Goal: Task Accomplishment & Management: Use online tool/utility

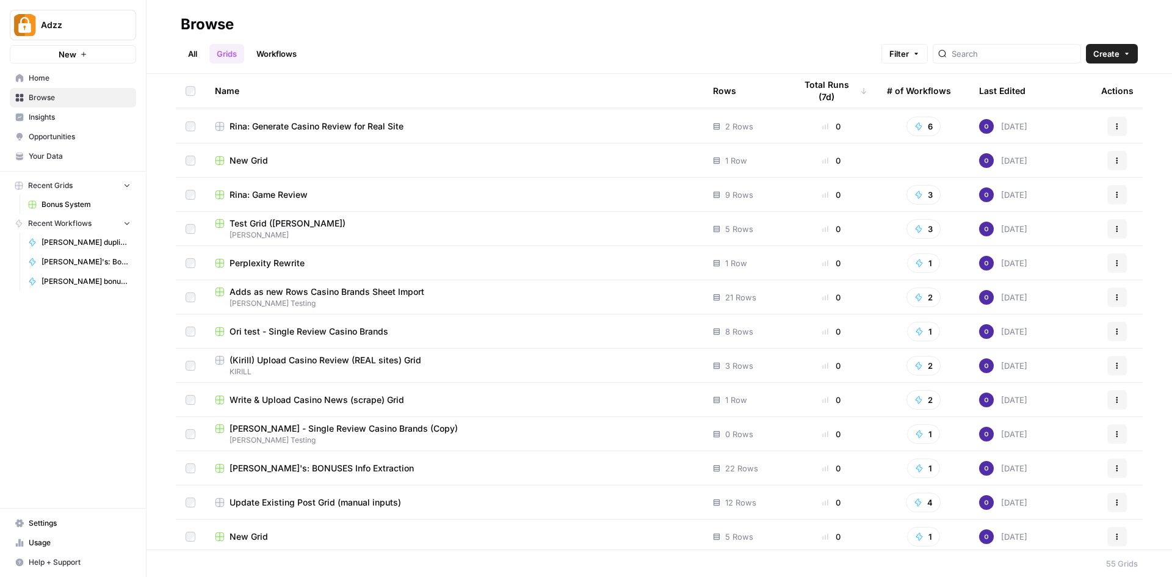
scroll to position [916, 0]
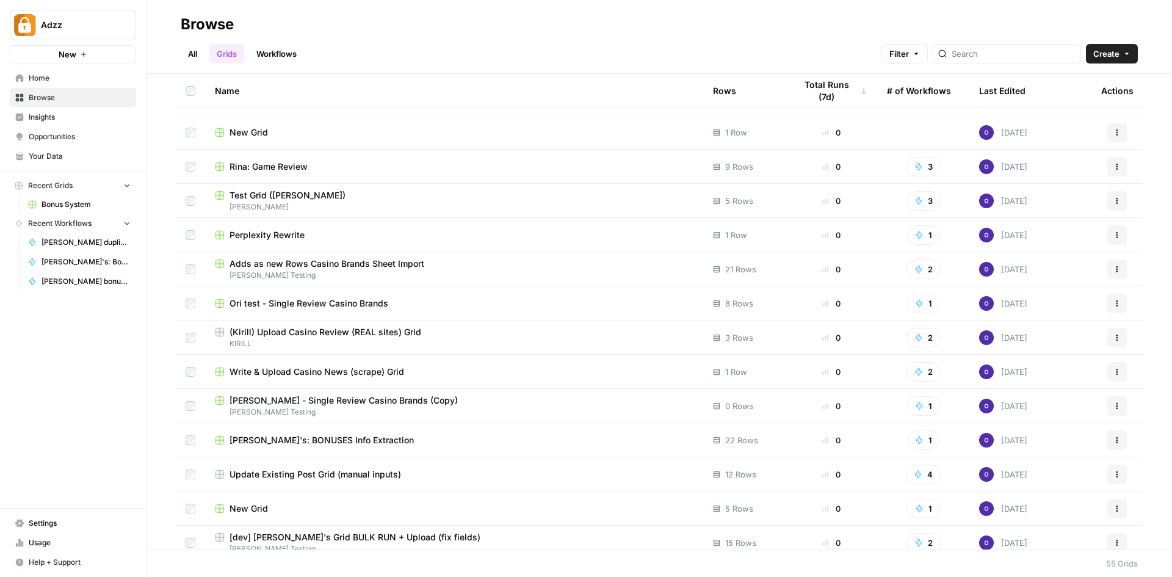
click at [438, 471] on div "Update Existing Post Grid (manual inputs)" at bounding box center [454, 474] width 479 height 12
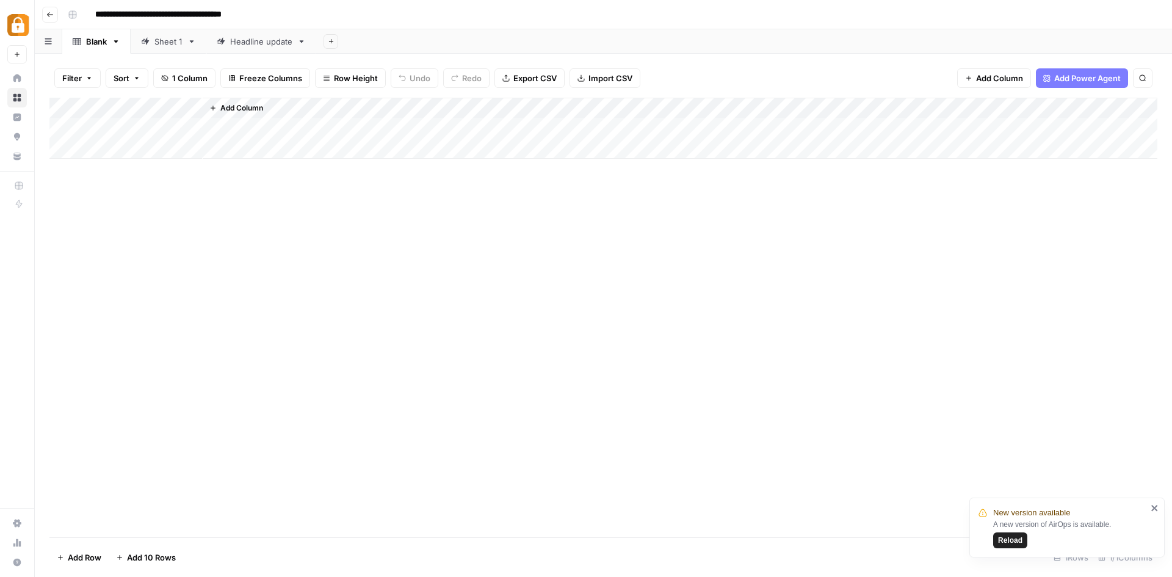
click at [49, 12] on icon "button" at bounding box center [49, 14] width 7 height 7
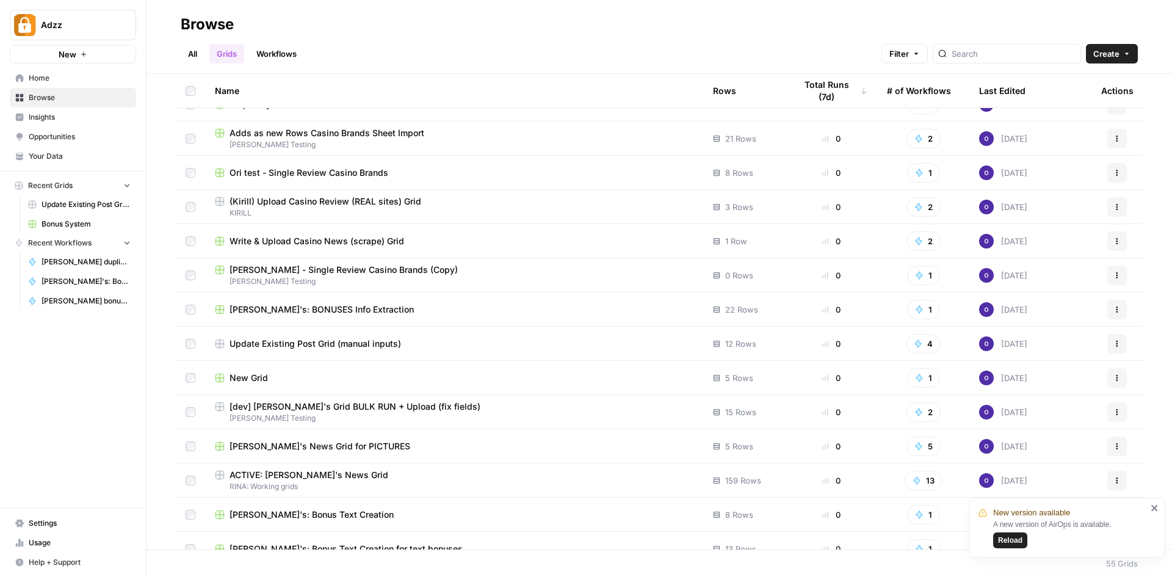
scroll to position [1160, 0]
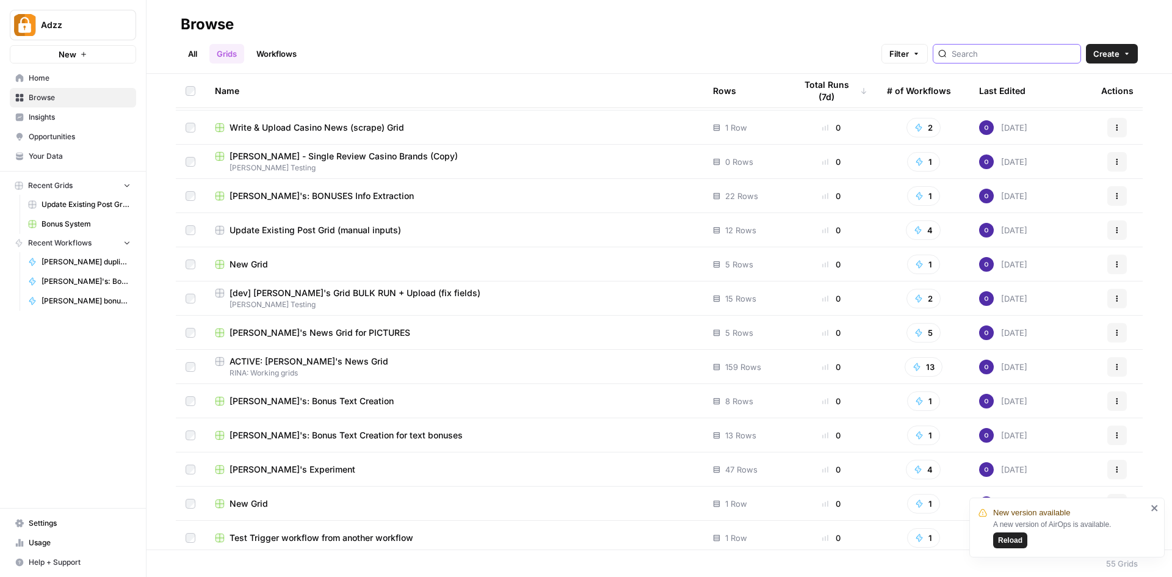
click at [993, 53] on input "search" at bounding box center [1014, 54] width 124 height 12
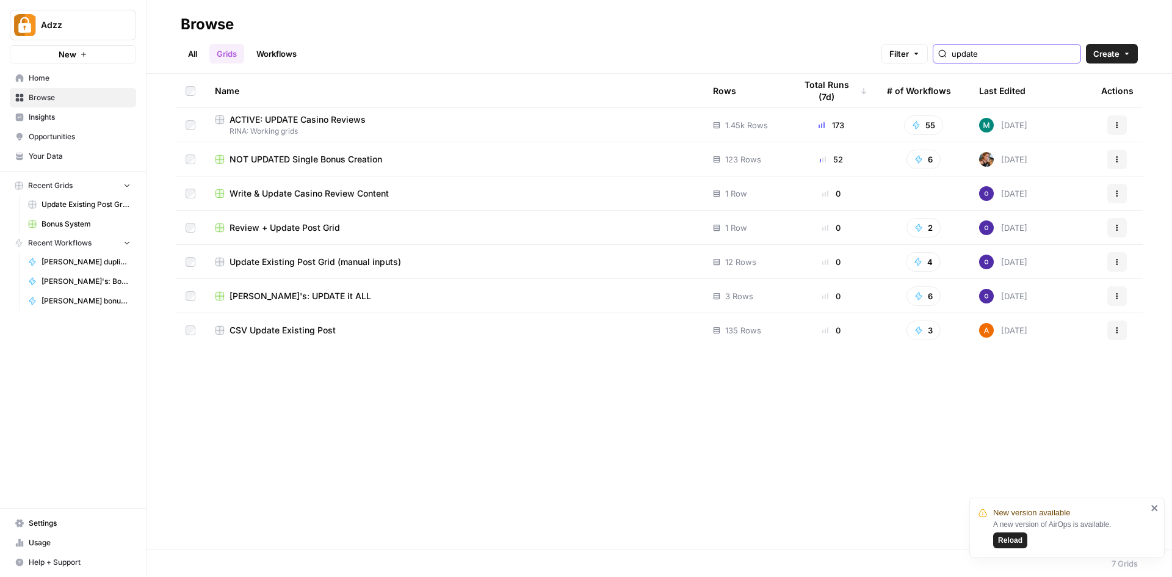
type input "update"
click at [311, 330] on span "CSV Update Existing Post" at bounding box center [283, 330] width 106 height 12
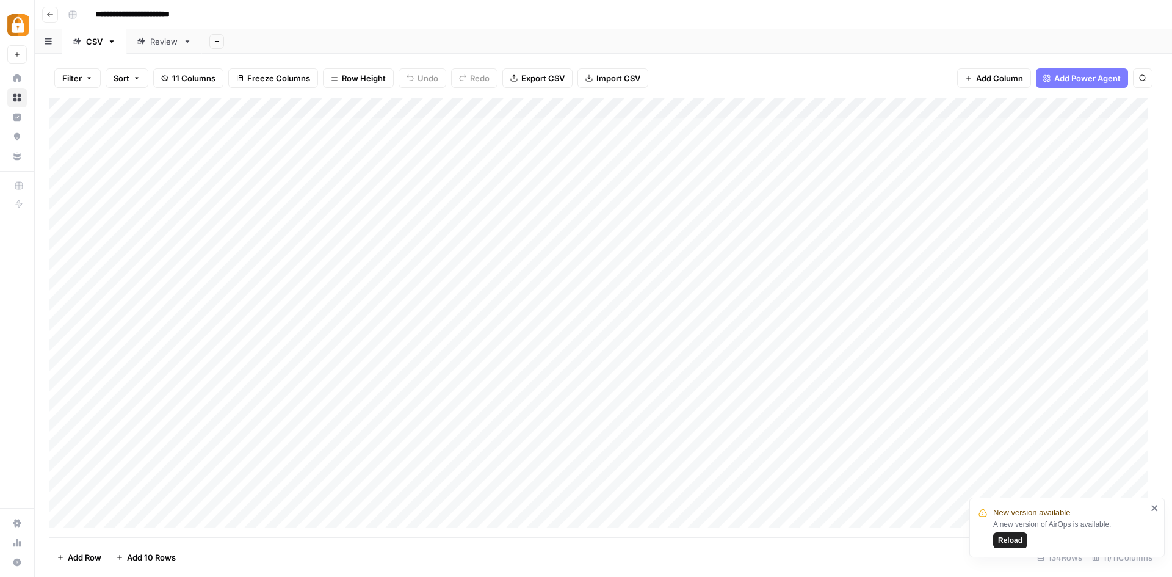
click at [118, 15] on input "**********" at bounding box center [148, 15] width 117 height 20
drag, startPoint x: 118, startPoint y: 15, endPoint x: 92, endPoint y: 14, distance: 25.7
click at [92, 14] on input "**********" at bounding box center [148, 15] width 117 height 20
type input "**********"
drag, startPoint x: 99, startPoint y: 48, endPoint x: 113, endPoint y: 39, distance: 16.4
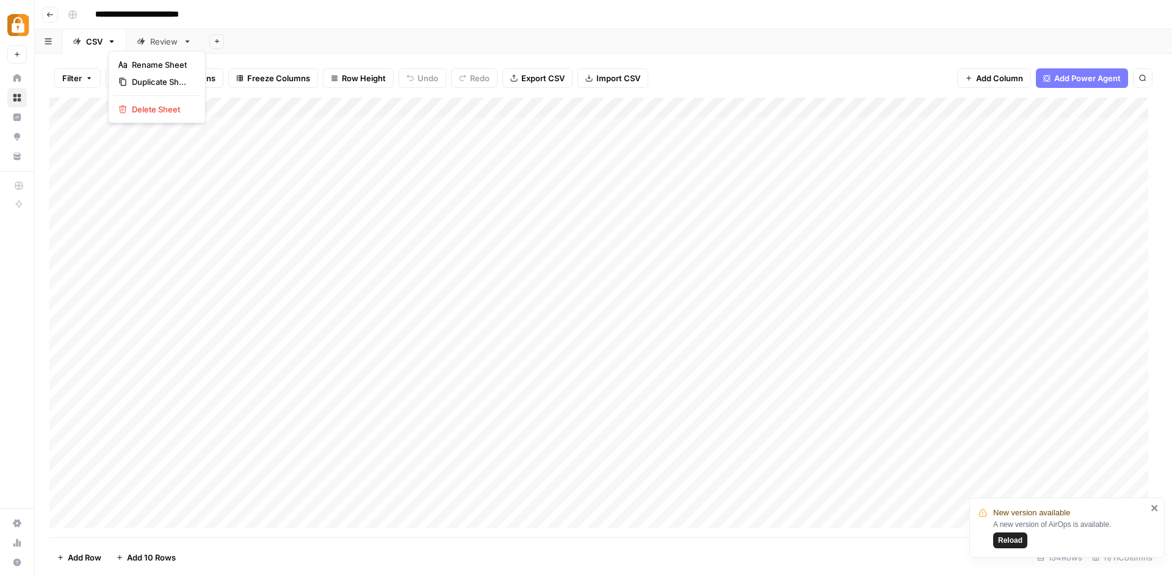
click at [113, 39] on icon "button" at bounding box center [111, 41] width 9 height 9
click at [150, 58] on button "Rename Sheet" at bounding box center [157, 64] width 87 height 17
type input "**********"
click at [142, 44] on icon "button" at bounding box center [142, 41] width 9 height 9
click at [184, 78] on span "Duplicate Sheet" at bounding box center [190, 82] width 59 height 12
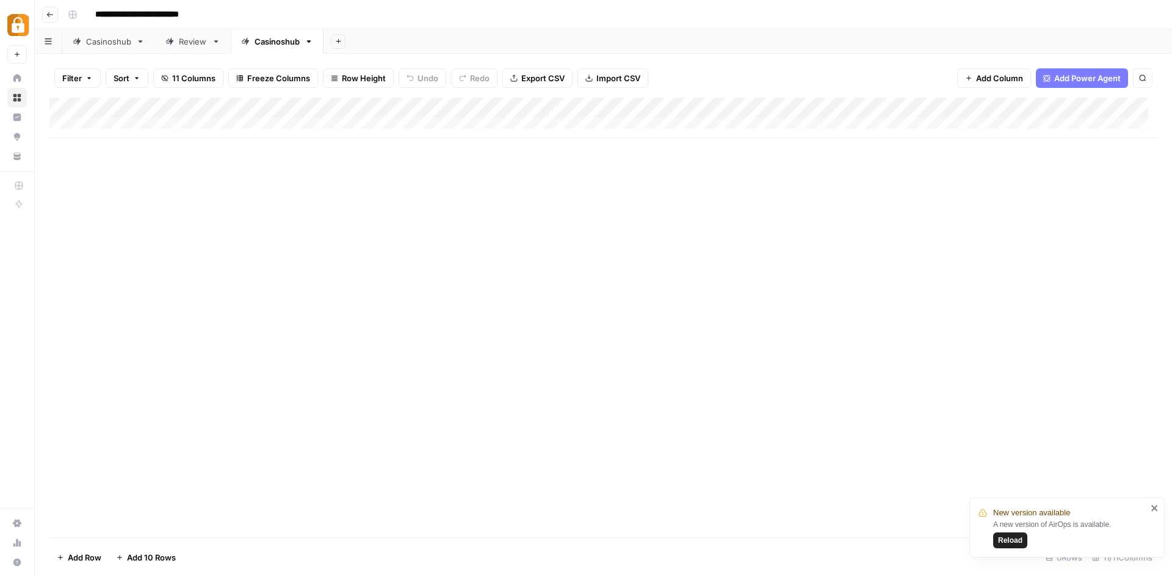
click at [311, 46] on link "Casinoshub" at bounding box center [277, 41] width 93 height 24
click at [310, 40] on icon "button" at bounding box center [309, 41] width 9 height 9
click at [335, 59] on span "Rename Sheet" at bounding box center [357, 65] width 59 height 12
type input "*"
type input "*********"
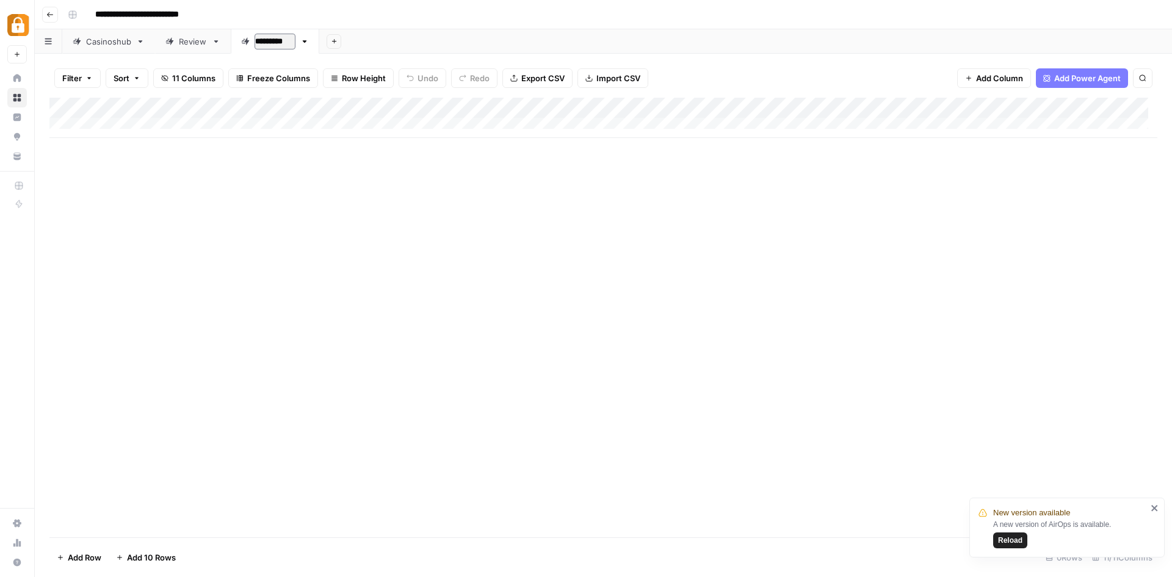
click at [296, 21] on div "**********" at bounding box center [611, 15] width 1097 height 20
drag, startPoint x: 286, startPoint y: 39, endPoint x: 213, endPoint y: 39, distance: 72.7
click at [213, 39] on div "Casinoshub Review Nodeposit Add Sheet" at bounding box center [603, 41] width 1137 height 24
click at [604, 75] on span "Import CSV" at bounding box center [619, 78] width 44 height 12
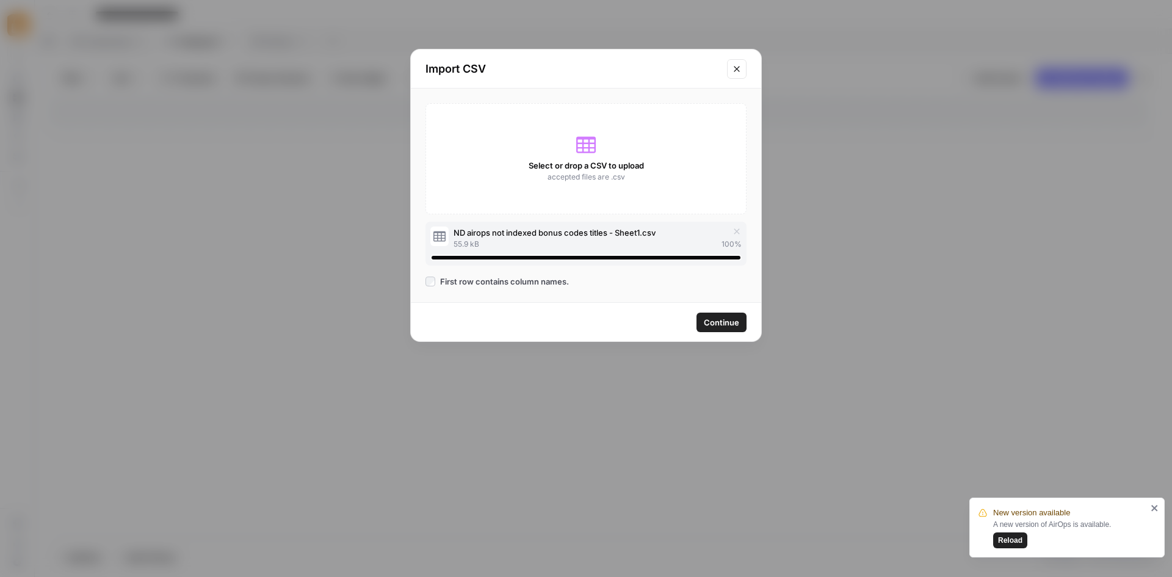
click at [713, 319] on span "Continue" at bounding box center [721, 322] width 35 height 12
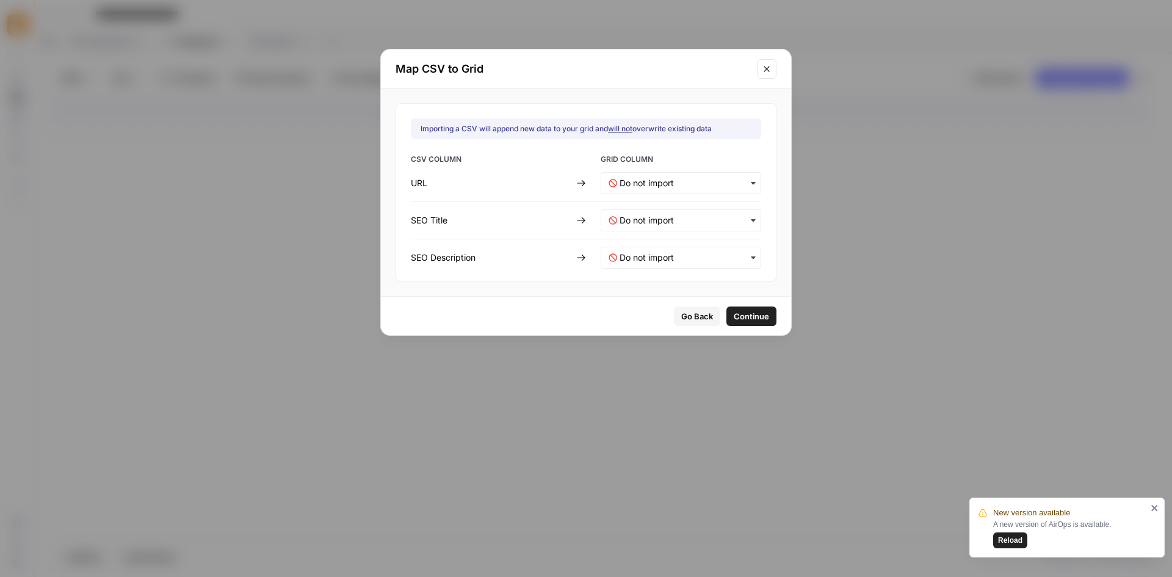
click at [749, 180] on icon "button" at bounding box center [754, 183] width 10 height 10
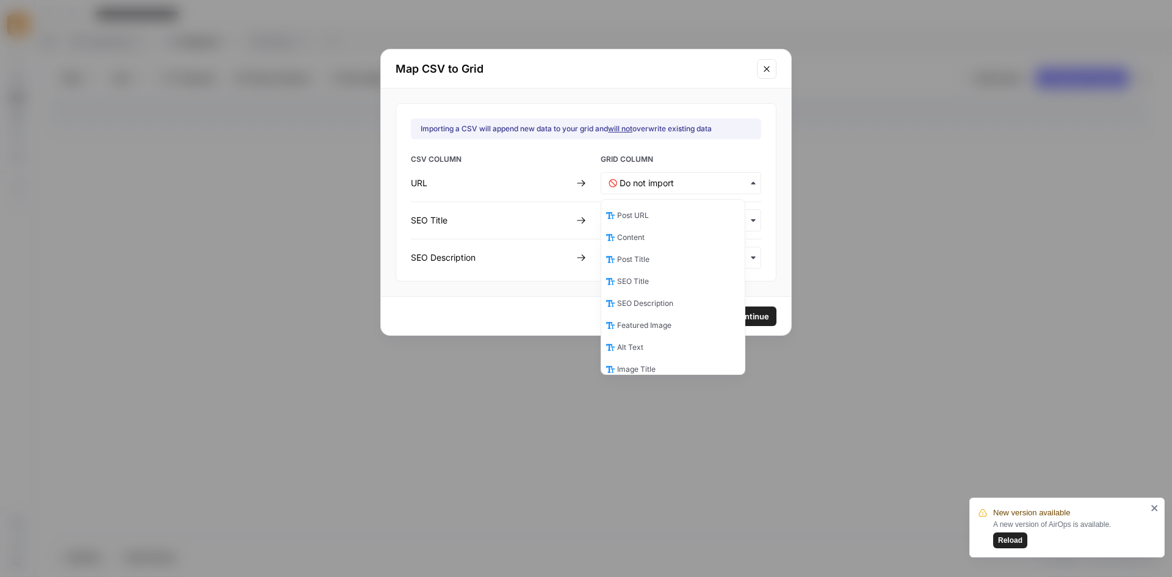
click at [686, 214] on div "Post URL" at bounding box center [672, 216] width 143 height 22
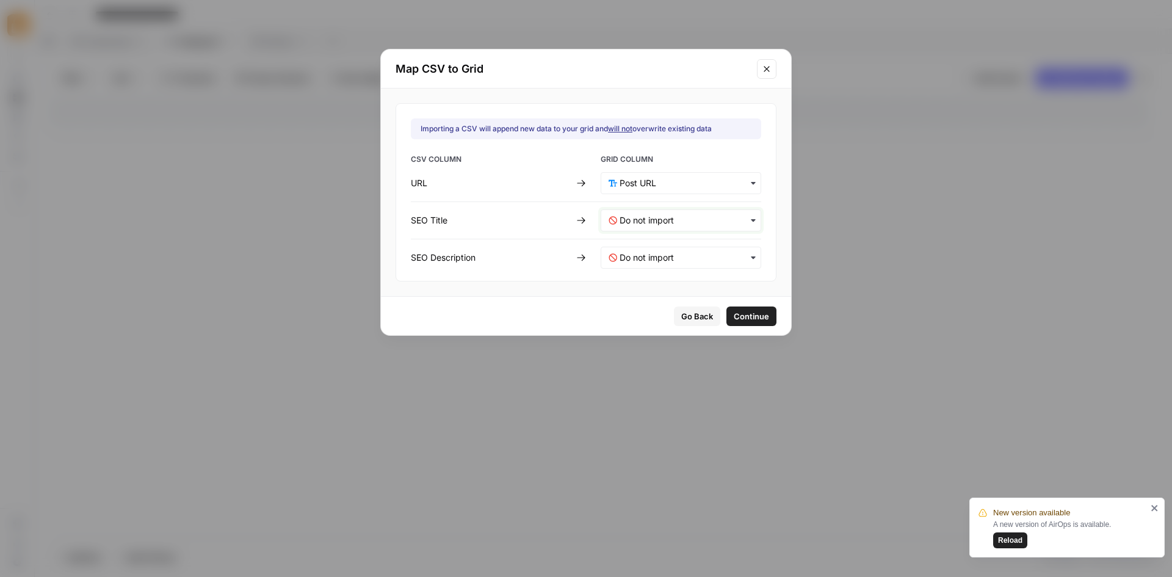
click at [728, 219] on Title-mapping "text" at bounding box center [687, 220] width 134 height 12
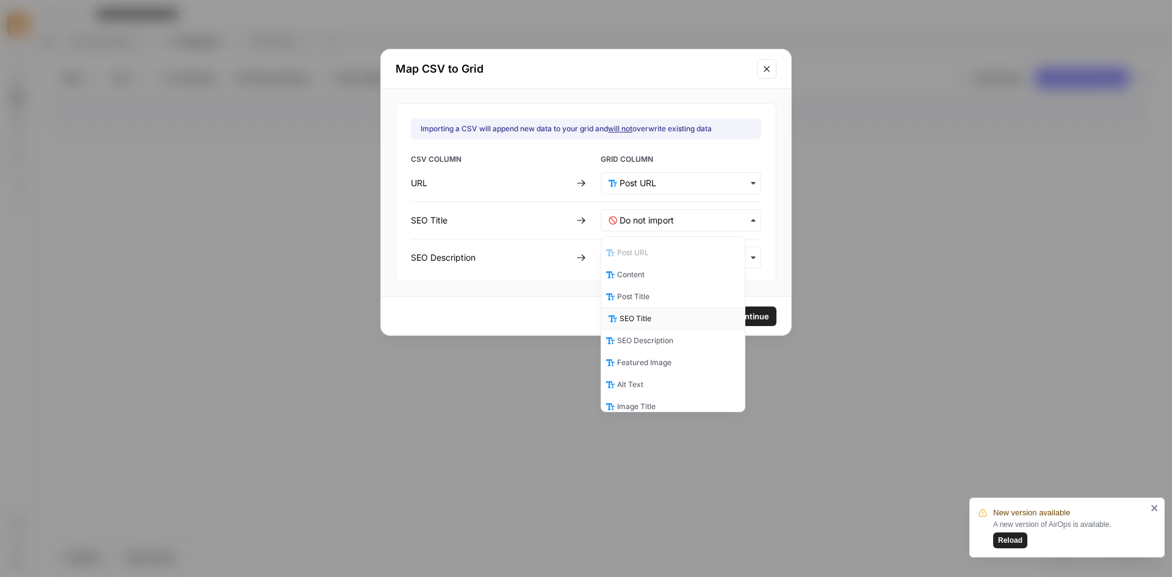
drag, startPoint x: 650, startPoint y: 296, endPoint x: 650, endPoint y: 311, distance: 15.3
click at [650, 311] on div "Post URL Content Post Title SEO Title SEO Description Featured Image Alt Text I…" at bounding box center [673, 324] width 145 height 176
click at [649, 322] on span "SEO Title" at bounding box center [636, 318] width 32 height 11
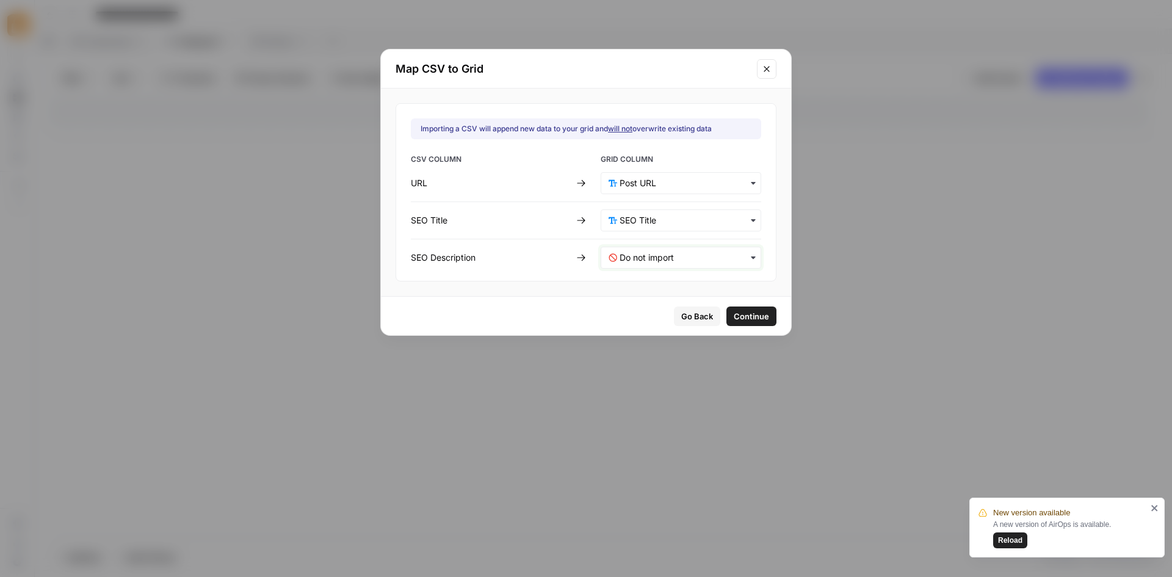
click at [721, 253] on Description-mapping "text" at bounding box center [687, 258] width 134 height 12
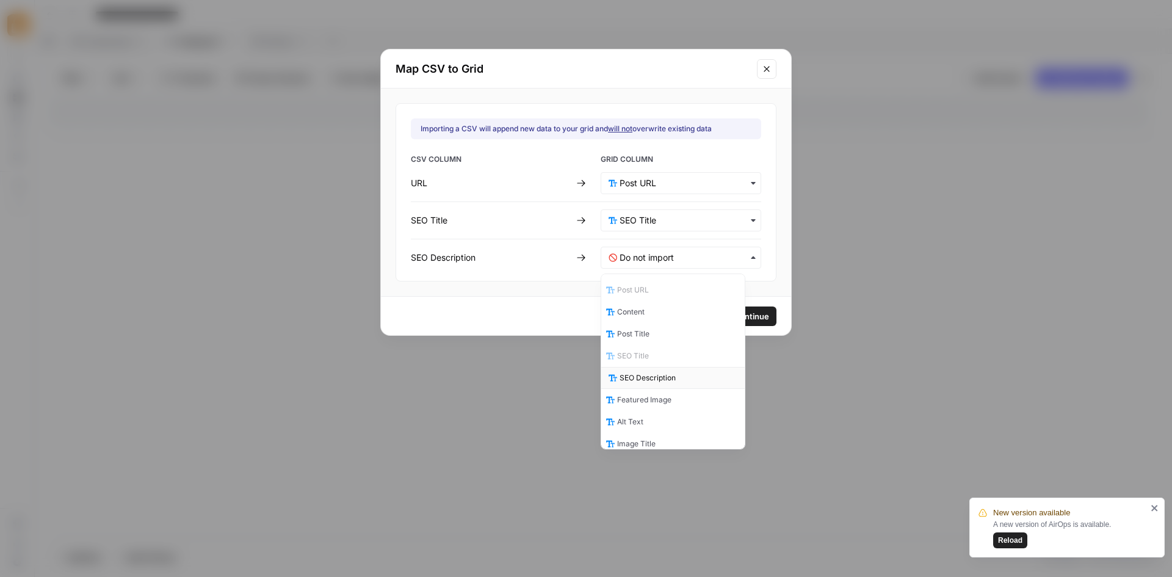
click at [648, 380] on span "SEO Description" at bounding box center [648, 377] width 56 height 11
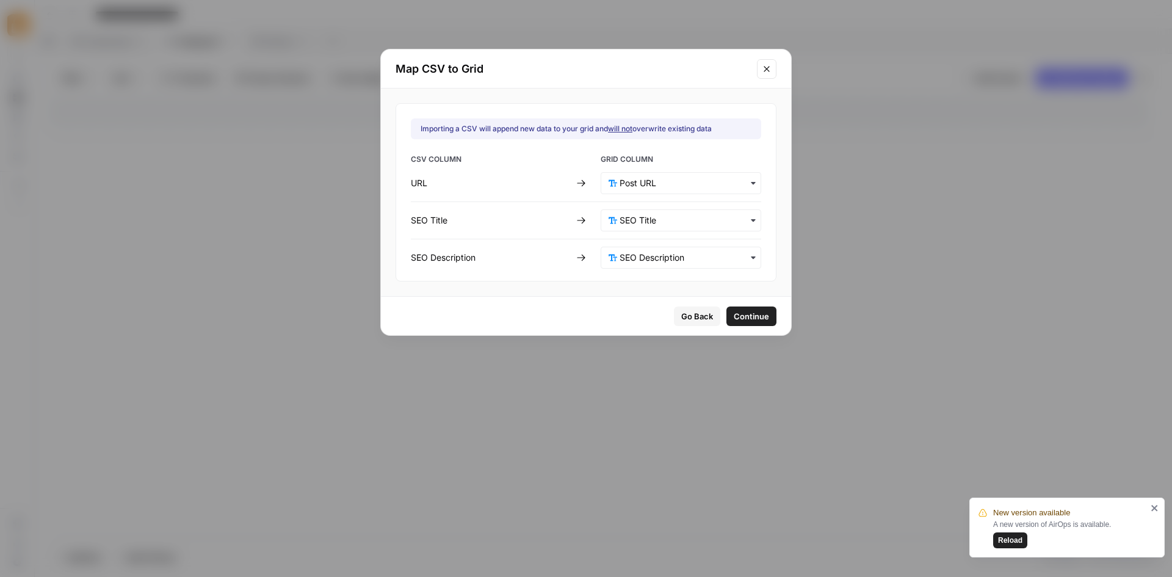
click at [734, 317] on span "Continue" at bounding box center [751, 316] width 35 height 12
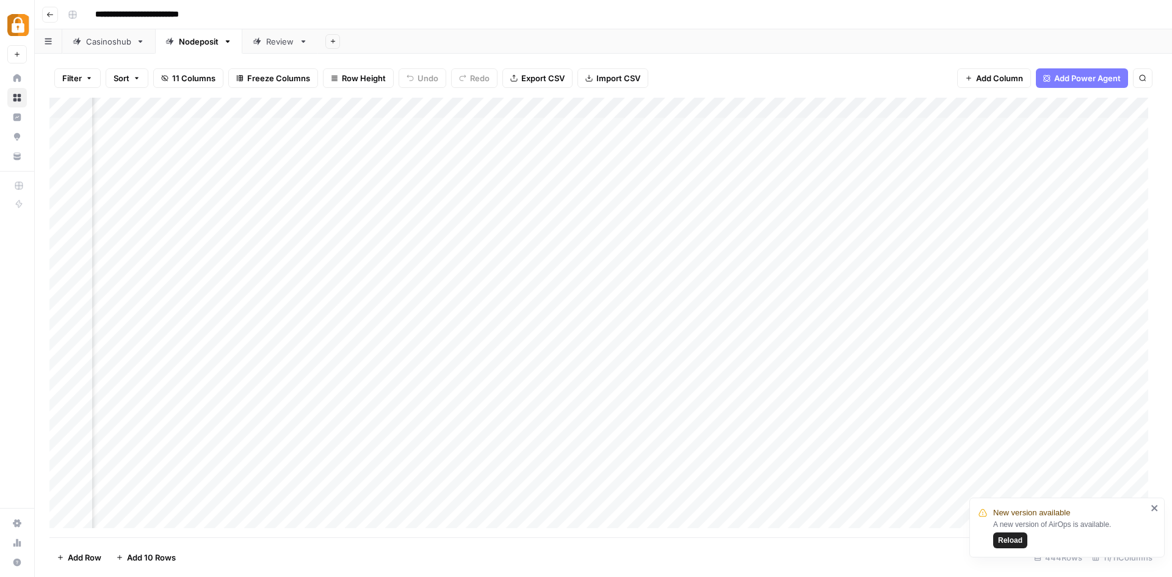
scroll to position [0, 228]
drag, startPoint x: 865, startPoint y: 108, endPoint x: 510, endPoint y: 112, distance: 355.4
click at [510, 112] on div "Add Column" at bounding box center [603, 318] width 1108 height 440
click at [534, 108] on div "Add Column" at bounding box center [603, 318] width 1108 height 440
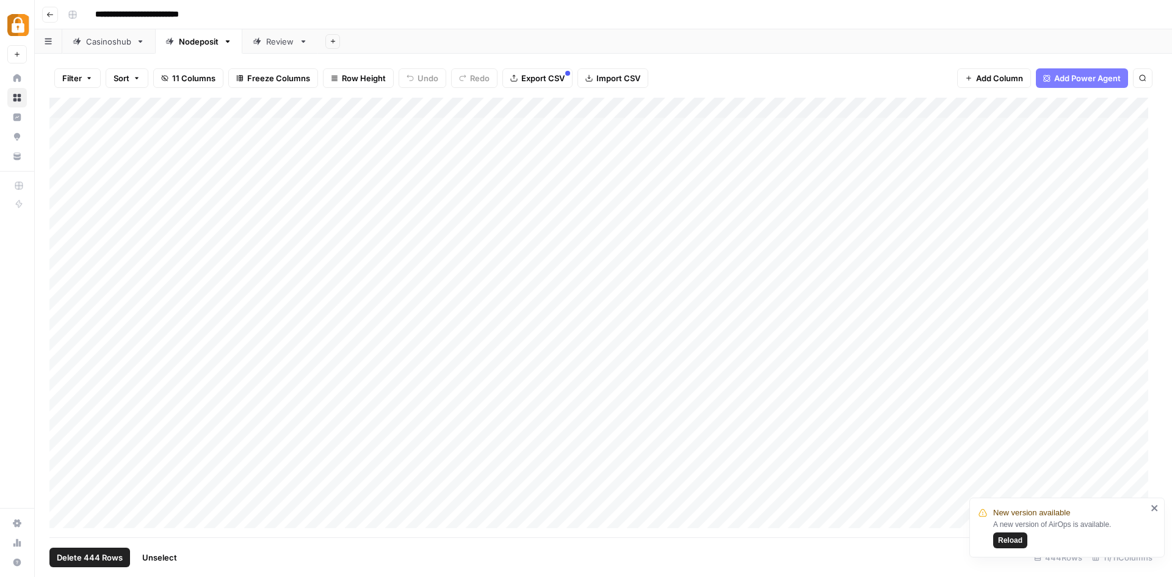
click at [70, 107] on div "Add Column" at bounding box center [603, 318] width 1108 height 440
click at [530, 107] on div "Add Column" at bounding box center [603, 318] width 1108 height 440
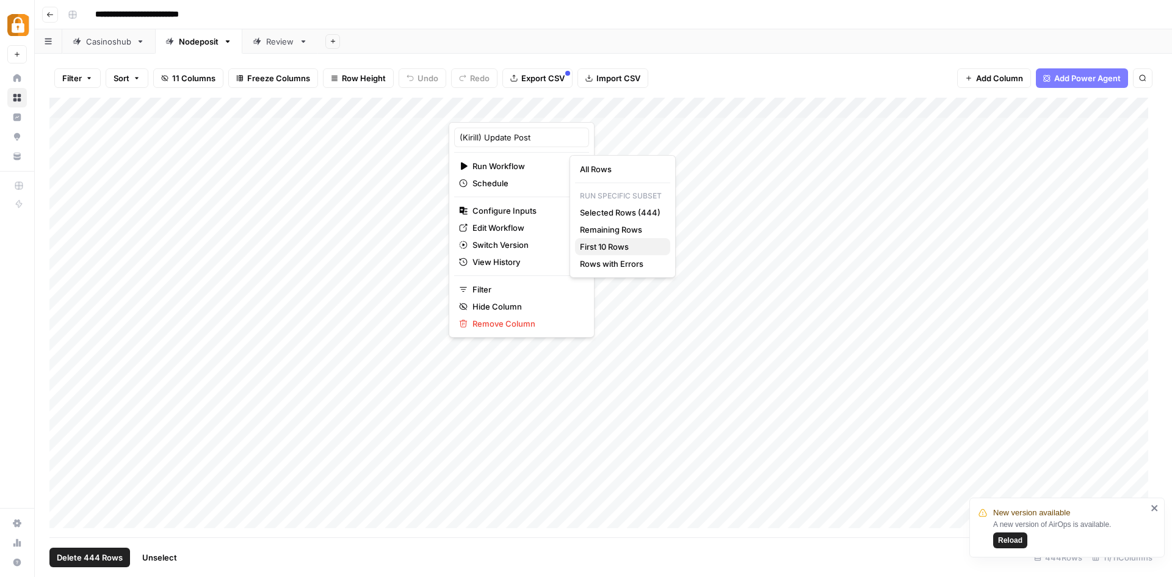
click at [623, 240] on button "First 10 Rows" at bounding box center [622, 246] width 95 height 17
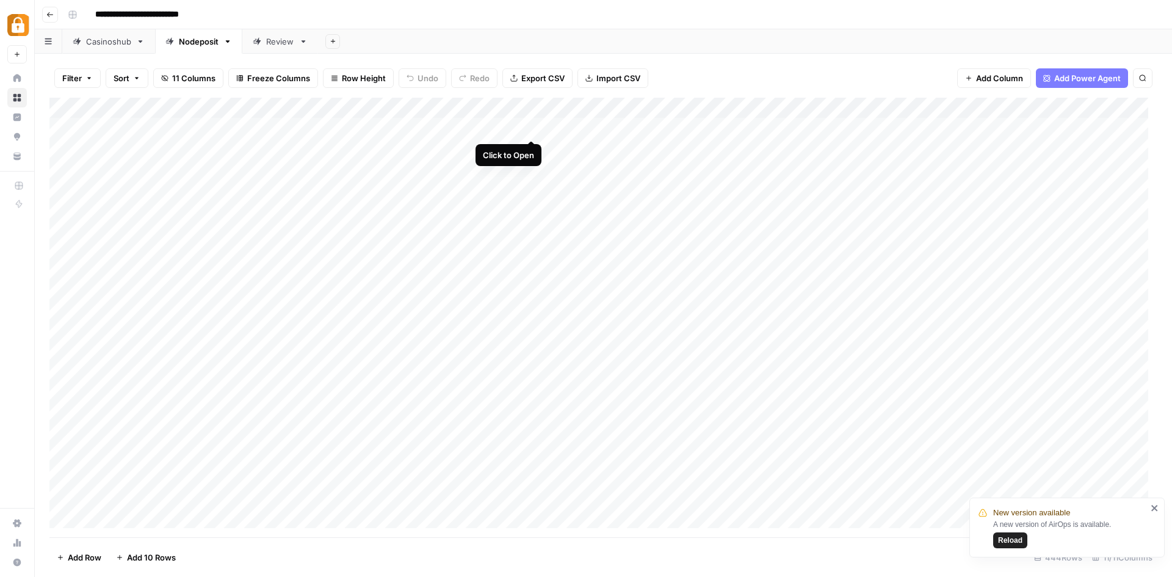
click at [530, 126] on div "Add Column" at bounding box center [603, 318] width 1108 height 440
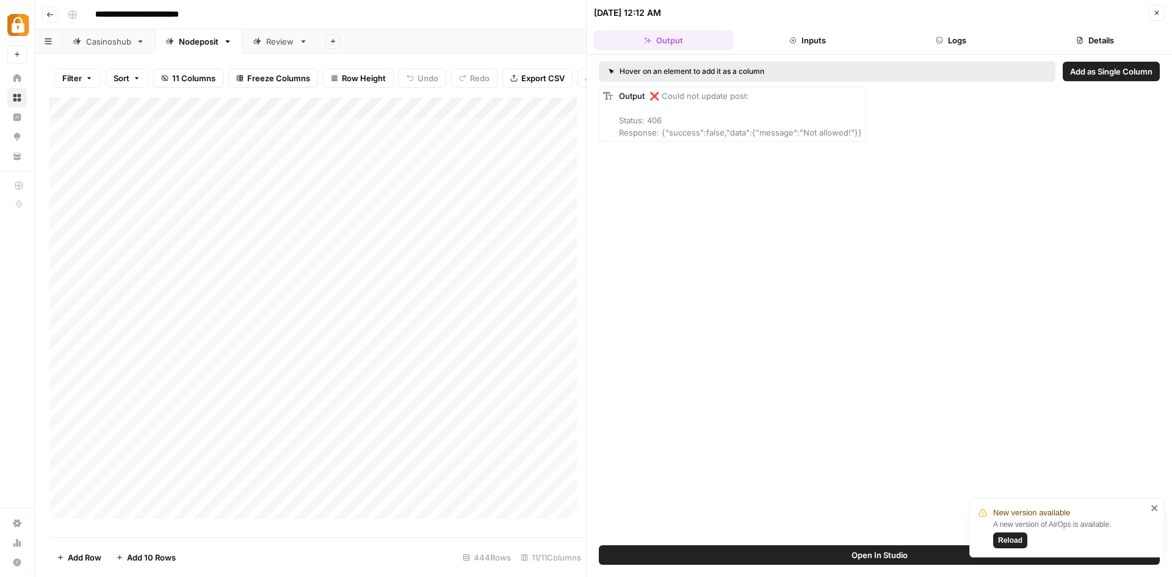
click at [1158, 503] on icon "close" at bounding box center [1155, 508] width 9 height 10
click at [534, 116] on div "Add Column" at bounding box center [317, 313] width 537 height 430
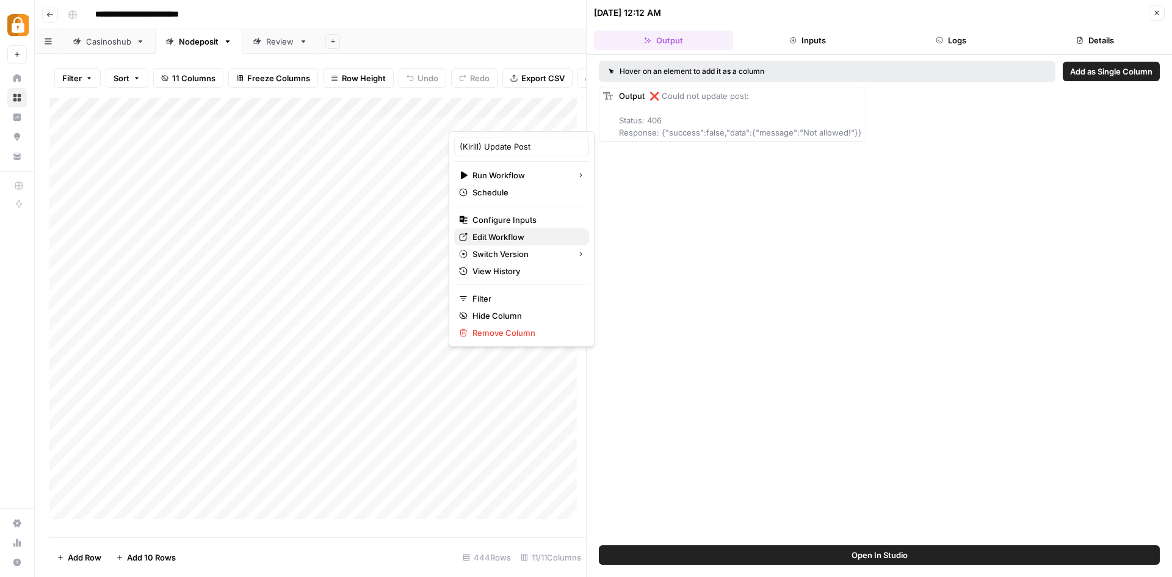
click at [509, 233] on span "Edit Workflow" at bounding box center [526, 237] width 107 height 12
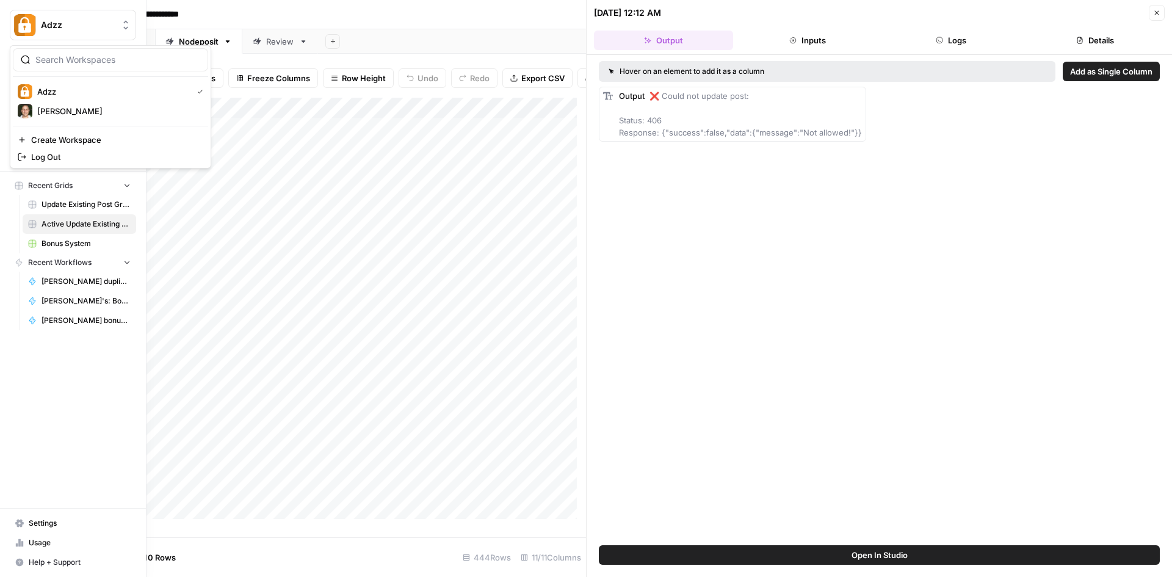
click at [23, 27] on img "Workspace: Adzz" at bounding box center [25, 25] width 22 height 22
click at [41, 85] on span "Adzz" at bounding box center [112, 91] width 150 height 12
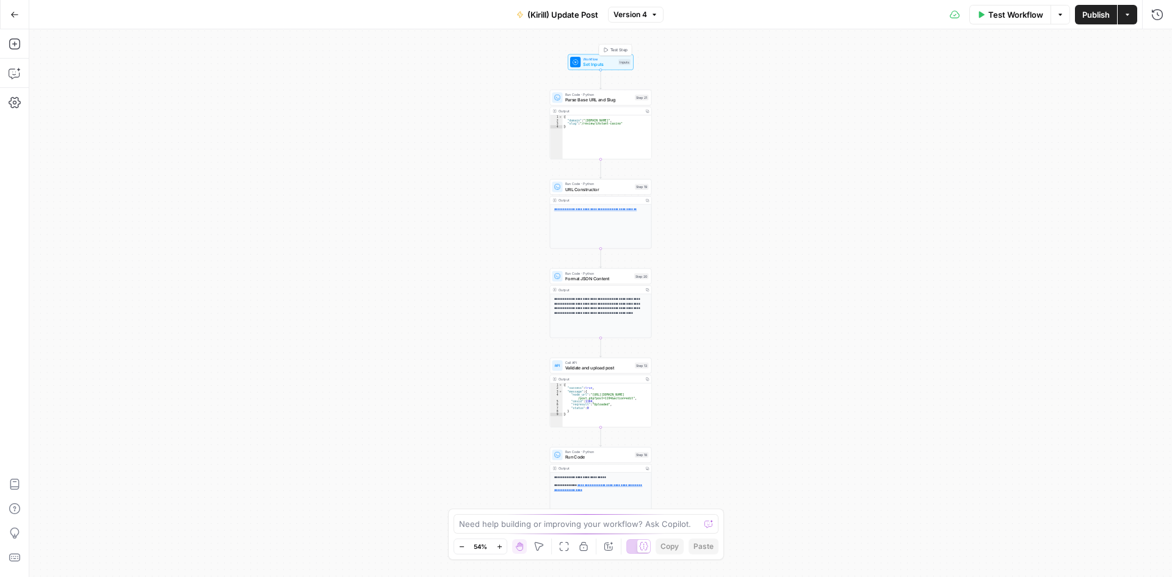
click at [585, 65] on span "Set Inputs" at bounding box center [599, 64] width 32 height 7
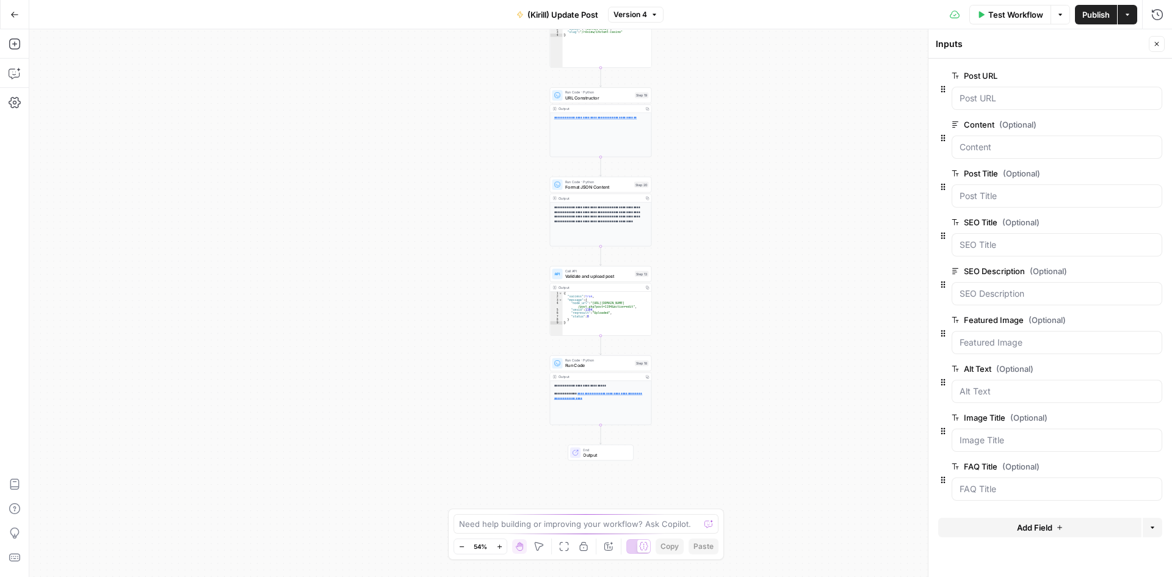
click at [588, 139] on div "**********" at bounding box center [600, 135] width 101 height 44
click at [579, 92] on span "Run Code · Python" at bounding box center [598, 92] width 67 height 5
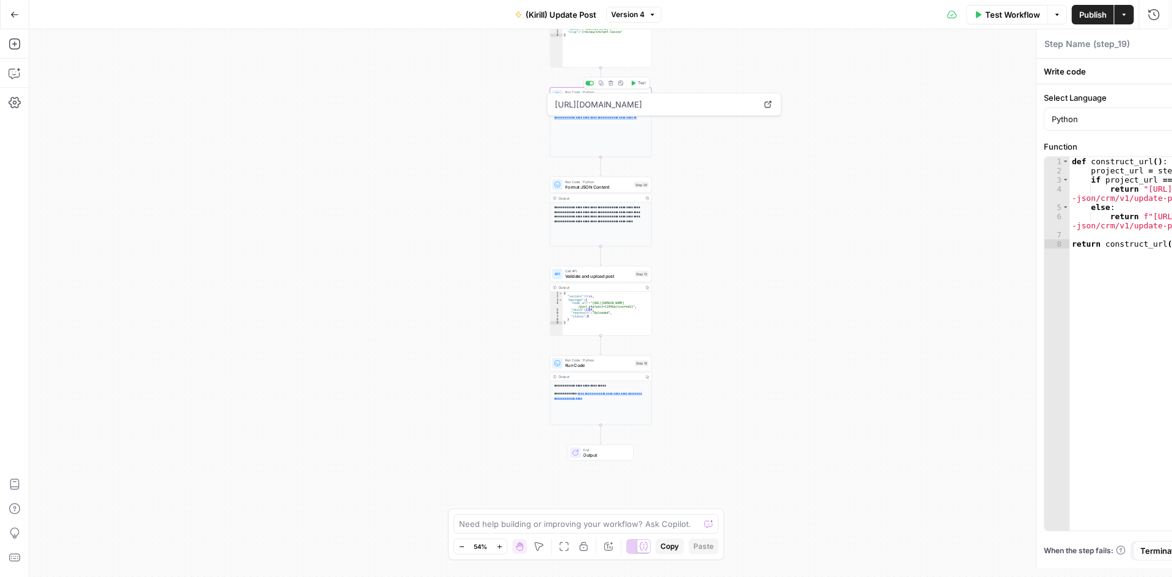
type textarea "URL Constructor"
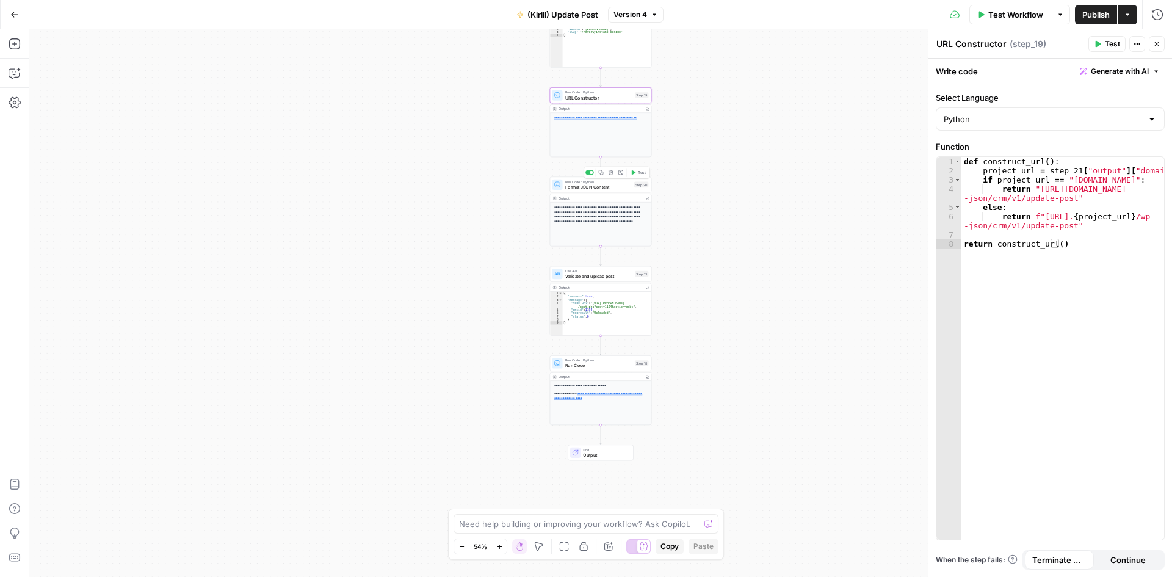
click at [609, 187] on span "Format JSON Content" at bounding box center [598, 187] width 67 height 7
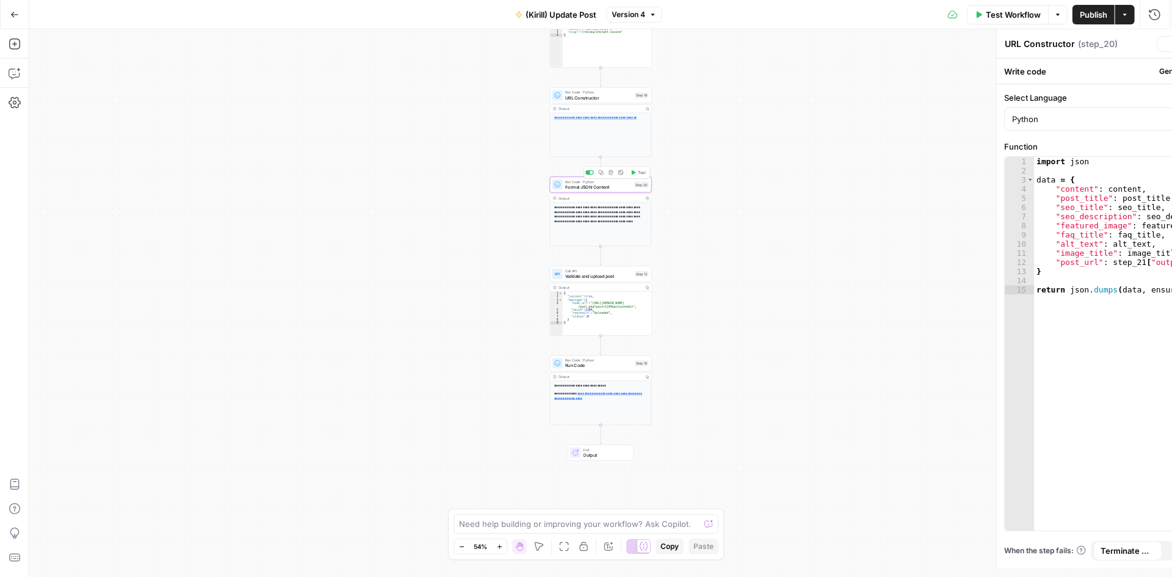
type textarea "Format JSON Content"
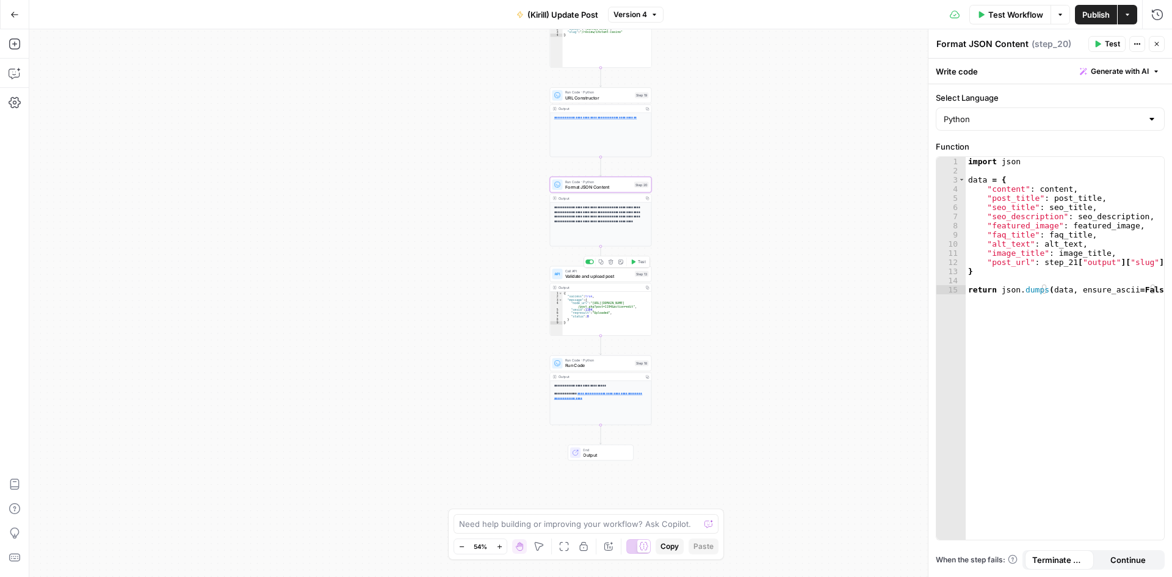
click at [592, 279] on span "Validate and upload post" at bounding box center [598, 276] width 67 height 7
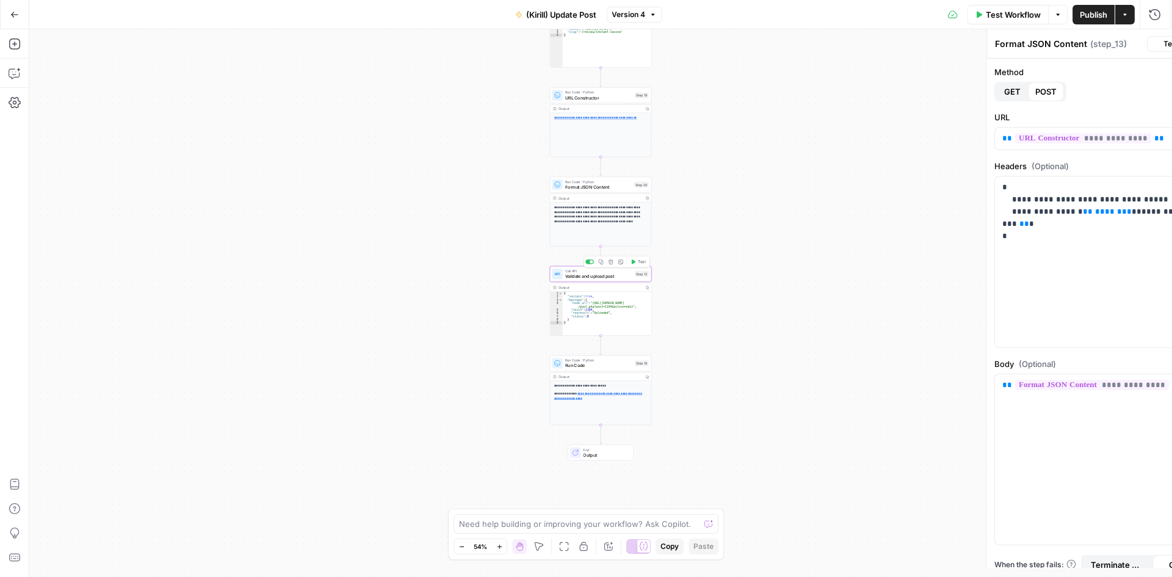
type textarea "Validate and upload post"
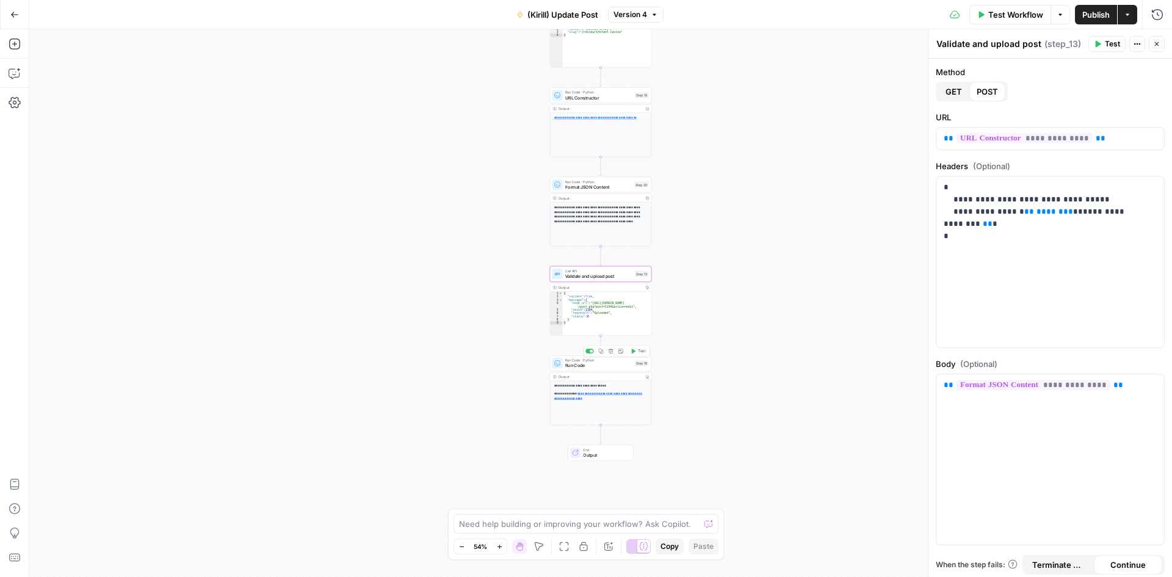
click at [579, 361] on span "Run Code · Python" at bounding box center [598, 360] width 67 height 5
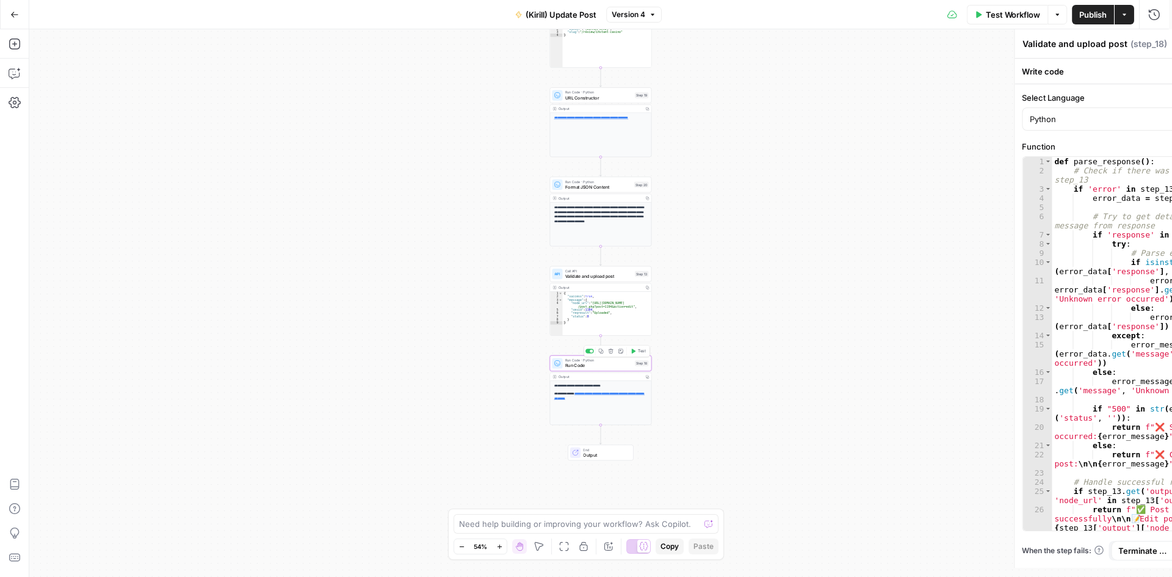
type textarea "Run Code"
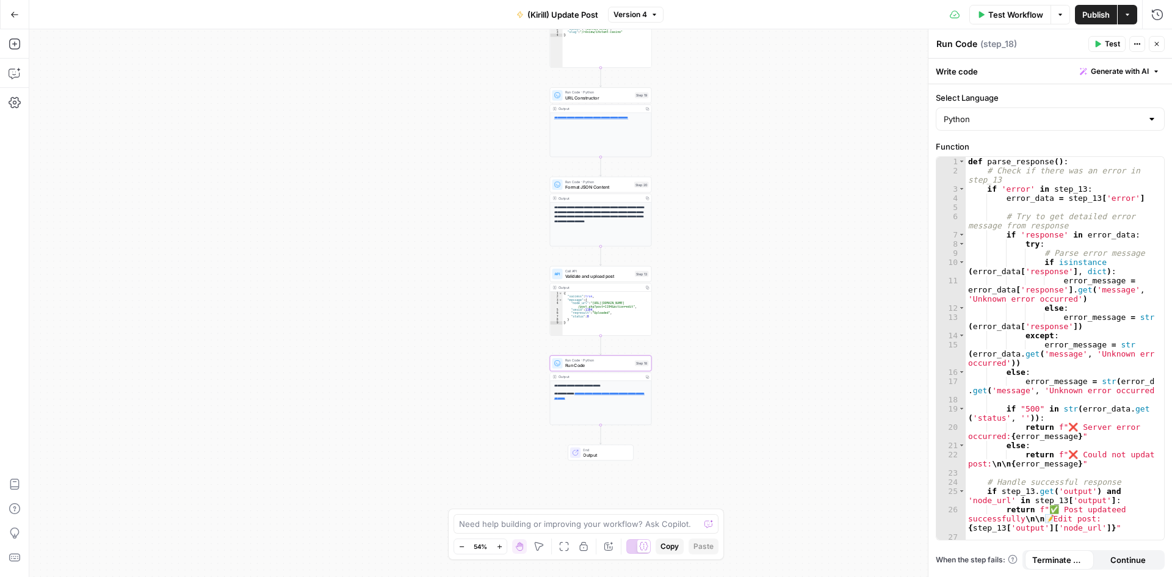
click at [1018, 12] on span "Test Workflow" at bounding box center [1016, 15] width 55 height 12
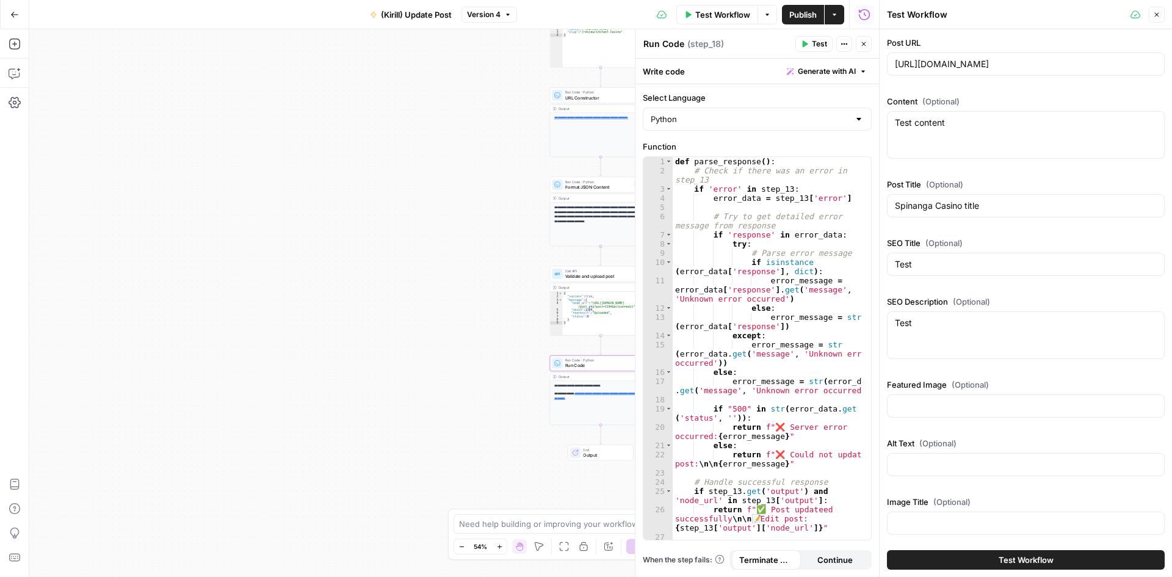
click at [992, 559] on button "Test Workflow" at bounding box center [1026, 560] width 278 height 20
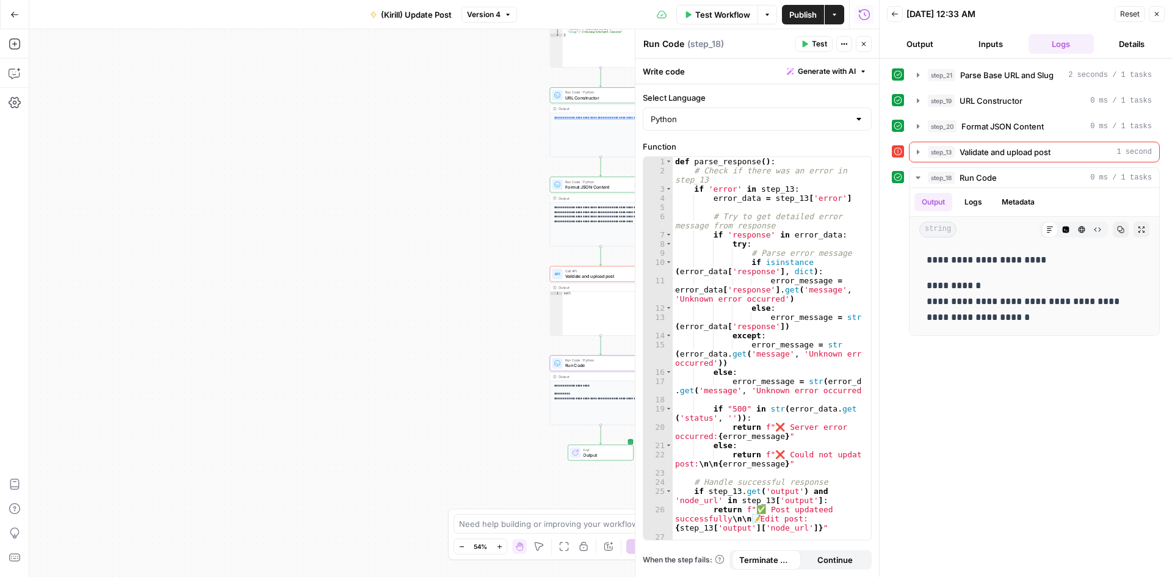
click at [1135, 45] on button "Details" at bounding box center [1132, 44] width 66 height 20
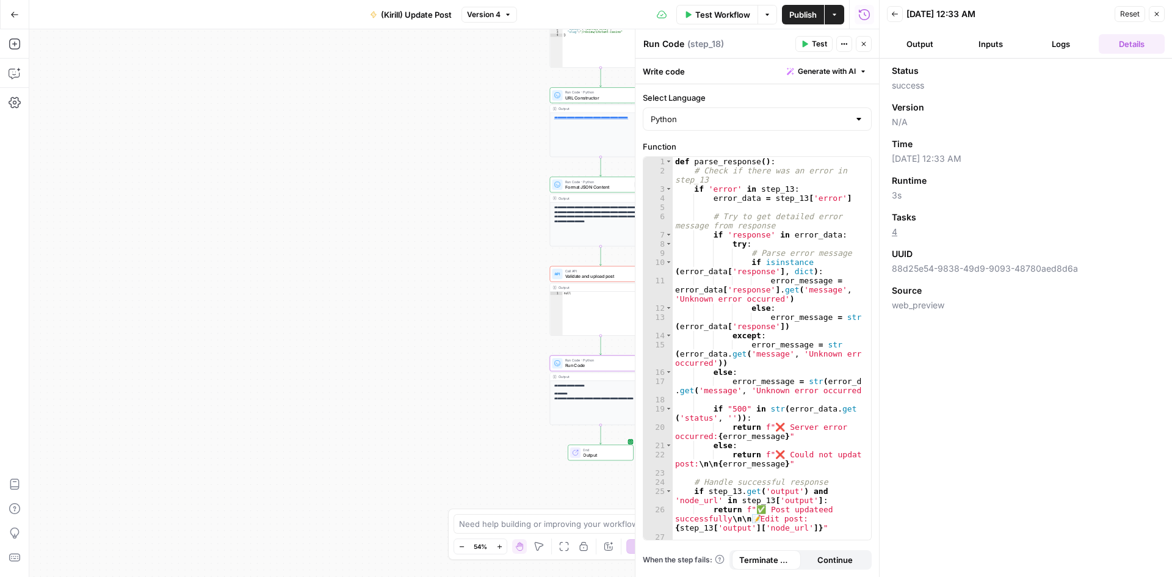
click at [1059, 43] on button "Logs" at bounding box center [1062, 44] width 66 height 20
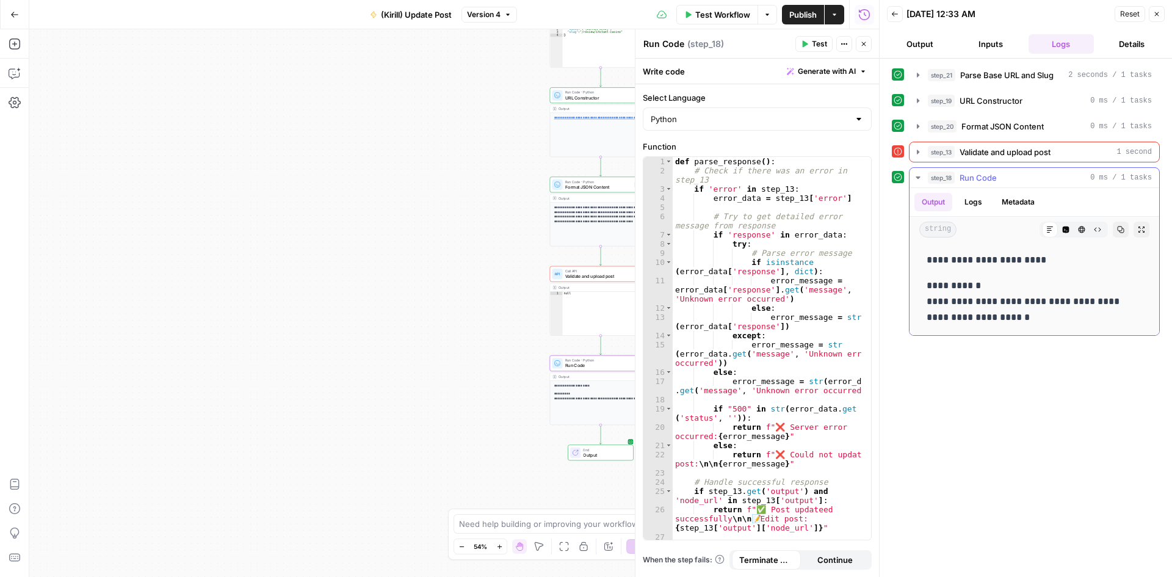
click at [1058, 197] on div "Output Logs Metadata" at bounding box center [1035, 202] width 250 height 28
click at [1045, 286] on p "**********" at bounding box center [1035, 302] width 216 height 48
click at [984, 201] on button "Logs" at bounding box center [973, 202] width 32 height 18
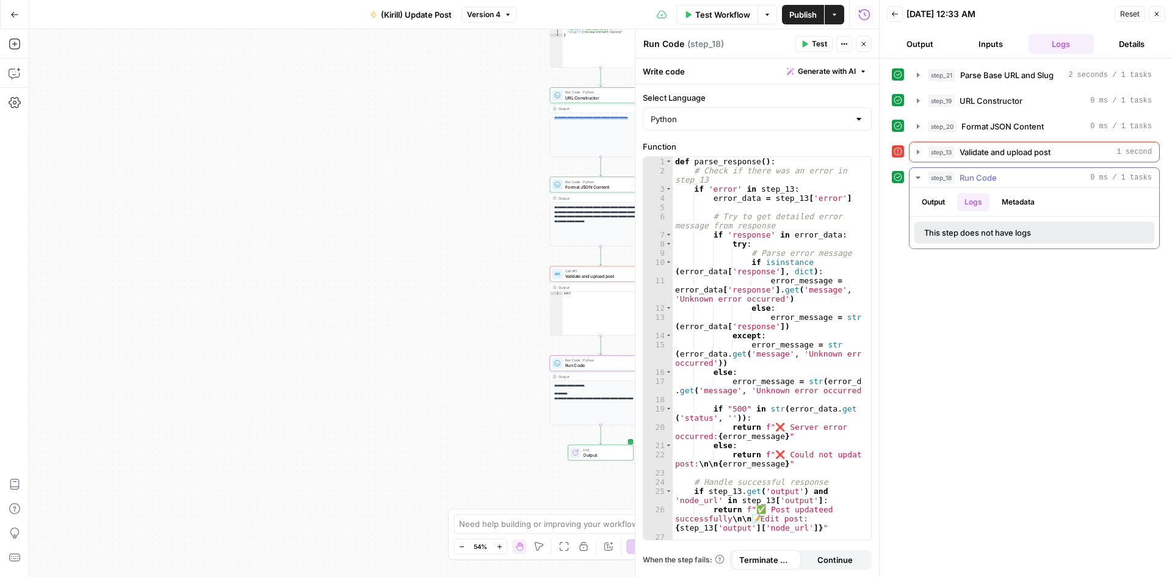
click at [1018, 203] on button "Metadata" at bounding box center [1019, 202] width 48 height 18
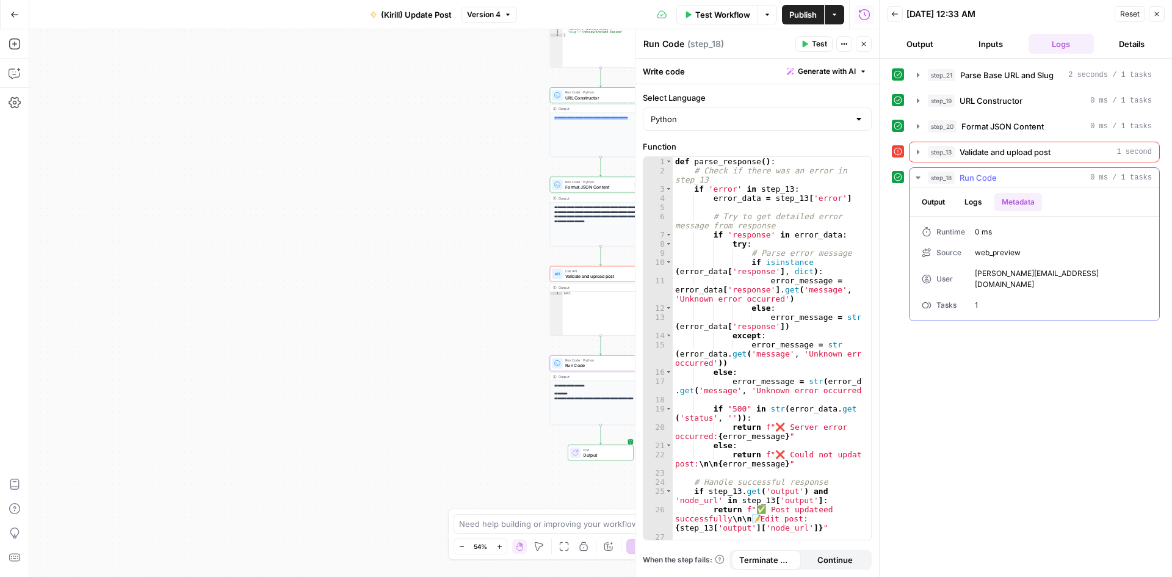
click at [921, 175] on icon "button" at bounding box center [918, 178] width 10 height 10
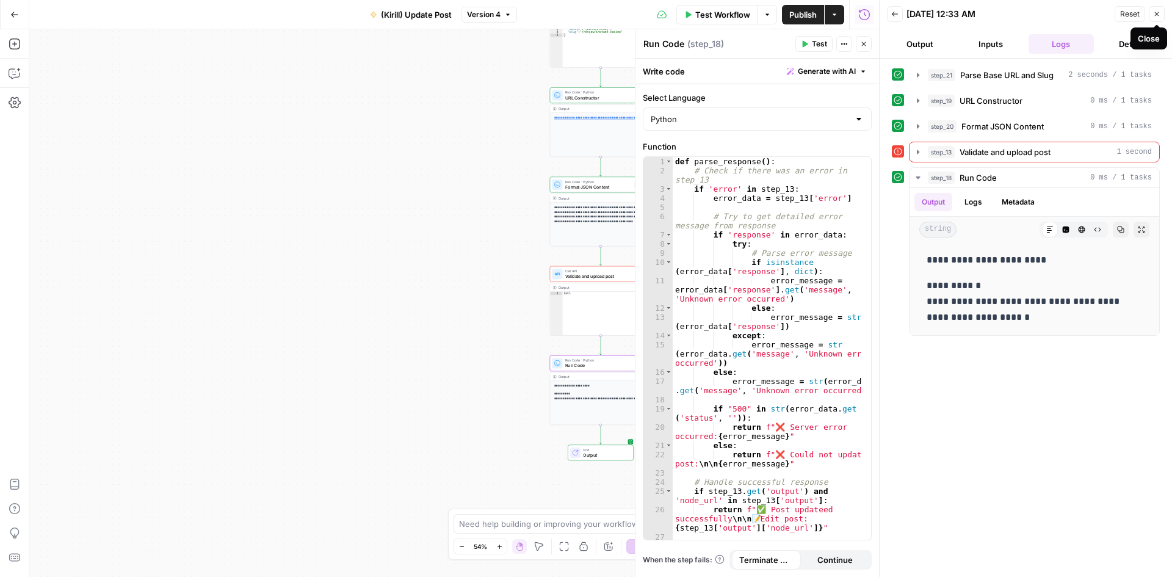
click at [1158, 16] on icon "button" at bounding box center [1156, 13] width 7 height 7
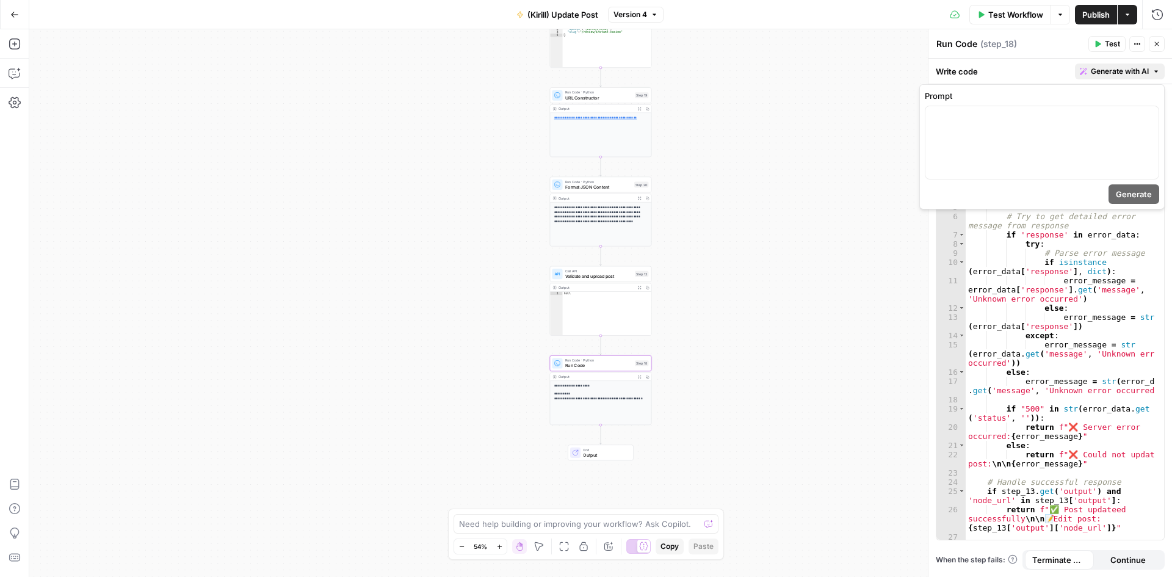
click at [1155, 71] on icon "button" at bounding box center [1156, 71] width 7 height 7
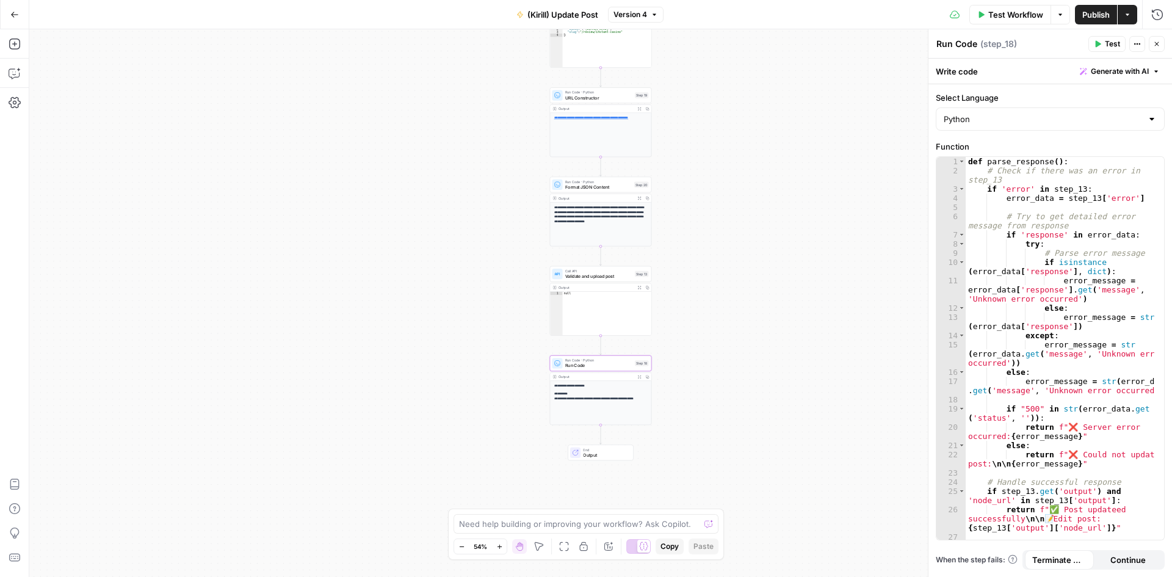
click at [870, 55] on div "**********" at bounding box center [600, 303] width 1143 height 548
click at [1137, 44] on icon "button" at bounding box center [1138, 44] width 2 height 2
click at [865, 63] on div "**********" at bounding box center [600, 303] width 1143 height 548
click at [1137, 44] on icon "button" at bounding box center [1138, 44] width 2 height 2
click at [1057, 43] on div "Run Code Run Code ( step_18 )" at bounding box center [1010, 43] width 149 height 13
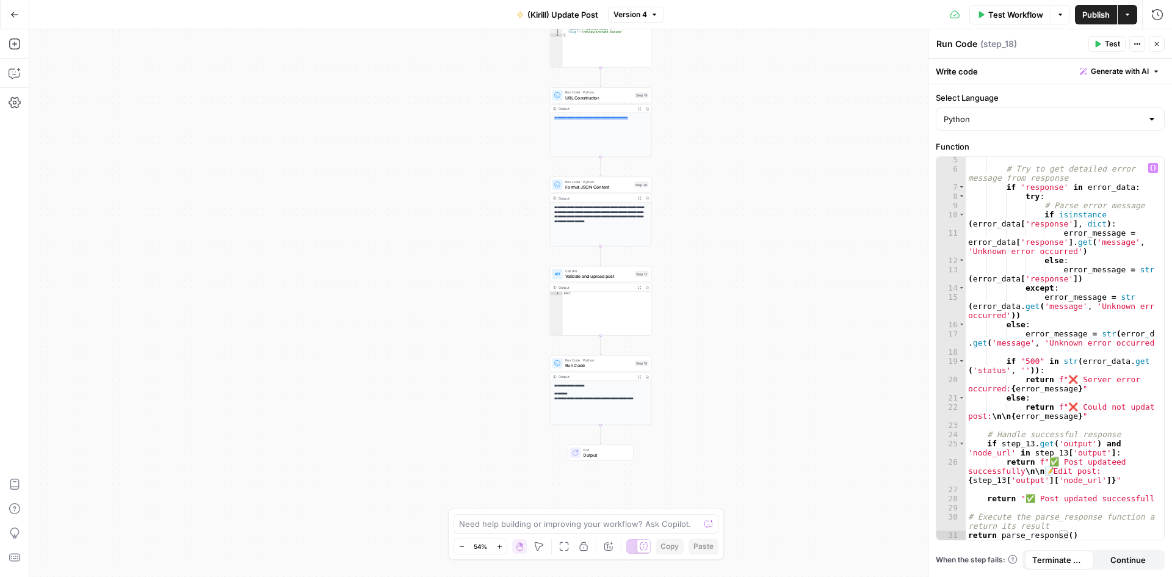
scroll to position [48, 0]
click at [1155, 42] on icon "button" at bounding box center [1156, 43] width 7 height 7
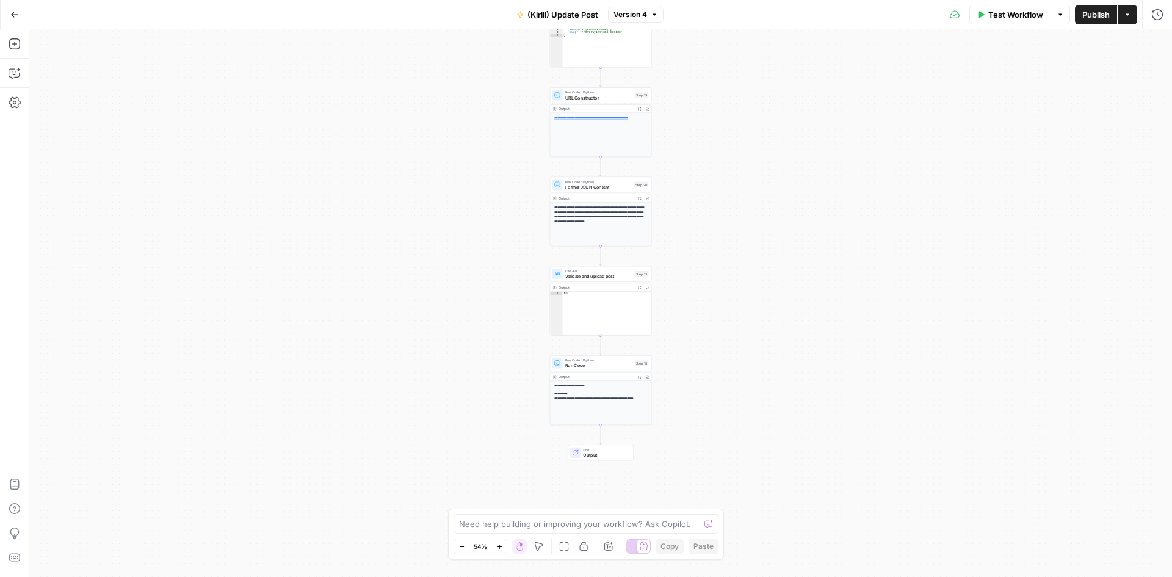
click at [1129, 21] on button "Actions" at bounding box center [1128, 15] width 20 height 20
click at [17, 9] on button "Go Back" at bounding box center [15, 15] width 22 height 22
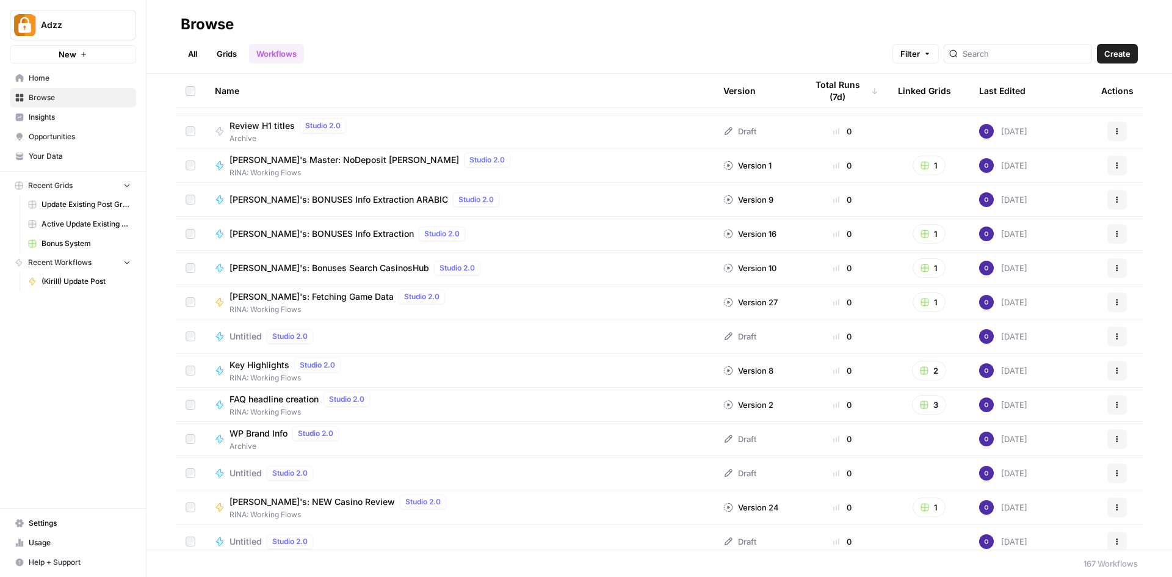
scroll to position [1465, 0]
click at [993, 53] on input "search" at bounding box center [1025, 54] width 124 height 12
click at [236, 49] on link "Grids" at bounding box center [226, 54] width 35 height 20
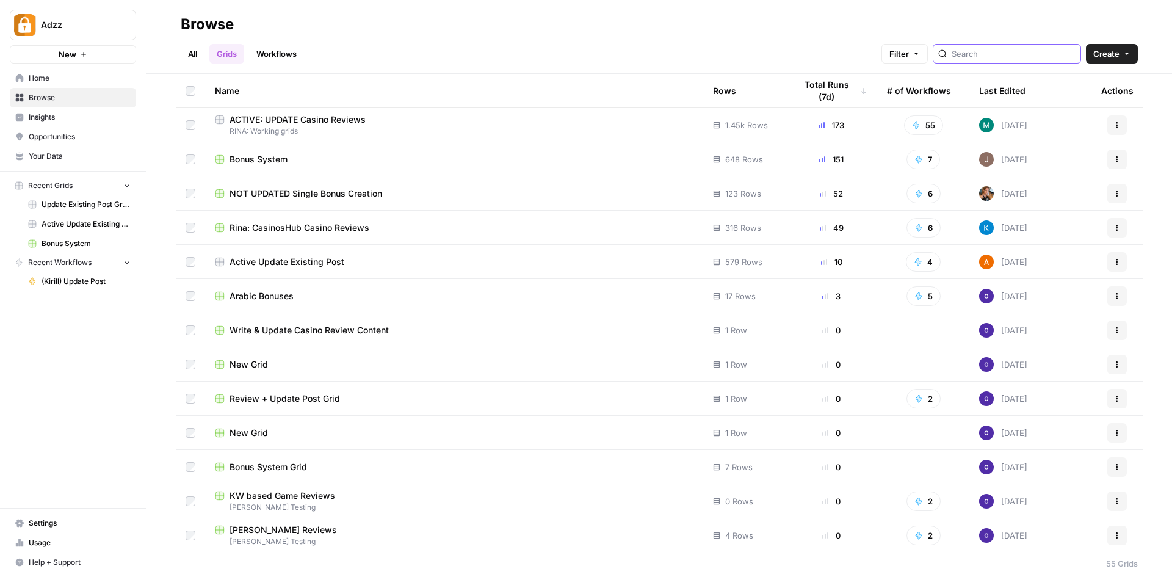
click at [1012, 52] on input "search" at bounding box center [1014, 54] width 124 height 12
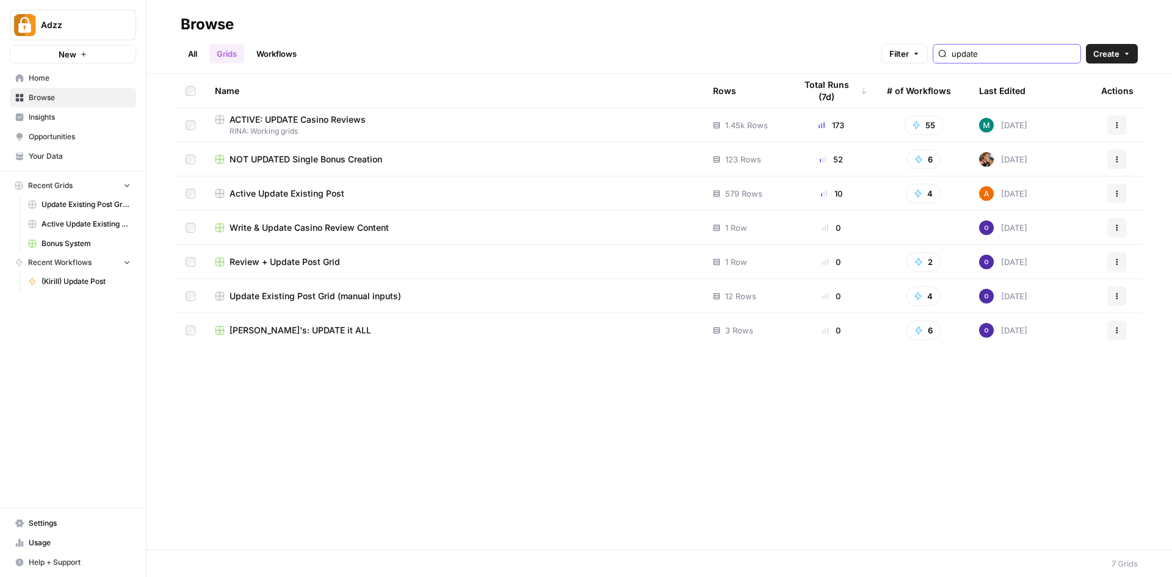
type input "update"
click at [334, 123] on span "ACTIVE: UPDATE Casino Reviews" at bounding box center [298, 120] width 136 height 12
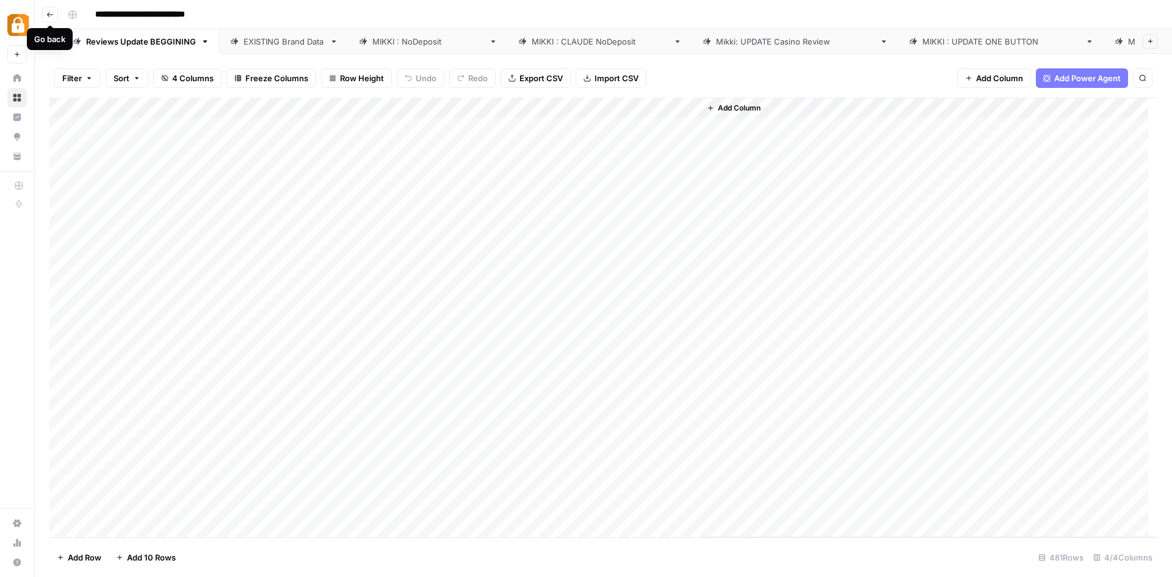
click at [48, 12] on icon "button" at bounding box center [49, 14] width 7 height 7
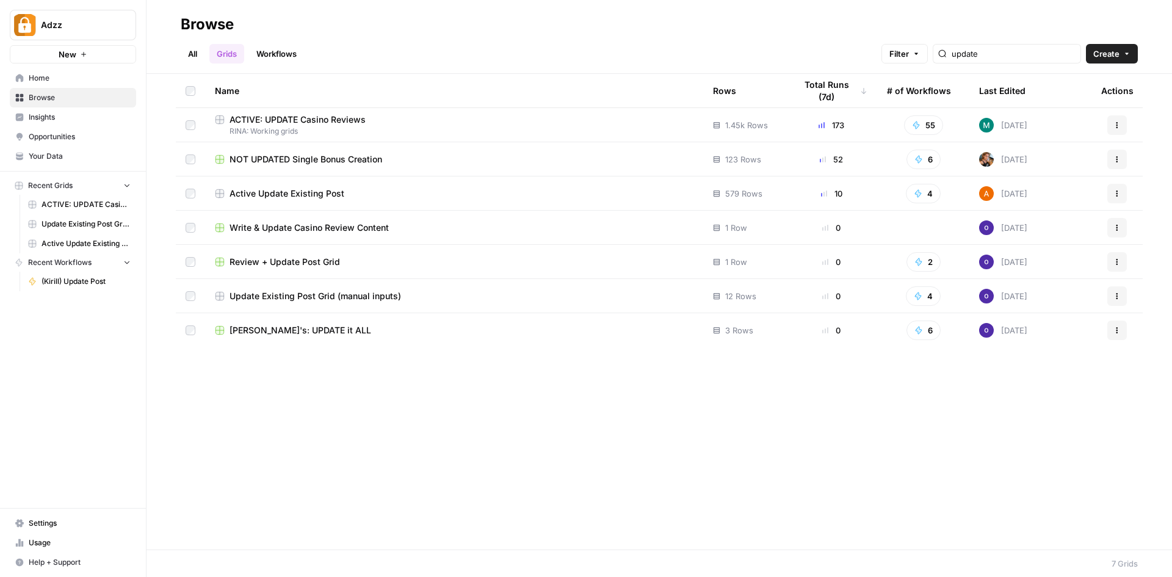
click at [317, 189] on span "Active Update Existing Post" at bounding box center [287, 193] width 115 height 12
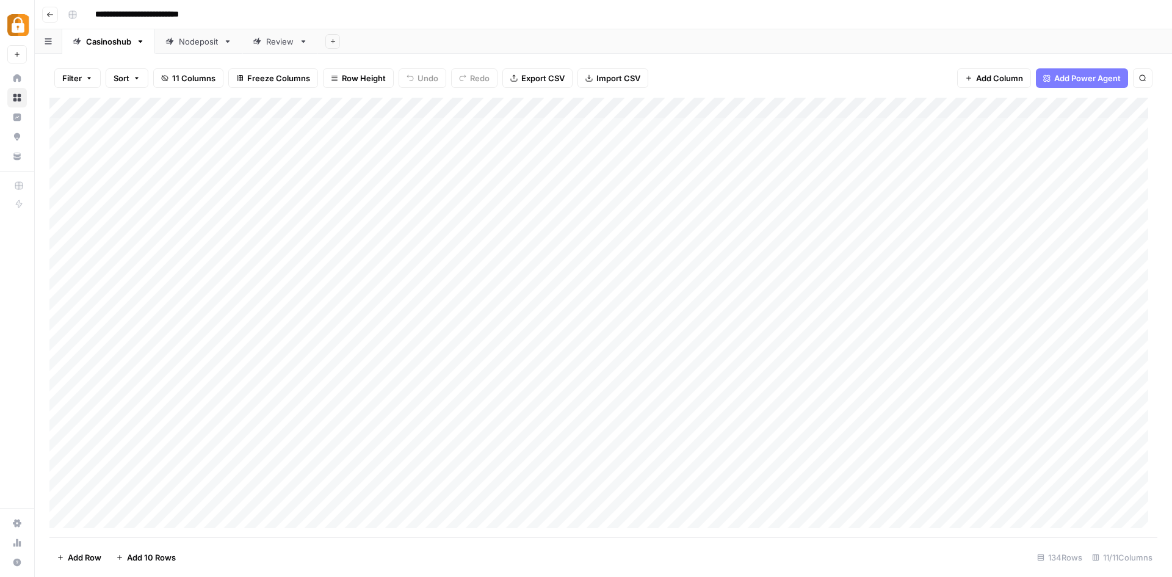
click at [124, 43] on div "Casinoshub" at bounding box center [108, 41] width 45 height 12
drag, startPoint x: 1093, startPoint y: 103, endPoint x: 730, endPoint y: 109, distance: 362.7
click at [730, 109] on div "Add Column" at bounding box center [603, 318] width 1108 height 440
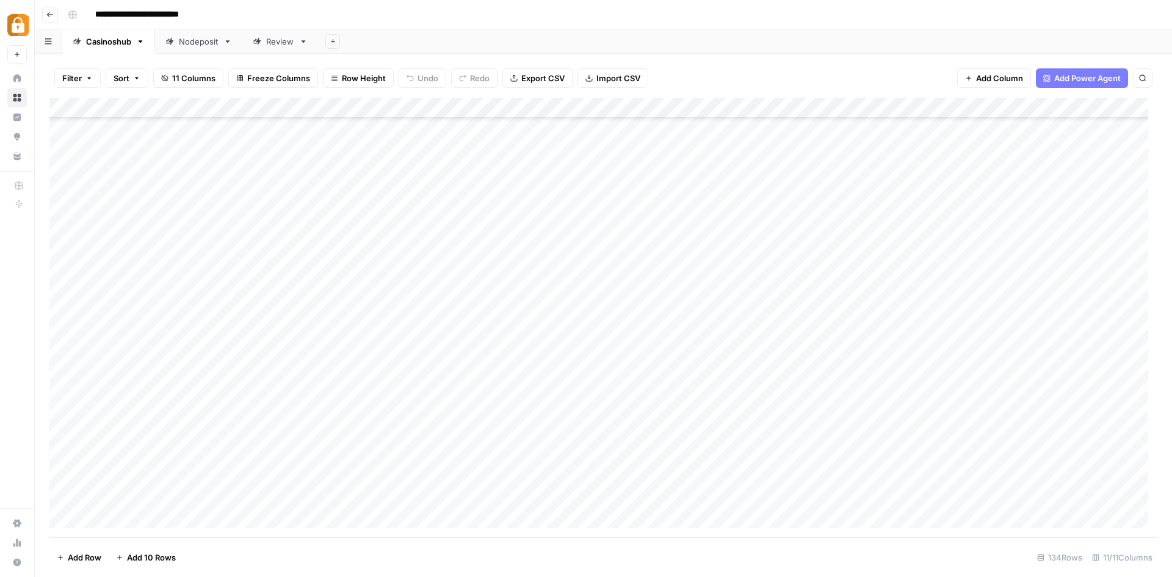
drag, startPoint x: 96, startPoint y: 477, endPoint x: 303, endPoint y: 473, distance: 206.4
click at [303, 473] on div "Add Column" at bounding box center [603, 318] width 1108 height 440
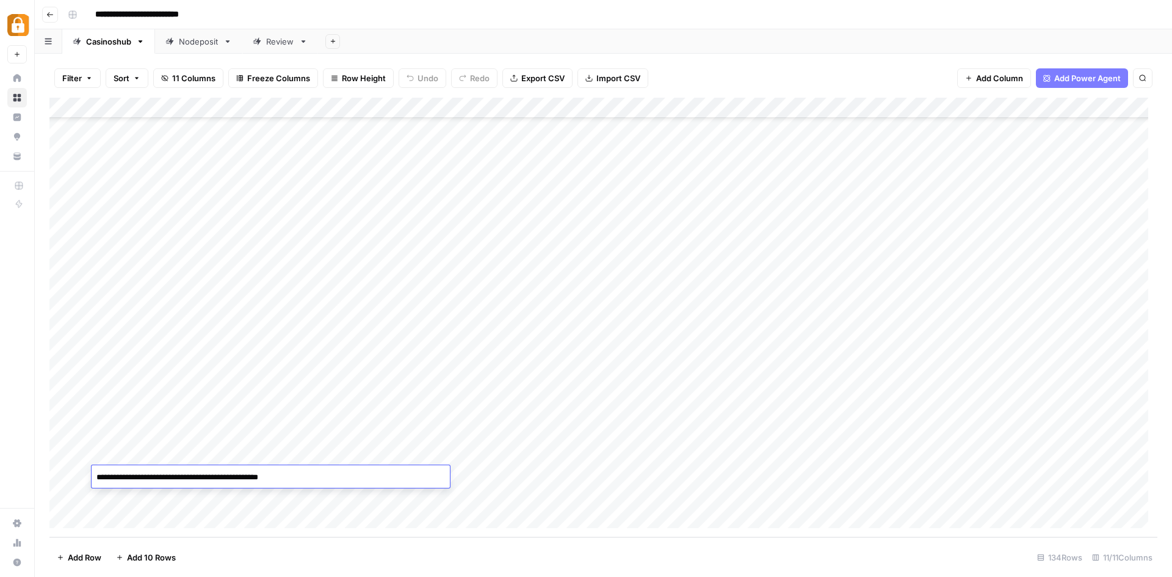
drag, startPoint x: 303, startPoint y: 473, endPoint x: 295, endPoint y: 479, distance: 10.0
click at [295, 479] on textarea "**********" at bounding box center [271, 477] width 358 height 17
click at [197, 46] on div "Nodeposit" at bounding box center [199, 41] width 40 height 12
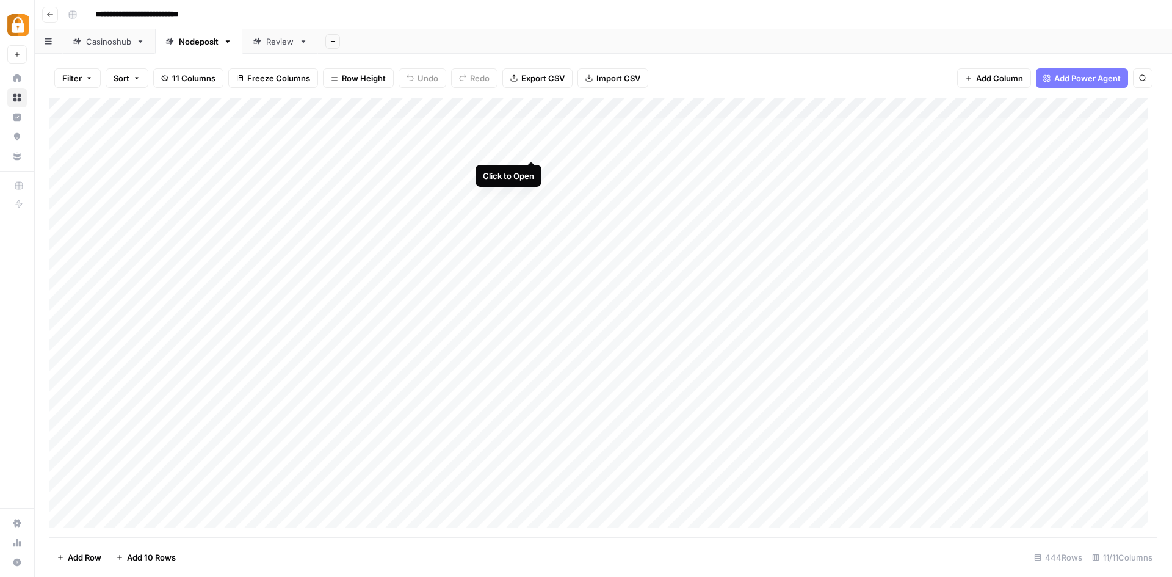
click at [529, 146] on div "Add Column" at bounding box center [603, 318] width 1108 height 440
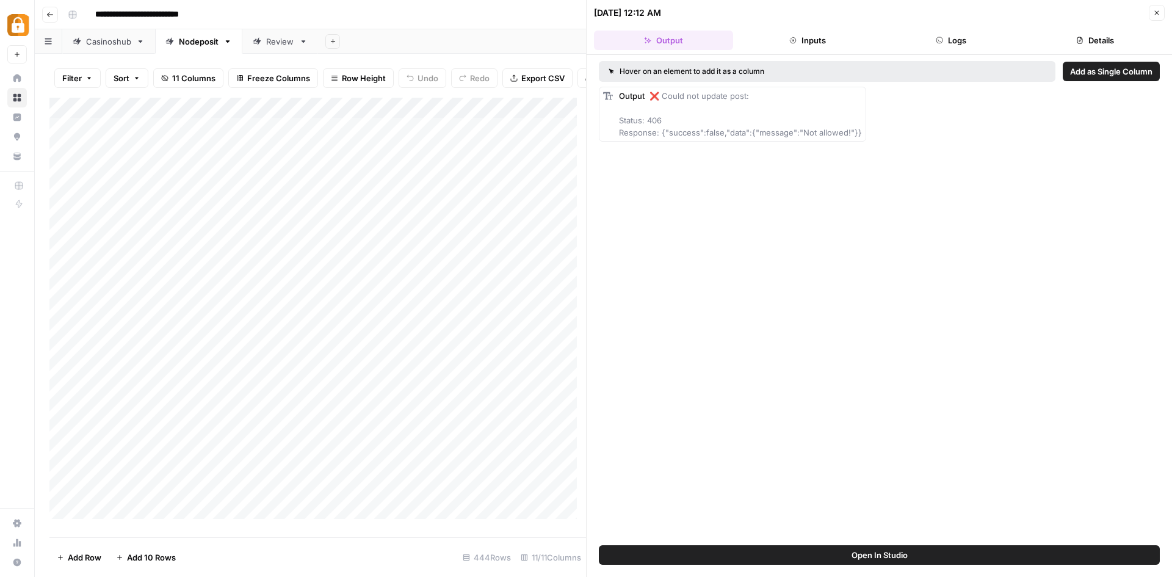
click at [518, 20] on div "**********" at bounding box center [611, 15] width 1097 height 20
click at [126, 40] on div "Casinoshub" at bounding box center [108, 41] width 45 height 12
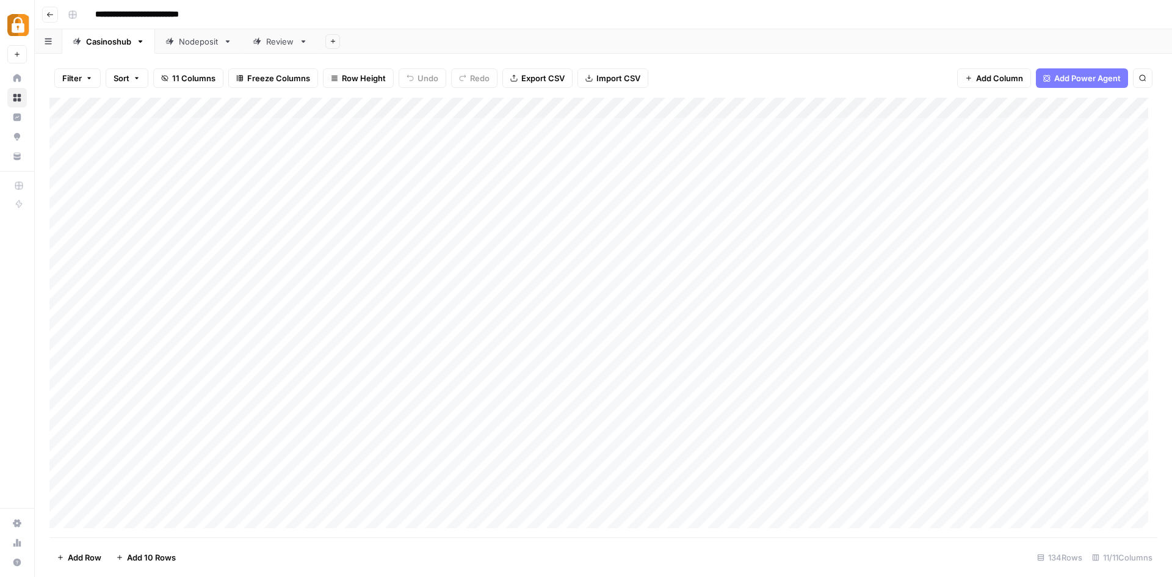
click at [201, 42] on div "Nodeposit" at bounding box center [199, 41] width 40 height 12
click at [63, 126] on div "Add Column" at bounding box center [603, 318] width 1108 height 440
click at [52, 126] on div "Add Column" at bounding box center [603, 318] width 1108 height 440
click at [62, 129] on div "Add Column" at bounding box center [603, 318] width 1108 height 440
click at [128, 47] on div "Casinoshub" at bounding box center [108, 41] width 45 height 12
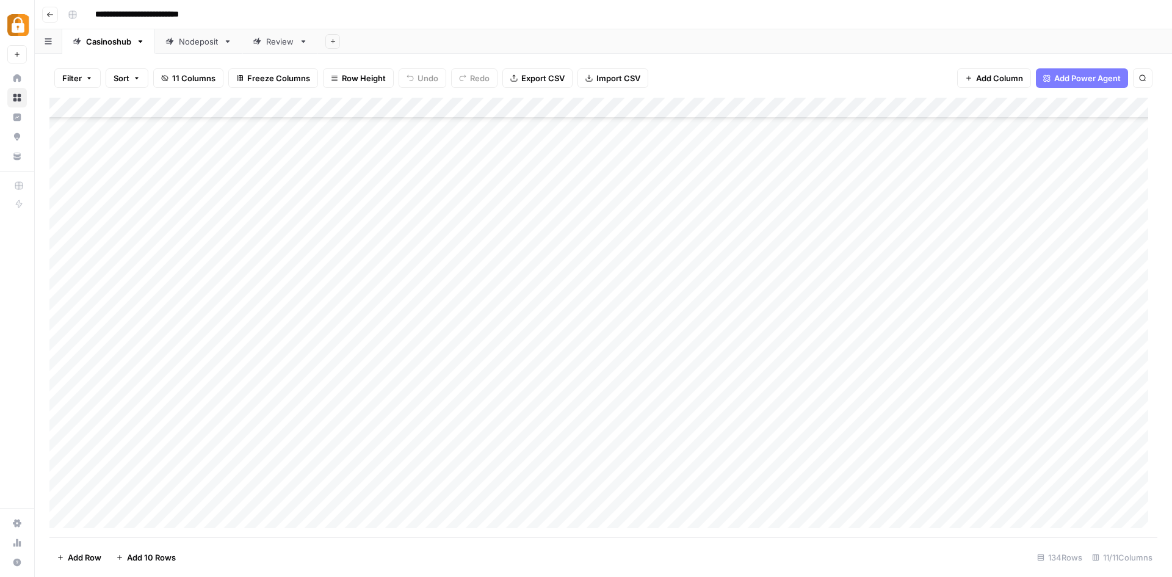
scroll to position [2392, 0]
click at [125, 514] on div "Add Column" at bounding box center [603, 318] width 1108 height 440
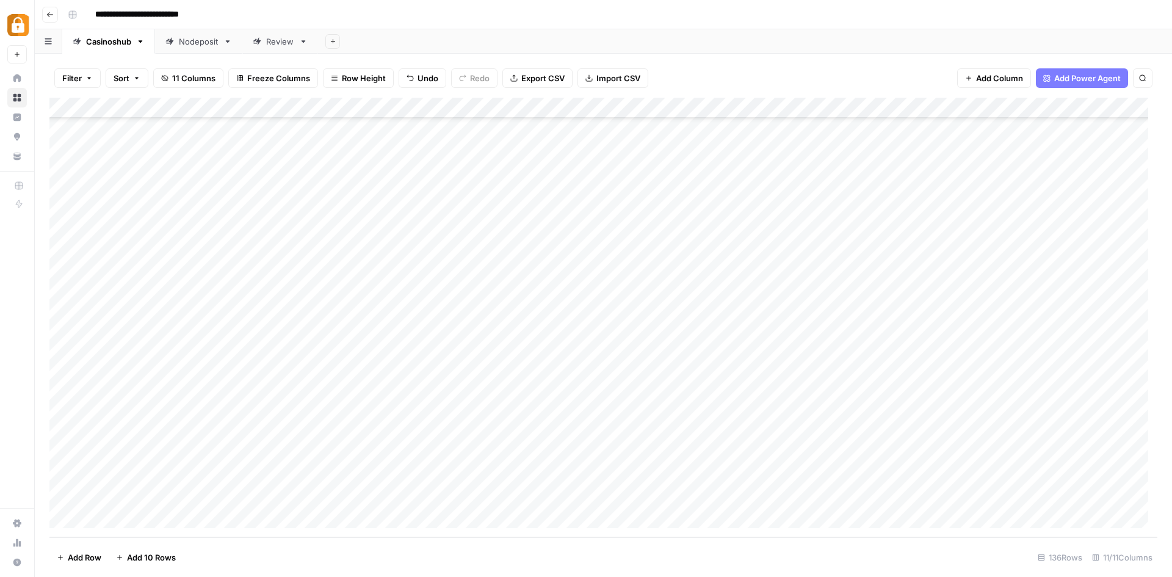
click at [132, 454] on div "Add Column" at bounding box center [603, 318] width 1108 height 440
drag, startPoint x: 564, startPoint y: 457, endPoint x: 615, endPoint y: 453, distance: 51.4
click at [615, 453] on div "Add Column" at bounding box center [603, 318] width 1108 height 440
click at [641, 453] on div "Add Column" at bounding box center [603, 318] width 1108 height 440
click at [641, 453] on textarea "**********" at bounding box center [655, 456] width 195 height 17
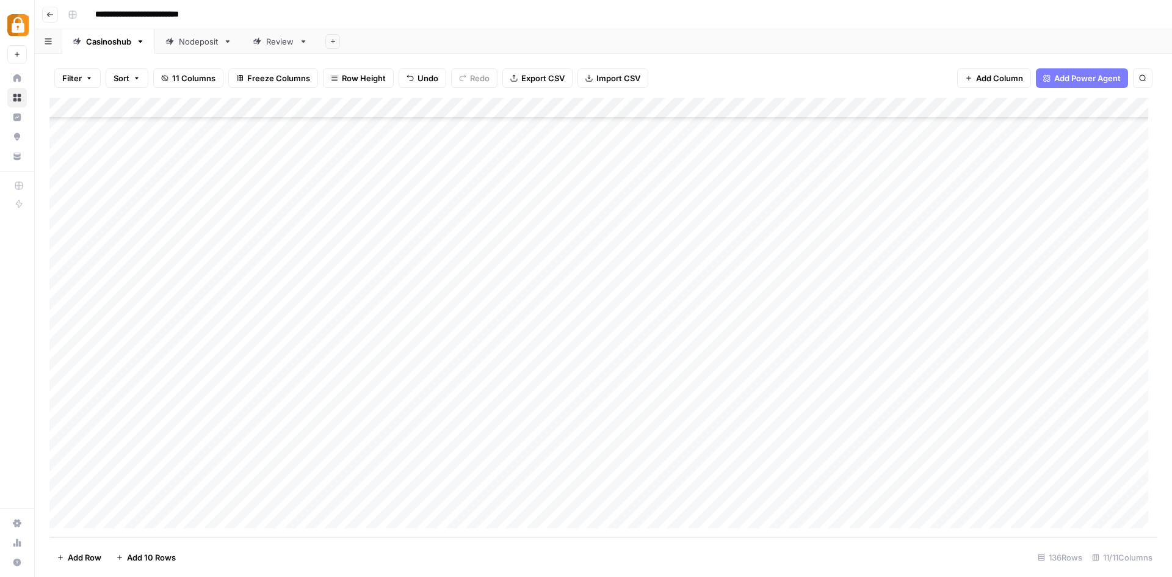
click at [768, 453] on div "Add Column" at bounding box center [603, 318] width 1108 height 440
click at [708, 461] on div "Add Column" at bounding box center [603, 318] width 1108 height 440
click at [503, 453] on div "Add Column" at bounding box center [603, 318] width 1108 height 440
click at [528, 454] on div "Add Column" at bounding box center [603, 318] width 1108 height 440
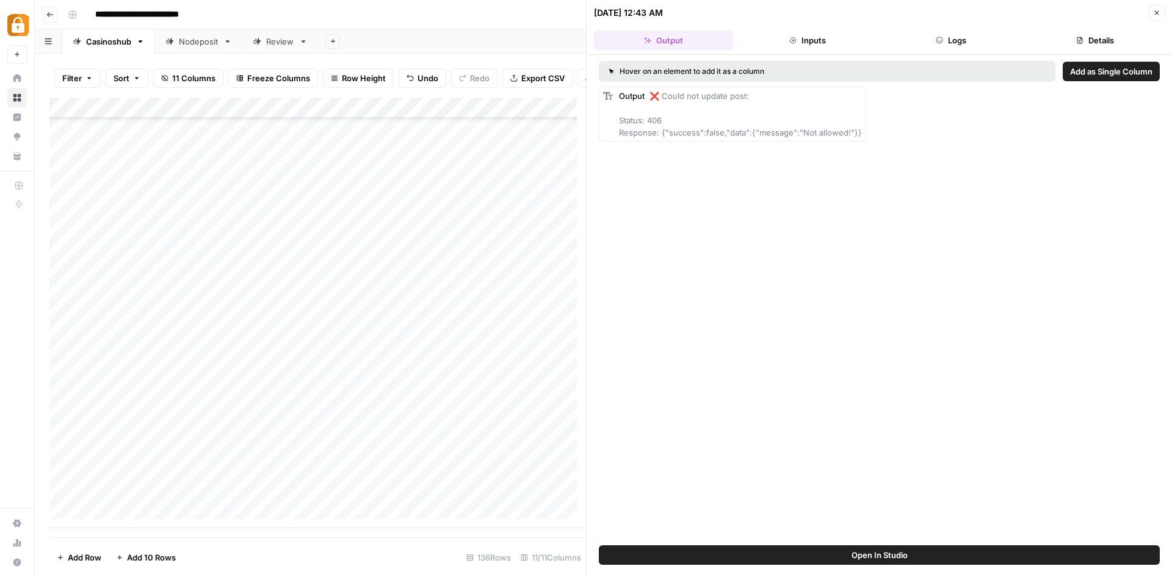
click at [62, 463] on div "Add Column" at bounding box center [317, 313] width 537 height 430
click at [76, 554] on span "Delete 1 Row" at bounding box center [81, 557] width 49 height 12
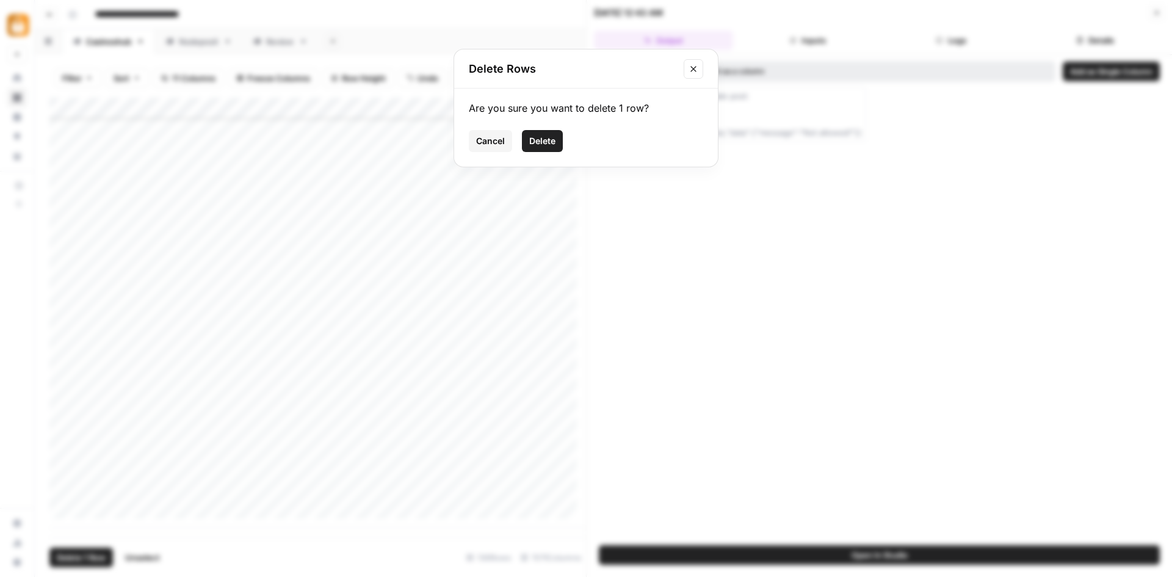
click at [548, 139] on span "Delete" at bounding box center [542, 141] width 26 height 12
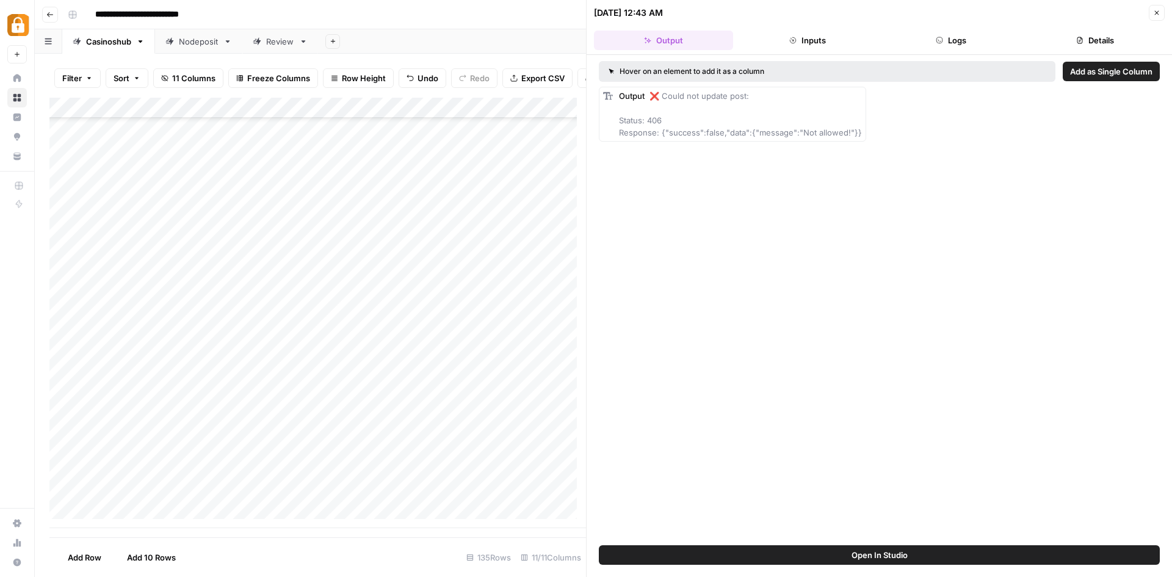
scroll to position [2412, 0]
drag, startPoint x: 618, startPoint y: 92, endPoint x: 858, endPoint y: 137, distance: 244.2
click at [858, 137] on div "Output ❌ Could not update post: Status: 406 Response: {"success":false,"data":{…" at bounding box center [732, 114] width 267 height 55
copy div "Output ❌ Could not update post: Status: 406 Response: {"success":false,"data":{…"
click at [902, 551] on span "Open In Studio" at bounding box center [880, 555] width 56 height 12
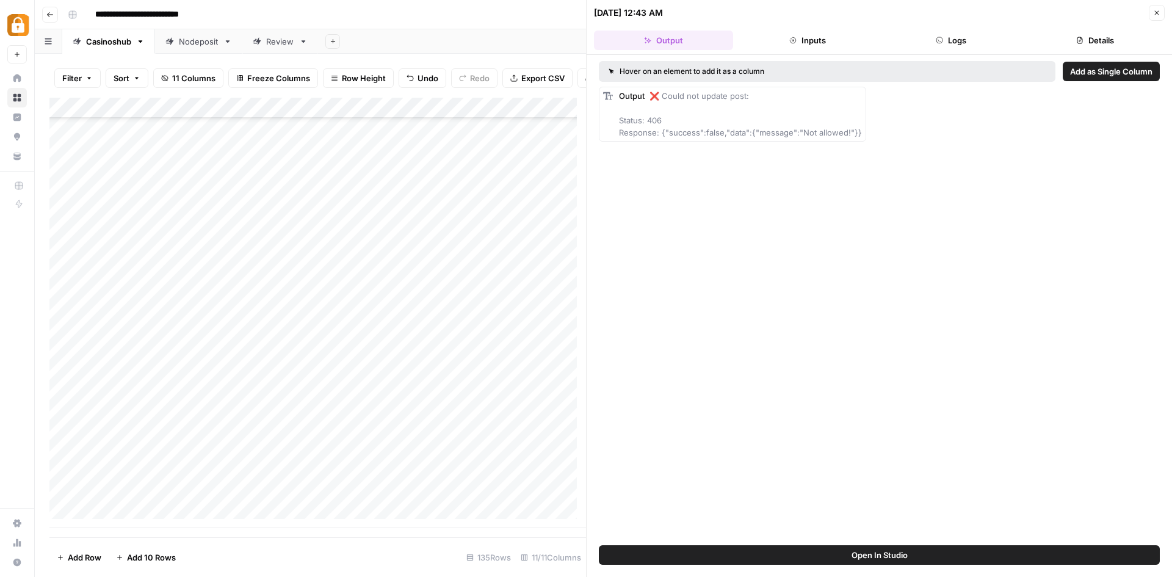
click at [197, 45] on div "Nodeposit" at bounding box center [199, 41] width 40 height 12
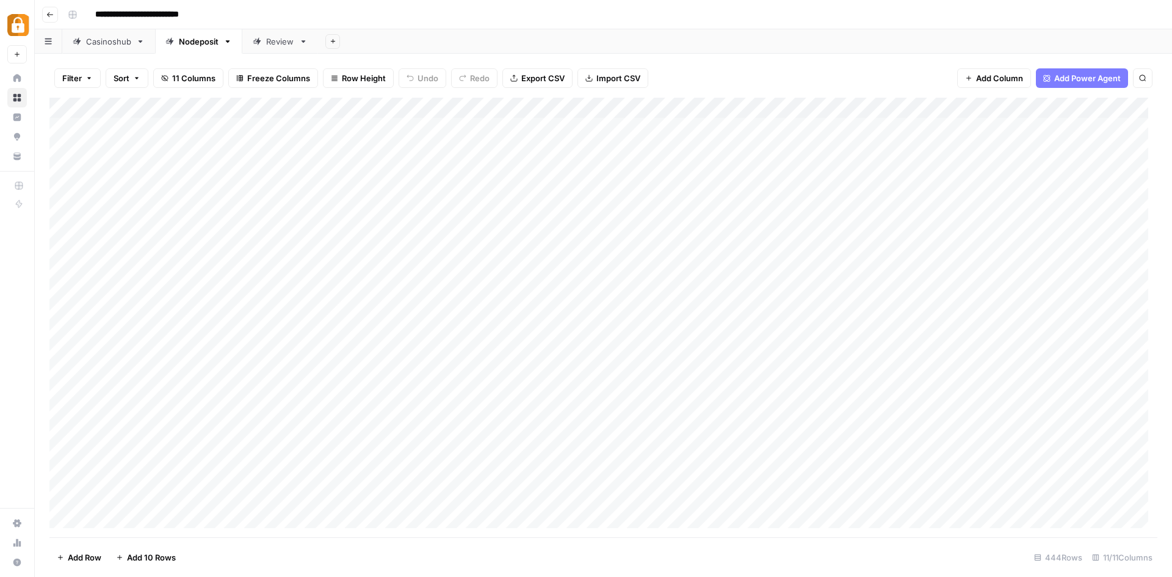
click at [532, 106] on div "Add Column" at bounding box center [603, 318] width 1108 height 440
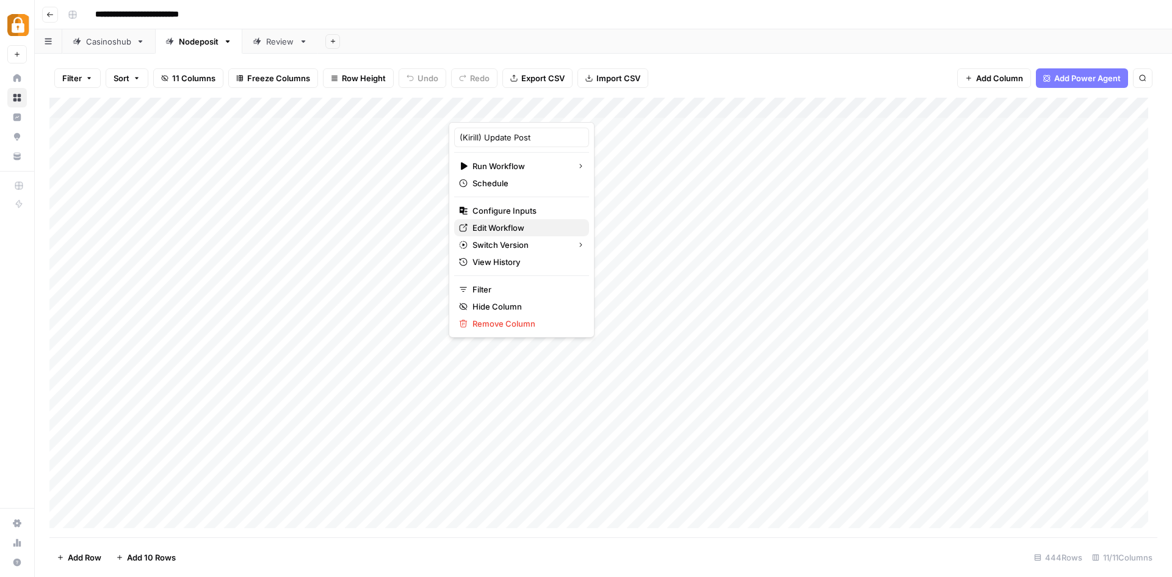
click at [520, 224] on span "Edit Workflow" at bounding box center [526, 228] width 107 height 12
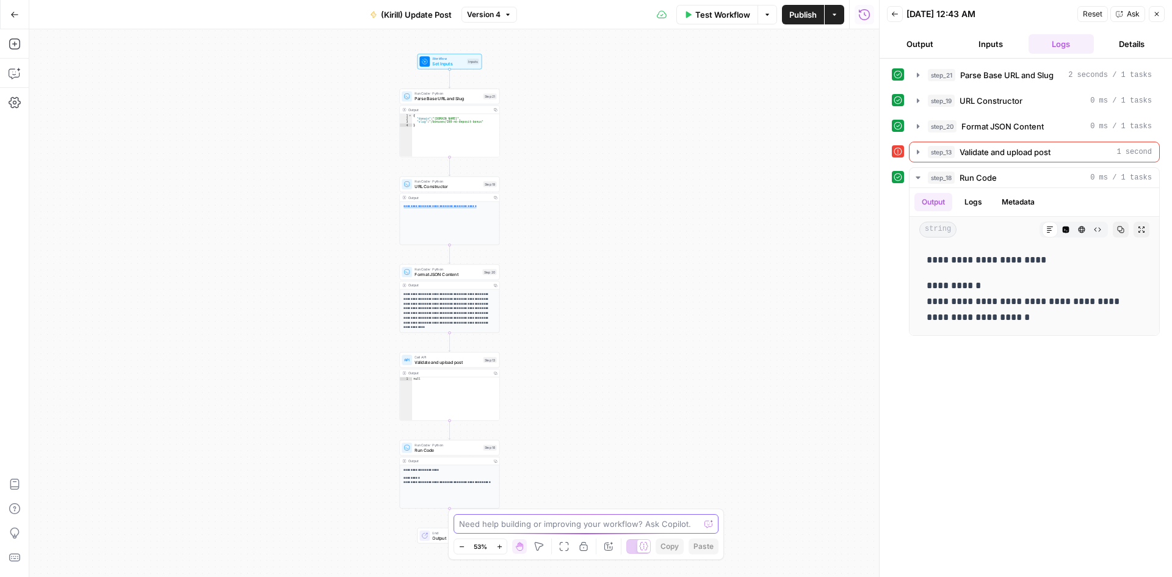
click at [559, 521] on textarea at bounding box center [579, 524] width 241 height 12
type textarea "w"
paste textarea "Output❌ Could not update post: Status: 406 Response: {"success":false,"data":{"…"
type textarea "How do I solve this error Output❌ Could not update post: Status: 406 Response: …"
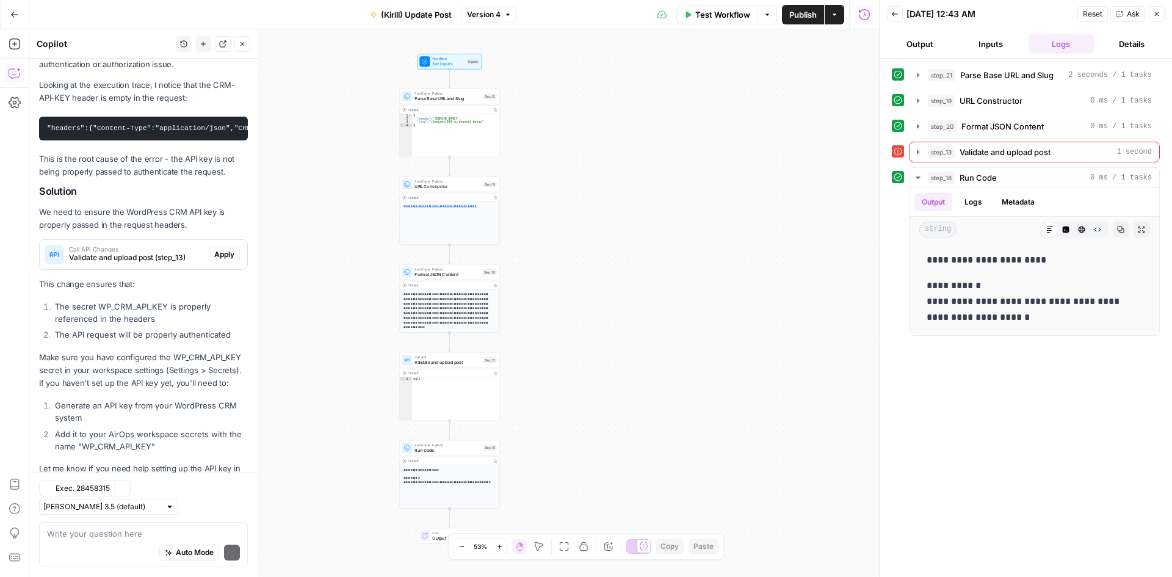
scroll to position [291, 0]
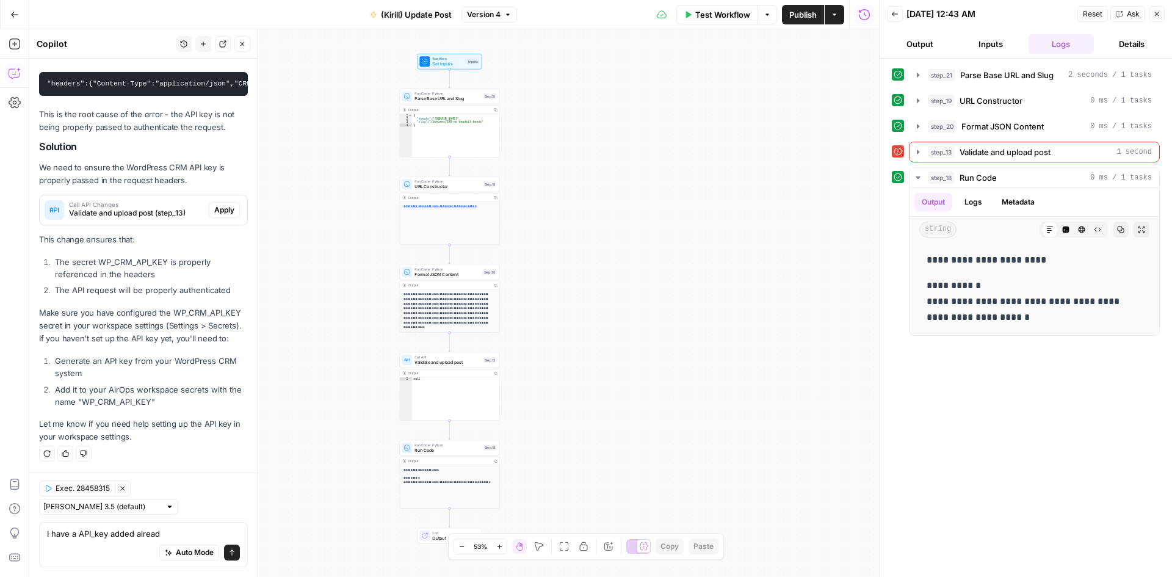
type textarea "I have a API_key added already"
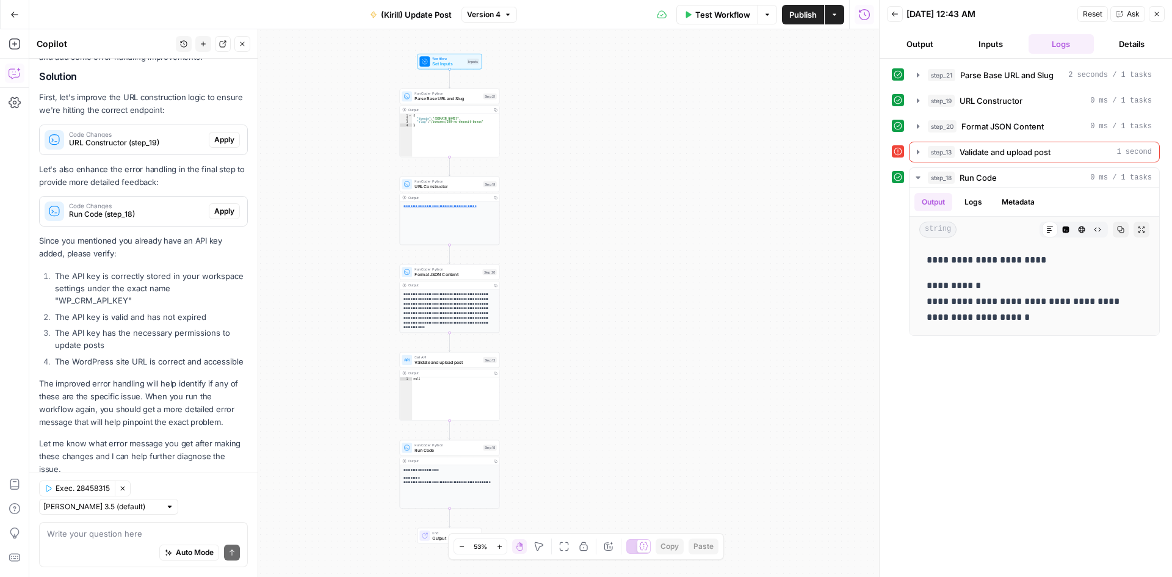
scroll to position [789, 0]
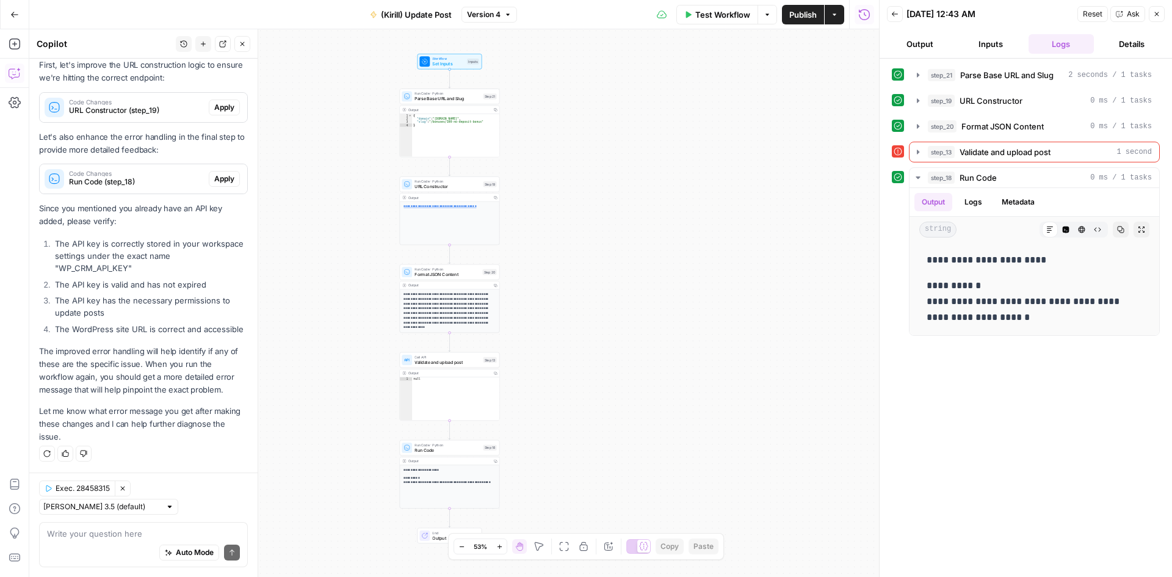
drag, startPoint x: 59, startPoint y: 254, endPoint x: 128, endPoint y: 252, distance: 69.0
click at [128, 252] on li "The API key is correctly stored in your workspace settings under the exact name…" at bounding box center [150, 256] width 196 height 37
copy li "WP_CRM_API_KEY"
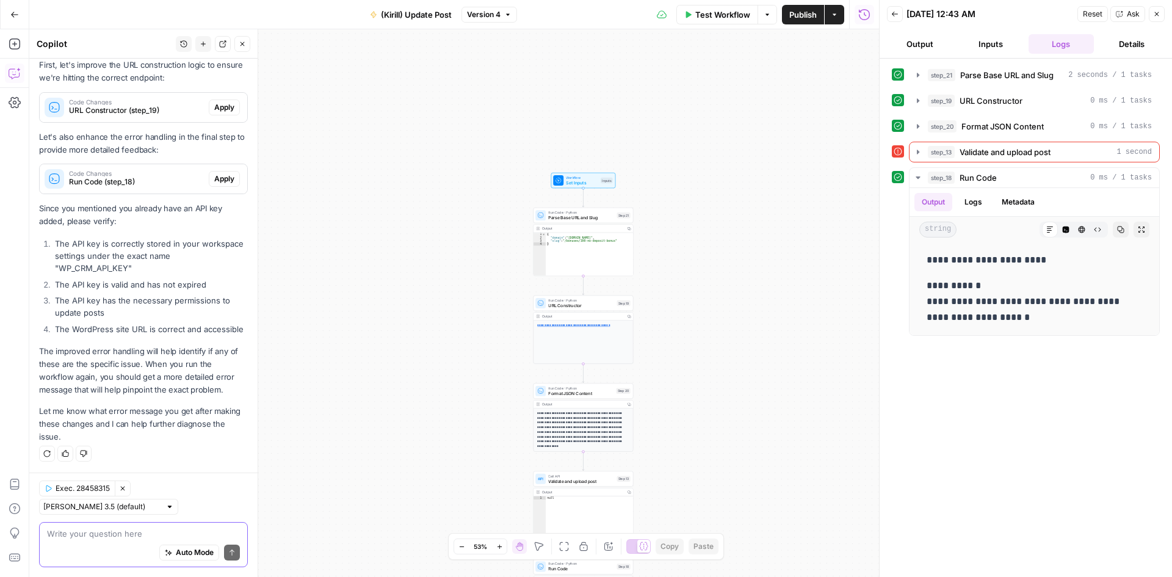
click at [70, 531] on textarea at bounding box center [143, 534] width 193 height 12
paste textarea "WP_CRM_API_KEY"
type textarea "verified that WP_CRM_API_KEY is in my secret"
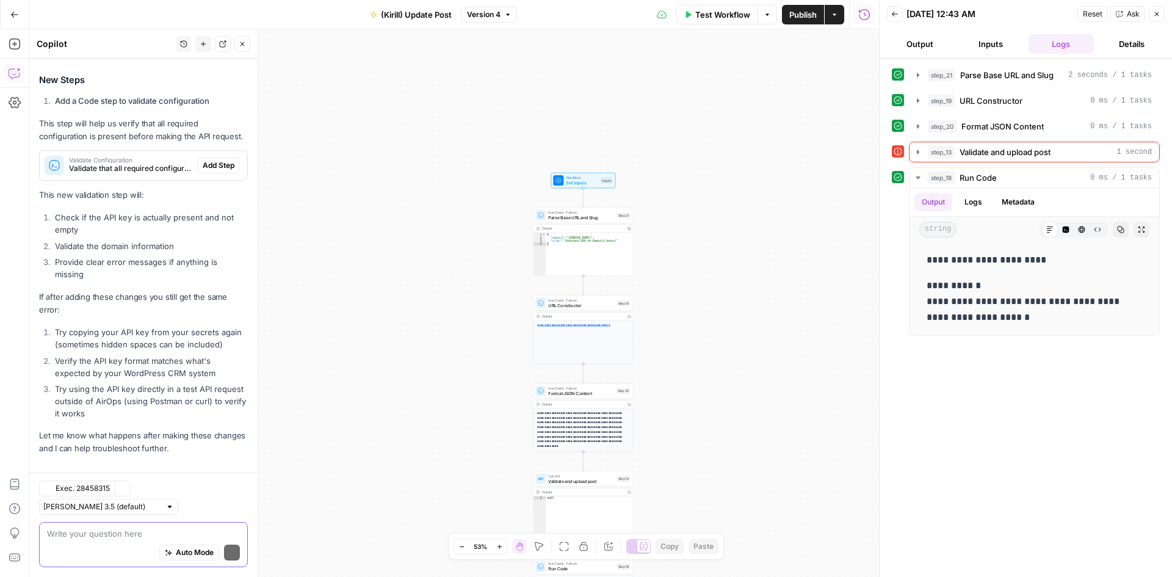
scroll to position [1426, 0]
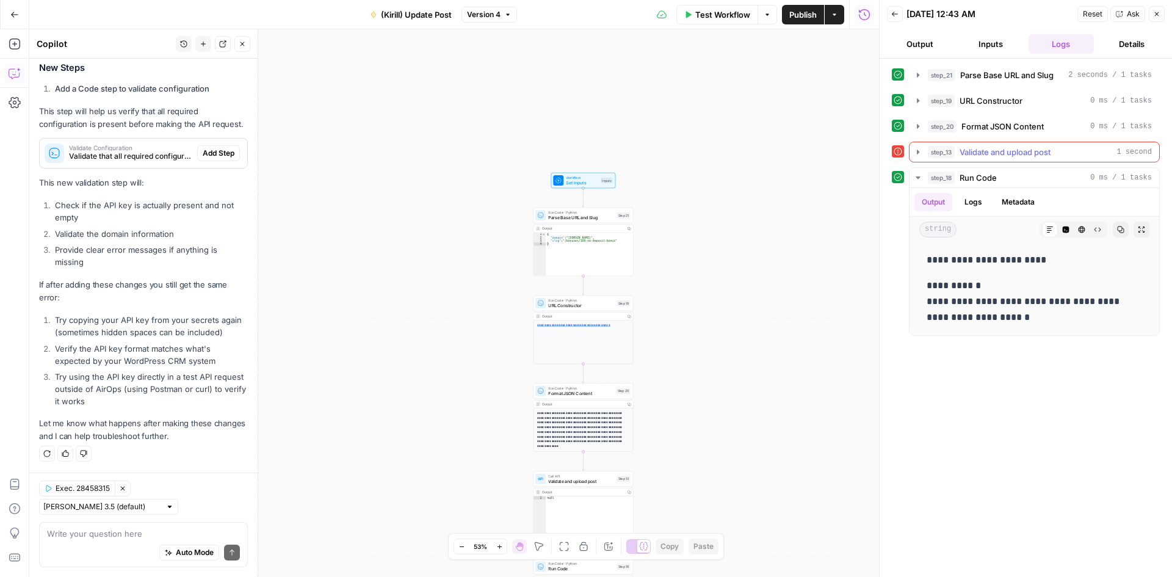
click at [919, 151] on icon "button" at bounding box center [918, 152] width 10 height 10
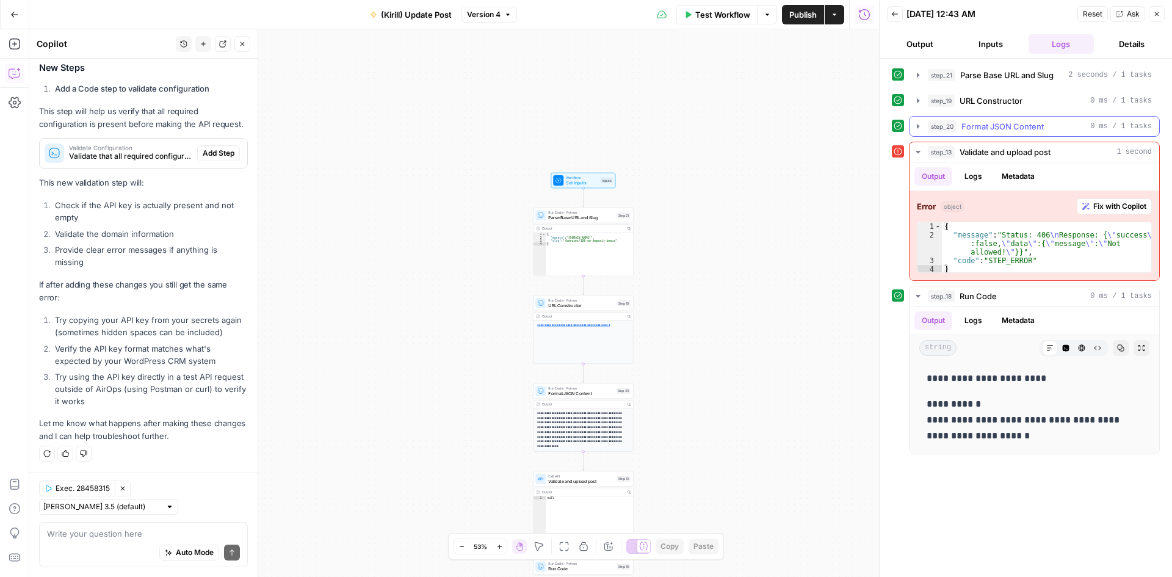
click at [919, 127] on icon "button" at bounding box center [918, 126] width 2 height 4
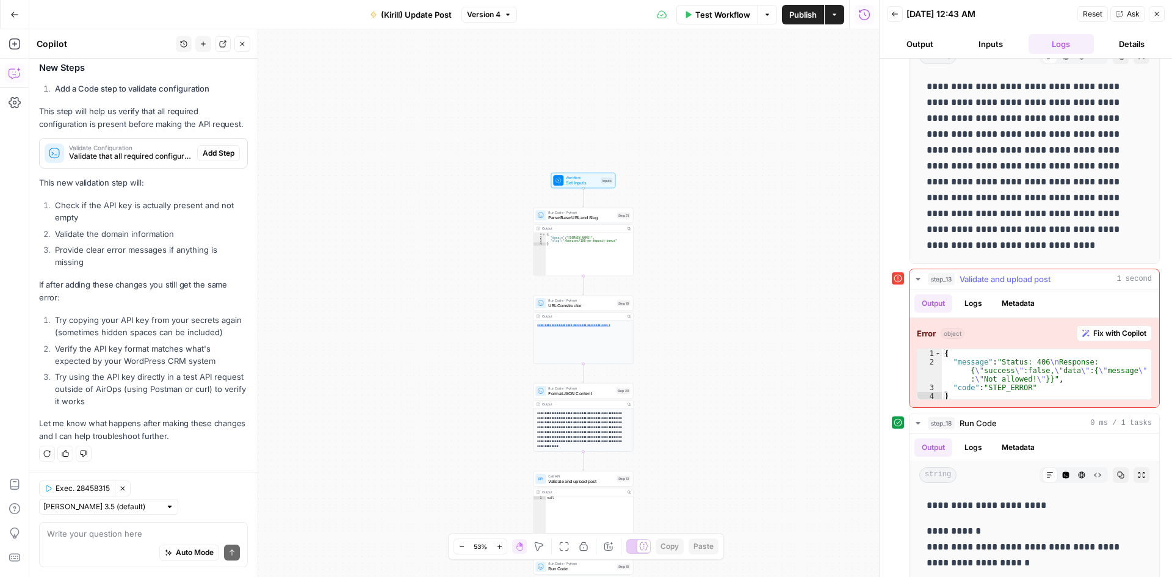
scroll to position [132, 0]
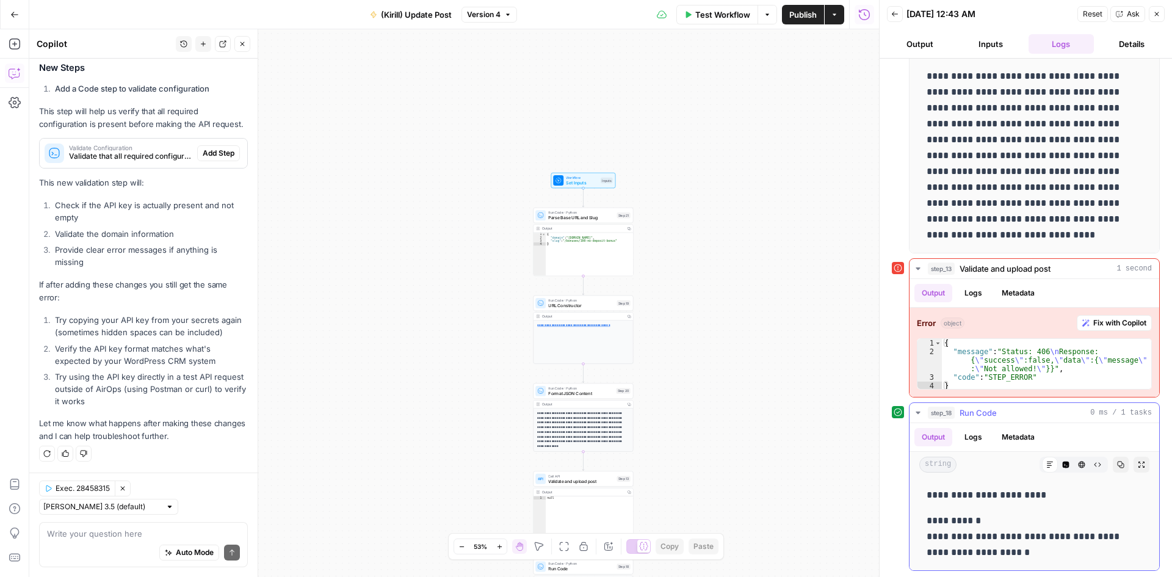
click at [919, 413] on icon "button" at bounding box center [918, 413] width 4 height 2
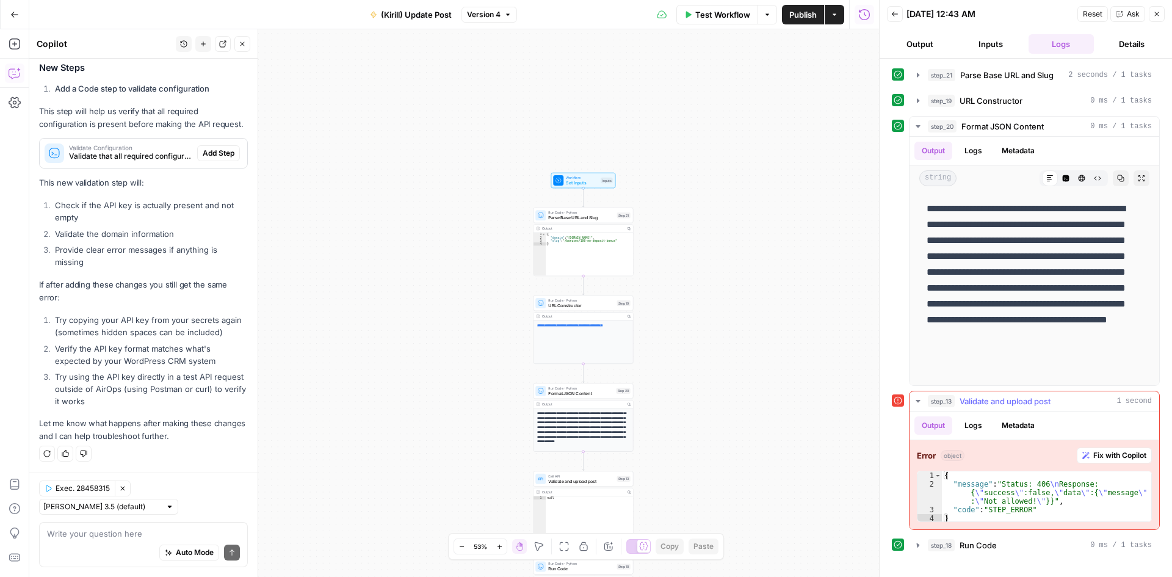
scroll to position [0, 0]
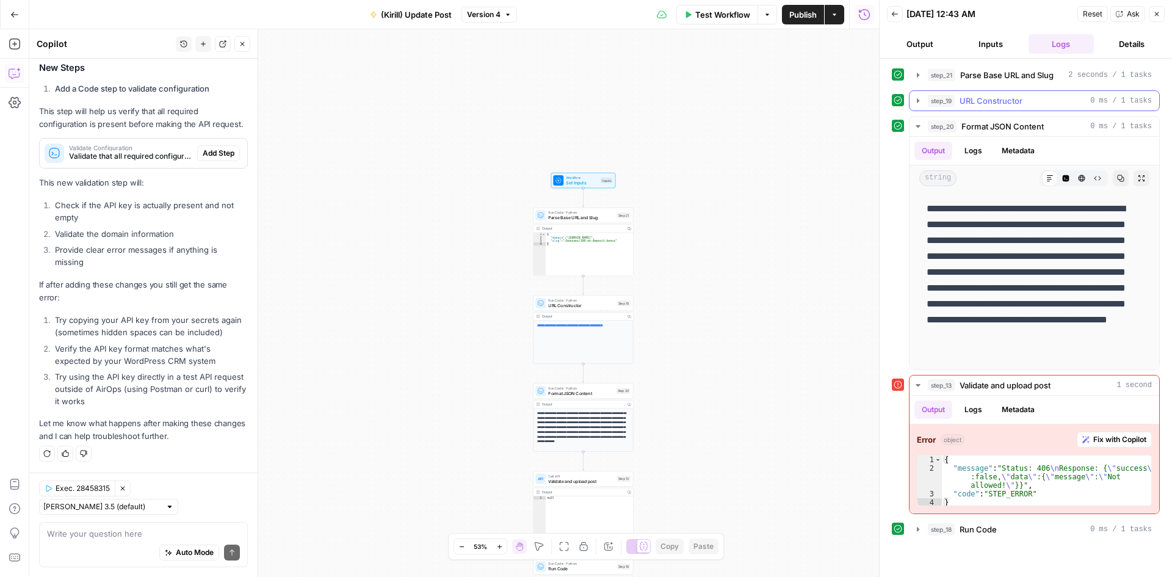
click at [920, 101] on icon "button" at bounding box center [918, 100] width 2 height 4
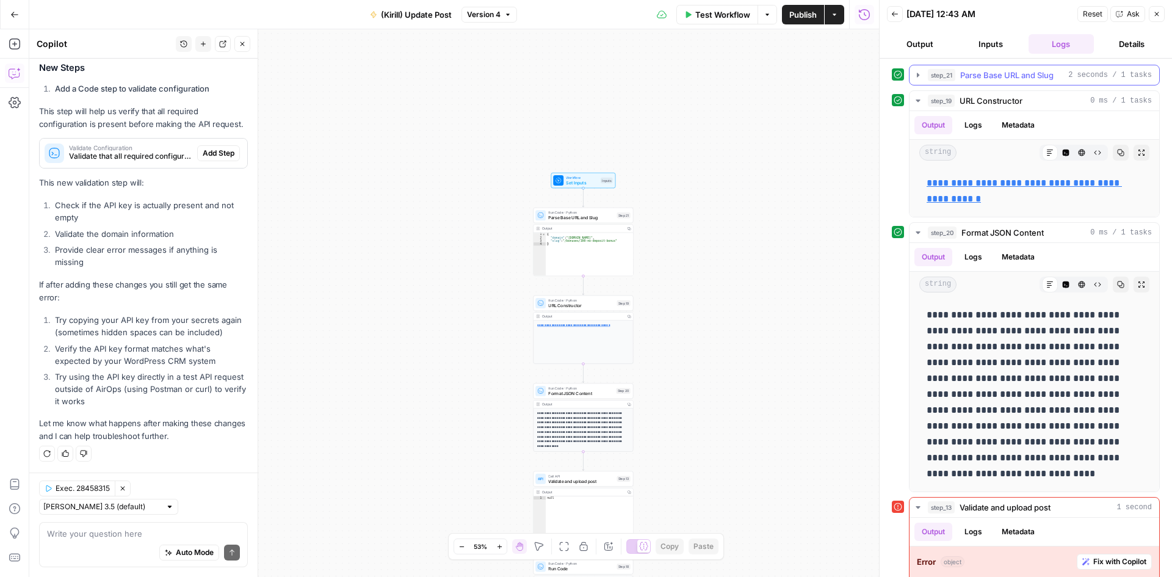
click at [918, 76] on icon "button" at bounding box center [918, 75] width 2 height 4
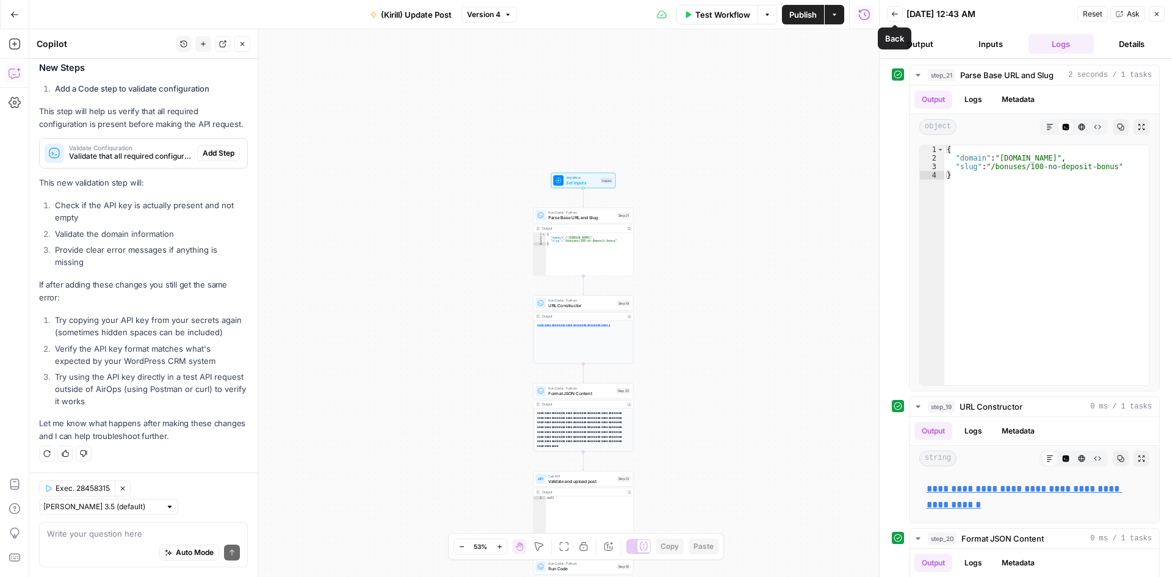
click at [891, 10] on button "Back" at bounding box center [895, 14] width 16 height 16
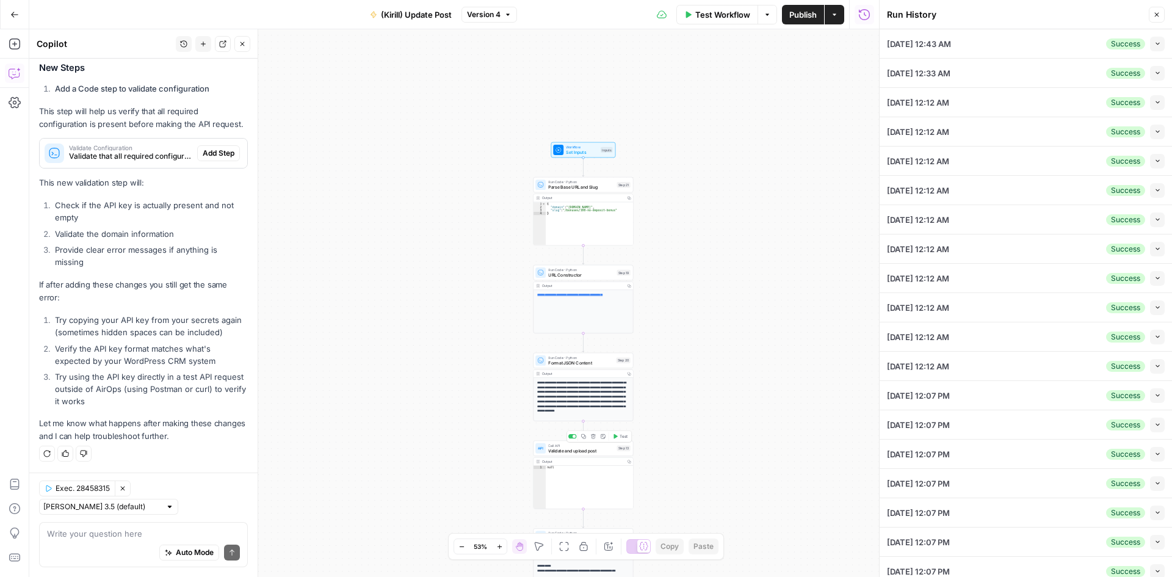
click at [582, 454] on span "Validate and upload post" at bounding box center [581, 451] width 66 height 7
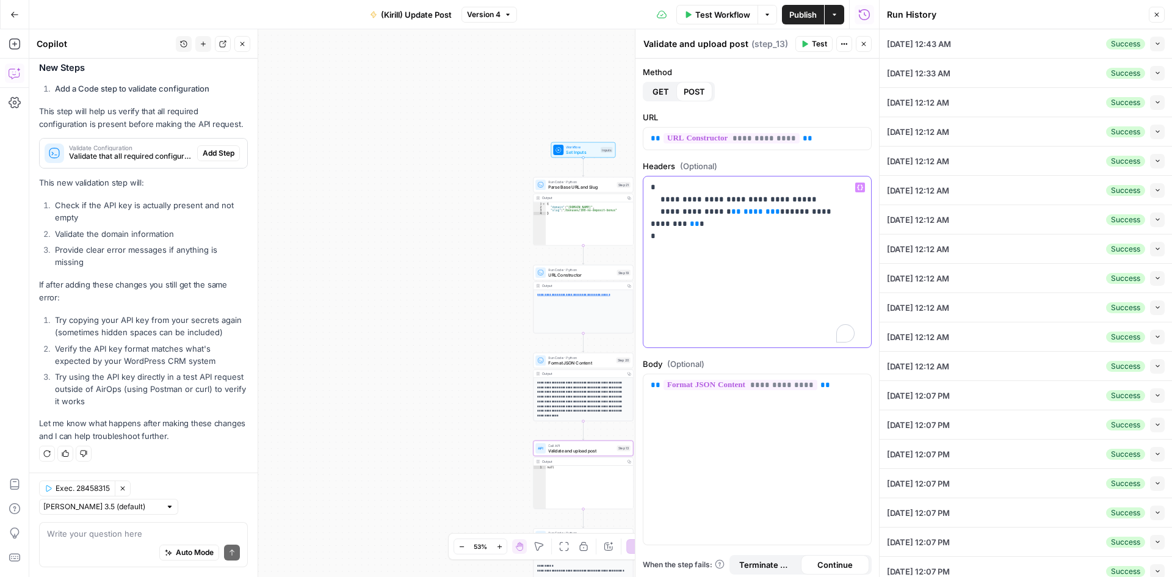
click at [652, 188] on p "**********" at bounding box center [753, 211] width 204 height 61
click at [681, 244] on div "**********" at bounding box center [758, 261] width 228 height 171
click at [612, 21] on div "Test Workflow Options Publish Actions Run History" at bounding box center [694, 14] width 370 height 29
drag, startPoint x: 649, startPoint y: 185, endPoint x: 658, endPoint y: 234, distance: 49.6
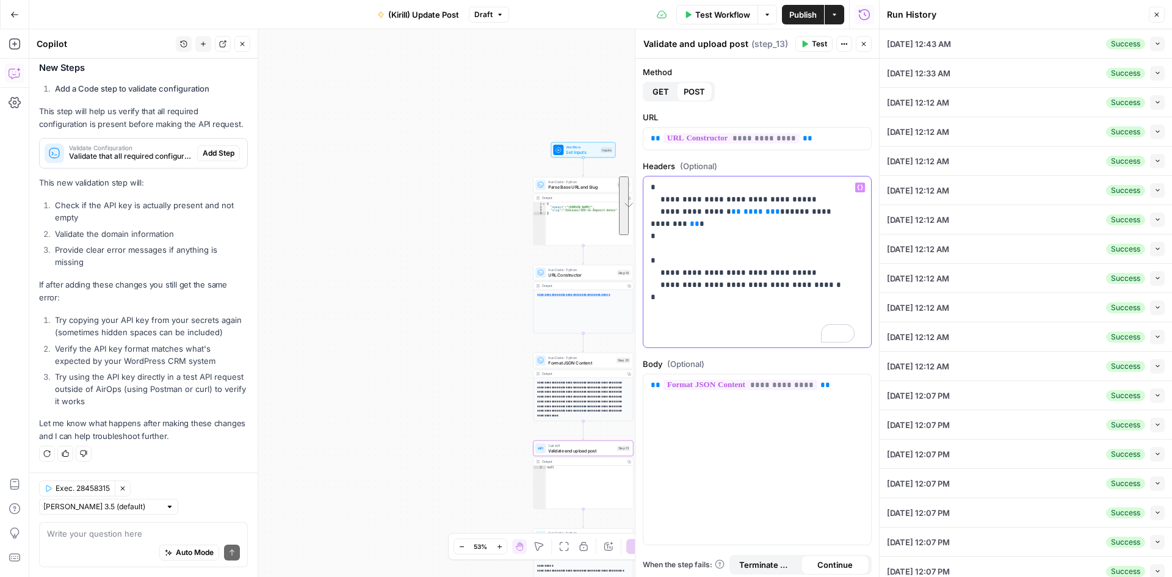
click at [658, 234] on div "**********" at bounding box center [758, 261] width 228 height 171
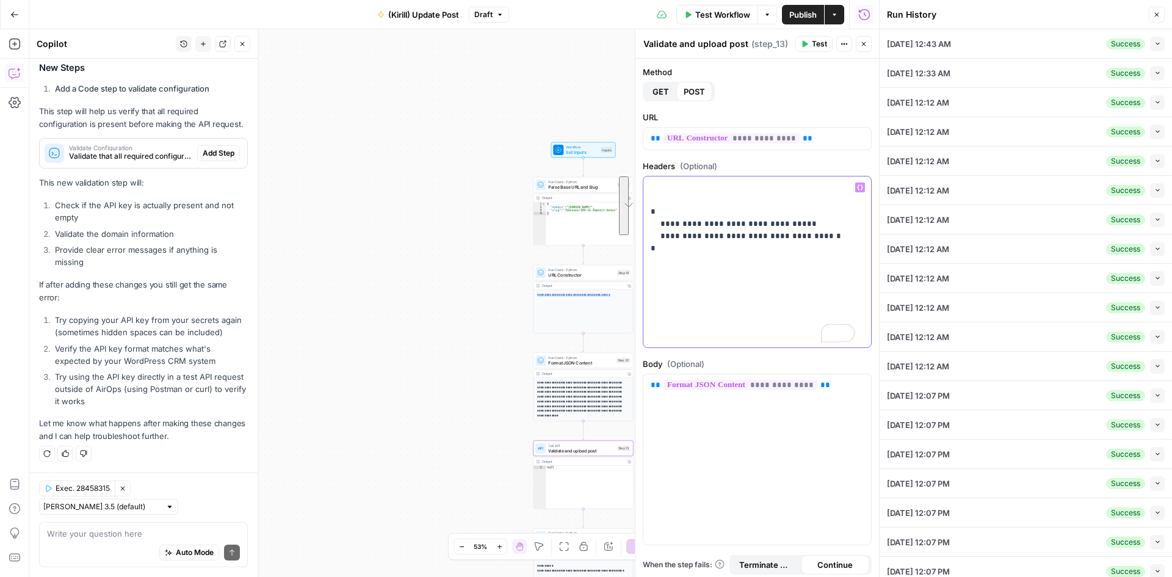
click at [655, 197] on p "**********" at bounding box center [753, 217] width 204 height 73
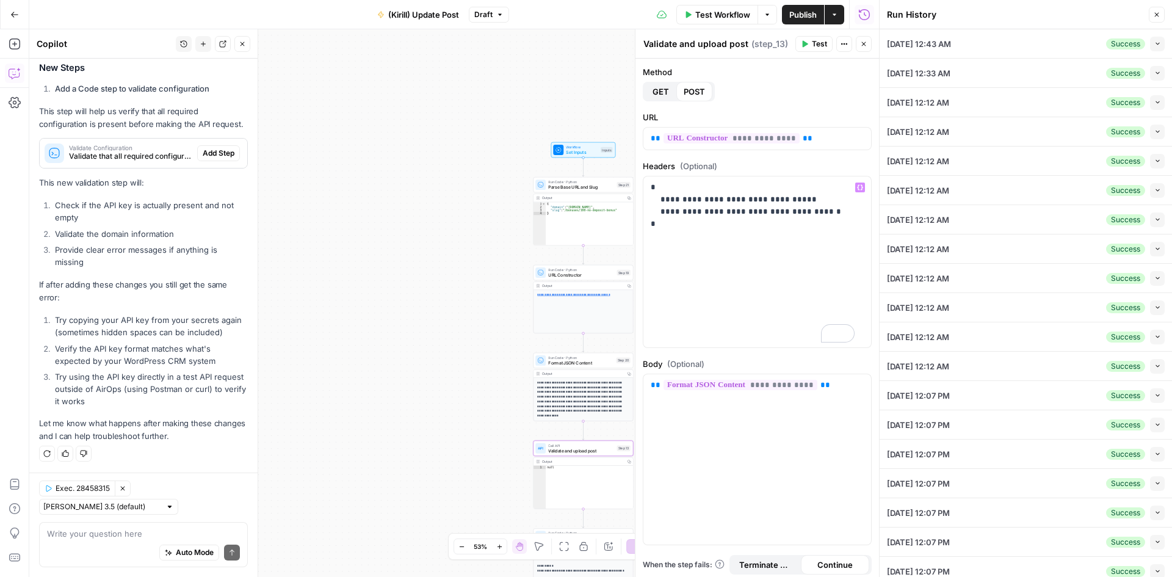
click at [603, 20] on div "Test Workflow Options Publish Actions Run History" at bounding box center [694, 14] width 370 height 29
click at [813, 42] on span "Test" at bounding box center [819, 43] width 15 height 11
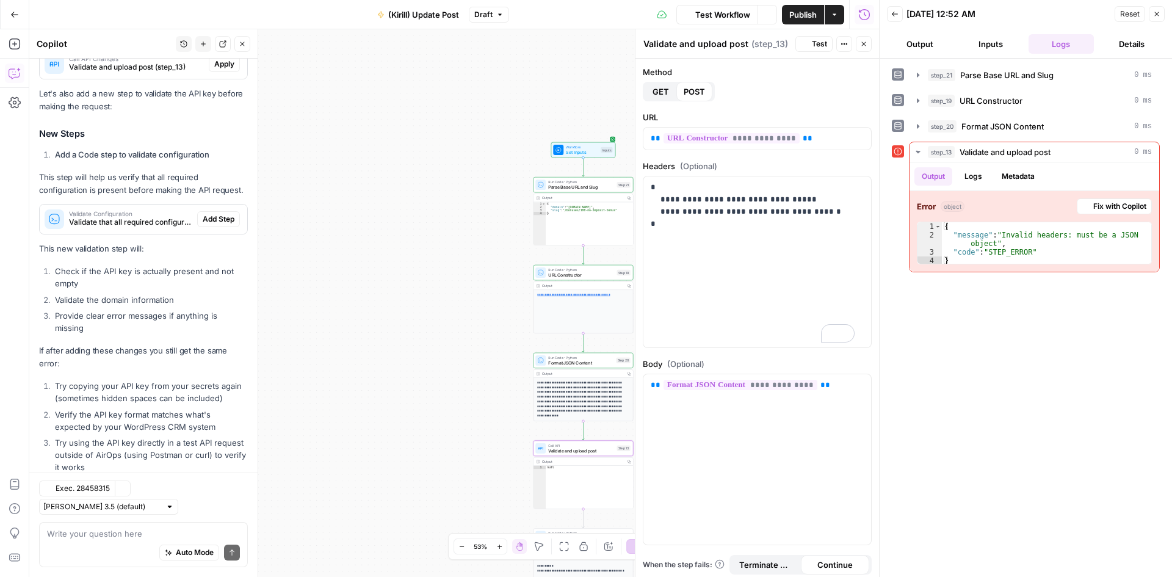
scroll to position [1484, 0]
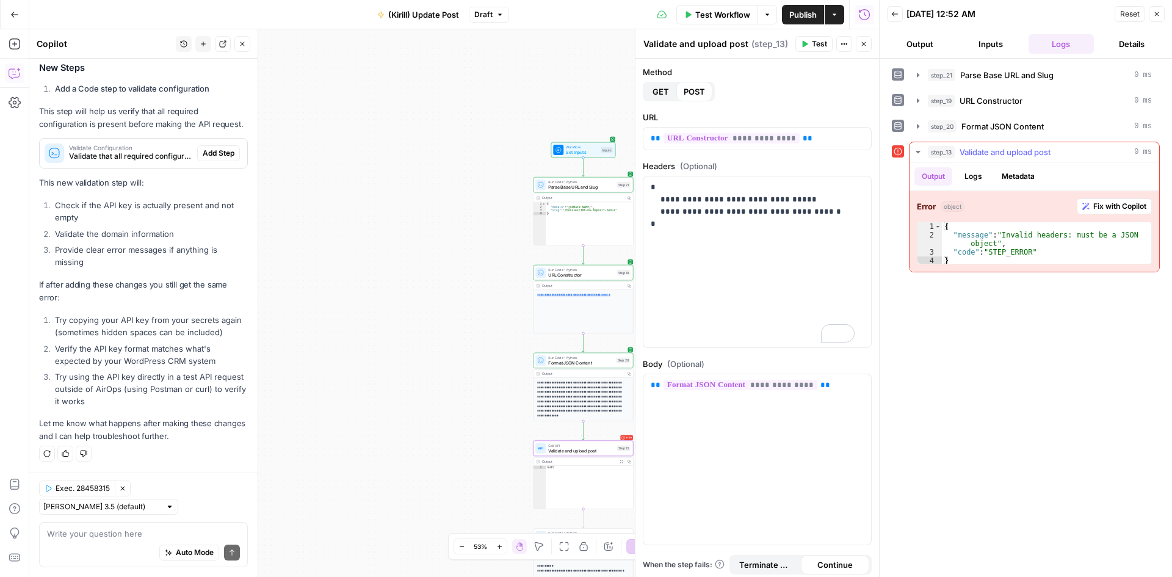
click at [1108, 203] on span "Fix with Copilot" at bounding box center [1120, 206] width 53 height 11
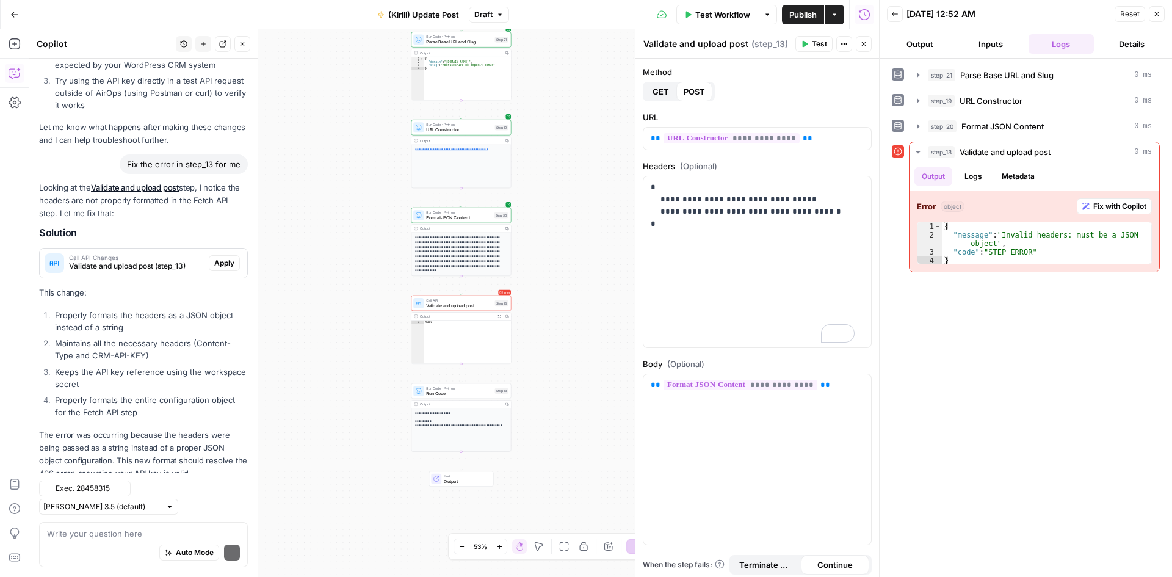
scroll to position [1851, 0]
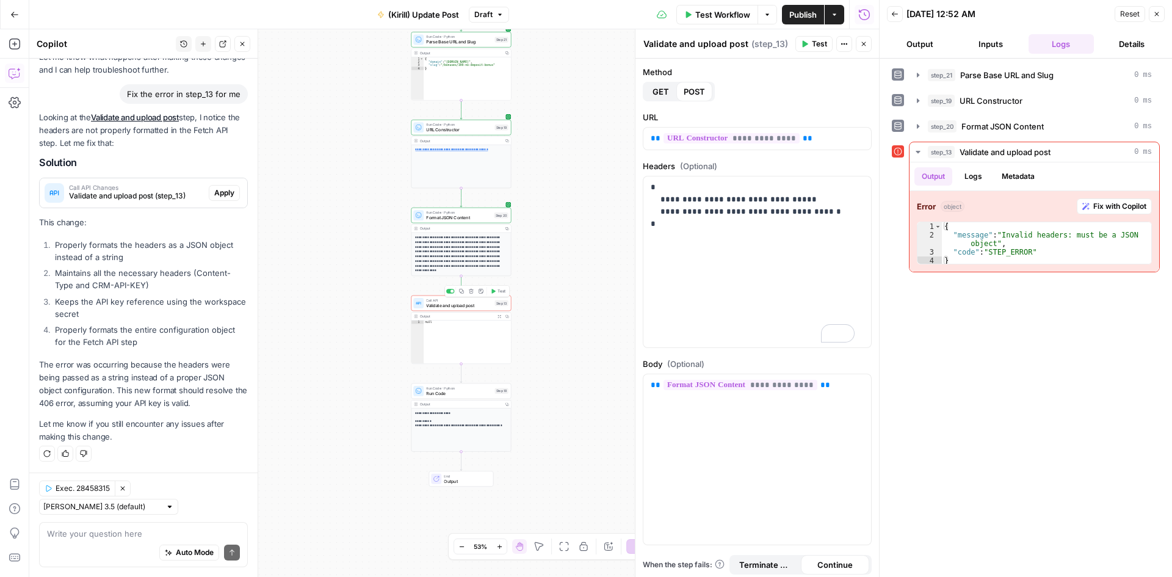
click at [466, 303] on span "Validate and upload post" at bounding box center [459, 305] width 66 height 7
click at [175, 194] on span "Validate and upload post (step_13)" at bounding box center [136, 195] width 135 height 11
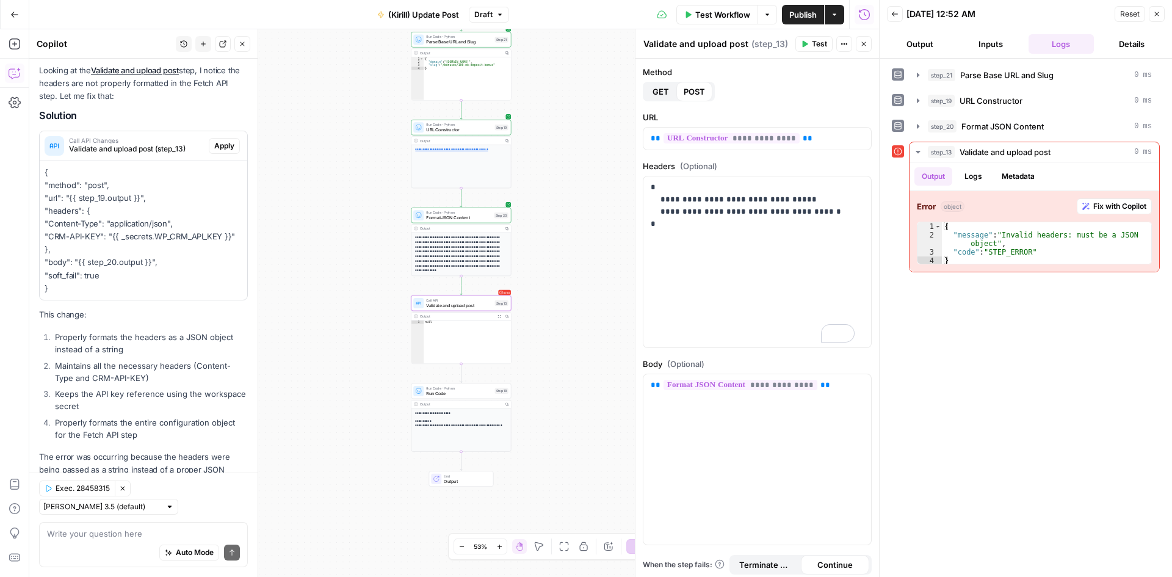
drag, startPoint x: 45, startPoint y: 217, endPoint x: 62, endPoint y: 338, distance: 122.1
click at [62, 295] on p "{ "method": "post", "url": "{{ step_19.output }}", "headers": { "Content-Type":…" at bounding box center [144, 230] width 198 height 129
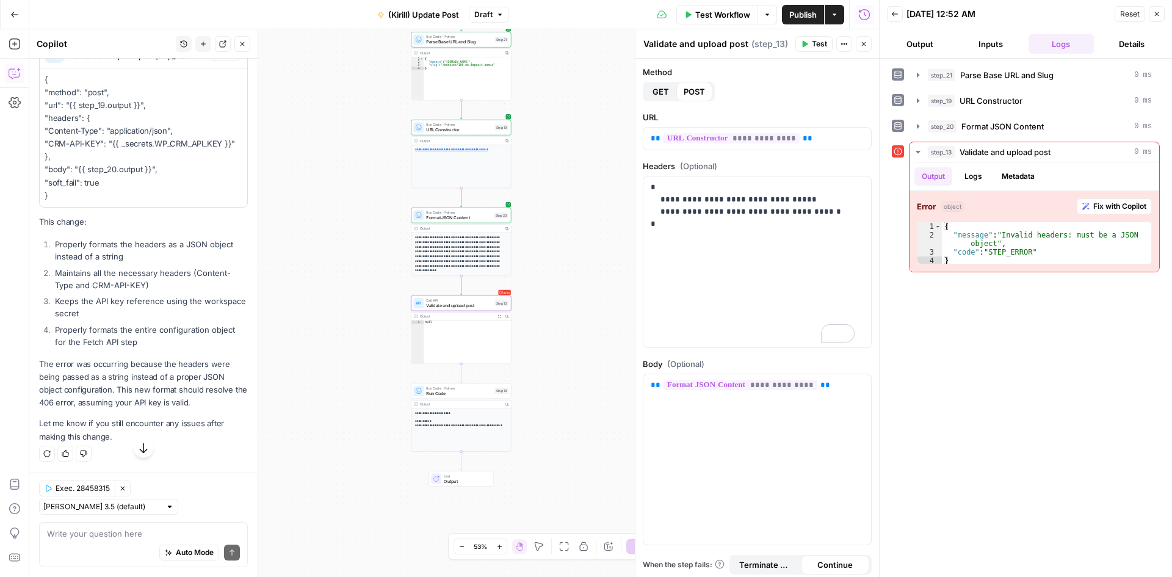
scroll to position [1973, 0]
copy p "{ "method": "post", "url": "{{ step_19.output }}", "headers": { "Content-Type":…"
drag, startPoint x: 650, startPoint y: 187, endPoint x: 658, endPoint y: 229, distance: 42.3
click at [658, 229] on div "**********" at bounding box center [758, 261] width 228 height 171
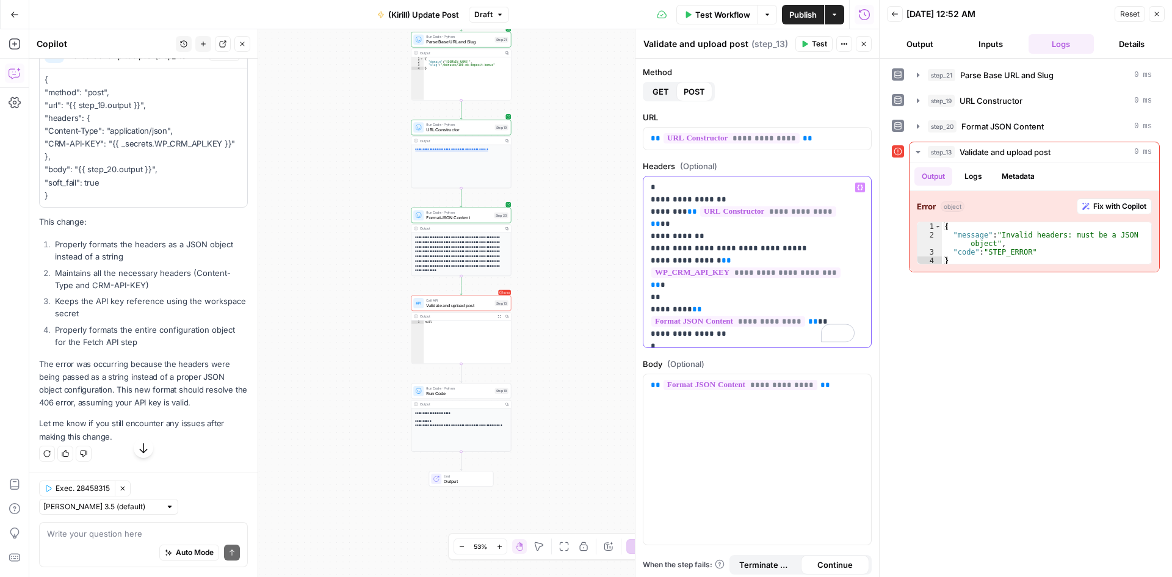
scroll to position [1993, 0]
click at [818, 42] on span "Test" at bounding box center [819, 43] width 15 height 11
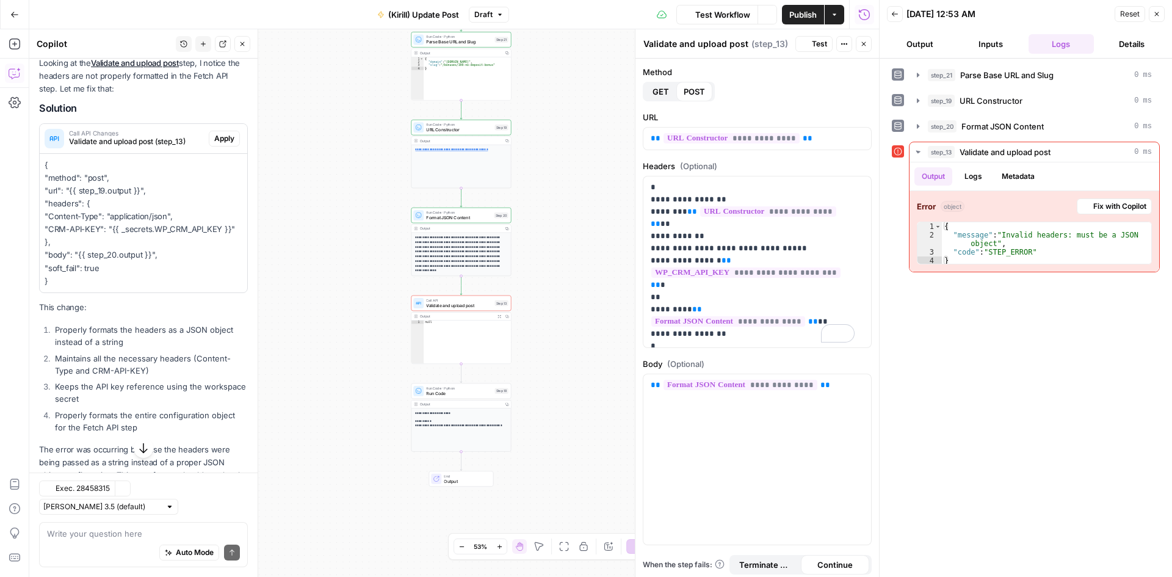
scroll to position [2010, 0]
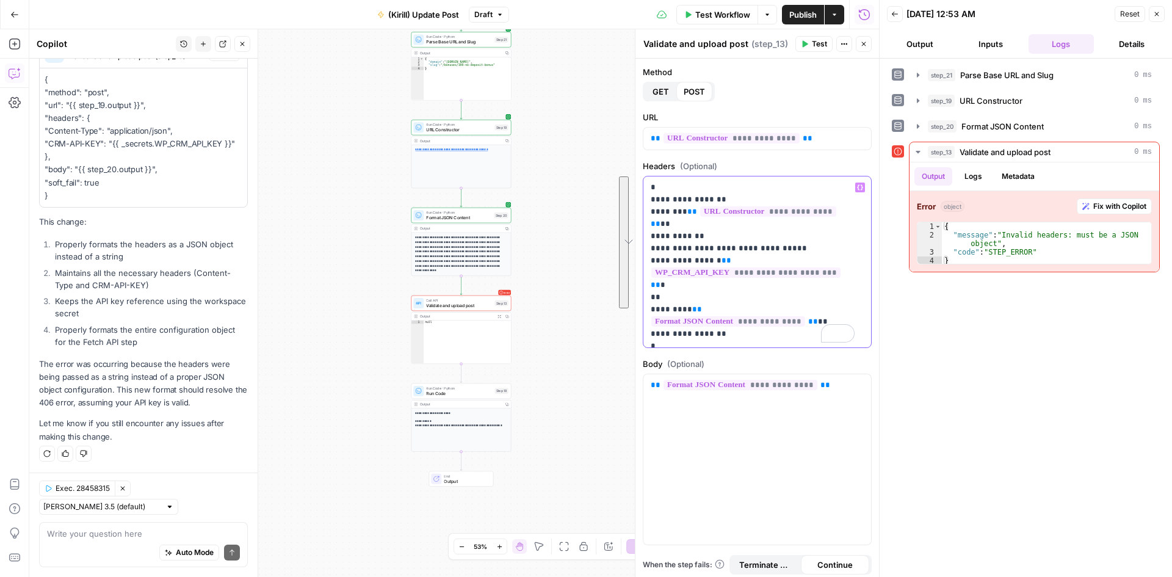
drag, startPoint x: 650, startPoint y: 185, endPoint x: 673, endPoint y: 310, distance: 126.6
click at [673, 310] on div "**********" at bounding box center [758, 261] width 228 height 171
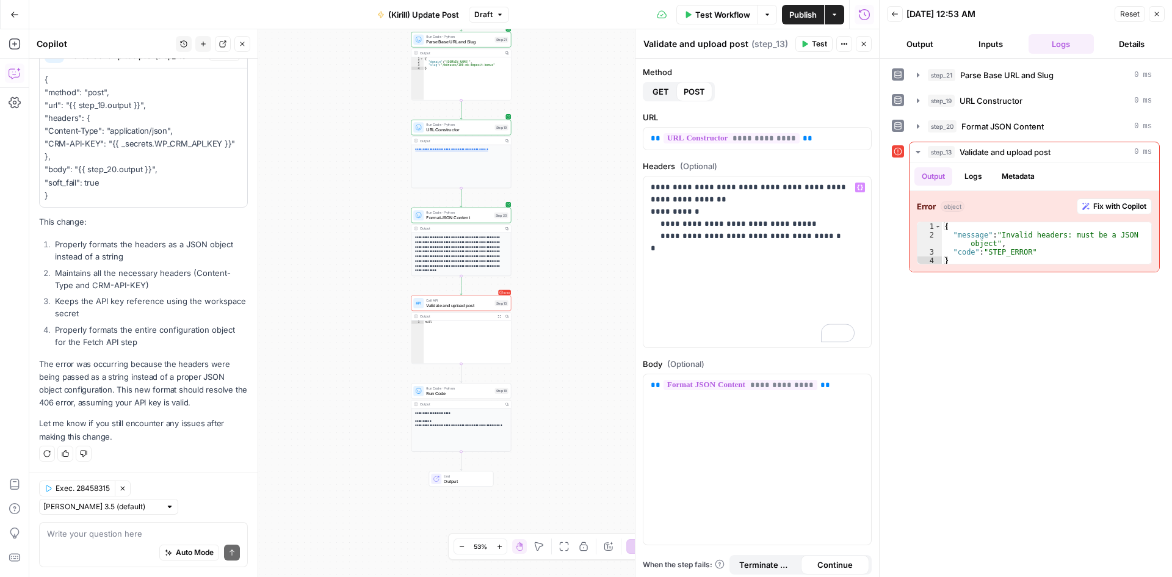
click at [817, 42] on span "Test" at bounding box center [819, 43] width 15 height 11
click at [76, 528] on textarea at bounding box center [143, 534] width 193 height 12
type textarea "what should I put in the field 'Headers'"
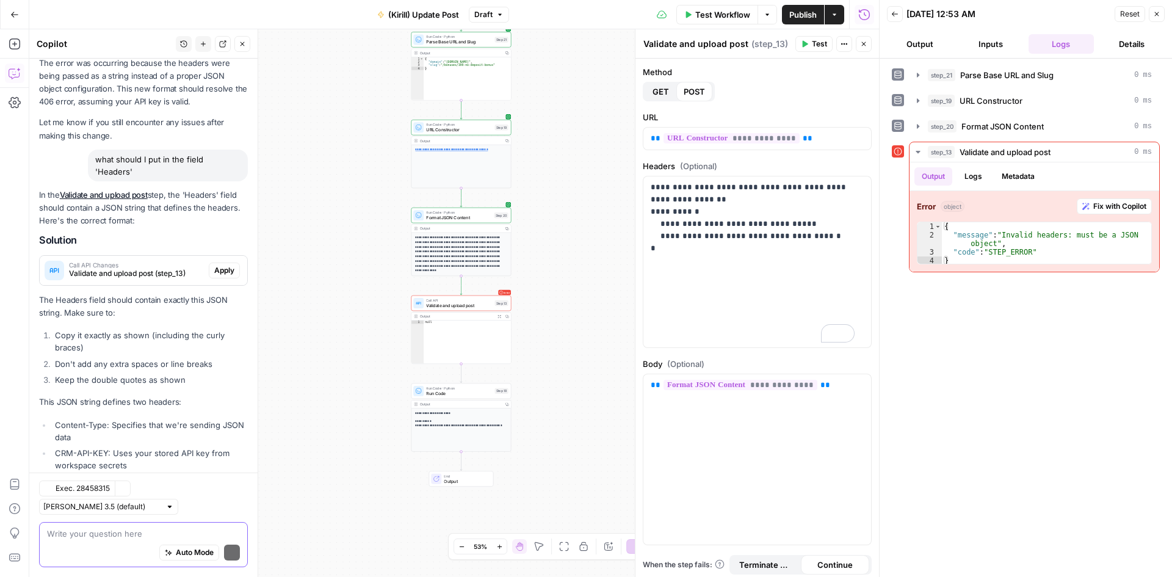
scroll to position [2401, 0]
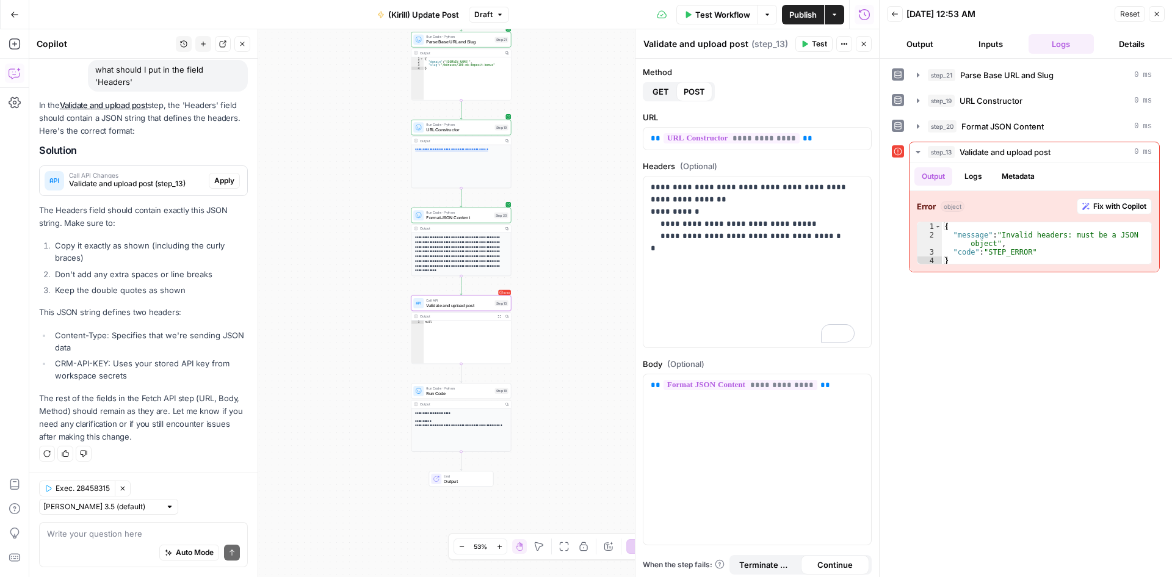
click at [118, 169] on div "Call API Changes Validate and upload post (step_13)" at bounding box center [124, 180] width 169 height 29
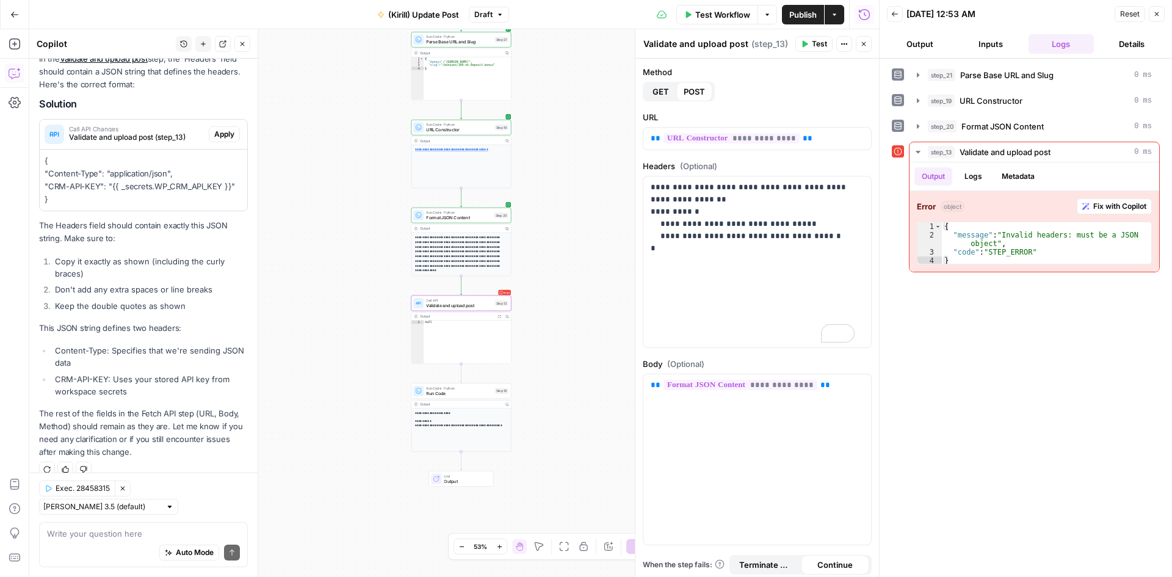
drag, startPoint x: 44, startPoint y: 208, endPoint x: 53, endPoint y: 243, distance: 36.6
click at [53, 211] on div "{ "Content-Type": "application/json", "CRM-API-KEY": "{{ _secrets.WP_CRM_API_KE…" at bounding box center [144, 181] width 208 height 62
copy p "{ "Content-Type": "application/json", "CRM-API-KEY": "{{ _secrets.WP_CRM_API_KE…"
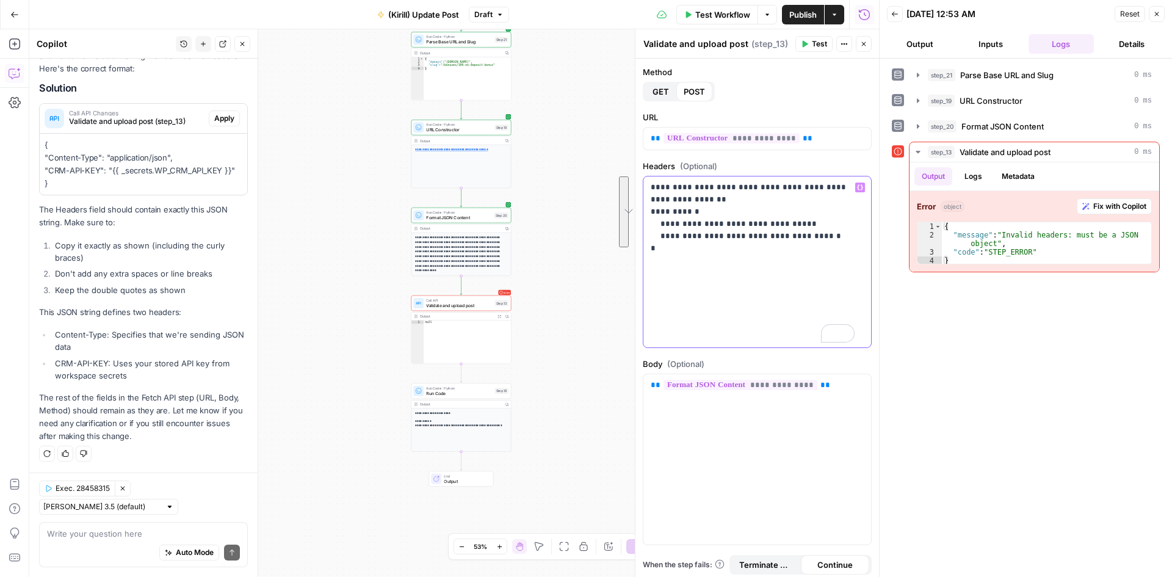
drag, startPoint x: 664, startPoint y: 251, endPoint x: 647, endPoint y: 190, distance: 63.4
click at [647, 190] on div "**********" at bounding box center [758, 261] width 228 height 171
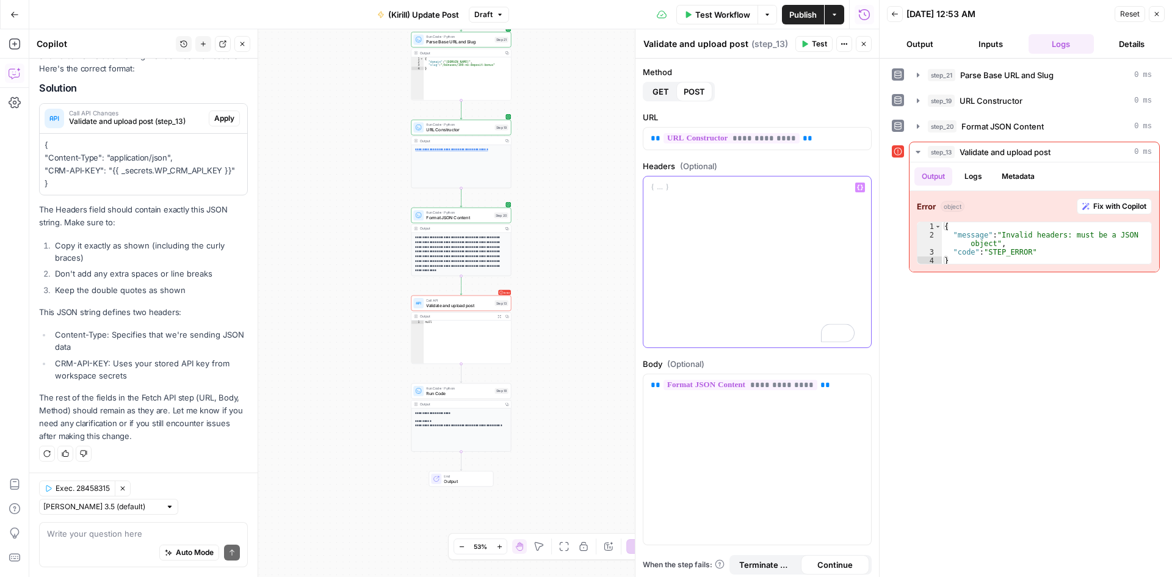
scroll to position [2483, 0]
click at [818, 45] on span "Test" at bounding box center [819, 43] width 15 height 11
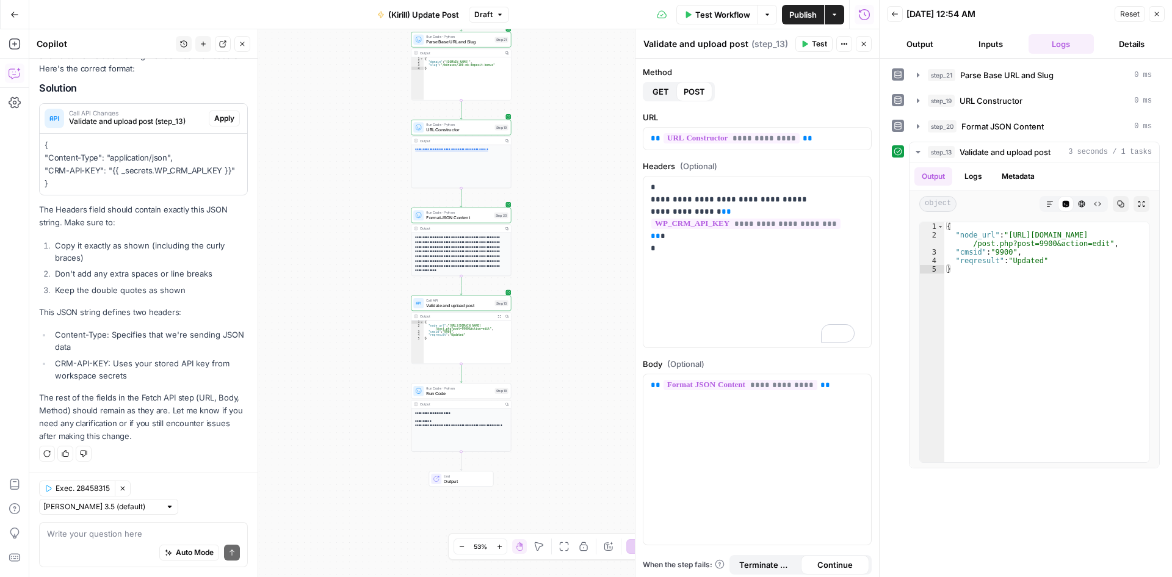
click at [604, 13] on div "Test Workflow Options Publish Actions Run History" at bounding box center [694, 14] width 370 height 29
drag, startPoint x: 650, startPoint y: 184, endPoint x: 653, endPoint y: 236, distance: 52.0
click at [653, 236] on div "**********" at bounding box center [758, 261] width 228 height 171
copy p "**********"
click at [808, 10] on span "Publish" at bounding box center [802, 15] width 27 height 12
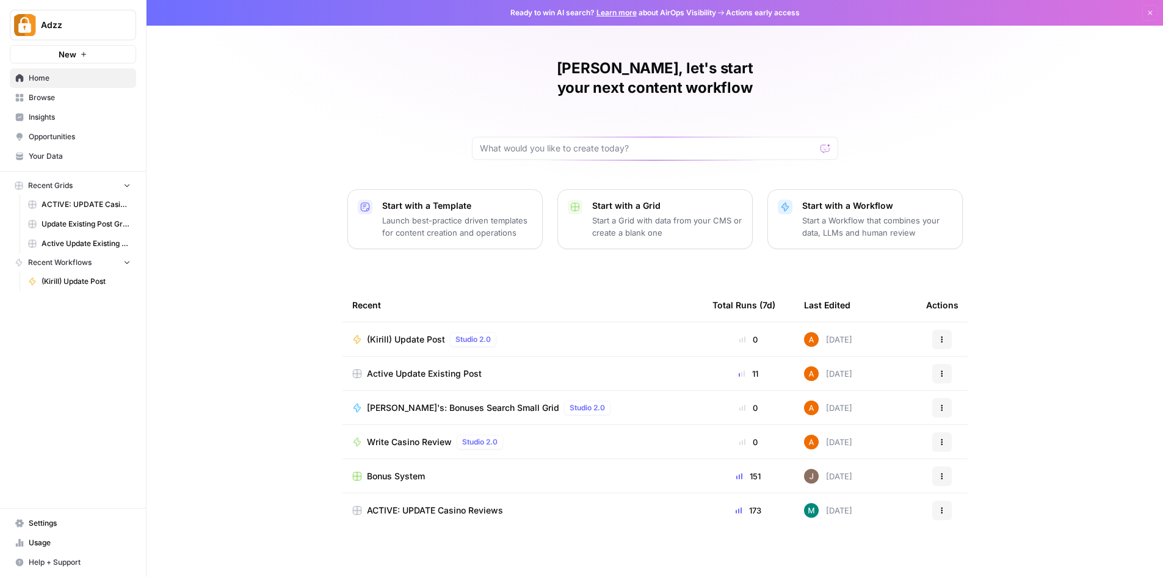
click at [34, 520] on span "Settings" at bounding box center [80, 523] width 102 height 11
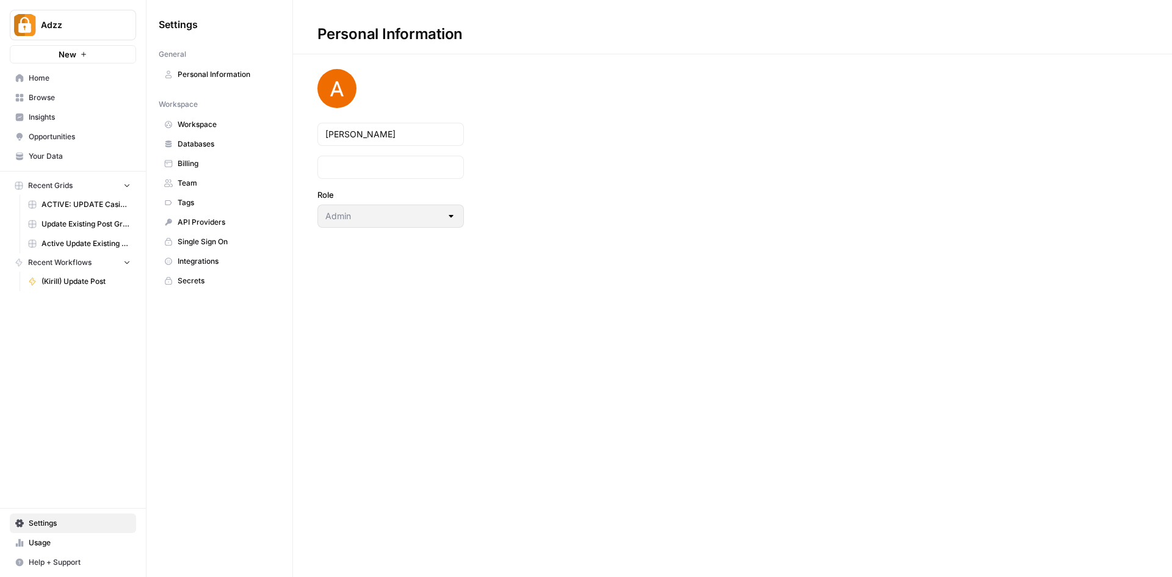
click at [187, 281] on span "Secrets" at bounding box center [226, 280] width 97 height 11
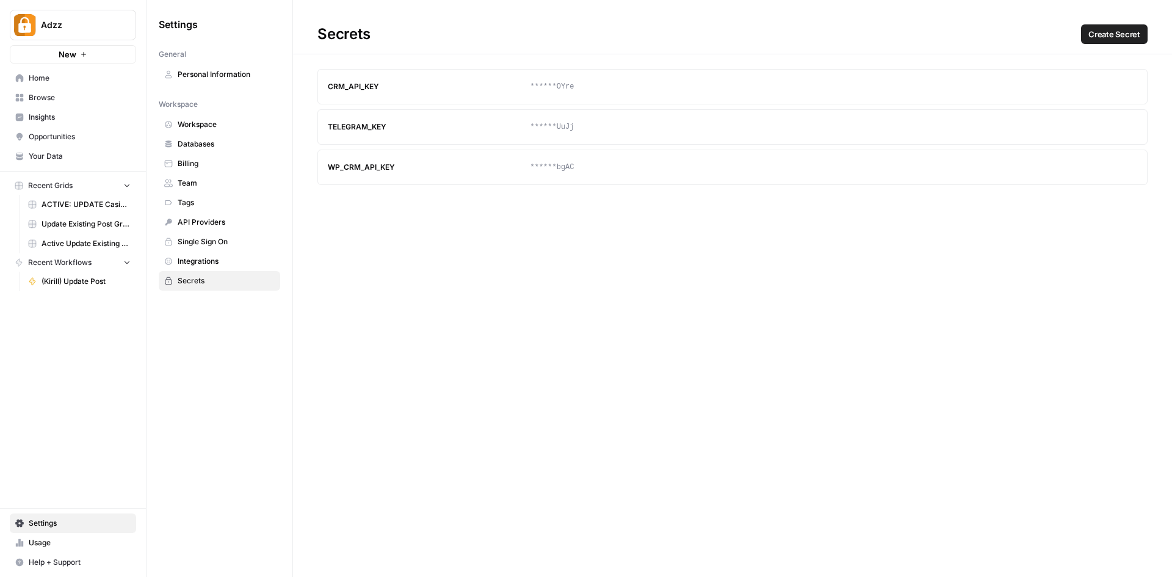
click at [46, 94] on span "Browse" at bounding box center [80, 97] width 102 height 11
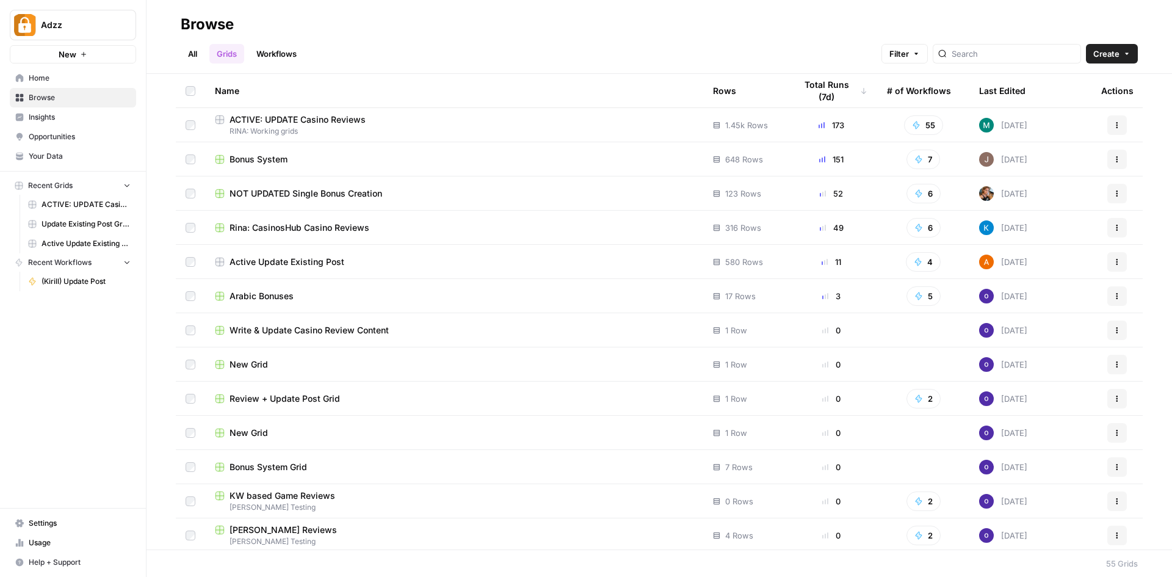
click at [364, 124] on span "ACTIVE: UPDATE Casino Reviews" at bounding box center [298, 120] width 136 height 12
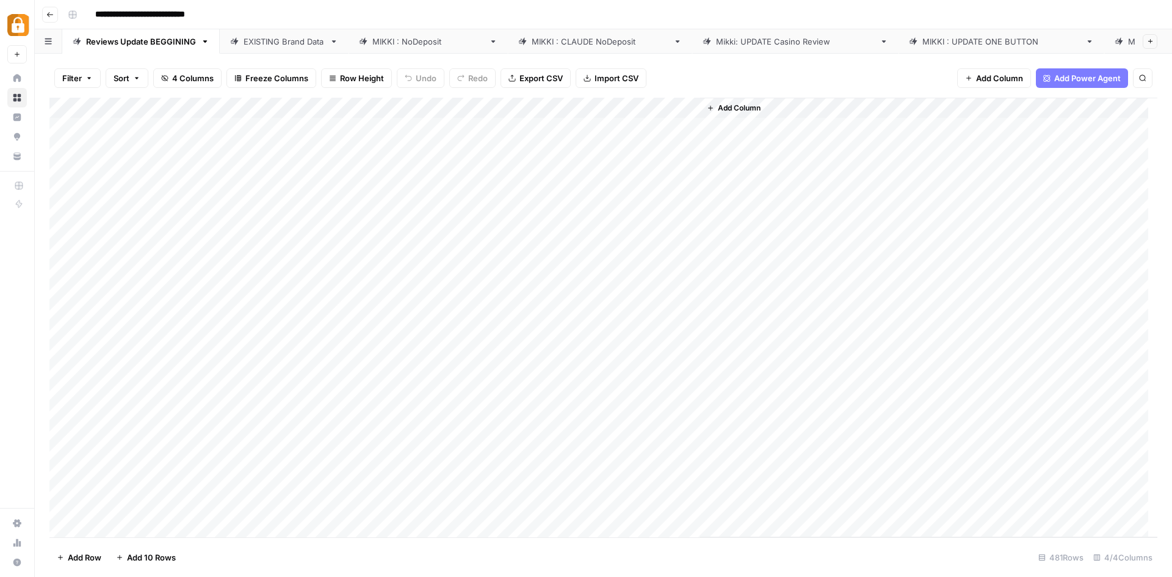
click at [923, 38] on div "MIKKI : UPDATE ONE BUTTON" at bounding box center [1002, 41] width 158 height 12
click at [944, 106] on div "Add Column" at bounding box center [603, 318] width 1108 height 440
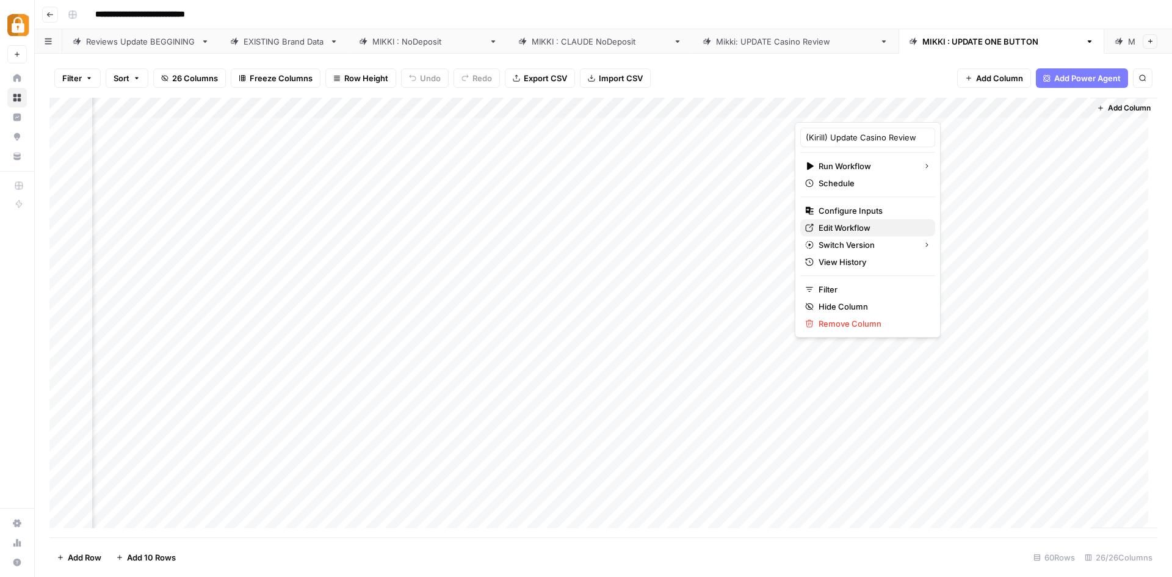
click at [857, 222] on span "Edit Workflow" at bounding box center [872, 228] width 107 height 12
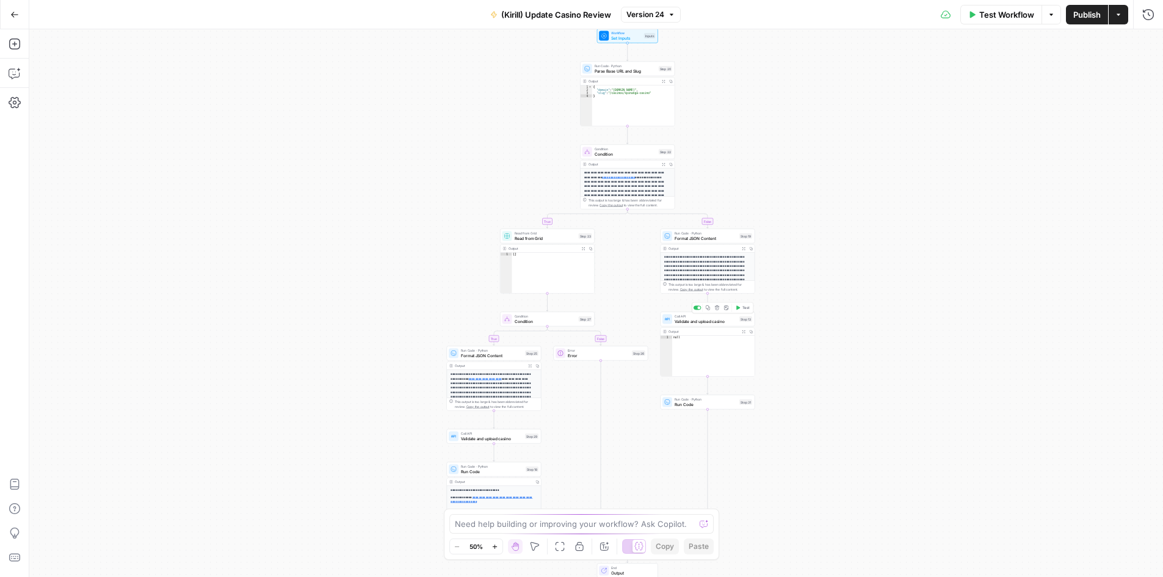
click at [697, 322] on span "Validate and upload casino" at bounding box center [706, 321] width 62 height 6
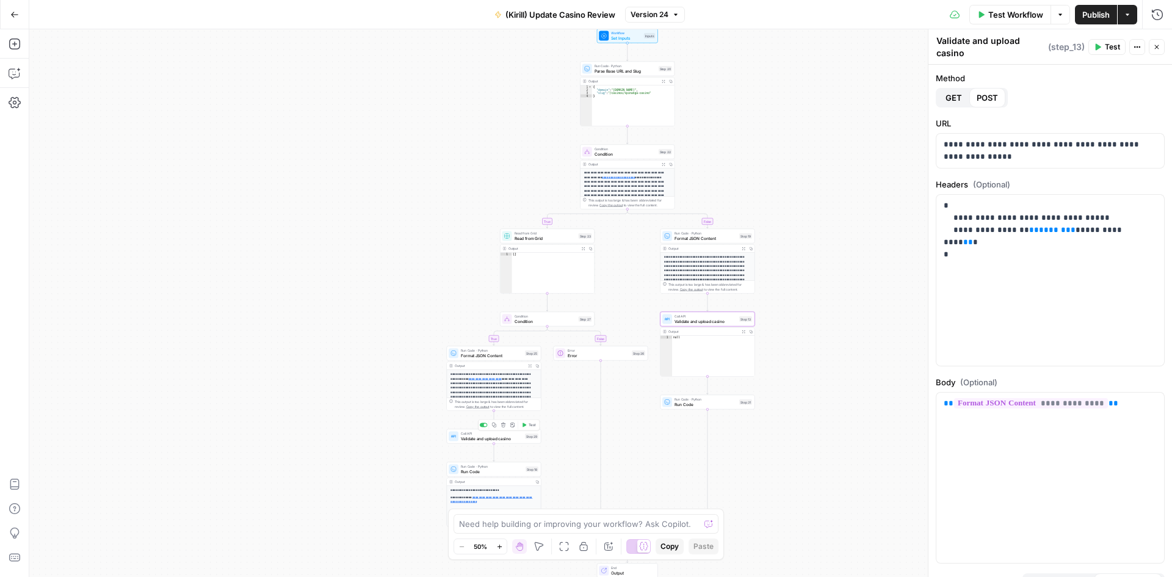
click at [484, 438] on span "Validate and upload casino" at bounding box center [492, 438] width 62 height 6
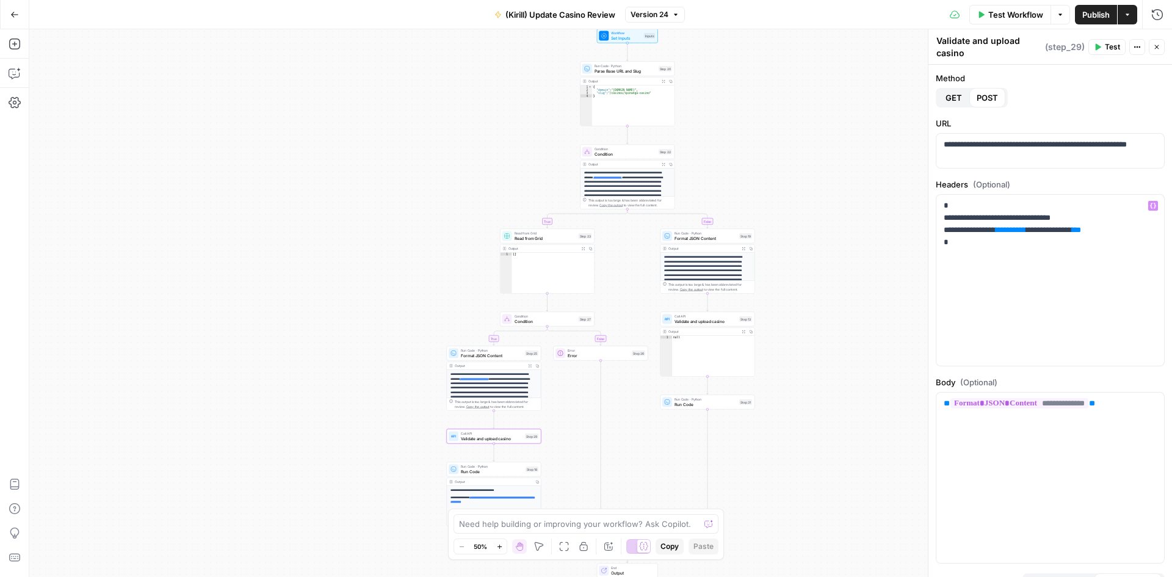
scroll to position [44, 0]
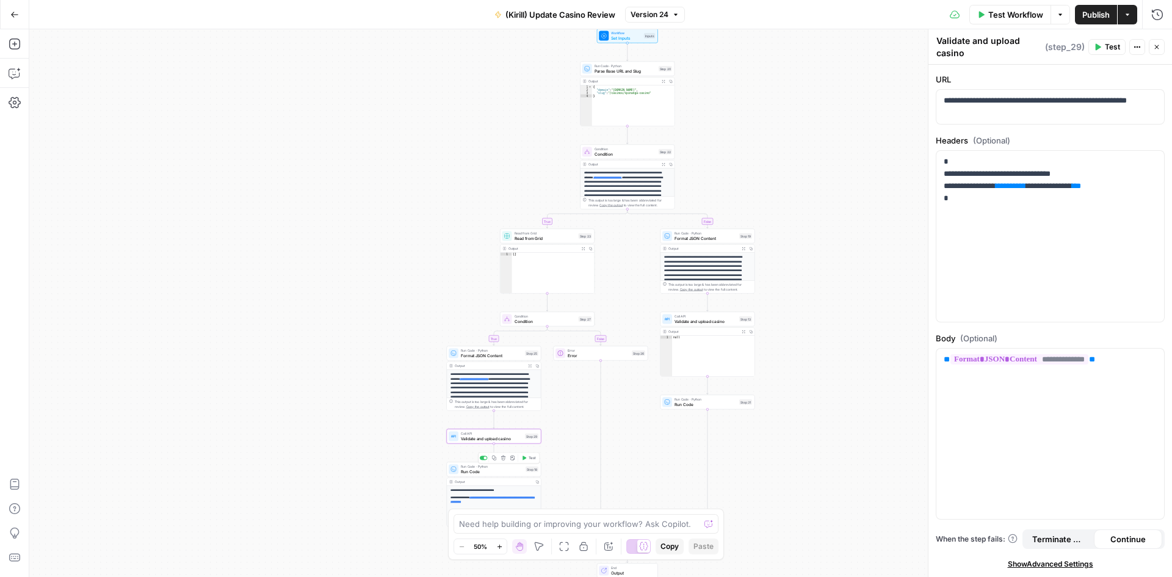
click at [474, 470] on span "Run Code" at bounding box center [492, 471] width 62 height 6
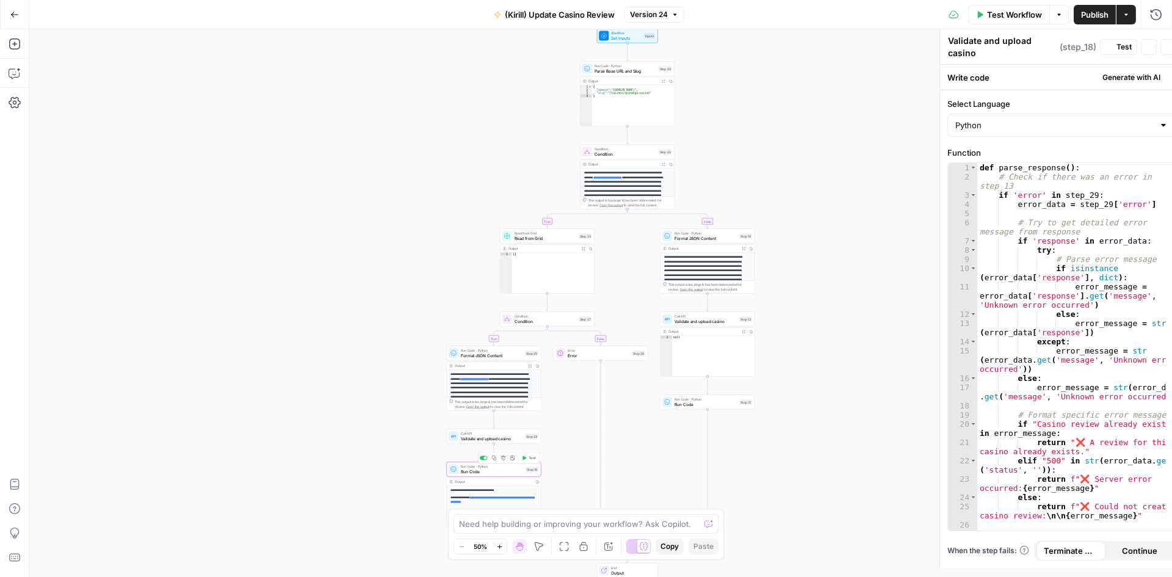
type textarea "Run Code"
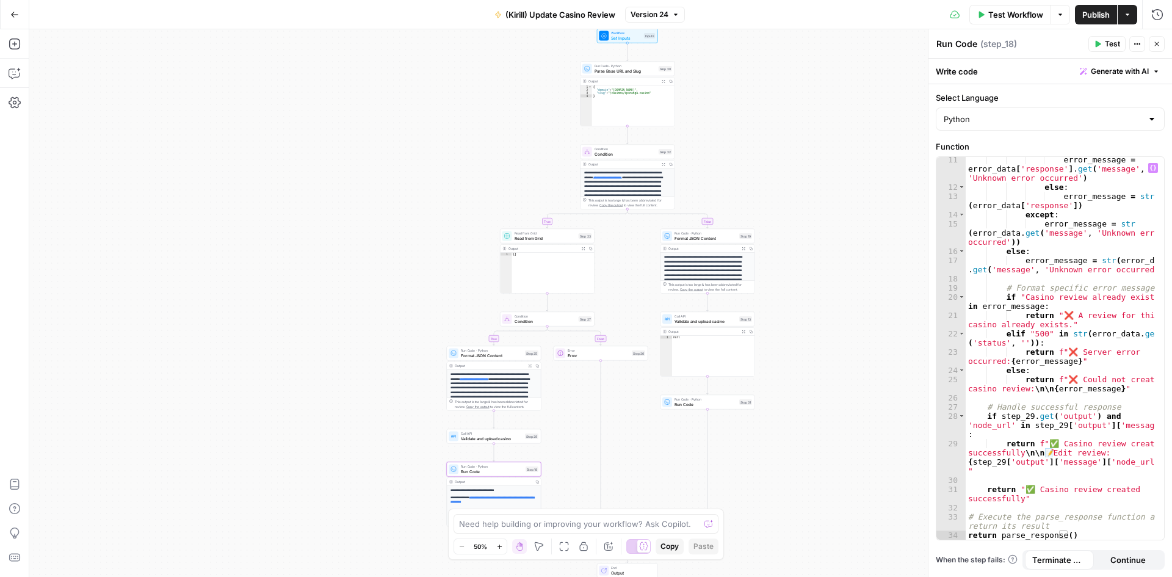
scroll to position [121, 0]
click at [701, 322] on span "Validate and upload casino" at bounding box center [706, 321] width 62 height 6
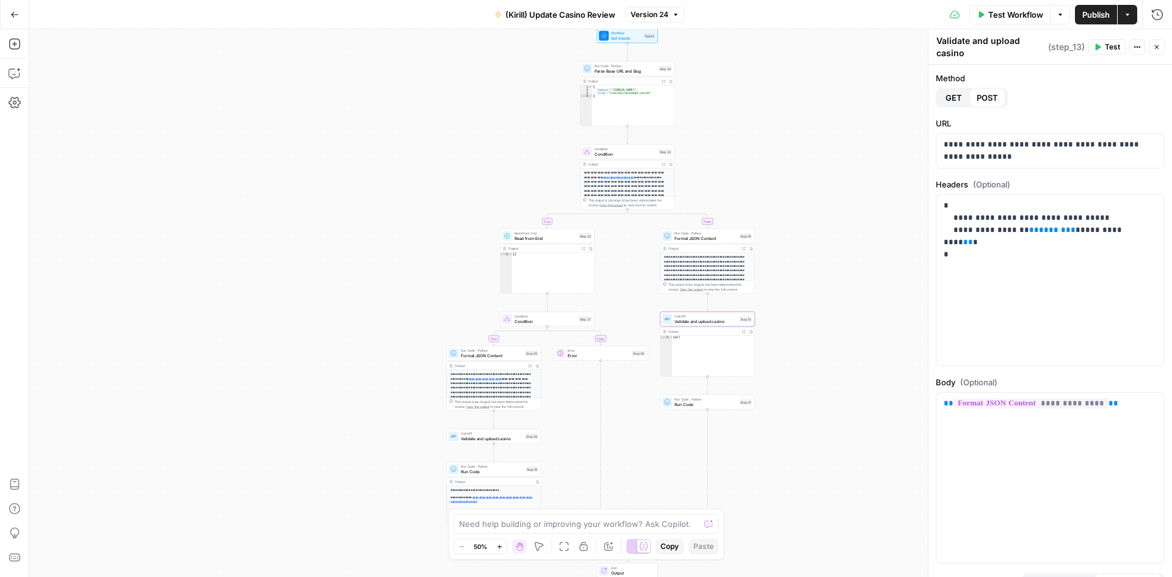
click at [19, 12] on button "Go Back" at bounding box center [15, 15] width 22 height 22
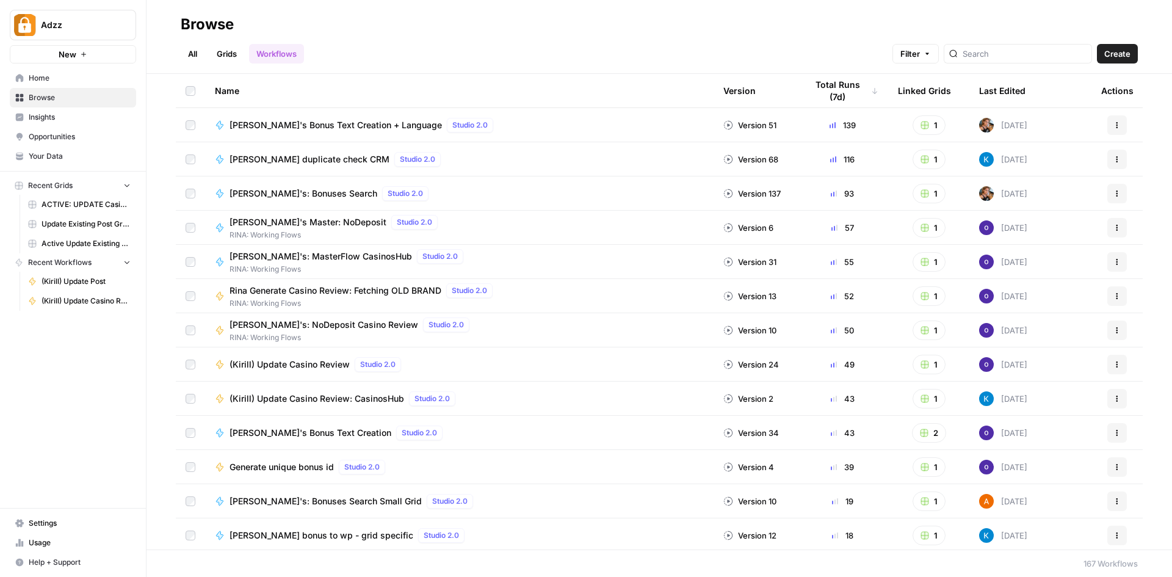
click at [231, 59] on link "Grids" at bounding box center [226, 54] width 35 height 20
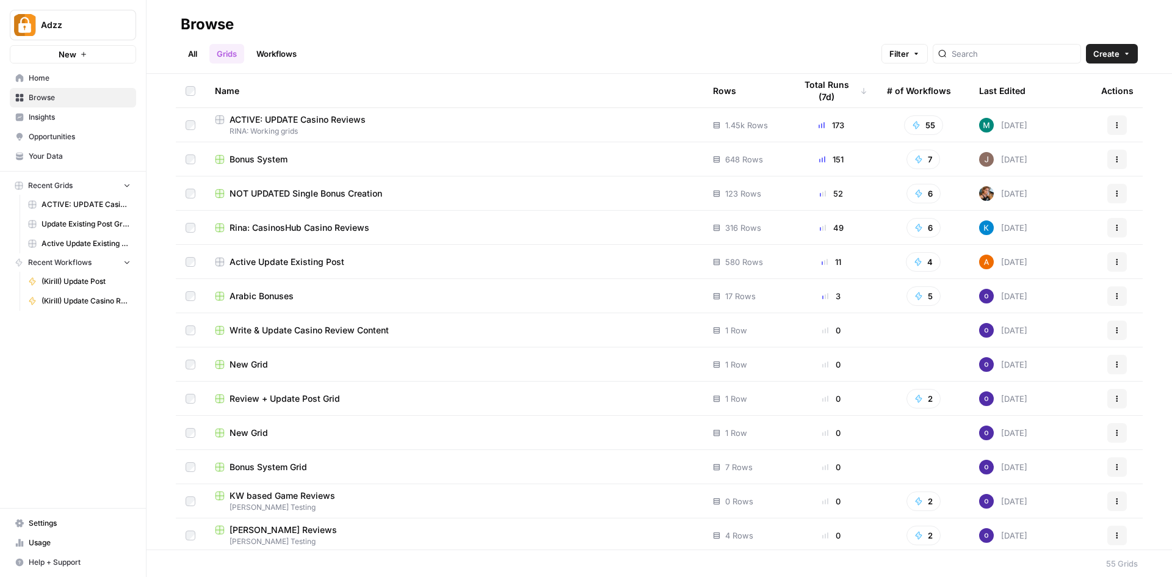
click at [272, 158] on span "Bonus System" at bounding box center [259, 159] width 58 height 12
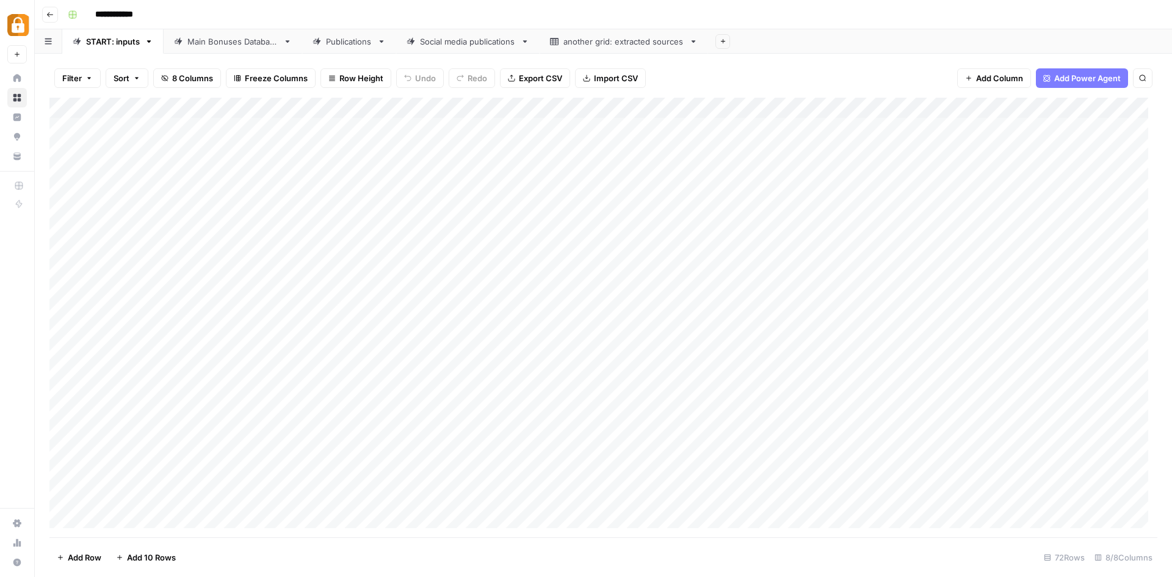
click at [351, 44] on div "Publications" at bounding box center [349, 41] width 46 height 12
click at [617, 108] on div "Add Column" at bounding box center [603, 318] width 1108 height 440
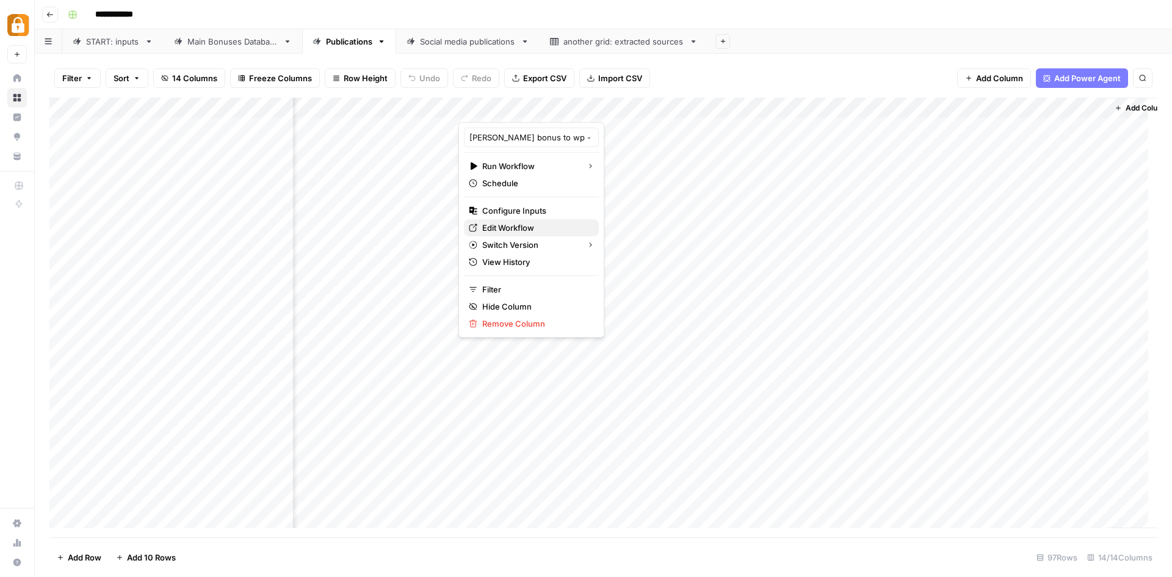
click at [531, 227] on span "Edit Workflow" at bounding box center [535, 228] width 107 height 12
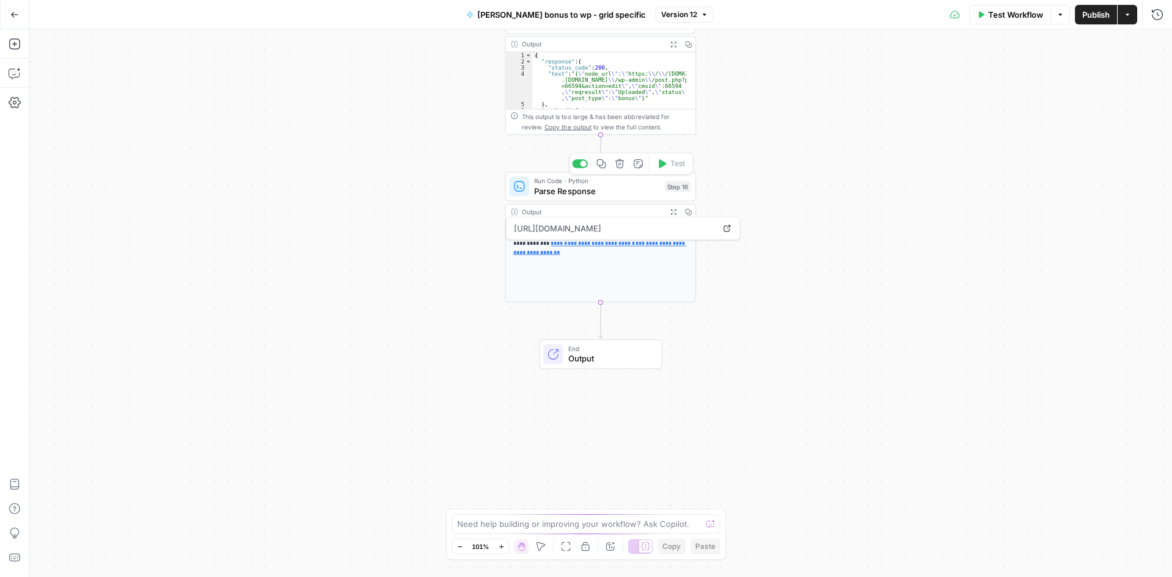
click at [587, 192] on span "Parse Response" at bounding box center [597, 190] width 126 height 12
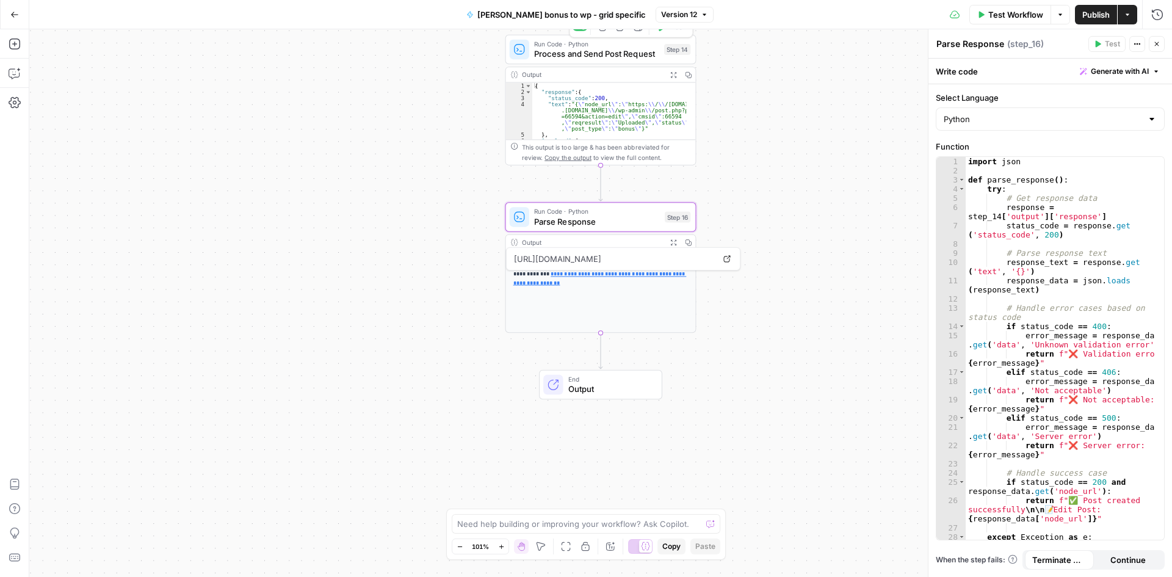
click at [594, 49] on span "Process and Send Post Request" at bounding box center [596, 54] width 125 height 12
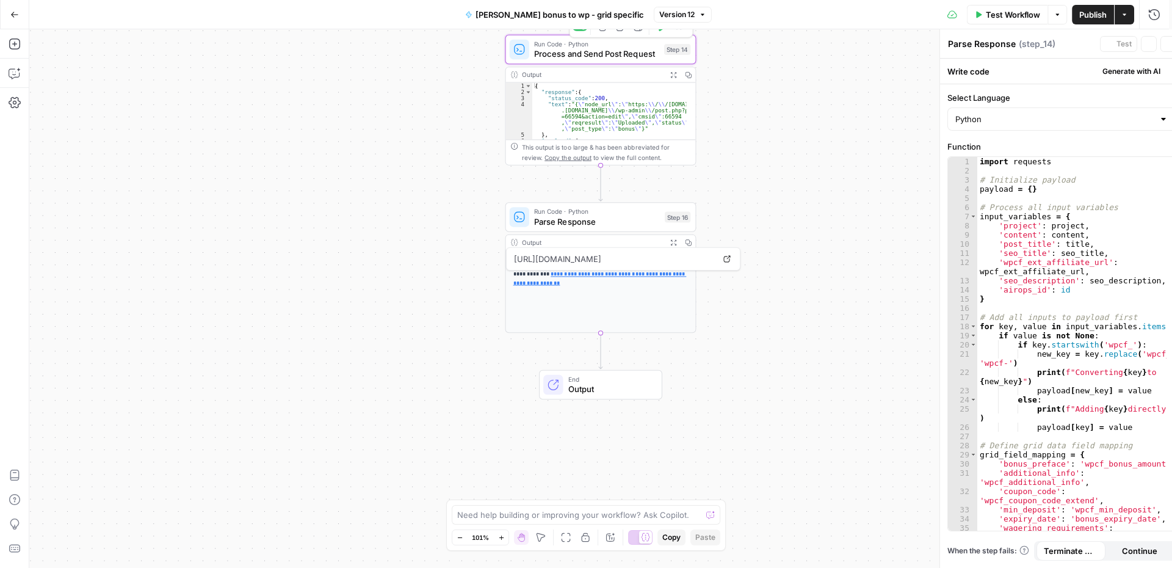
type textarea "Process and Send Post Request"
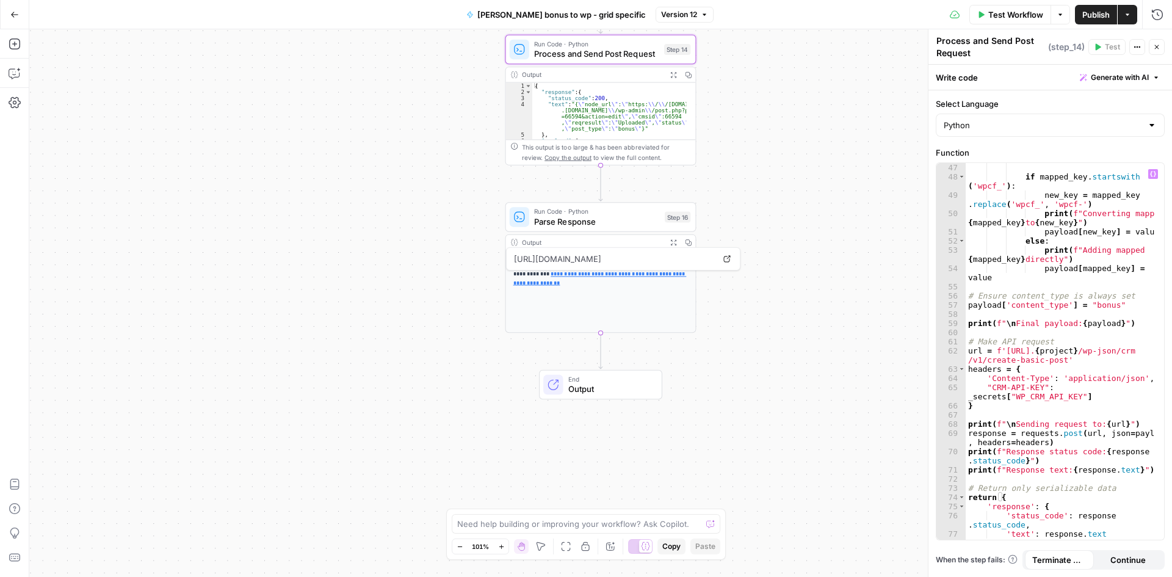
scroll to position [550, 0]
drag, startPoint x: 1011, startPoint y: 372, endPoint x: 1011, endPoint y: 406, distance: 34.2
click at [1011, 406] on div "if mapped_key . startswith ( 'wpcf_' ) : new_key = mapped_key . replace ( 'wpcf…" at bounding box center [1060, 360] width 189 height 395
type textarea "**********"
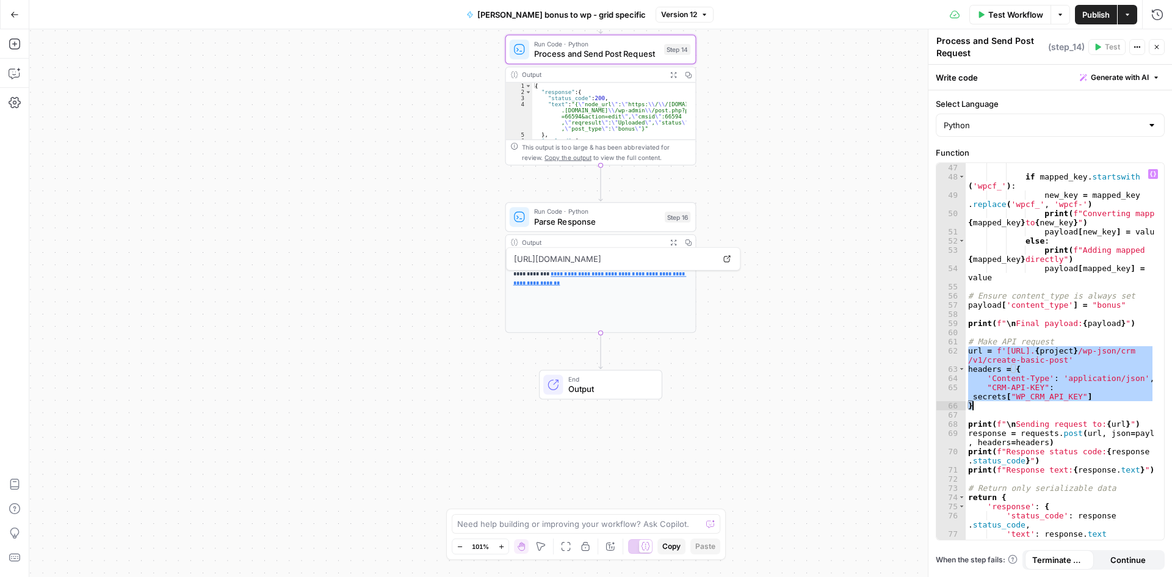
drag, startPoint x: 969, startPoint y: 352, endPoint x: 979, endPoint y: 409, distance: 57.6
click at [979, 409] on div "if mapped_key . startswith ( 'wpcf_' ) : new_key = mapped_key . replace ( 'wpcf…" at bounding box center [1060, 360] width 189 height 395
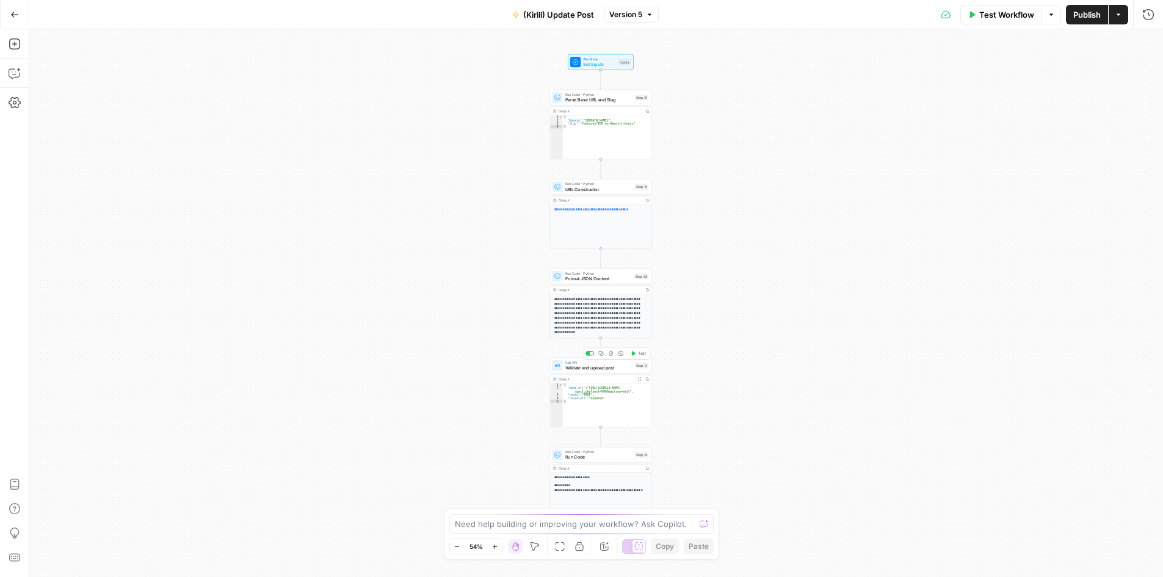
click at [592, 372] on div "Call API Validate and upload post Step 13 Copy step Delete step Add Note Test" at bounding box center [601, 366] width 102 height 16
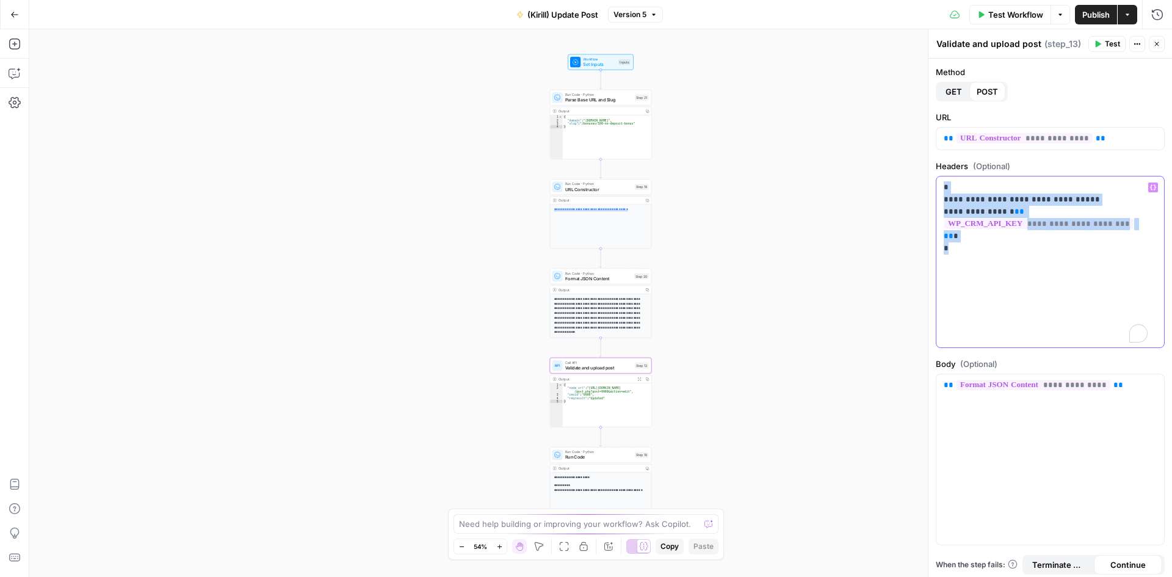
drag, startPoint x: 944, startPoint y: 185, endPoint x: 948, endPoint y: 244, distance: 58.7
click at [948, 244] on div "**********" at bounding box center [1051, 261] width 228 height 171
click at [999, 247] on div "**********" at bounding box center [1051, 261] width 228 height 171
click at [1104, 40] on button "Test" at bounding box center [1107, 44] width 37 height 16
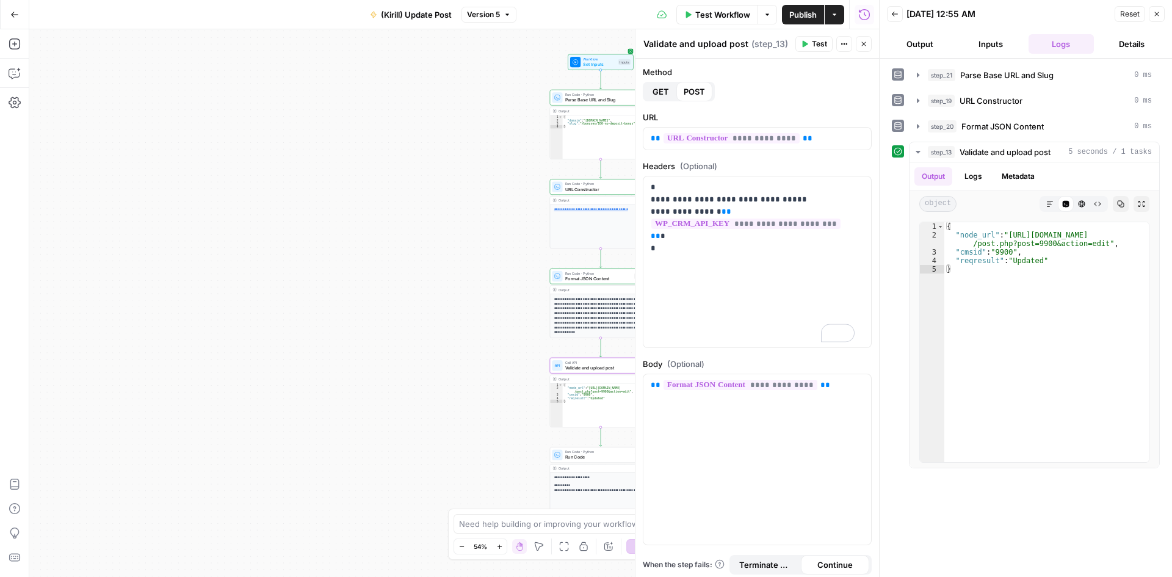
click at [1163, 15] on button "Close" at bounding box center [1157, 14] width 16 height 16
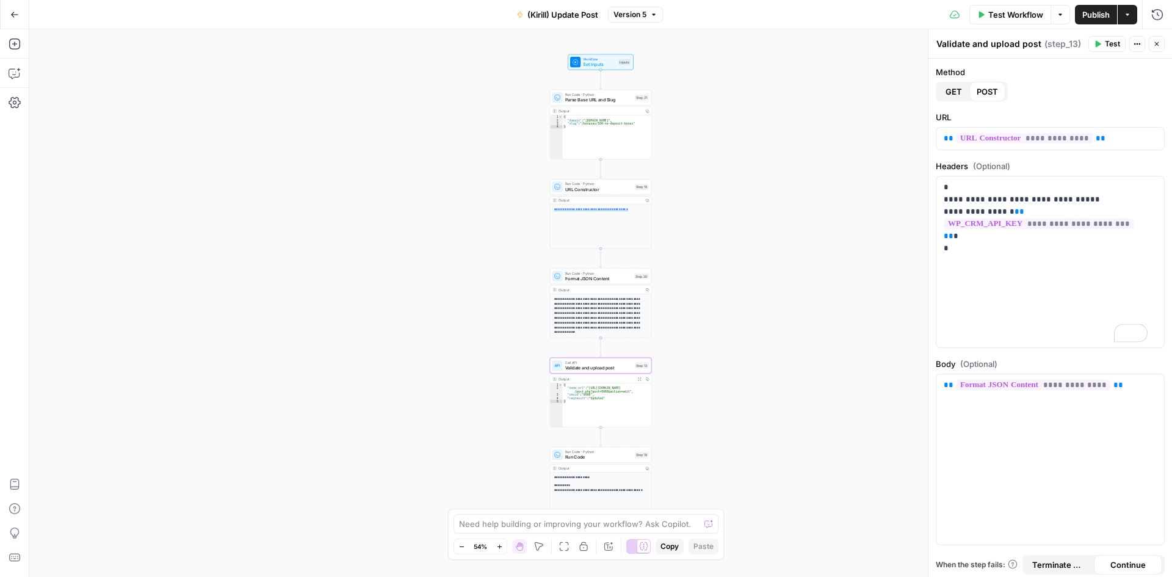
click at [1087, 10] on span "Publish" at bounding box center [1096, 15] width 27 height 12
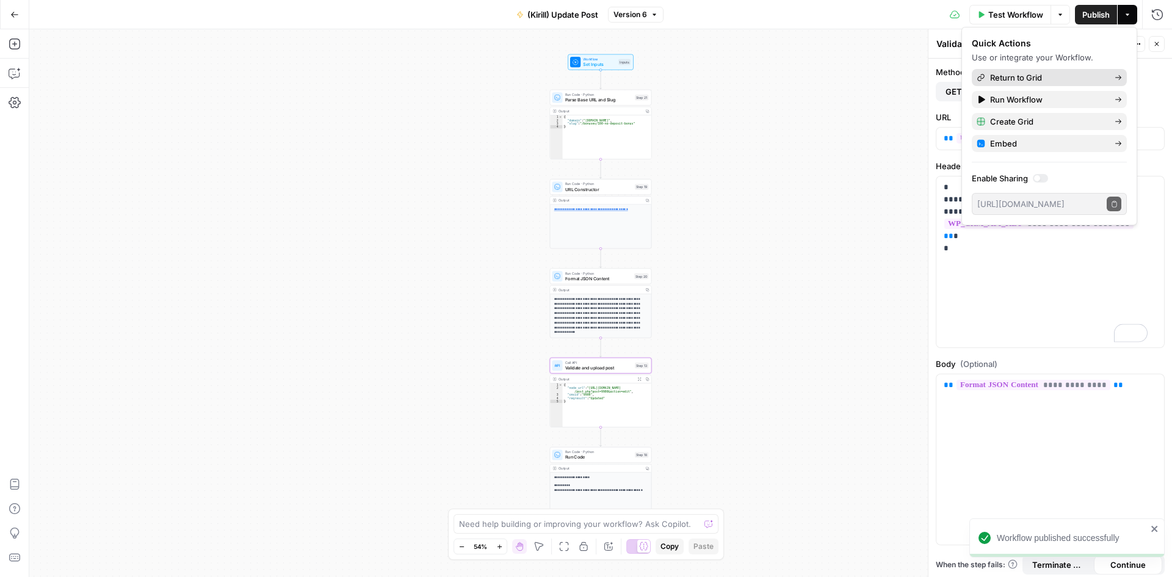
click at [1049, 73] on span "Return to Grid" at bounding box center [1047, 77] width 115 height 12
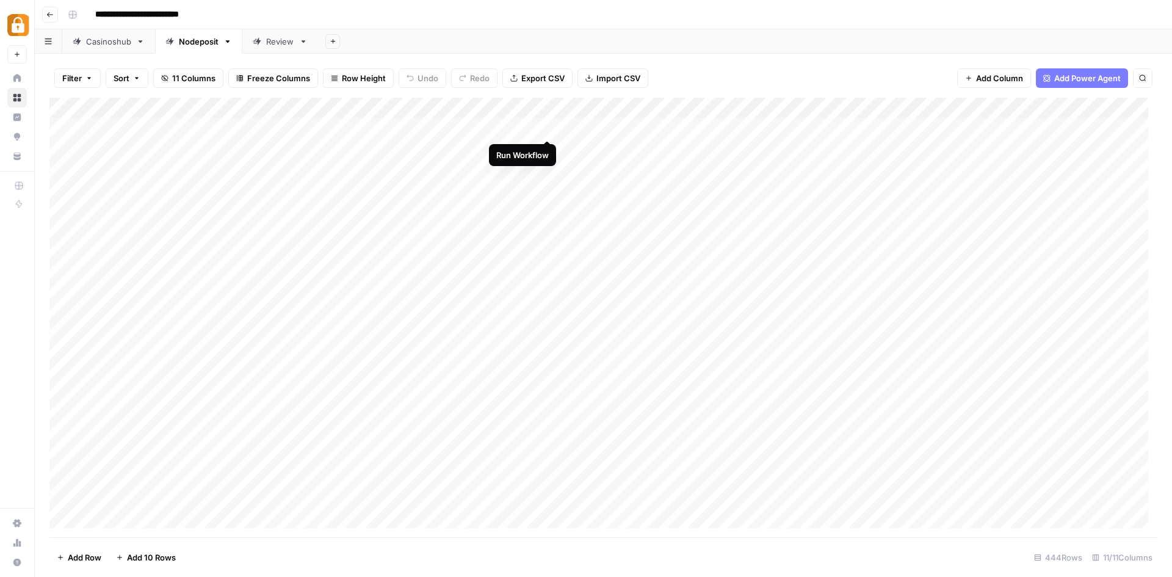
click at [545, 125] on div "Add Column" at bounding box center [603, 318] width 1108 height 440
click at [531, 127] on div "Add Column" at bounding box center [603, 318] width 1108 height 440
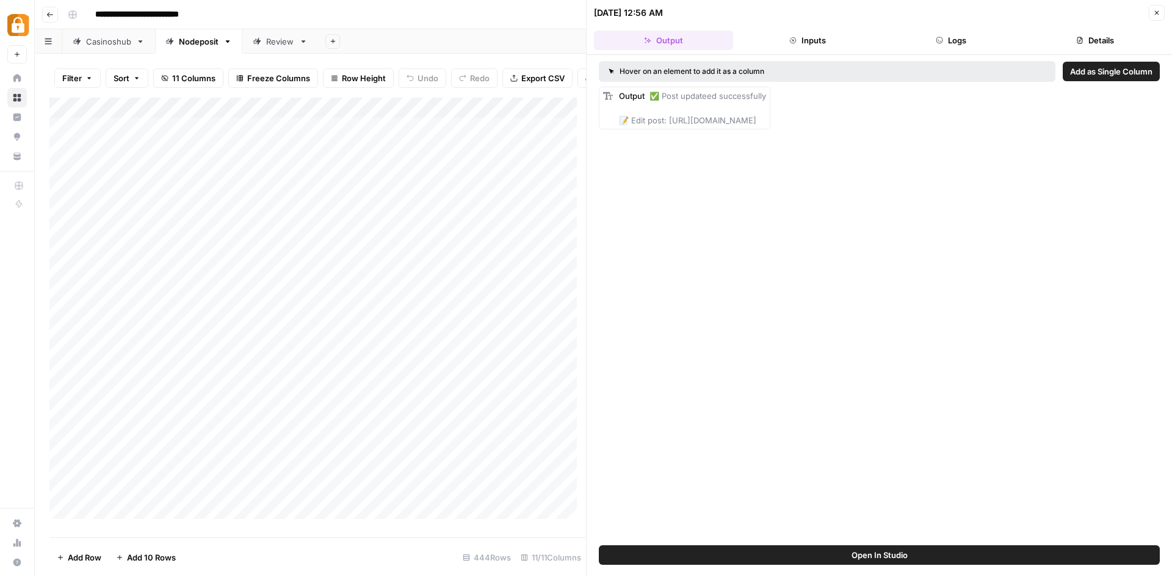
click at [122, 40] on div "Casinoshub" at bounding box center [108, 41] width 45 height 12
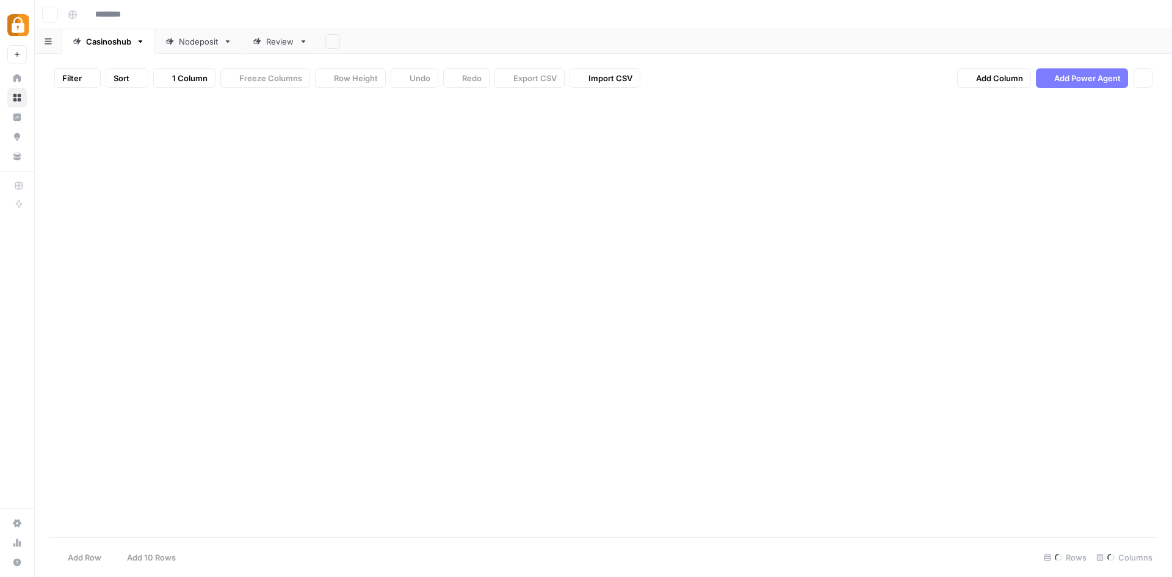
type input "**********"
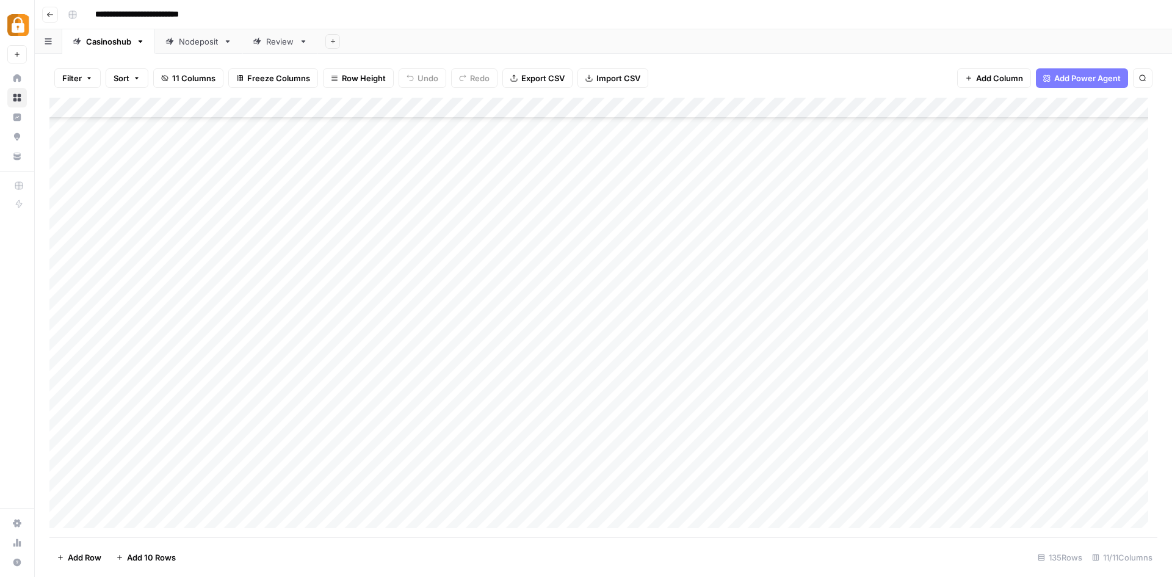
scroll to position [2412, 0]
click at [200, 44] on div "Nodeposit" at bounding box center [199, 41] width 40 height 12
drag, startPoint x: 336, startPoint y: 124, endPoint x: 134, endPoint y: 119, distance: 202.2
click at [134, 119] on div "Add Column" at bounding box center [603, 318] width 1108 height 440
click at [130, 124] on div "Add Column" at bounding box center [603, 318] width 1108 height 440
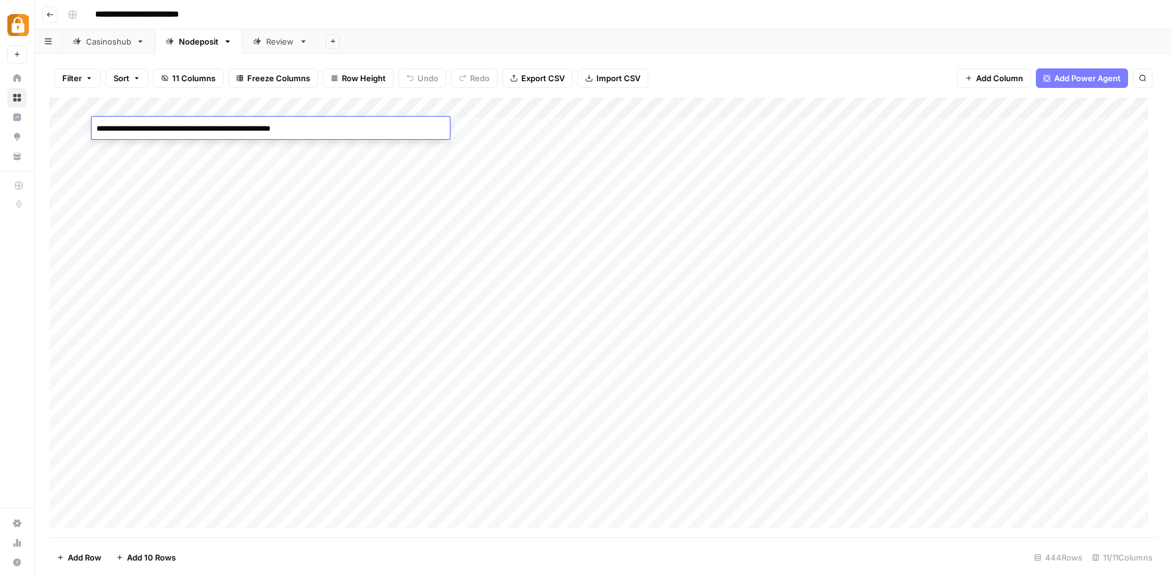
click at [130, 124] on body "**********" at bounding box center [586, 288] width 1172 height 577
click at [130, 124] on textarea "**********" at bounding box center [271, 128] width 358 height 17
drag, startPoint x: 550, startPoint y: 106, endPoint x: 676, endPoint y: 100, distance: 125.9
click at [676, 100] on div "Add Column" at bounding box center [603, 318] width 1108 height 440
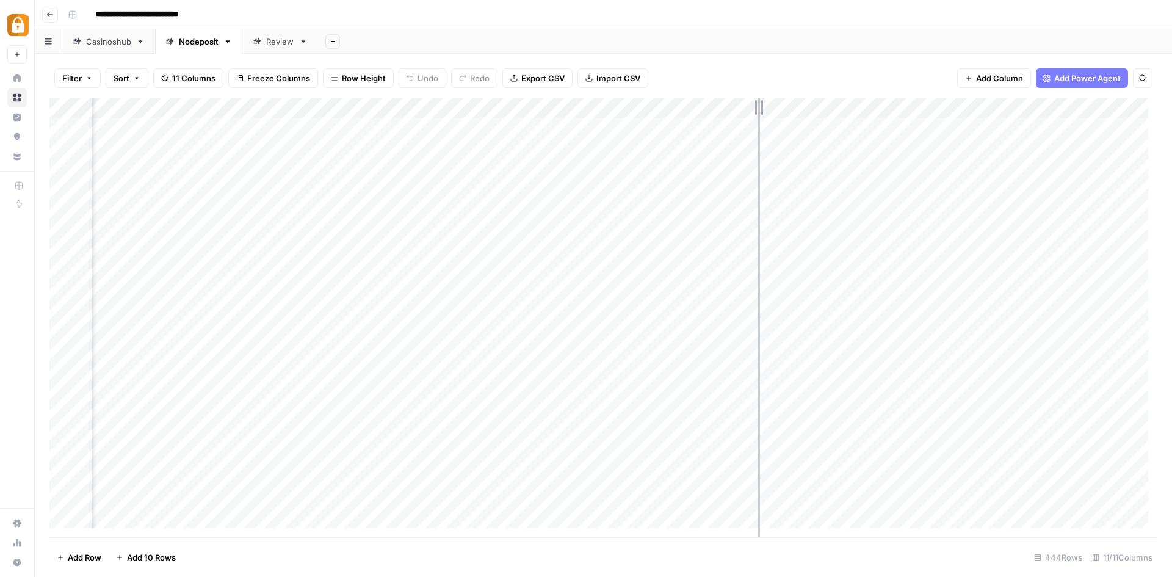
drag, startPoint x: 676, startPoint y: 100, endPoint x: 758, endPoint y: 106, distance: 82.7
click at [758, 106] on div "Add Column" at bounding box center [603, 318] width 1108 height 440
drag, startPoint x: 40, startPoint y: 95, endPoint x: -12, endPoint y: 119, distance: 57.7
click at [0, 119] on html "**********" at bounding box center [586, 288] width 1172 height 577
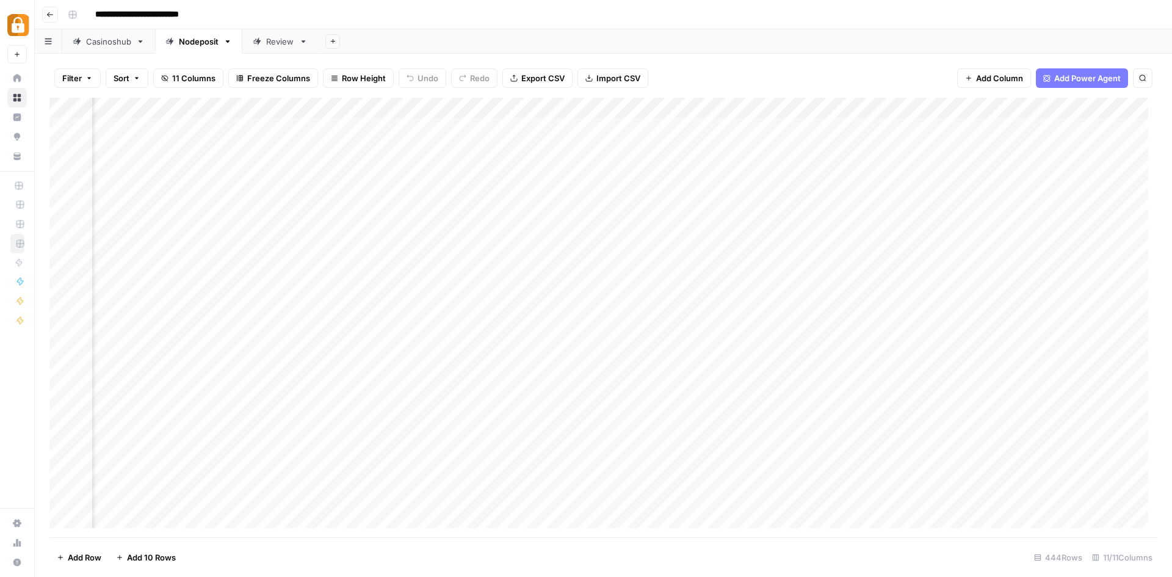
click at [307, 123] on div "Add Column" at bounding box center [603, 318] width 1108 height 440
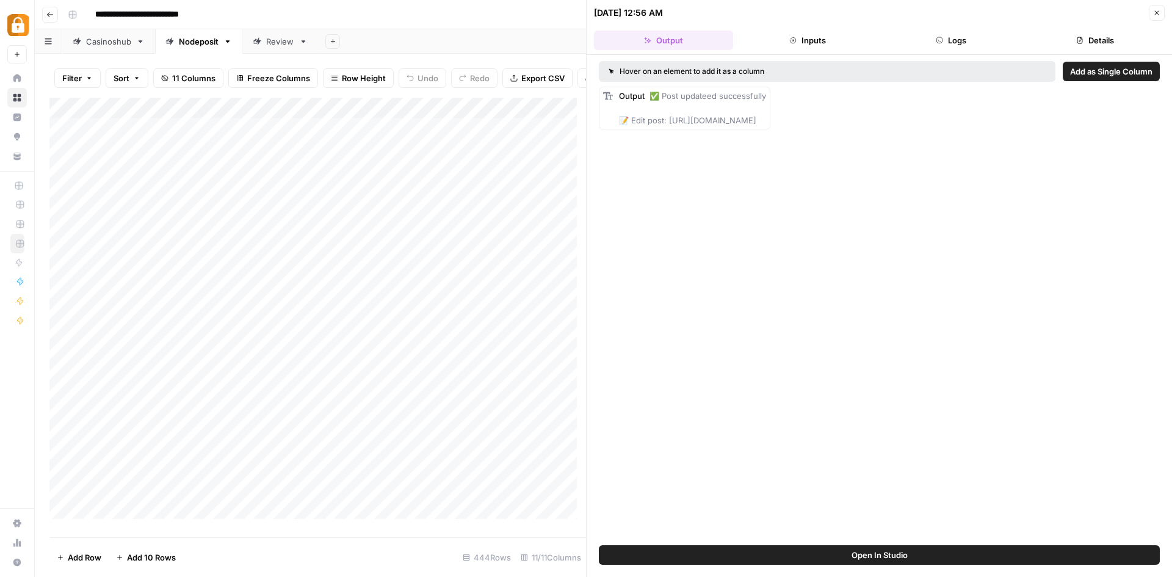
click at [568, 15] on div "**********" at bounding box center [611, 15] width 1097 height 20
click at [1156, 11] on icon "button" at bounding box center [1156, 12] width 7 height 7
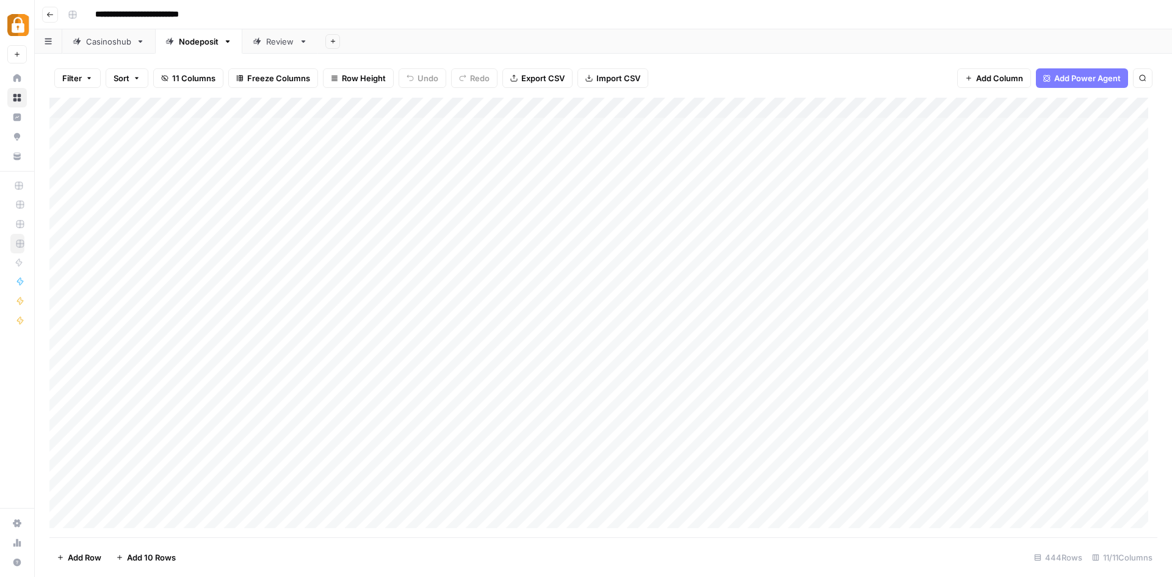
click at [853, 128] on div "Add Column" at bounding box center [603, 318] width 1108 height 440
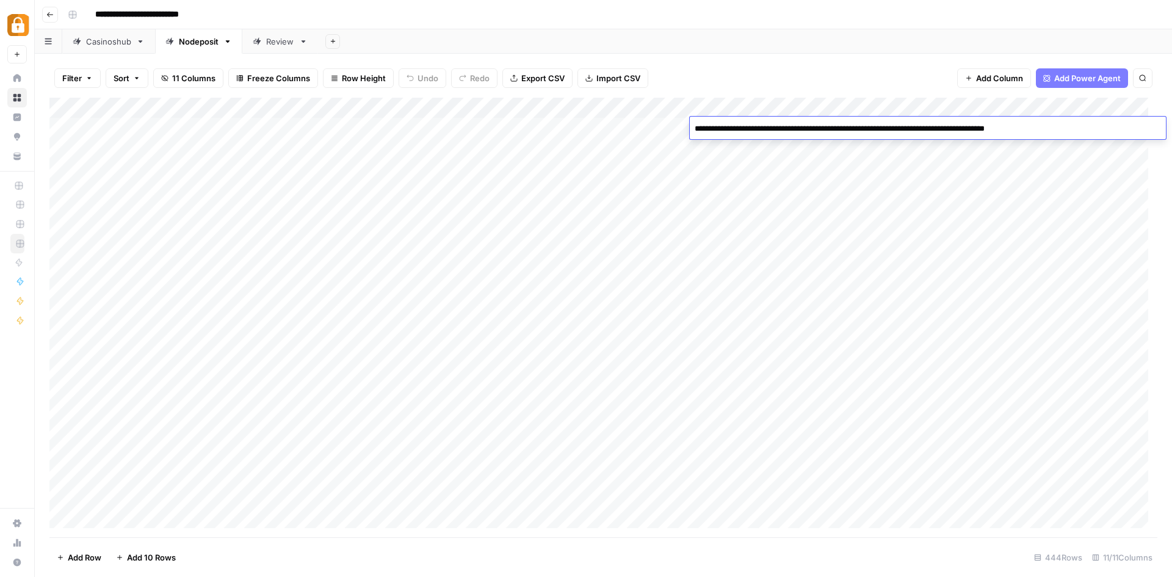
click at [853, 128] on textarea "**********" at bounding box center [928, 128] width 476 height 17
click at [644, 129] on div "Add Column" at bounding box center [603, 318] width 1108 height 440
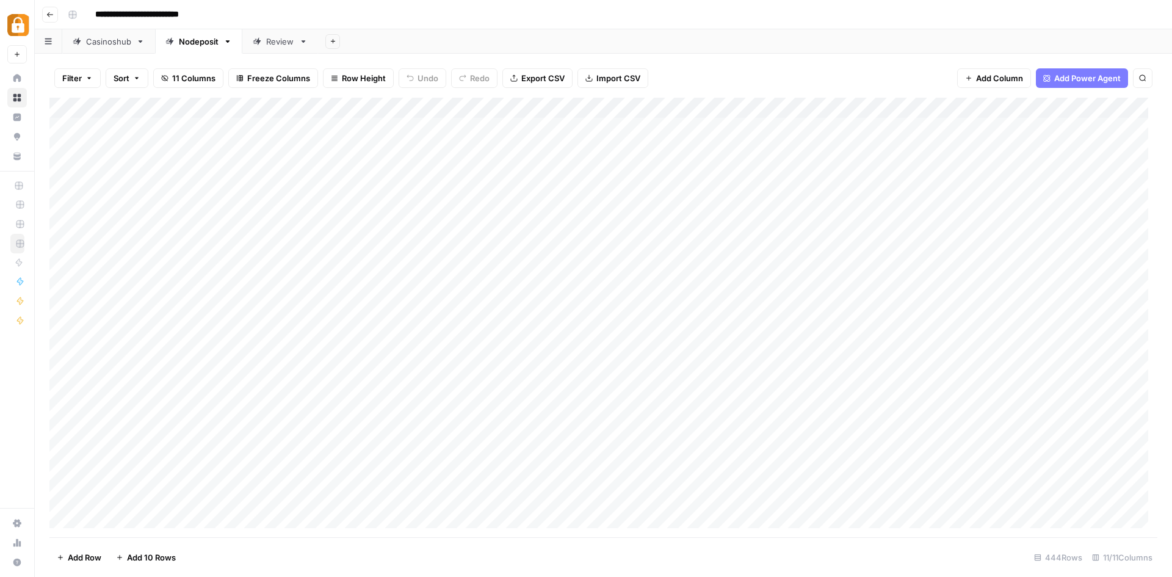
click at [755, 126] on div "Add Column" at bounding box center [603, 318] width 1108 height 440
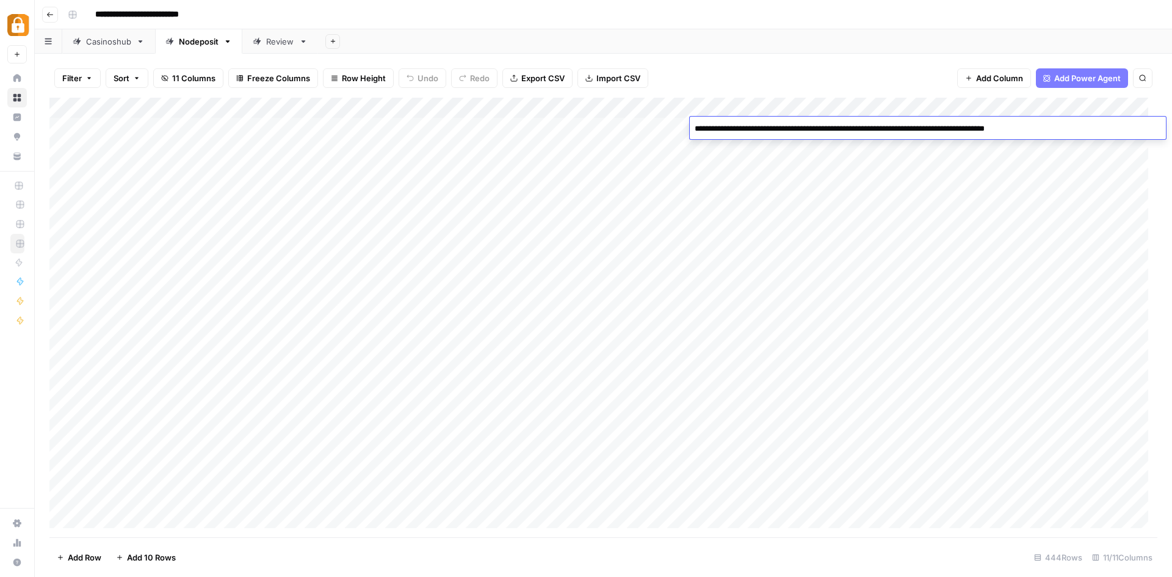
click at [755, 126] on textarea "**********" at bounding box center [928, 128] width 476 height 17
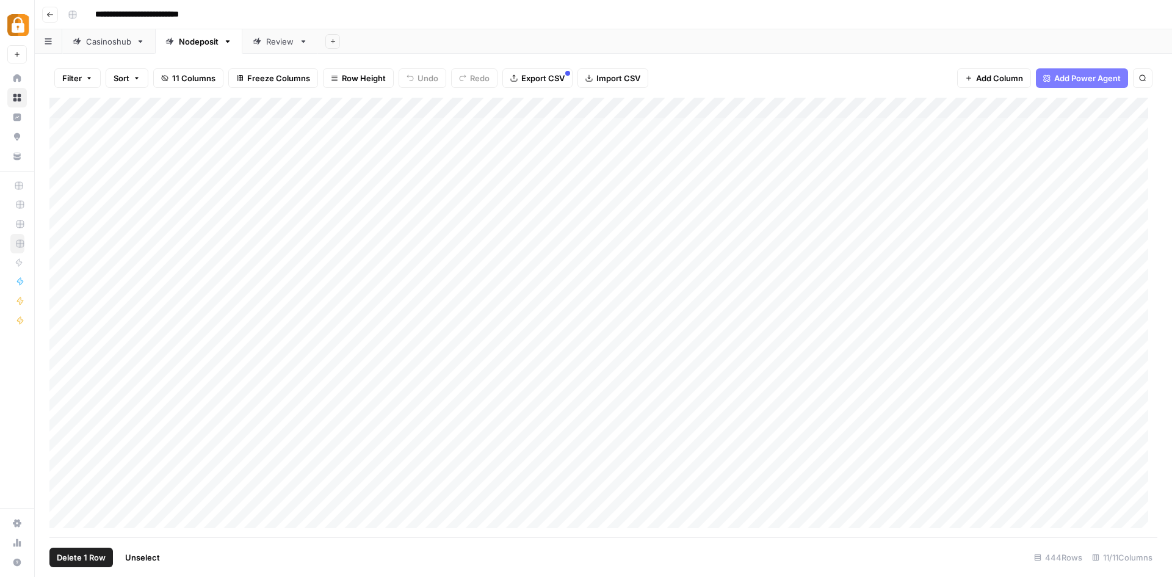
click at [62, 129] on div "Add Column" at bounding box center [603, 318] width 1108 height 440
click at [95, 555] on span "Delete 1 Row" at bounding box center [81, 557] width 49 height 12
click at [540, 146] on span "Delete" at bounding box center [542, 141] width 26 height 12
click at [305, 132] on div "Add Column" at bounding box center [603, 318] width 1108 height 440
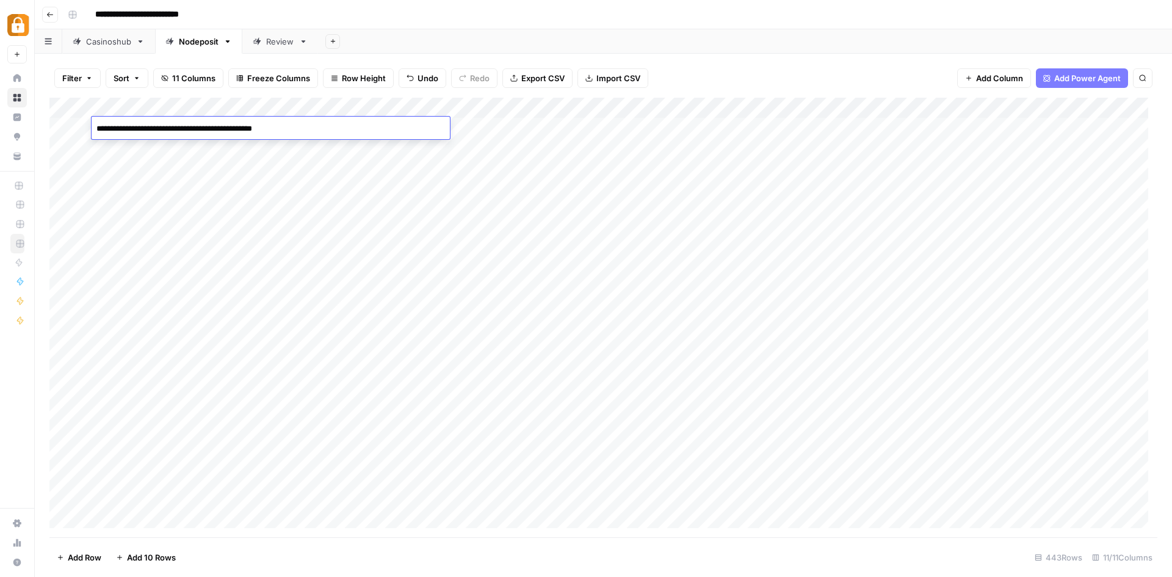
click at [305, 132] on textarea "**********" at bounding box center [271, 128] width 358 height 17
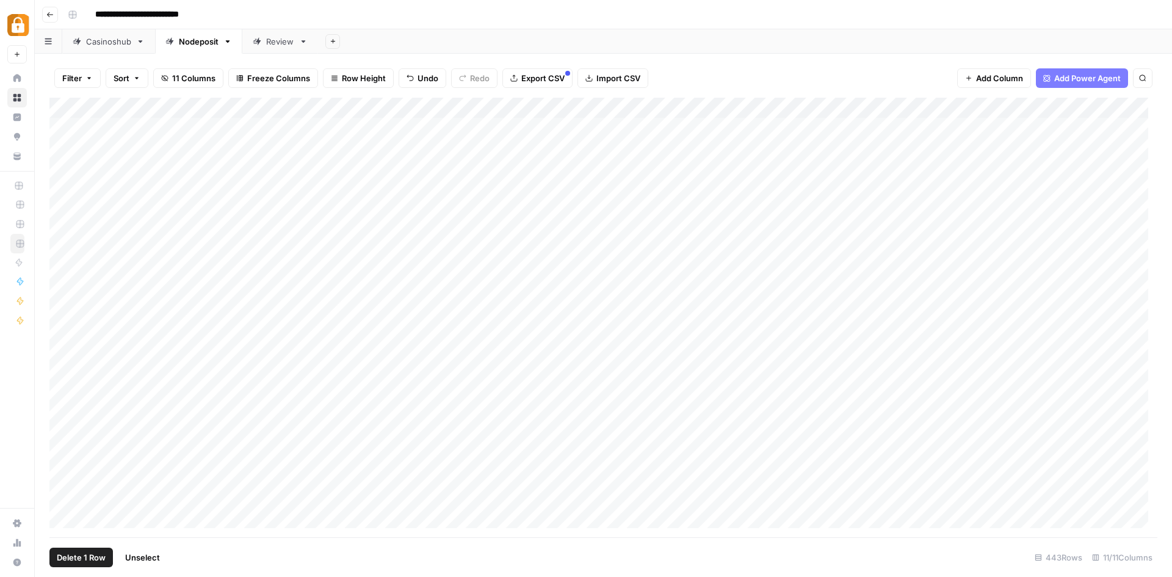
click at [63, 125] on div "Add Column" at bounding box center [603, 318] width 1108 height 440
click at [80, 561] on span "Delete 1 Row" at bounding box center [81, 557] width 49 height 12
click at [546, 133] on button "Delete" at bounding box center [542, 141] width 41 height 22
click at [306, 129] on div "Add Column" at bounding box center [603, 318] width 1108 height 440
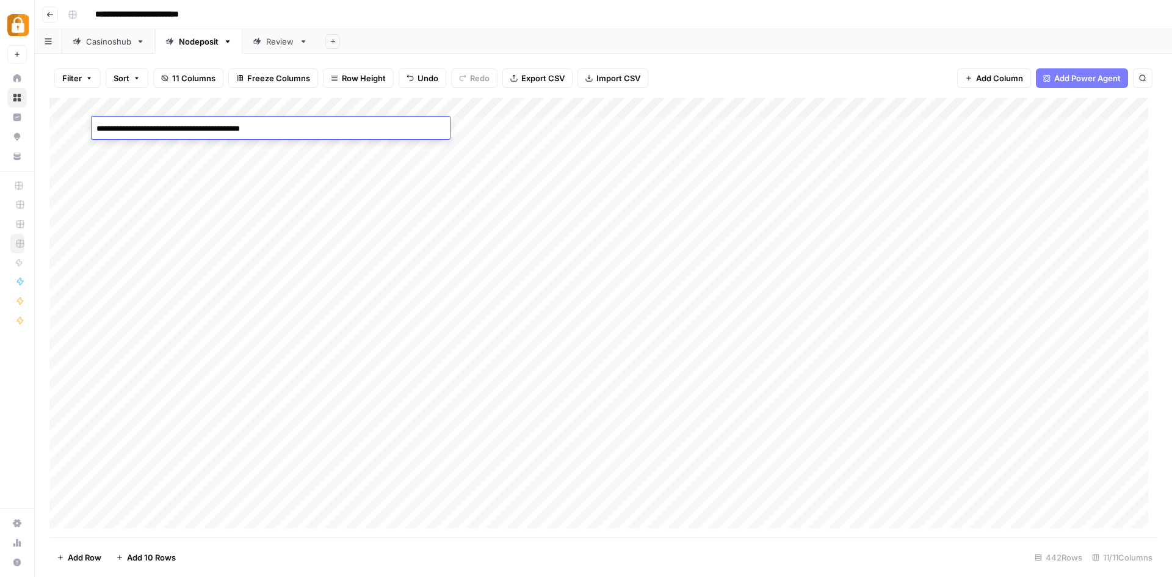
click at [310, 146] on div "Add Column" at bounding box center [603, 318] width 1108 height 440
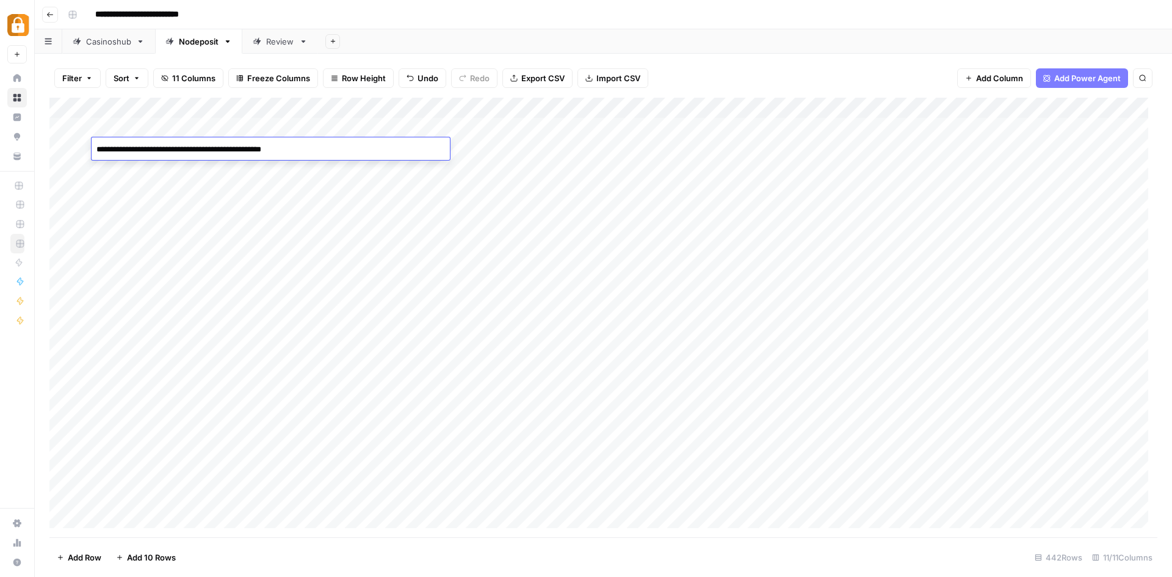
click at [310, 146] on textarea "**********" at bounding box center [271, 149] width 358 height 17
click at [106, 42] on div "Casinoshub" at bounding box center [108, 41] width 45 height 12
click at [198, 44] on div "Nodeposit" at bounding box center [199, 41] width 40 height 12
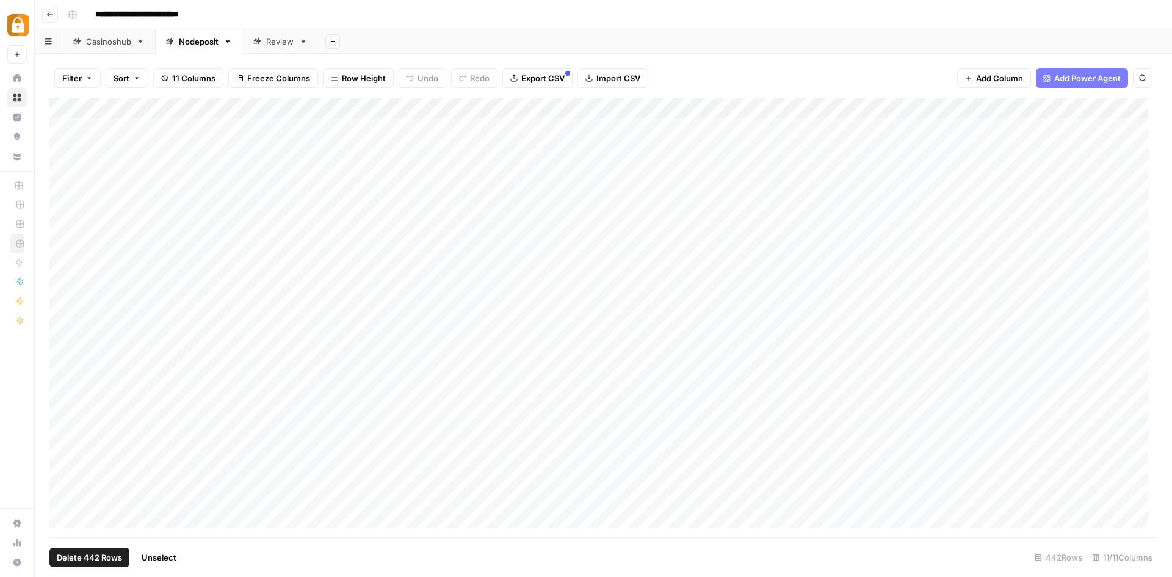
click at [68, 108] on div "Add Column" at bounding box center [603, 318] width 1108 height 440
click at [62, 122] on div "Add Column" at bounding box center [603, 318] width 1108 height 440
click at [63, 128] on div "Add Column" at bounding box center [603, 318] width 1108 height 440
click at [533, 107] on div "Add Column" at bounding box center [603, 318] width 1108 height 440
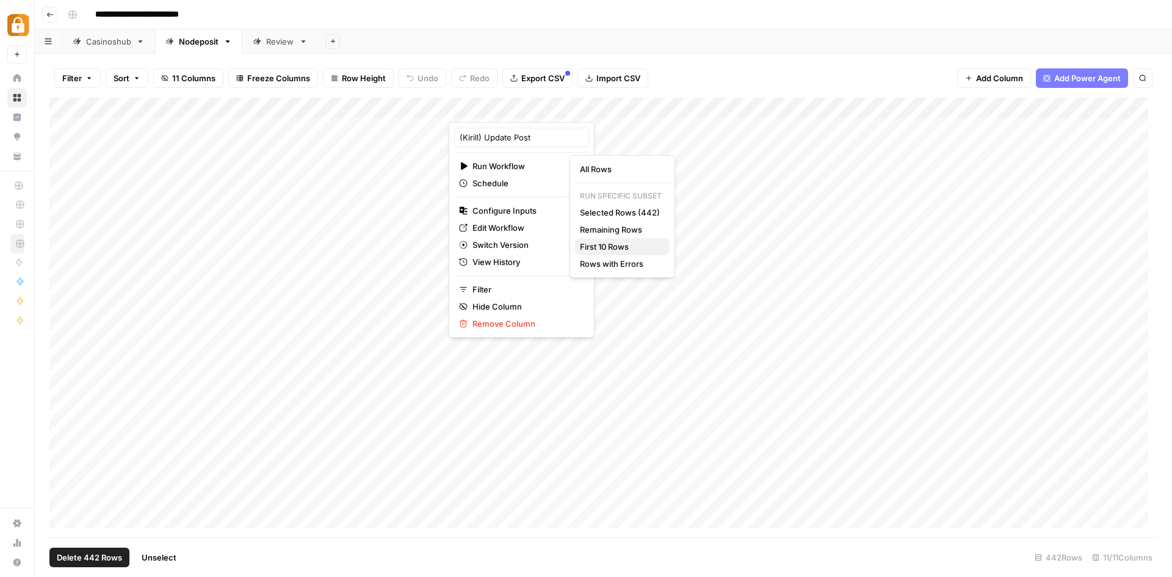
click at [611, 245] on span "First 10 Rows" at bounding box center [620, 247] width 80 height 12
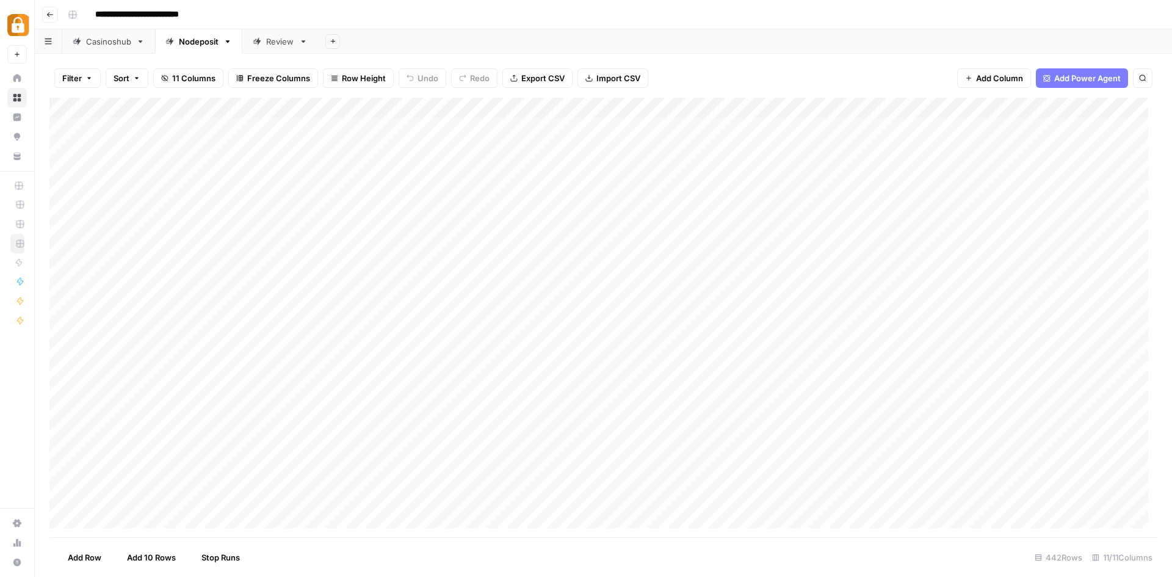
click at [71, 104] on div "Add Column" at bounding box center [603, 318] width 1108 height 440
click at [528, 146] on div "Add Column" at bounding box center [603, 318] width 1108 height 440
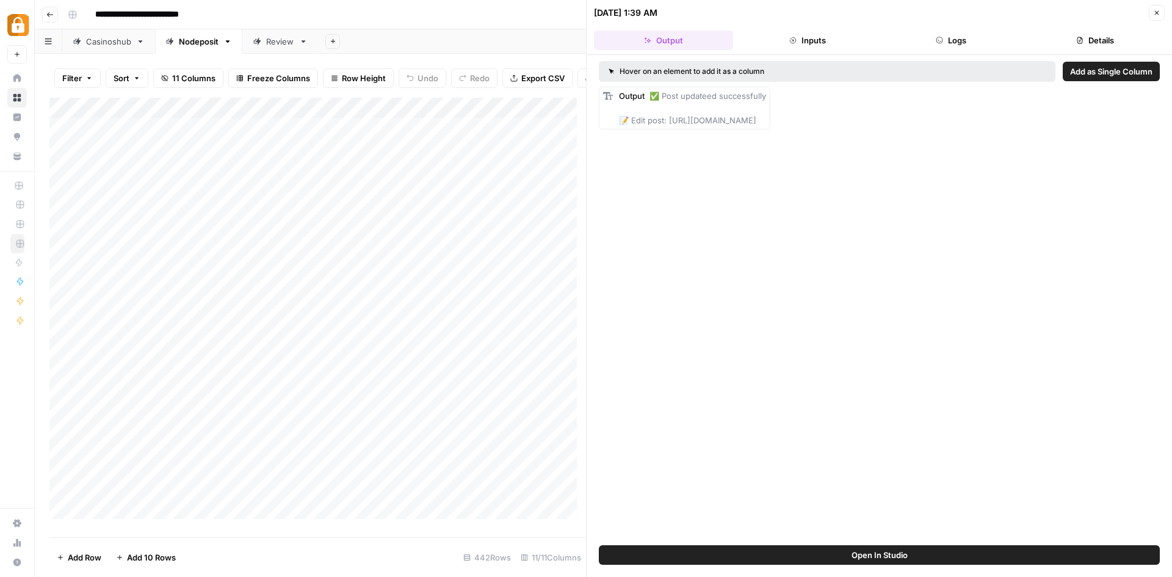
click at [291, 175] on div "Add Column" at bounding box center [317, 313] width 537 height 430
click at [291, 175] on textarea "**********" at bounding box center [271, 179] width 358 height 17
click at [518, 15] on div "**********" at bounding box center [611, 15] width 1097 height 20
click at [1156, 9] on icon "button" at bounding box center [1156, 12] width 7 height 7
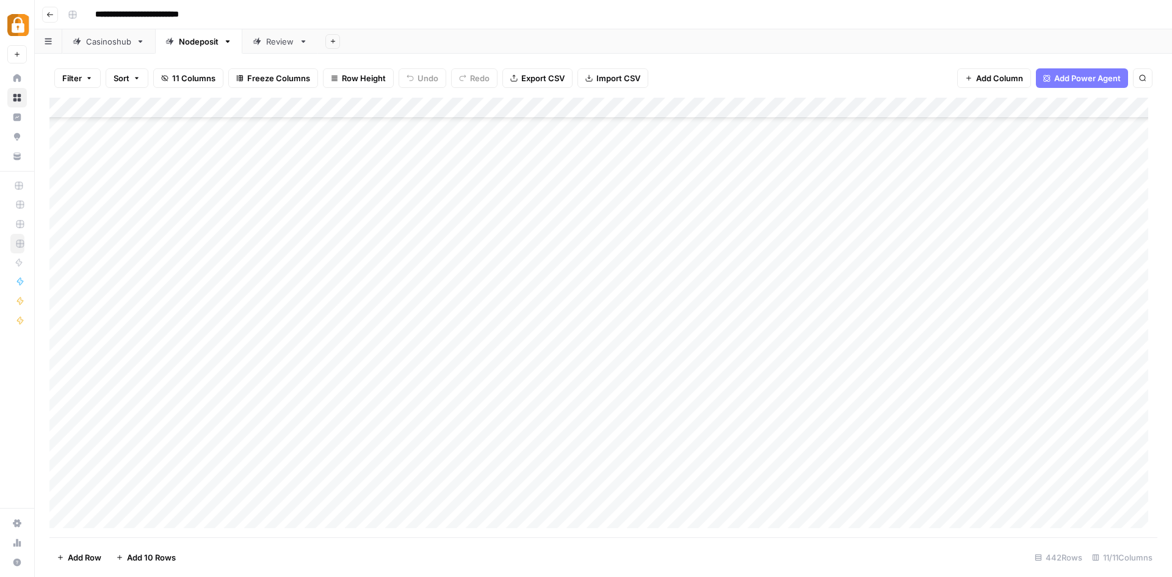
scroll to position [122, 0]
click at [65, 214] on div "Add Column" at bounding box center [603, 318] width 1108 height 440
click at [62, 217] on div "Add Column" at bounding box center [603, 318] width 1108 height 440
click at [532, 106] on div "Add Column" at bounding box center [603, 318] width 1108 height 440
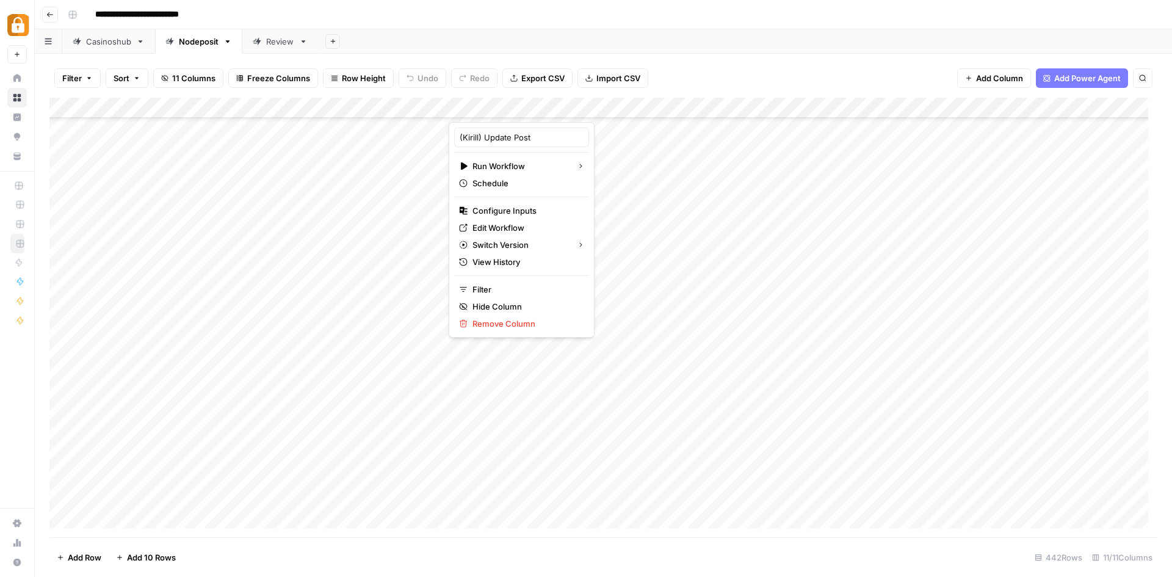
click at [64, 252] on div "Add Column" at bounding box center [603, 318] width 1108 height 440
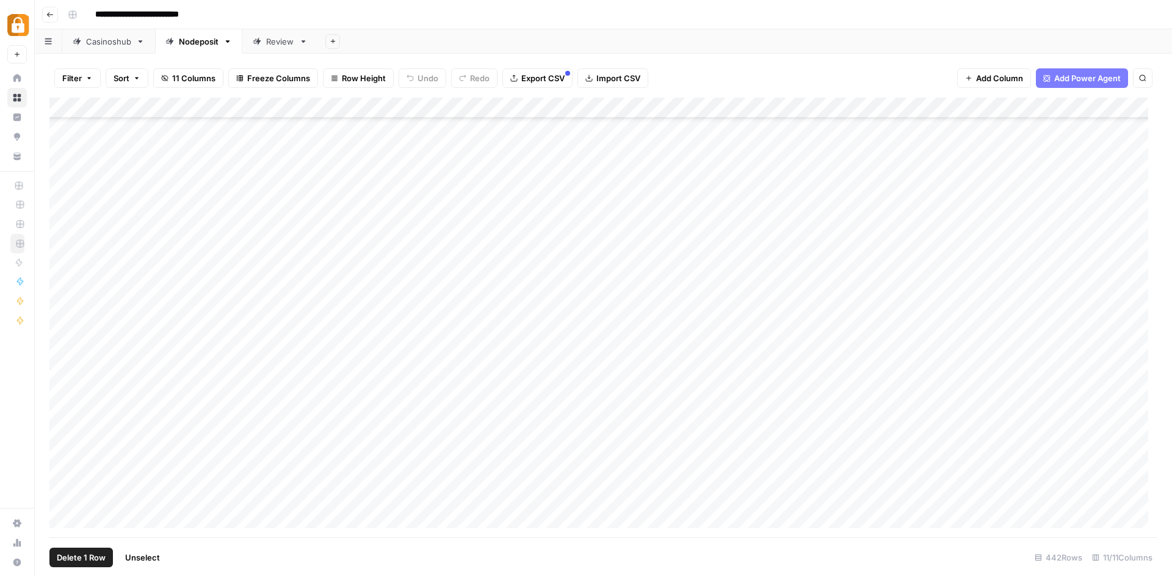
click at [66, 229] on div "Add Column" at bounding box center [603, 318] width 1108 height 440
click at [63, 213] on div "Add Column" at bounding box center [603, 318] width 1108 height 440
click at [65, 275] on div "Add Column" at bounding box center [603, 318] width 1108 height 440
click at [65, 291] on div "Add Column" at bounding box center [603, 318] width 1108 height 440
drag, startPoint x: 65, startPoint y: 316, endPoint x: 63, endPoint y: 332, distance: 16.0
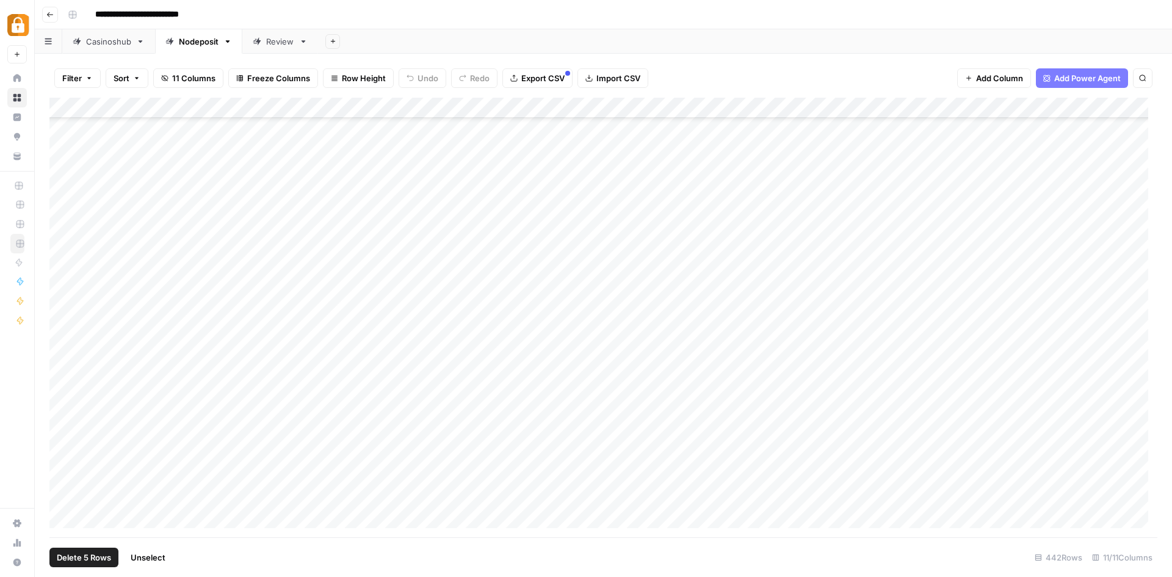
click at [65, 316] on div "Add Column" at bounding box center [603, 318] width 1108 height 440
click at [62, 339] on div "Add Column" at bounding box center [603, 318] width 1108 height 440
click at [65, 357] on div "Add Column" at bounding box center [603, 318] width 1108 height 440
click at [66, 375] on div "Add Column" at bounding box center [603, 318] width 1108 height 440
drag, startPoint x: 61, startPoint y: 398, endPoint x: 59, endPoint y: 427, distance: 29.4
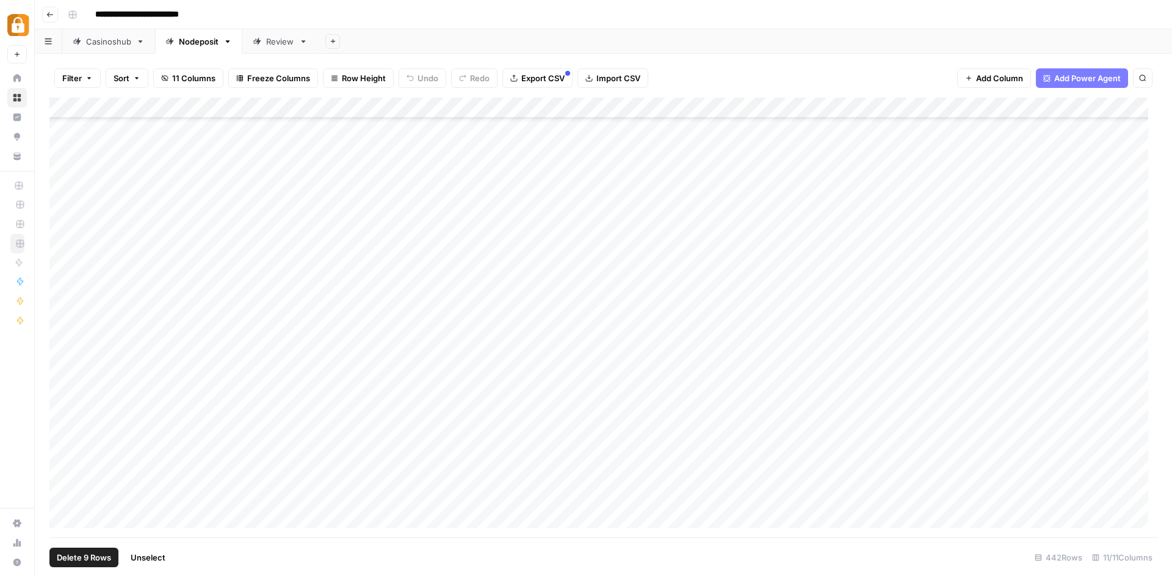
click at [61, 400] on div "Add Column" at bounding box center [603, 318] width 1108 height 440
click at [63, 421] on div "Add Column" at bounding box center [603, 318] width 1108 height 440
drag, startPoint x: 65, startPoint y: 440, endPoint x: 65, endPoint y: 454, distance: 14.7
click at [65, 441] on div "Add Column" at bounding box center [603, 318] width 1108 height 440
click at [66, 463] on div "Add Column" at bounding box center [603, 318] width 1108 height 440
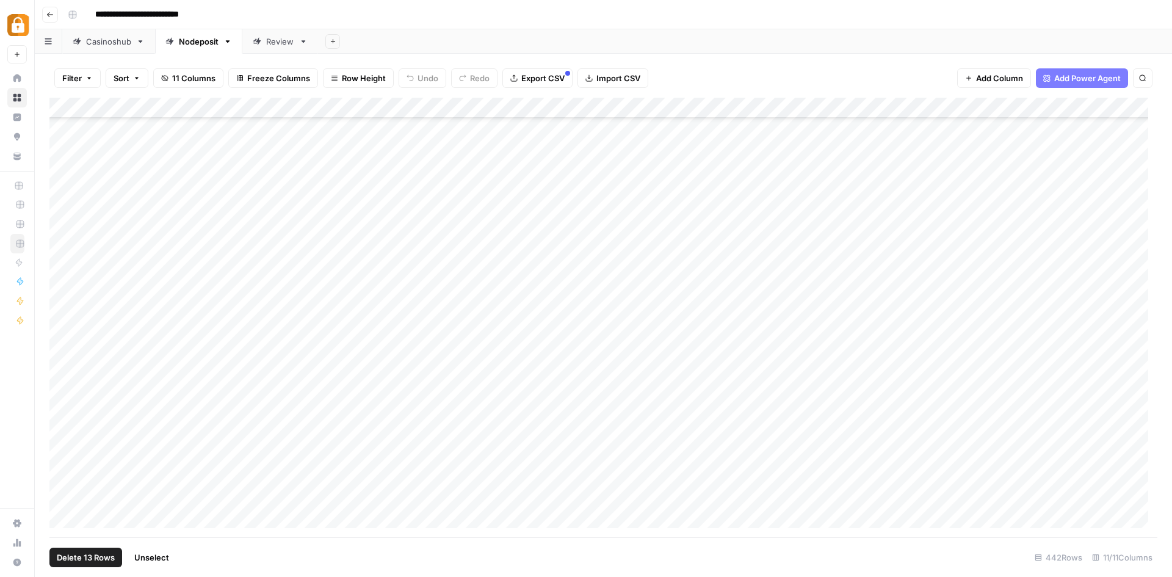
scroll to position [305, 0]
click at [60, 296] on div "Add Column" at bounding box center [603, 318] width 1108 height 440
click at [64, 319] on div "Add Column" at bounding box center [603, 318] width 1108 height 440
click at [65, 338] on div "Add Column" at bounding box center [603, 318] width 1108 height 440
click at [62, 363] on div "Add Column" at bounding box center [603, 318] width 1108 height 440
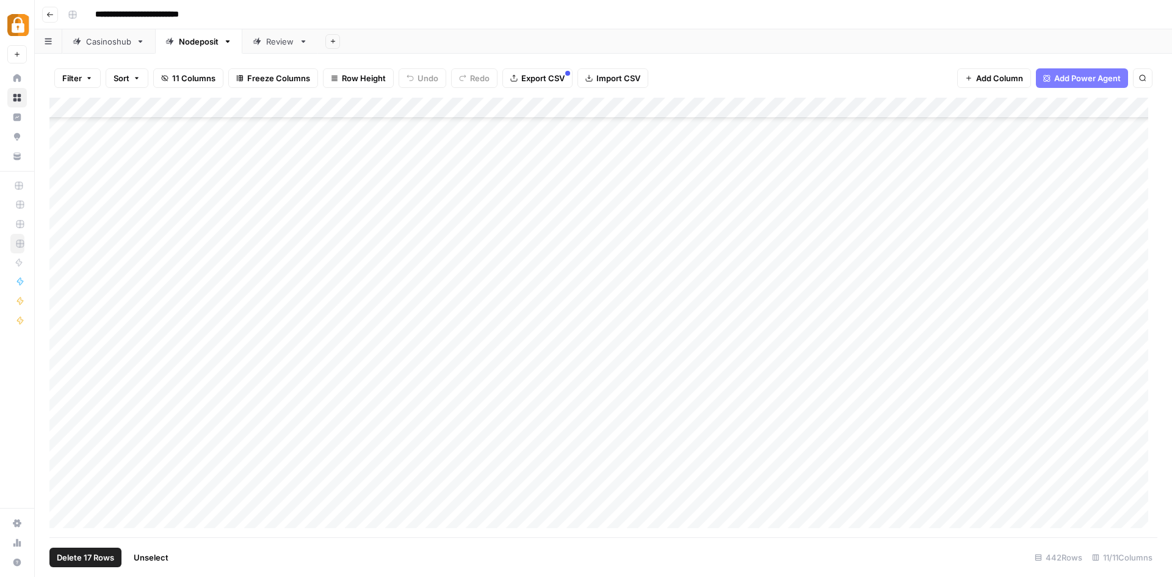
scroll to position [122, 0]
click at [547, 105] on div "Add Column" at bounding box center [603, 318] width 1108 height 440
click at [598, 177] on span "Selected Rows (17)" at bounding box center [591, 179] width 77 height 12
click at [69, 105] on div "Add Column" at bounding box center [603, 318] width 1108 height 440
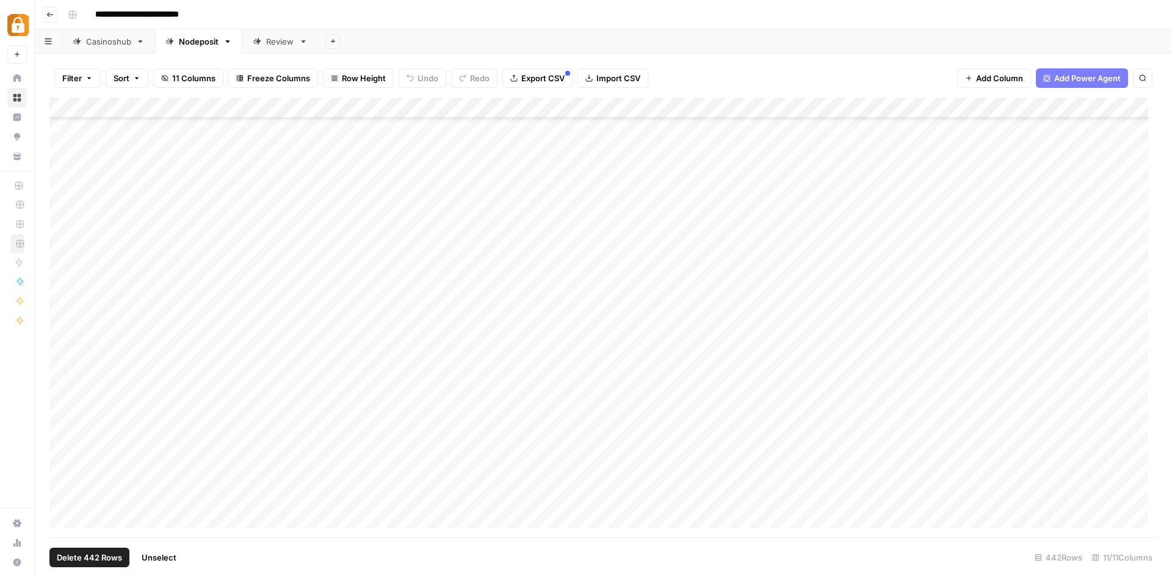
click at [69, 105] on div "Add Column" at bounding box center [603, 318] width 1108 height 440
click at [530, 235] on div "Add Column" at bounding box center [603, 318] width 1108 height 440
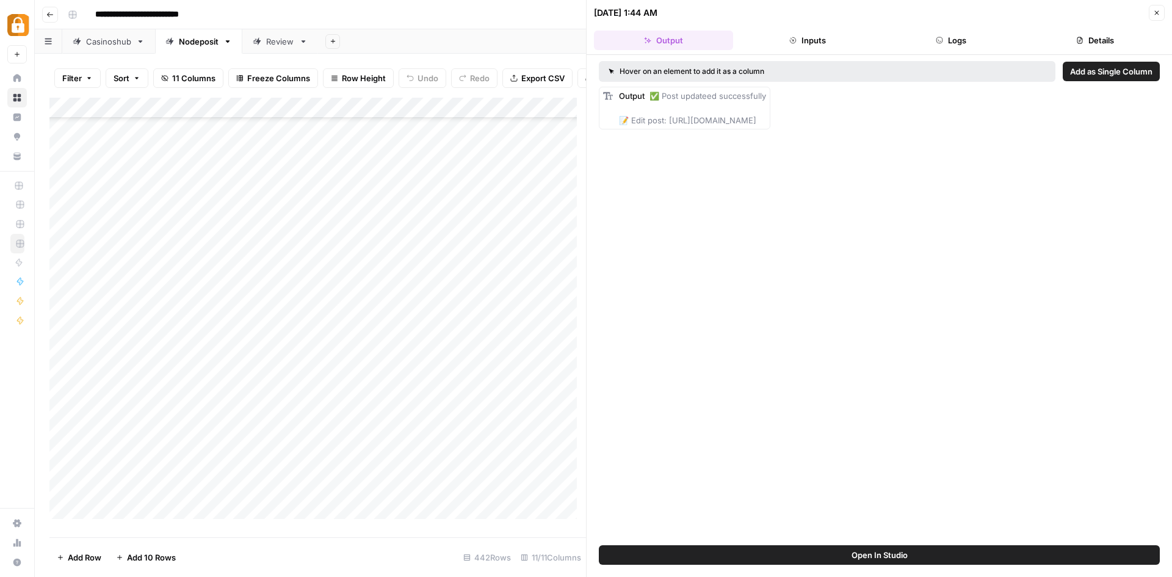
click at [1156, 10] on icon "button" at bounding box center [1156, 12] width 7 height 7
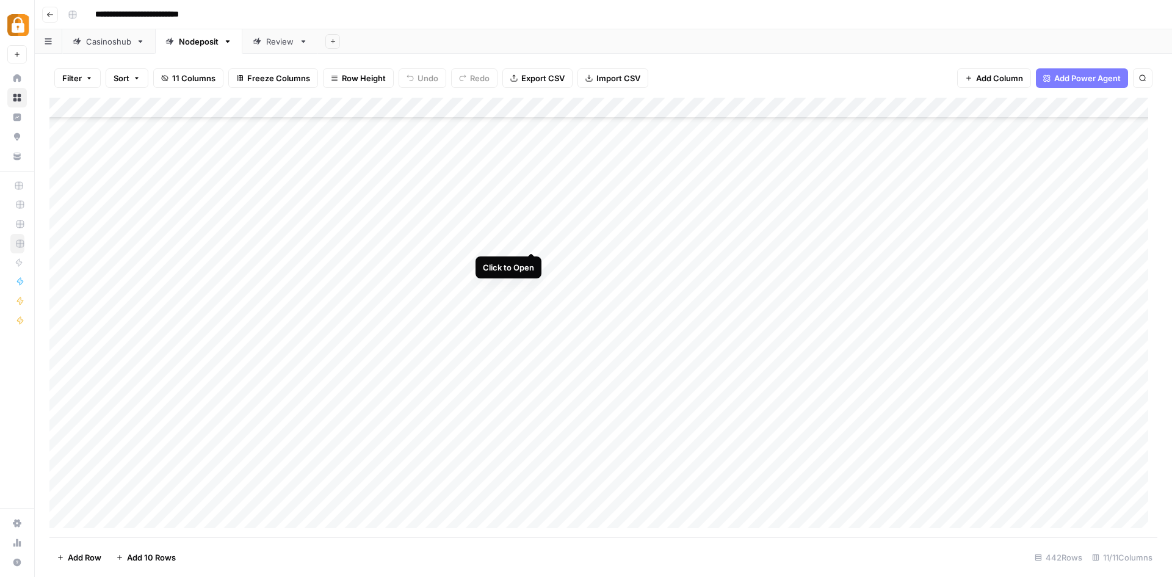
click at [530, 239] on div "Add Column" at bounding box center [603, 318] width 1108 height 440
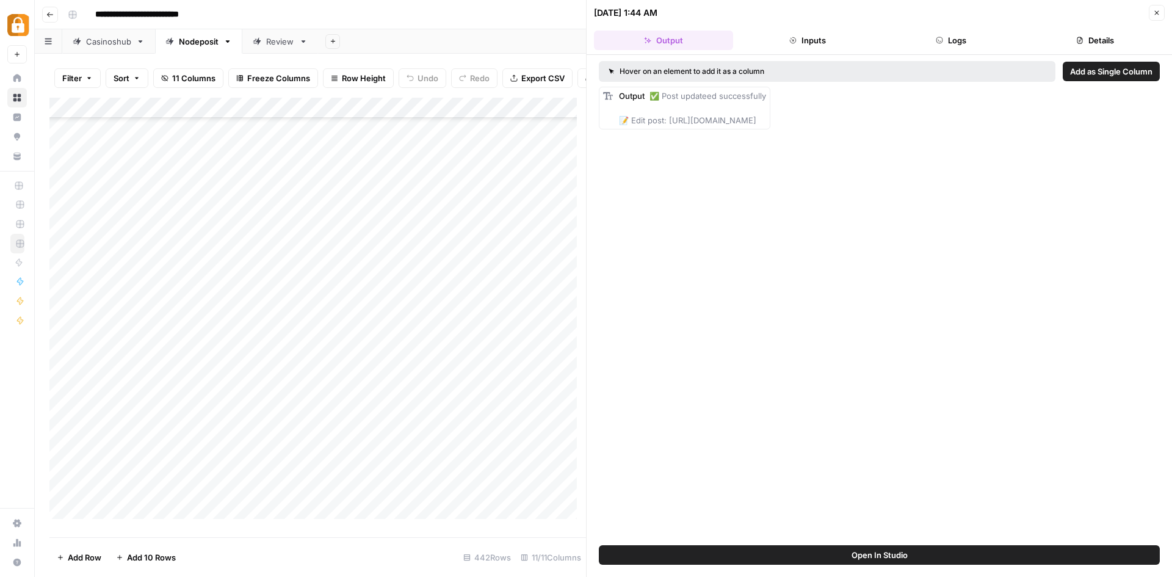
click at [525, 12] on div "**********" at bounding box center [611, 15] width 1097 height 20
click at [531, 117] on div "Add Column" at bounding box center [317, 313] width 537 height 430
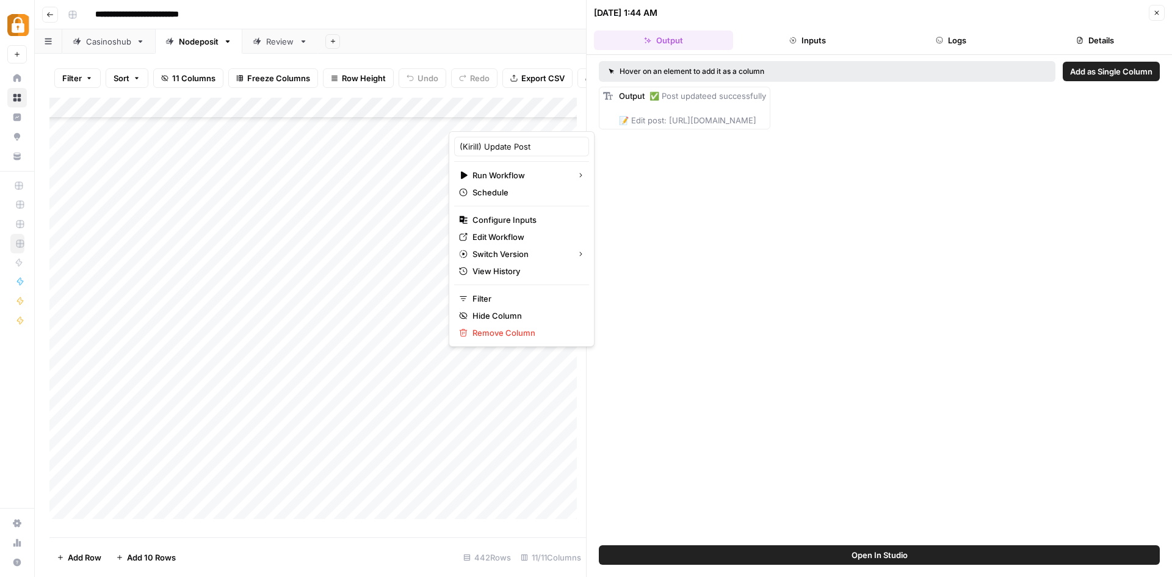
click at [488, 32] on div "Add Sheet" at bounding box center [745, 41] width 854 height 24
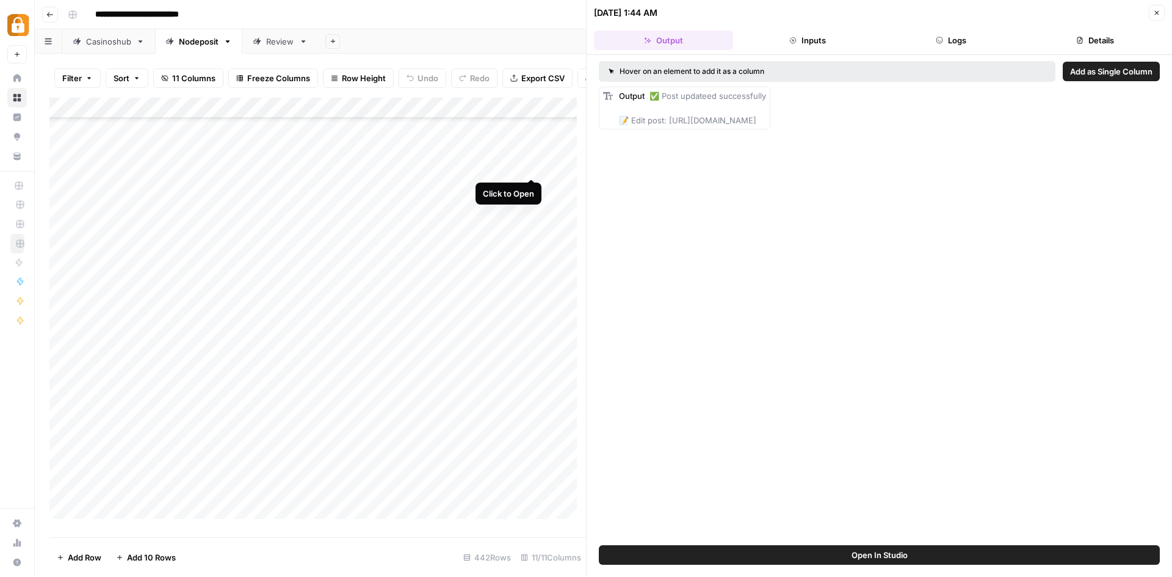
click at [529, 165] on div "Add Column" at bounding box center [317, 313] width 537 height 430
click at [1157, 15] on icon "button" at bounding box center [1156, 12] width 7 height 7
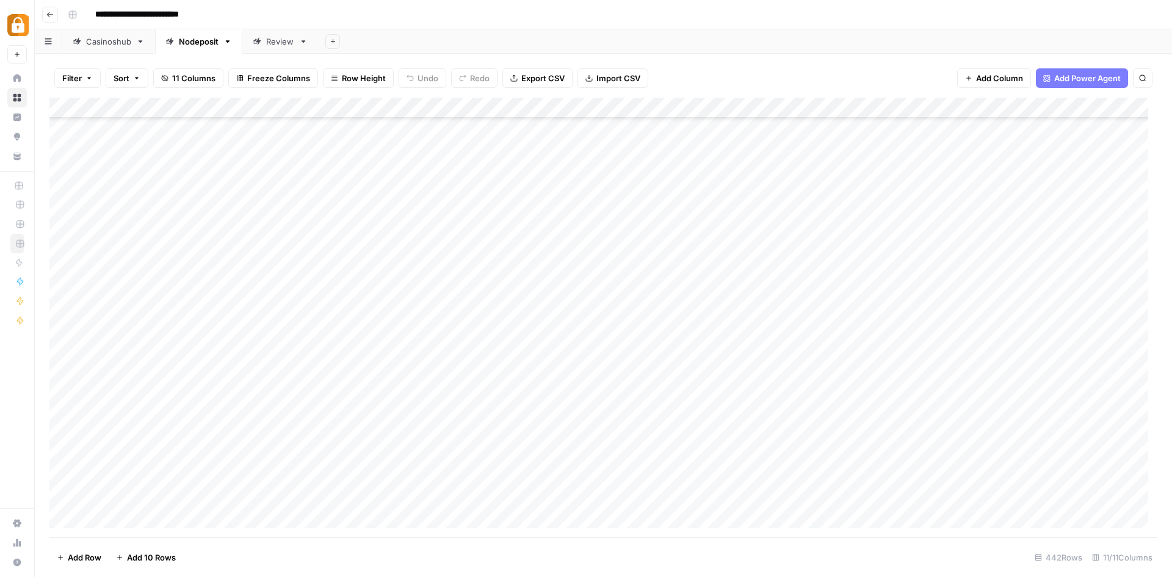
click at [531, 107] on div "Add Column" at bounding box center [603, 318] width 1108 height 440
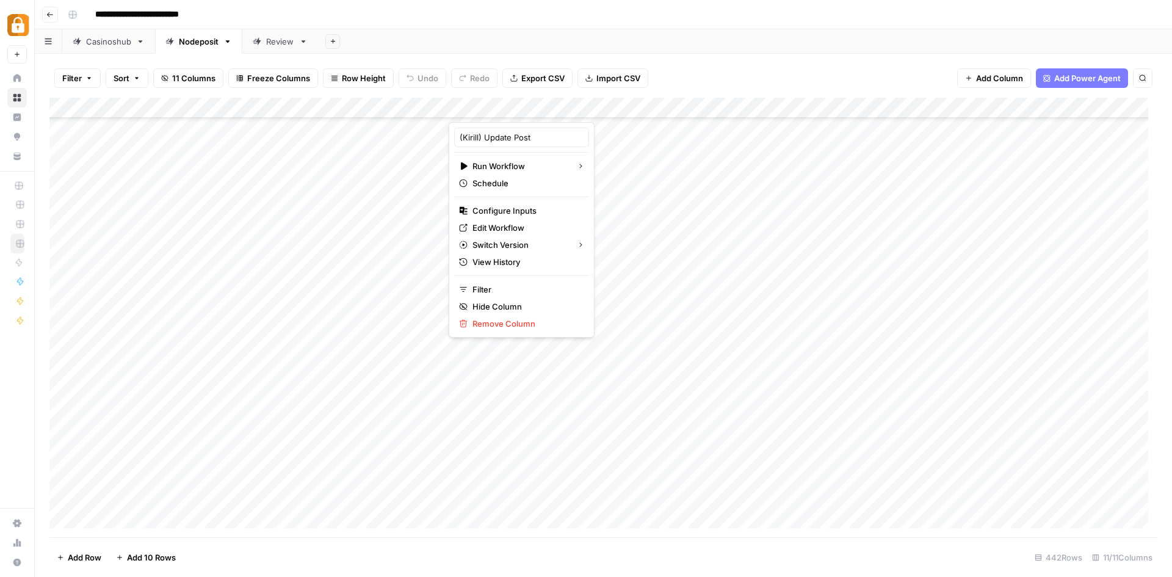
click at [632, 30] on div "Add Sheet" at bounding box center [745, 41] width 854 height 24
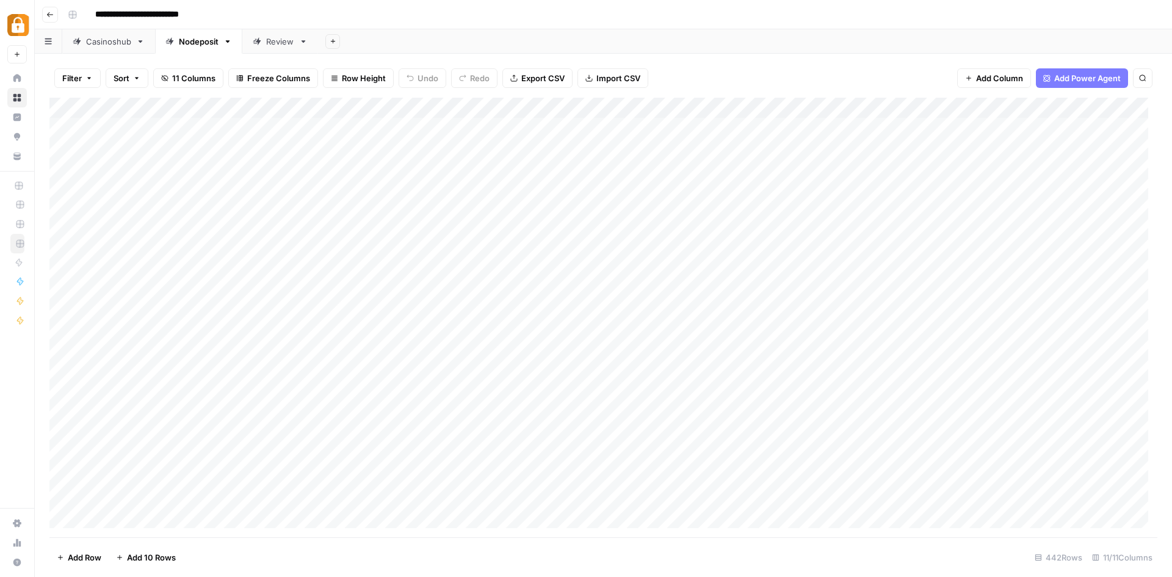
click at [655, 107] on div "Add Column" at bounding box center [603, 318] width 1108 height 440
click at [532, 111] on div "Add Column" at bounding box center [603, 318] width 1108 height 440
click at [64, 256] on div "Add Column" at bounding box center [603, 318] width 1108 height 440
click at [66, 278] on div "Add Column" at bounding box center [603, 318] width 1108 height 440
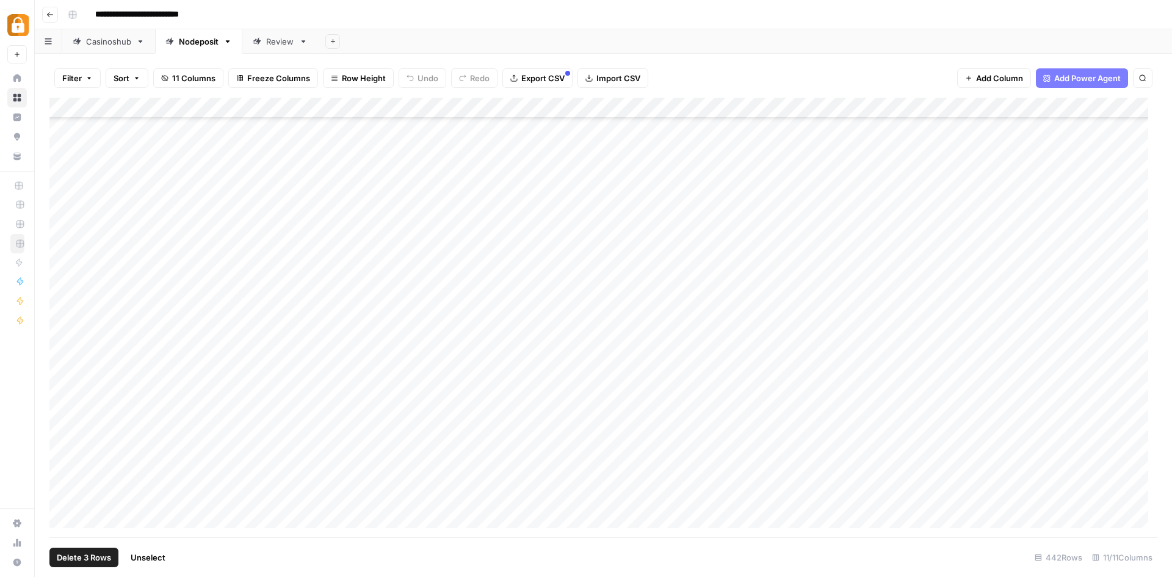
click at [64, 303] on div "Add Column" at bounding box center [603, 318] width 1108 height 440
click at [63, 320] on div "Add Column" at bounding box center [603, 318] width 1108 height 440
click at [63, 346] on div "Add Column" at bounding box center [603, 318] width 1108 height 440
click at [62, 361] on div "Add Column" at bounding box center [603, 318] width 1108 height 440
click at [60, 381] on div "Add Column" at bounding box center [603, 318] width 1108 height 440
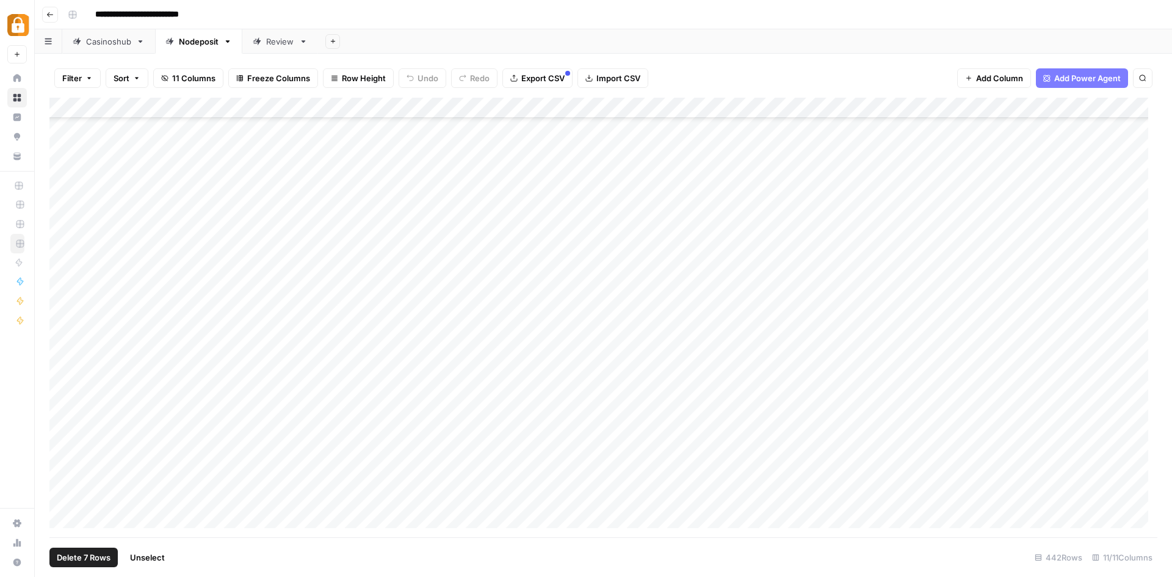
click at [59, 402] on div "Add Column" at bounding box center [603, 318] width 1108 height 440
click at [60, 421] on div "Add Column" at bounding box center [603, 318] width 1108 height 440
click at [62, 448] on div "Add Column" at bounding box center [603, 318] width 1108 height 440
click at [59, 427] on div "Add Column" at bounding box center [603, 318] width 1108 height 440
click at [70, 109] on div "Add Column" at bounding box center [603, 318] width 1108 height 440
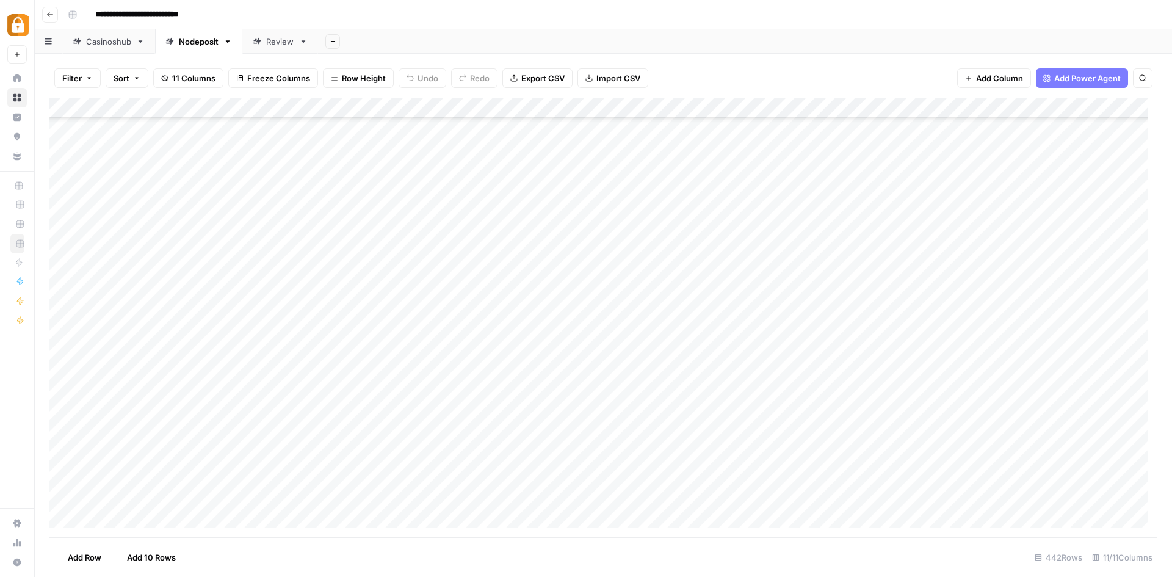
click at [70, 109] on div "Add Column" at bounding box center [603, 318] width 1108 height 440
click at [597, 496] on div "Add Column" at bounding box center [603, 318] width 1108 height 440
click at [598, 496] on div "Add Column" at bounding box center [603, 318] width 1108 height 440
type textarea "**********"
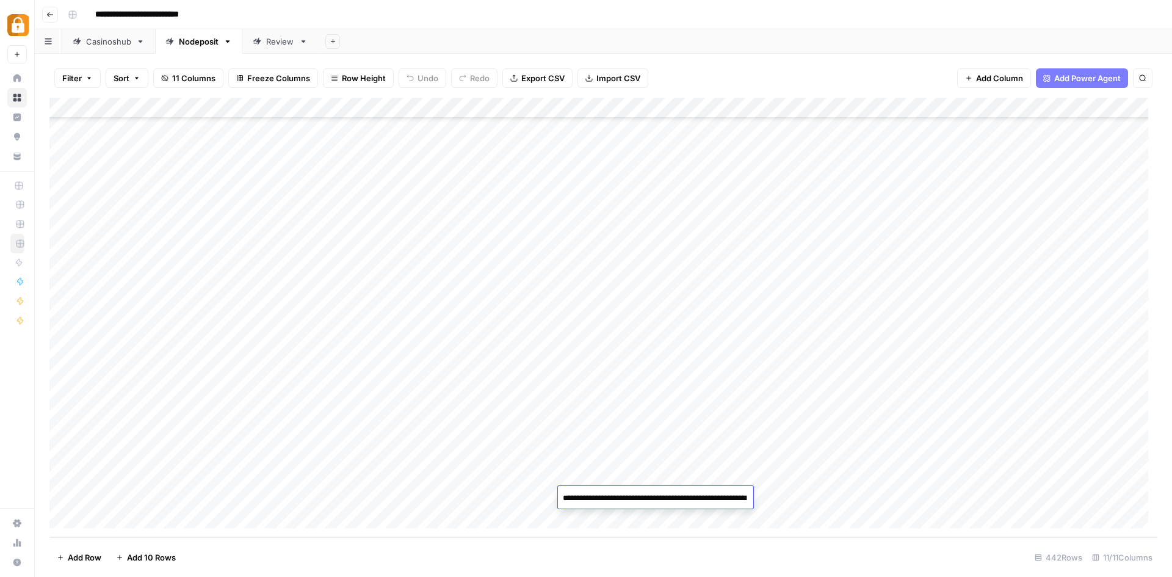
scroll to position [836, 0]
click at [599, 454] on div "Add Column" at bounding box center [603, 318] width 1108 height 440
click at [611, 493] on div "Add Column" at bounding box center [603, 318] width 1108 height 440
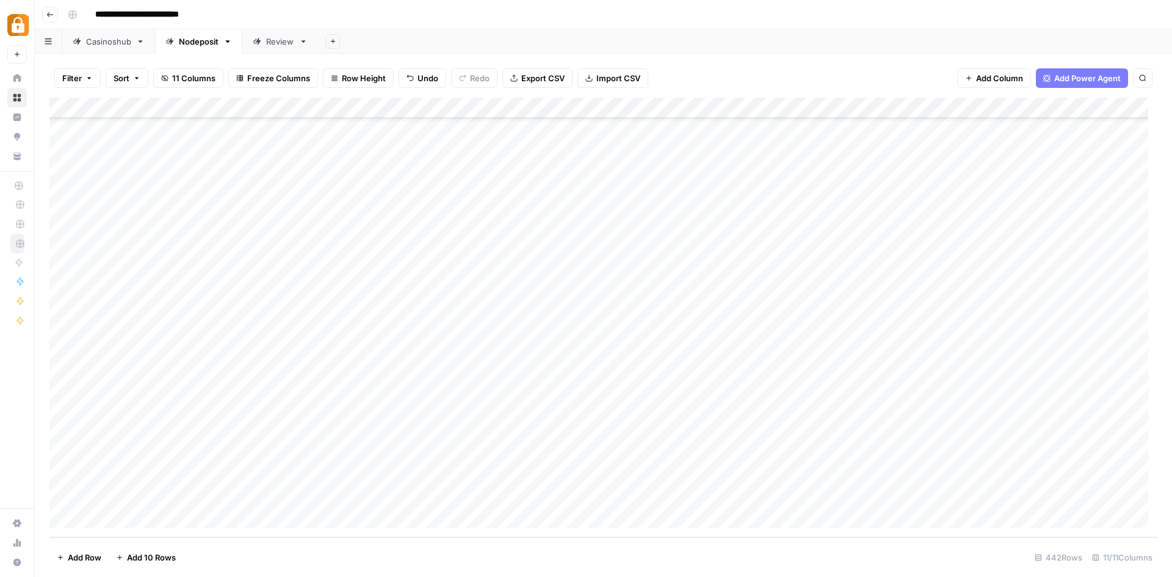
click at [606, 439] on div "Add Column" at bounding box center [603, 318] width 1108 height 440
click at [628, 496] on div "Add Column" at bounding box center [603, 318] width 1108 height 440
click at [661, 493] on div "Add Column" at bounding box center [603, 318] width 1108 height 440
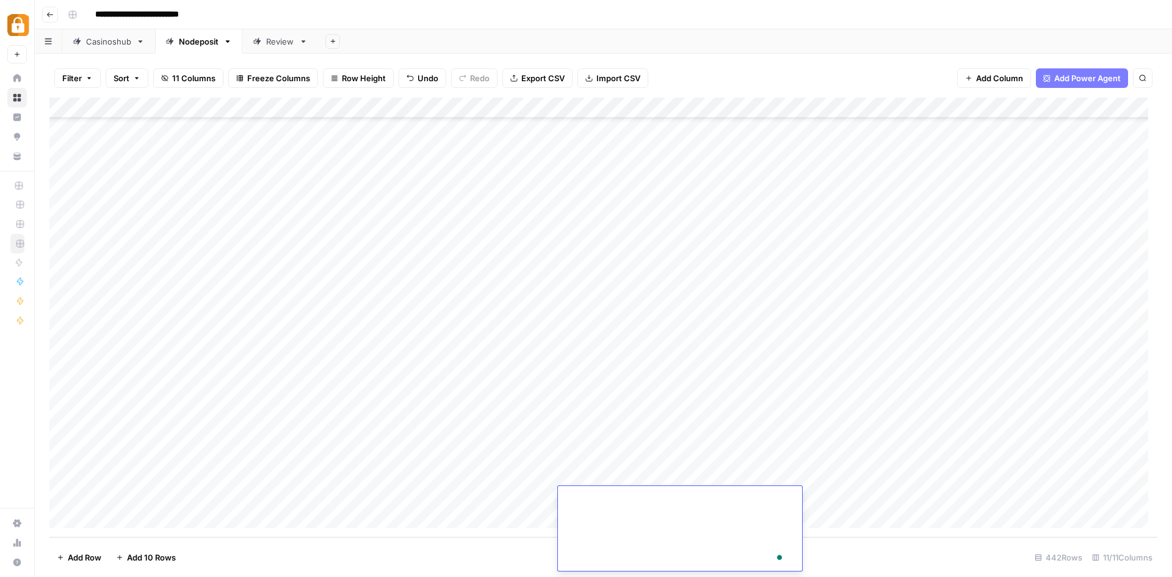
click at [661, 493] on textarea "To enrich screen reader interactions, please activate Accessibility in Grammarl…" at bounding box center [675, 110] width 235 height 921
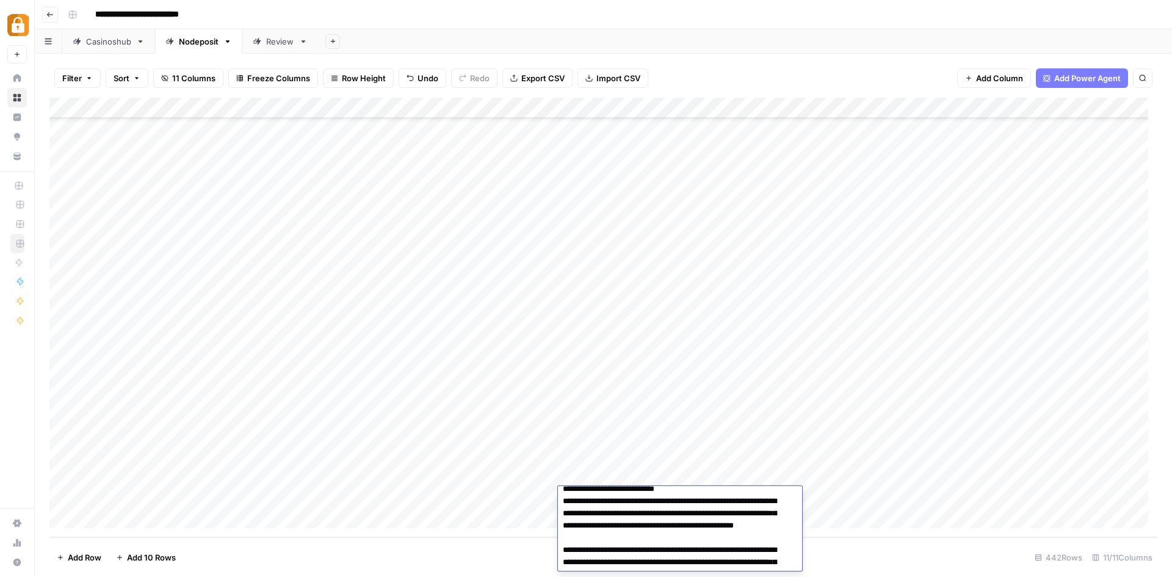
scroll to position [0, 0]
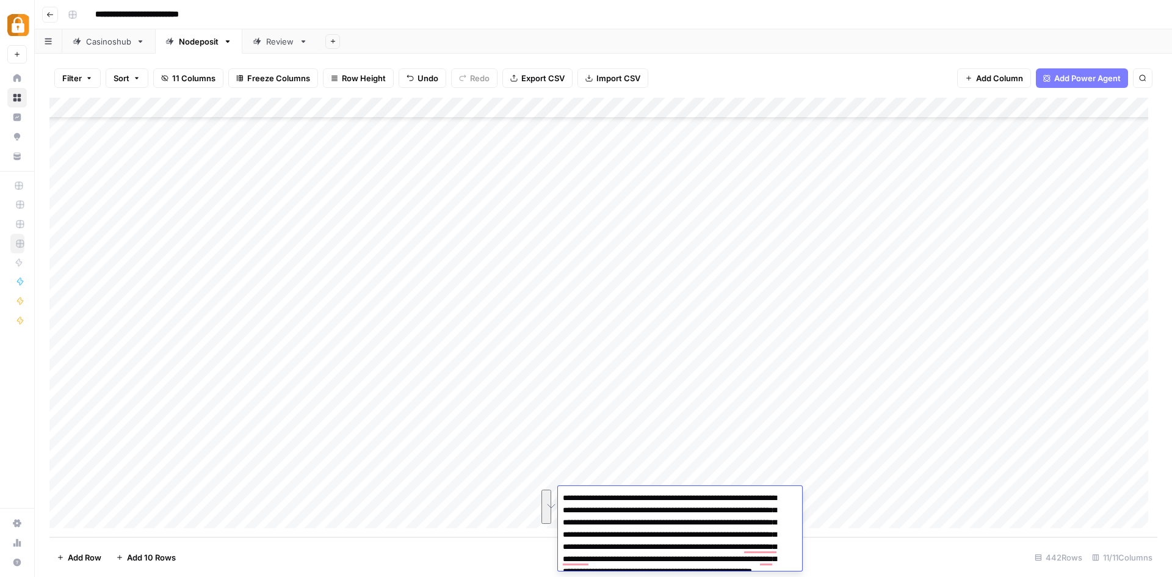
click at [661, 468] on div "Add Column" at bounding box center [603, 318] width 1108 height 440
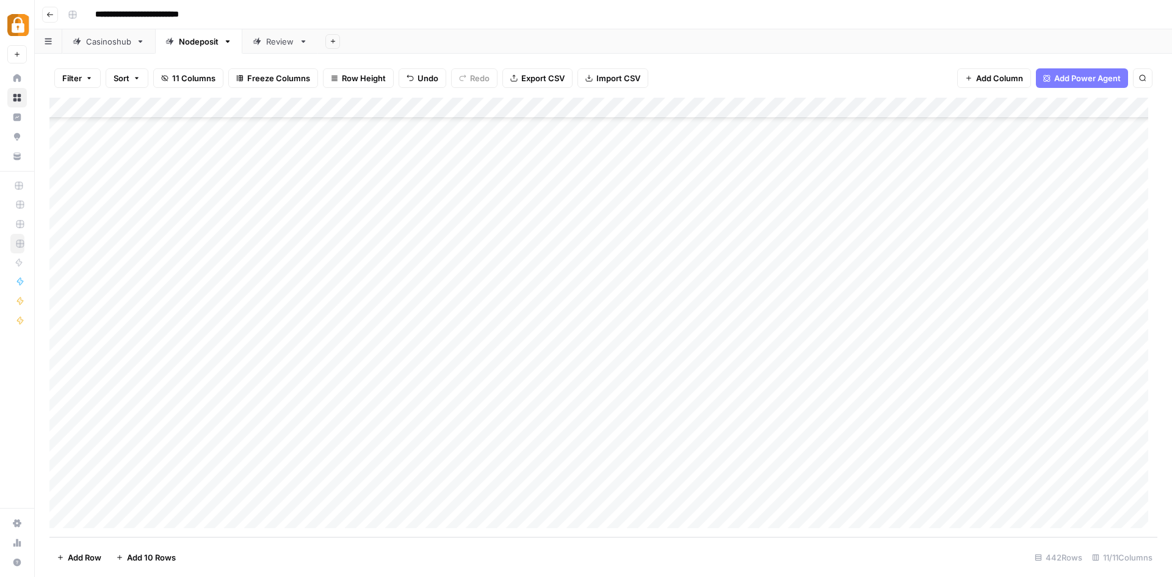
click at [631, 498] on div "Add Column" at bounding box center [603, 318] width 1108 height 440
click at [631, 495] on div "Add Column" at bounding box center [603, 318] width 1108 height 440
click at [655, 447] on div "Add Column" at bounding box center [603, 318] width 1108 height 440
click at [650, 107] on div "Add Column" at bounding box center [603, 318] width 1108 height 440
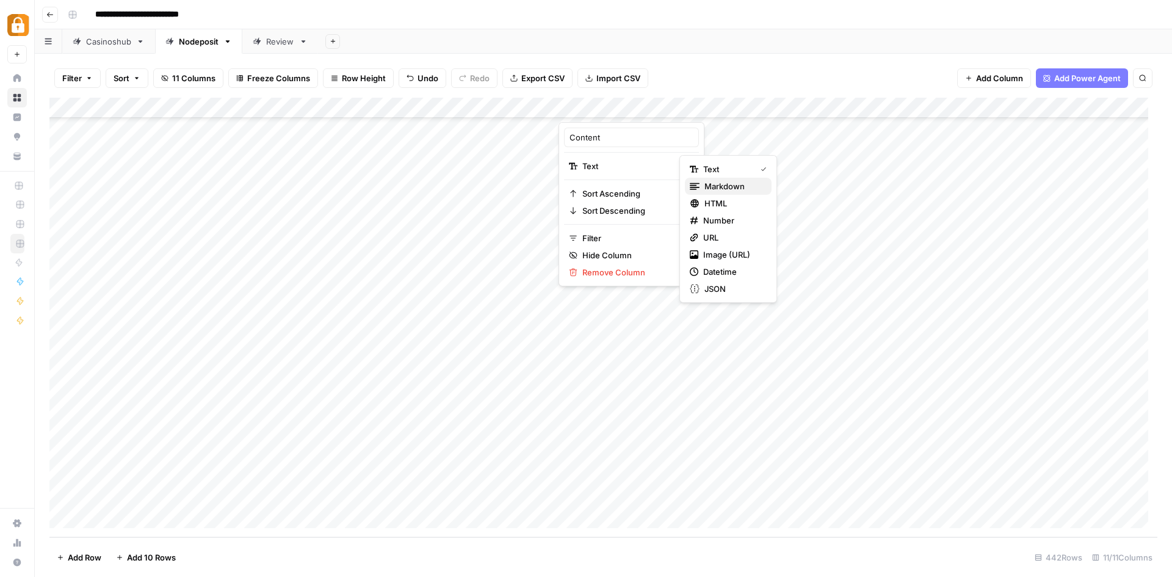
click at [721, 185] on span "Markdown" at bounding box center [733, 186] width 57 height 12
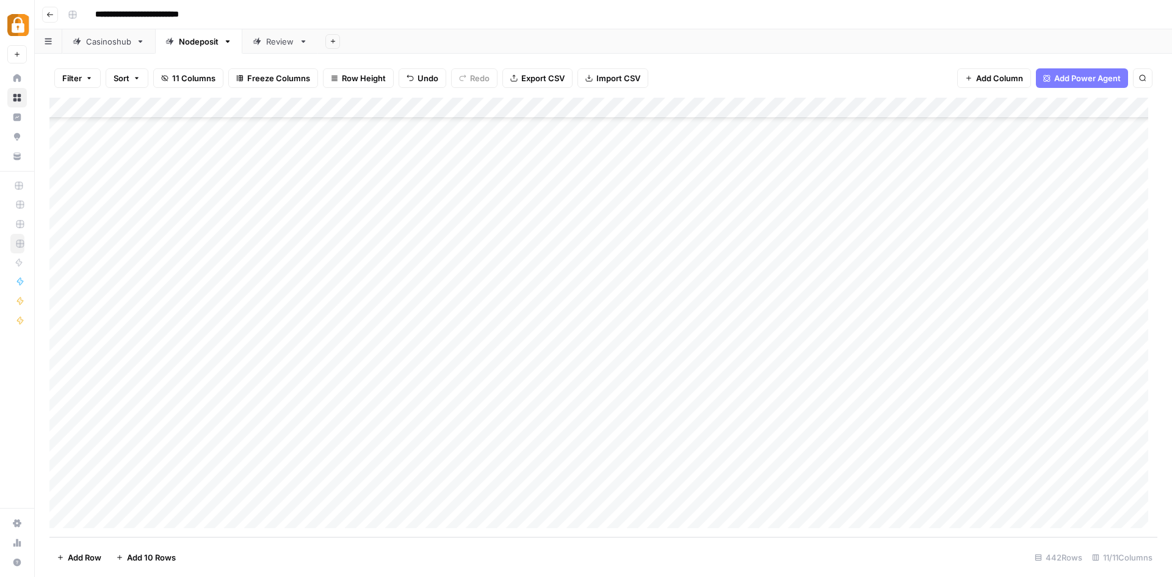
click at [626, 487] on div "Add Column" at bounding box center [603, 318] width 1108 height 440
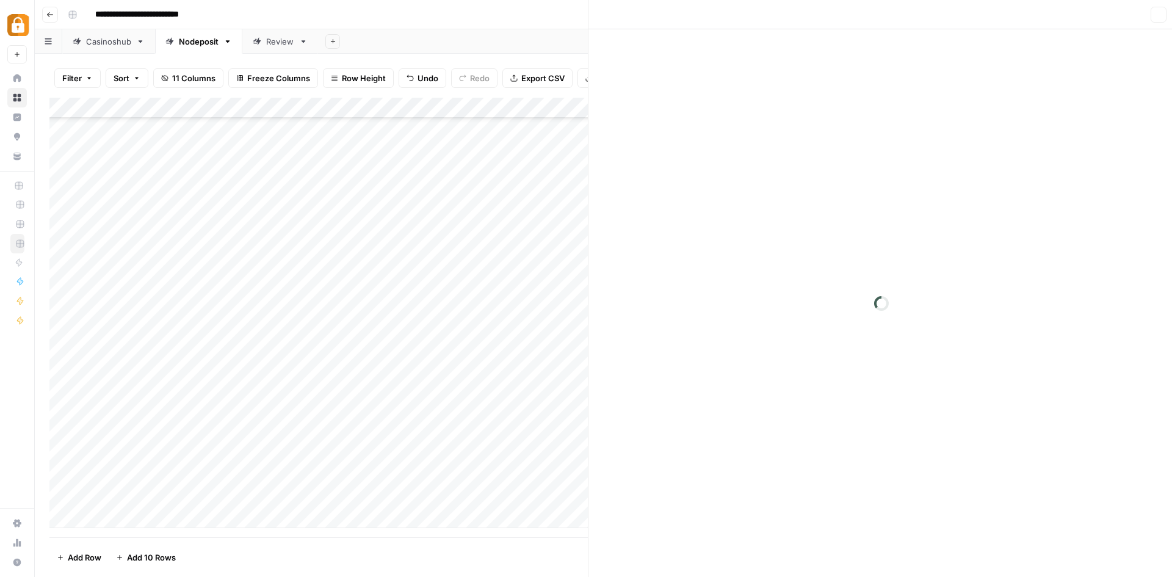
click at [626, 487] on div at bounding box center [614, 497] width 112 height 23
click at [737, 62] on p "To enrich screen reader interactions, please activate Accessibility in Grammarl…" at bounding box center [879, 62] width 391 height 16
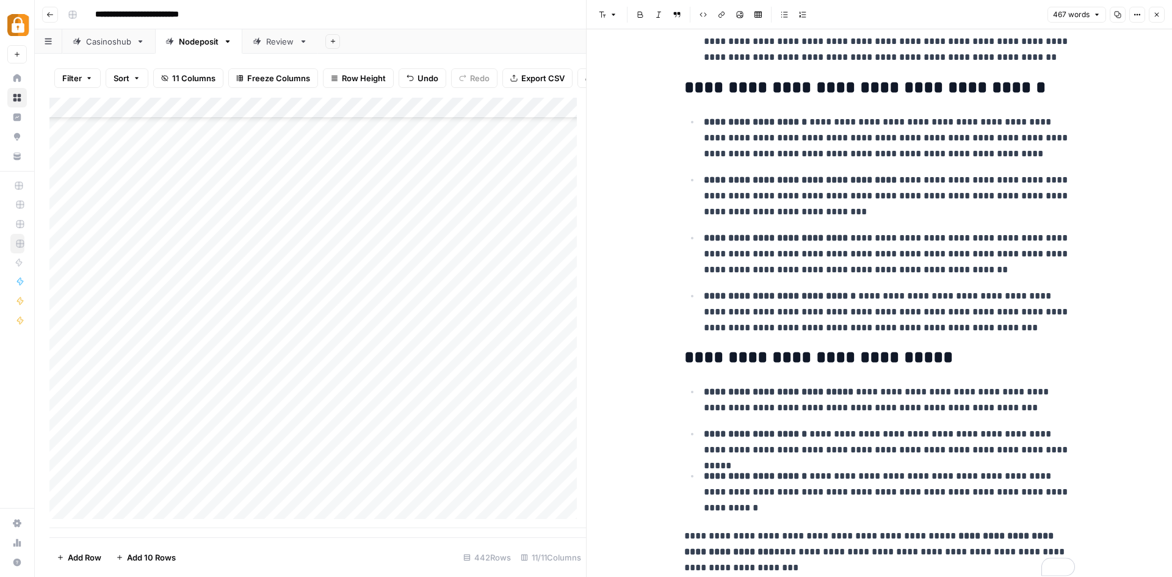
scroll to position [450, 0]
click at [732, 83] on h2 "**********" at bounding box center [879, 88] width 391 height 20
click at [612, 14] on icon "button" at bounding box center [614, 15] width 4 height 2
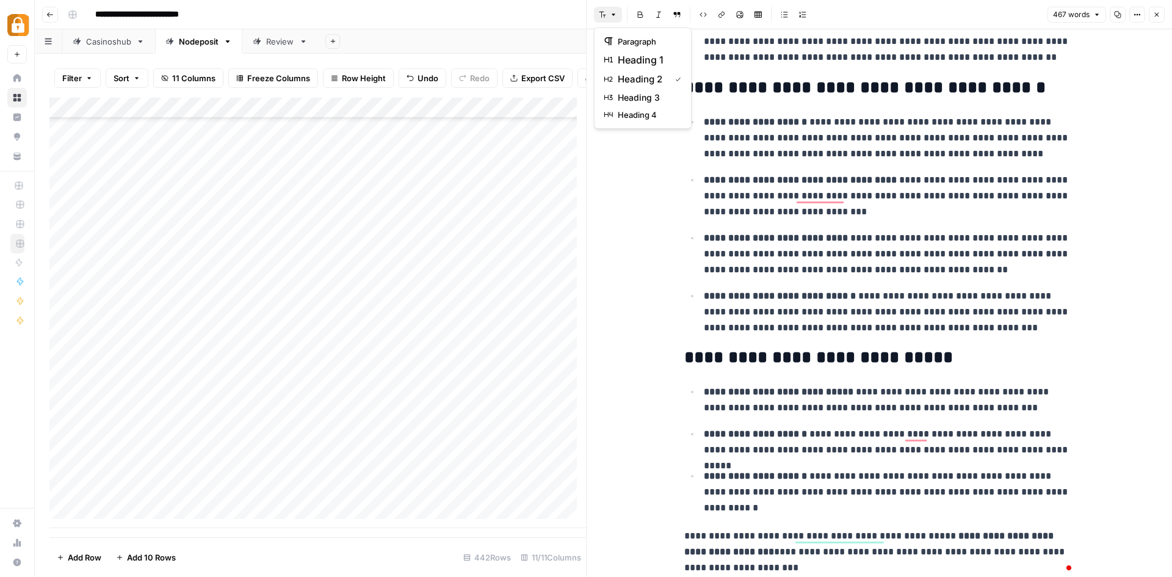
click at [810, 85] on h2 "**********" at bounding box center [879, 88] width 391 height 20
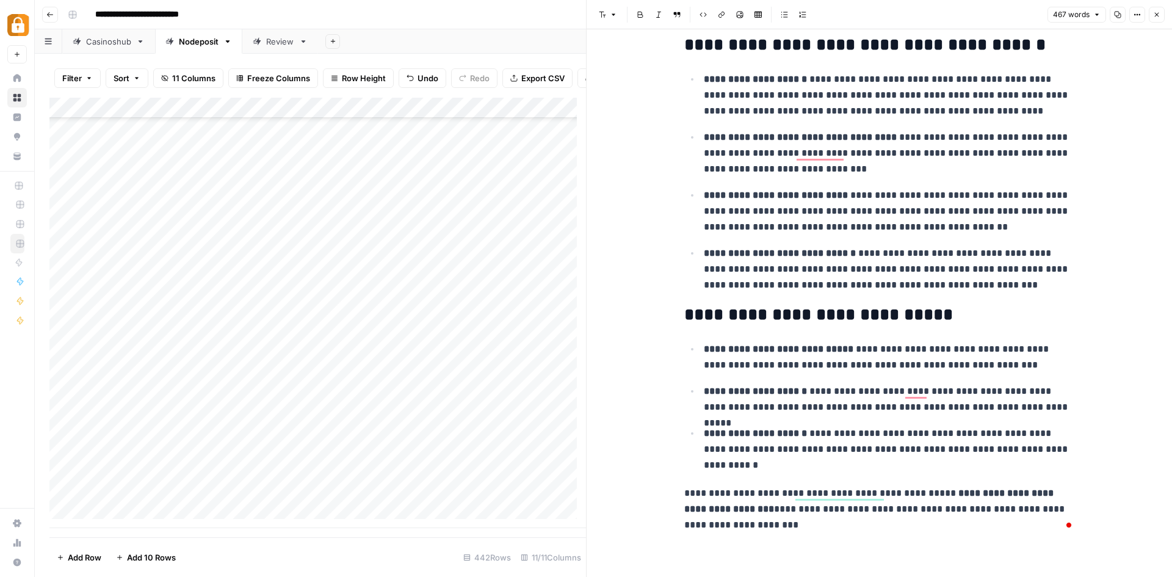
click at [807, 383] on p "**********" at bounding box center [889, 399] width 371 height 32
click at [684, 485] on p "**********" at bounding box center [879, 509] width 391 height 48
drag, startPoint x: 717, startPoint y: 483, endPoint x: 726, endPoint y: 512, distance: 29.9
click at [726, 512] on p "**********" at bounding box center [879, 509] width 391 height 48
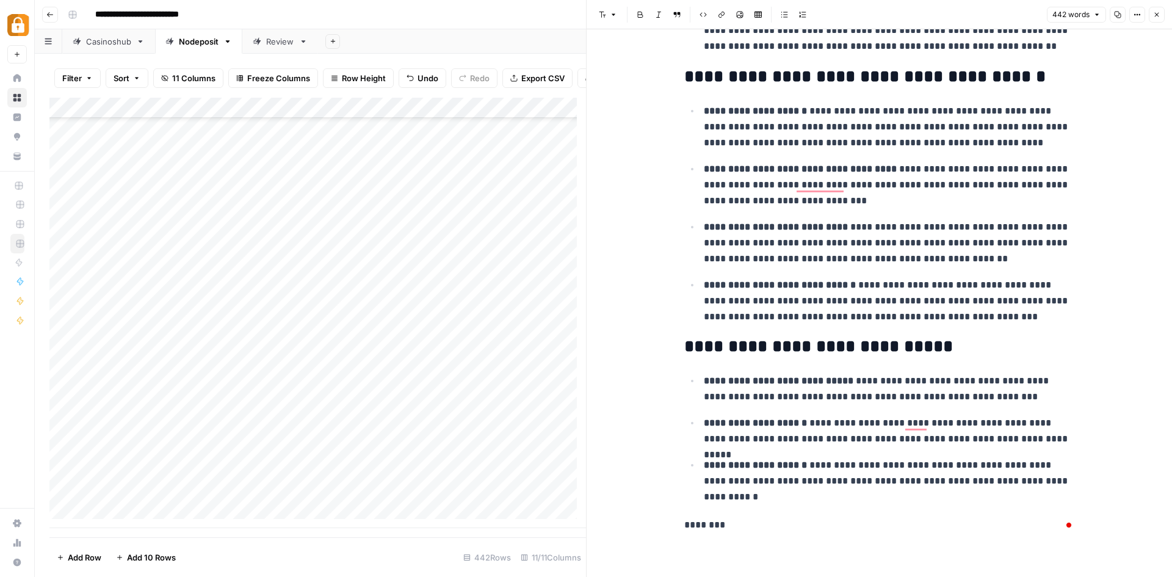
scroll to position [470, 0]
drag, startPoint x: 714, startPoint y: 517, endPoint x: 680, endPoint y: 512, distance: 34.5
click at [684, 517] on p "********" at bounding box center [879, 525] width 391 height 16
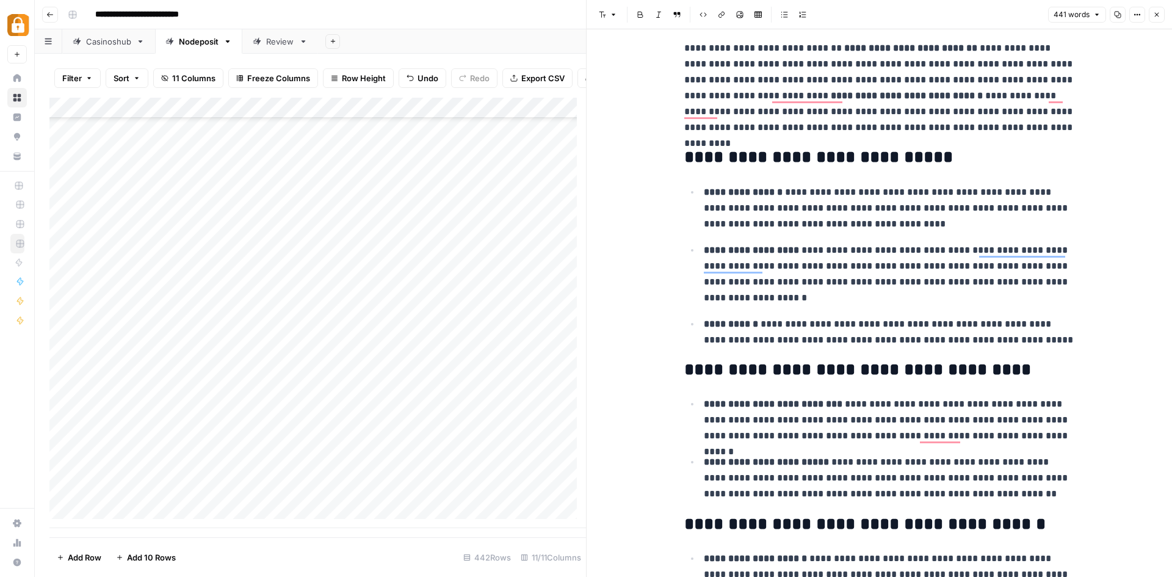
scroll to position [0, 0]
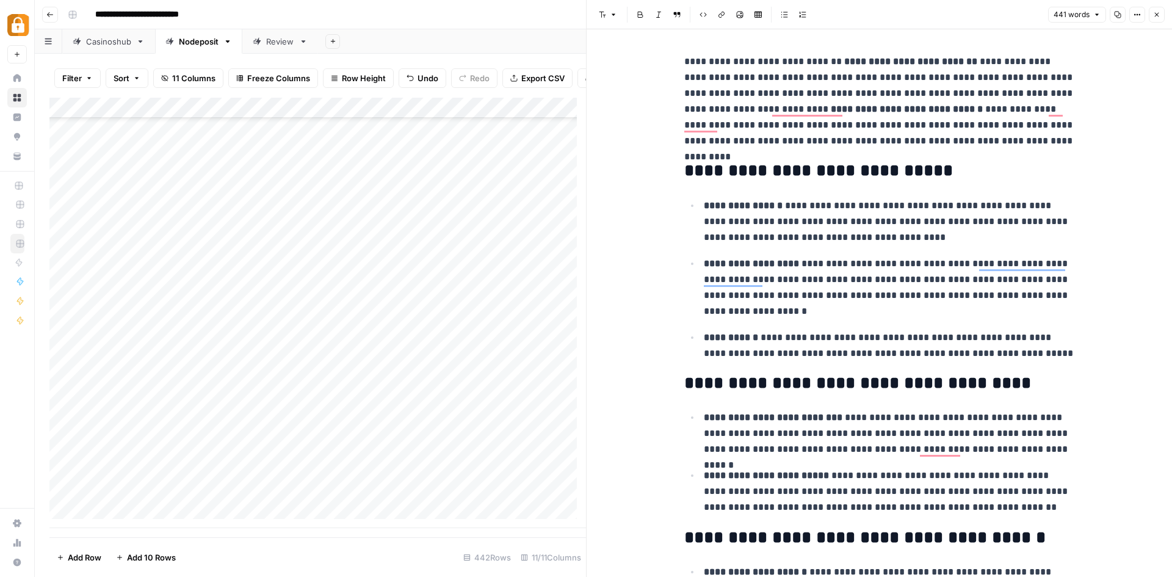
click at [986, 92] on p "**********" at bounding box center [879, 101] width 391 height 95
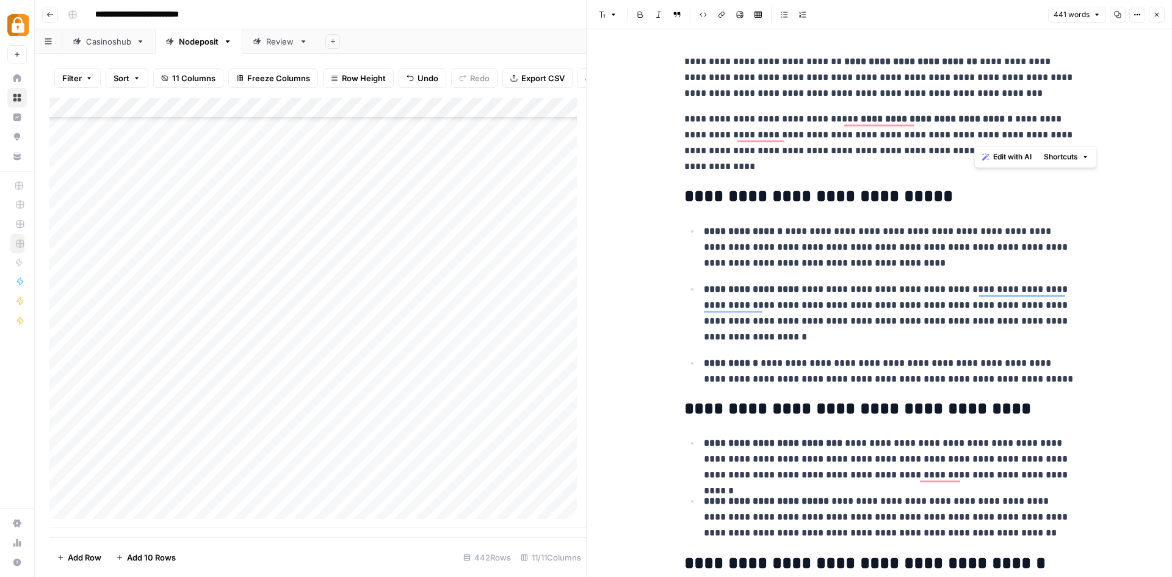
drag, startPoint x: 1007, startPoint y: 134, endPoint x: 976, endPoint y: 132, distance: 31.2
click at [976, 132] on p "**********" at bounding box center [879, 142] width 391 height 63
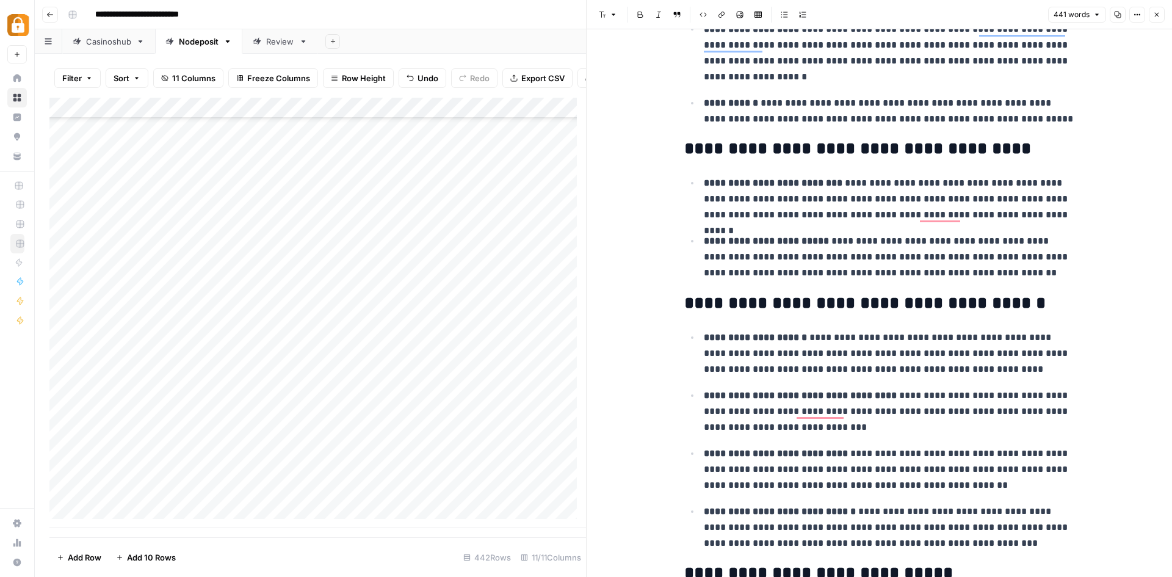
scroll to position [480, 0]
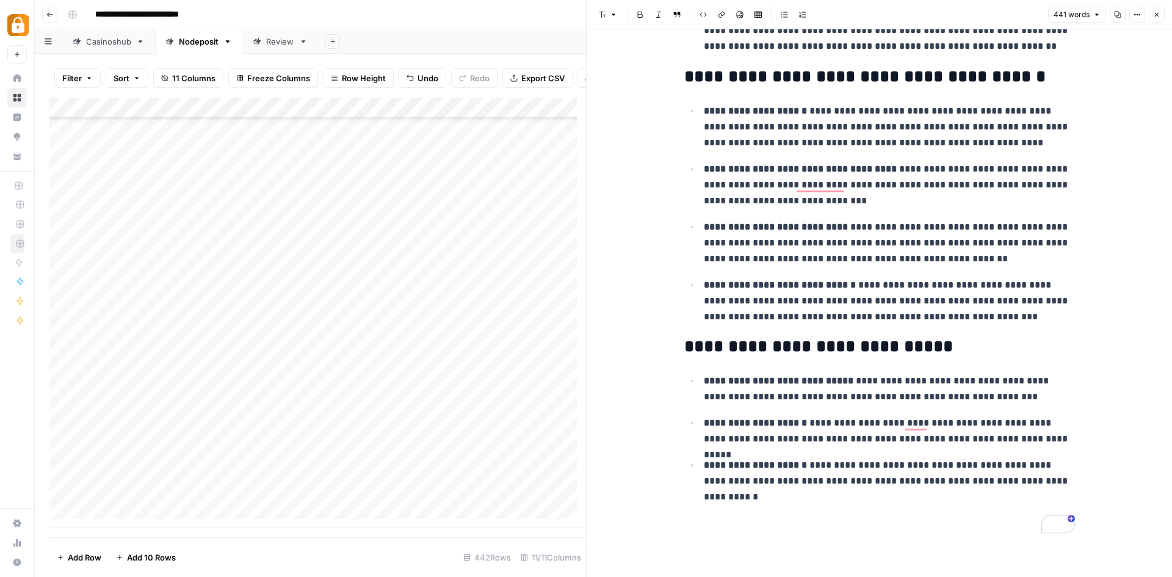
click at [728, 517] on p "To enrich screen reader interactions, please activate Accessibility in Grammarl…" at bounding box center [879, 525] width 391 height 16
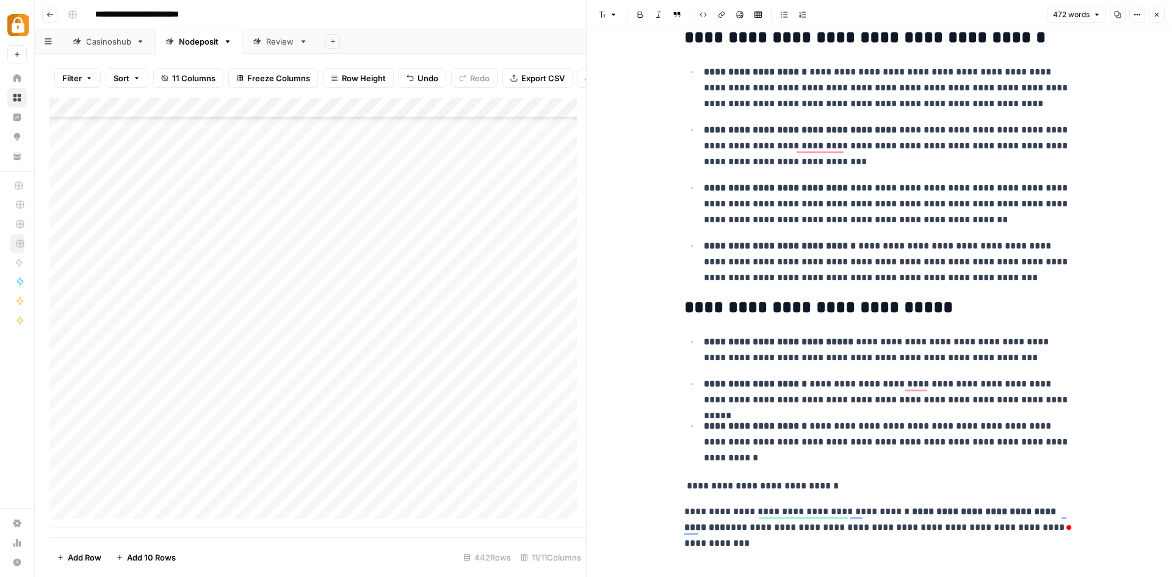
scroll to position [521, 0]
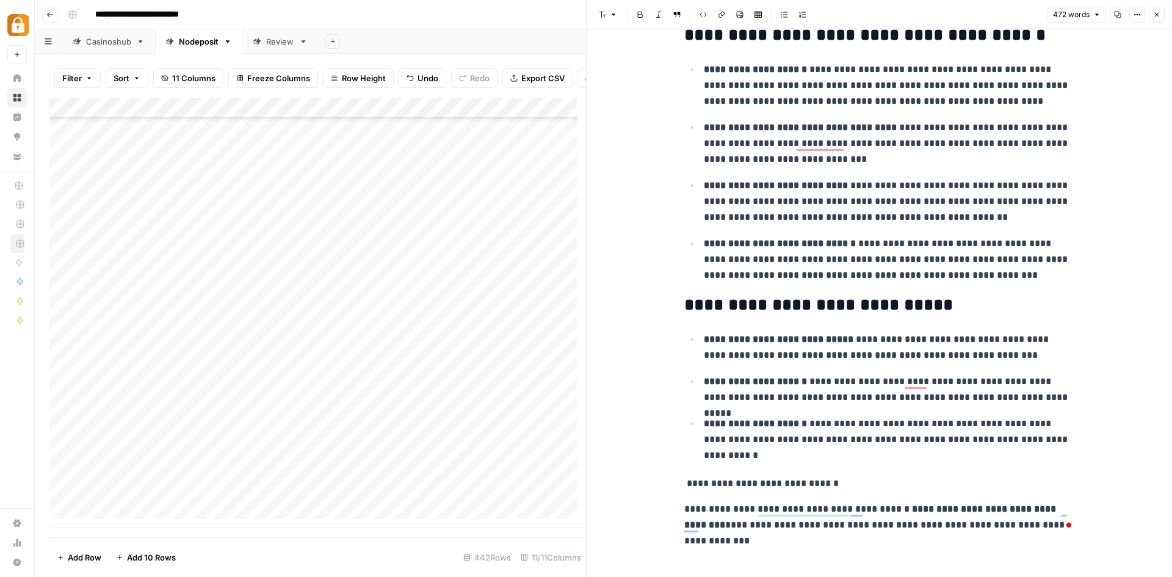
click at [896, 504] on strong "**********" at bounding box center [871, 516] width 374 height 25
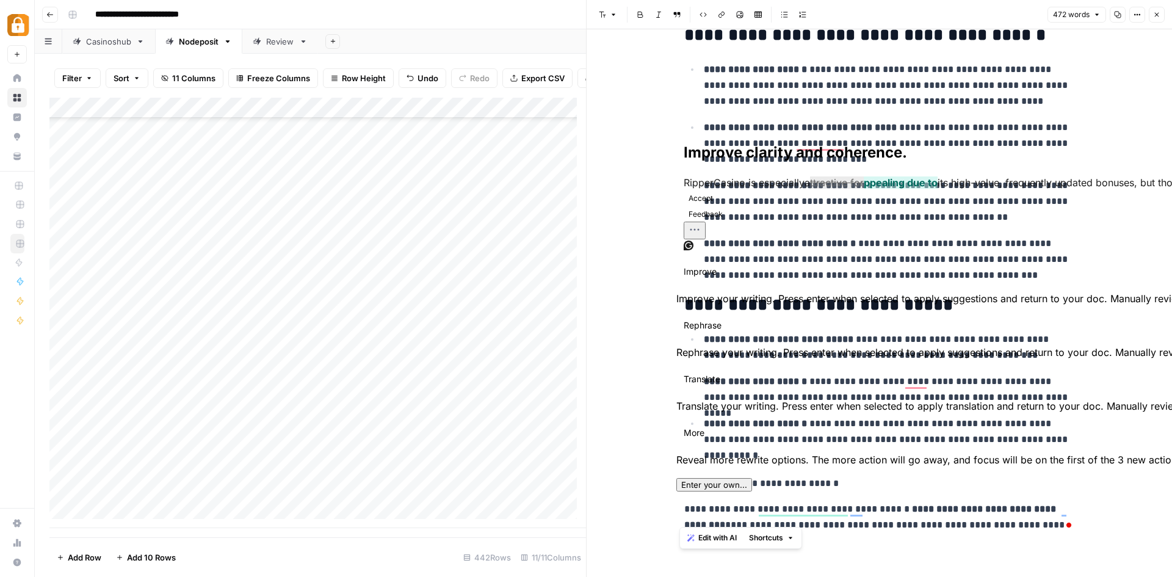
click at [639, 15] on icon "button" at bounding box center [640, 14] width 7 height 7
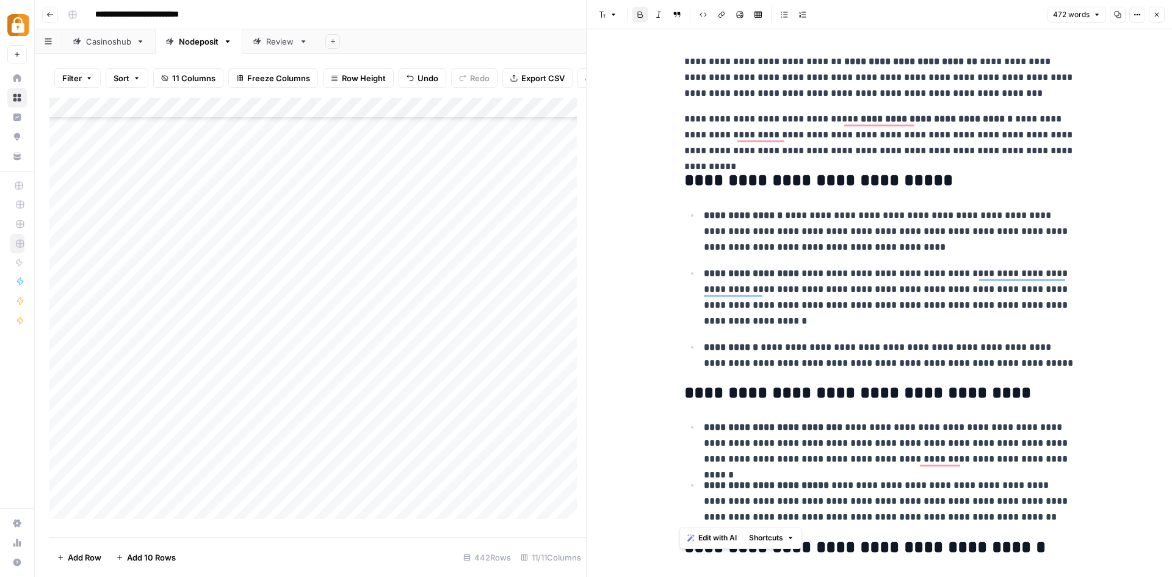
scroll to position [521, 0]
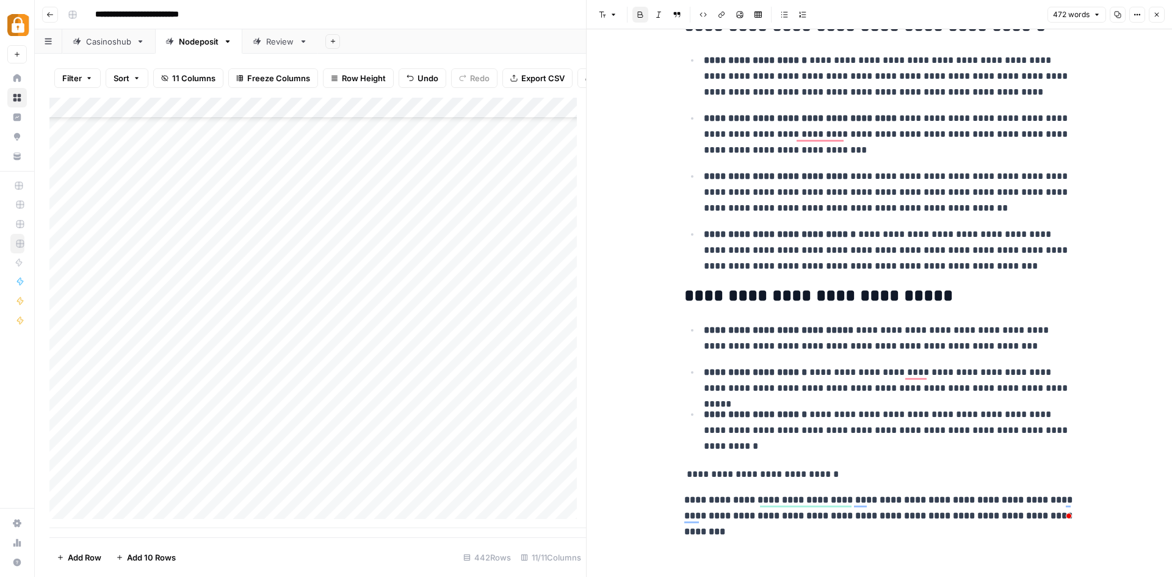
click at [639, 15] on icon "button" at bounding box center [640, 14] width 7 height 7
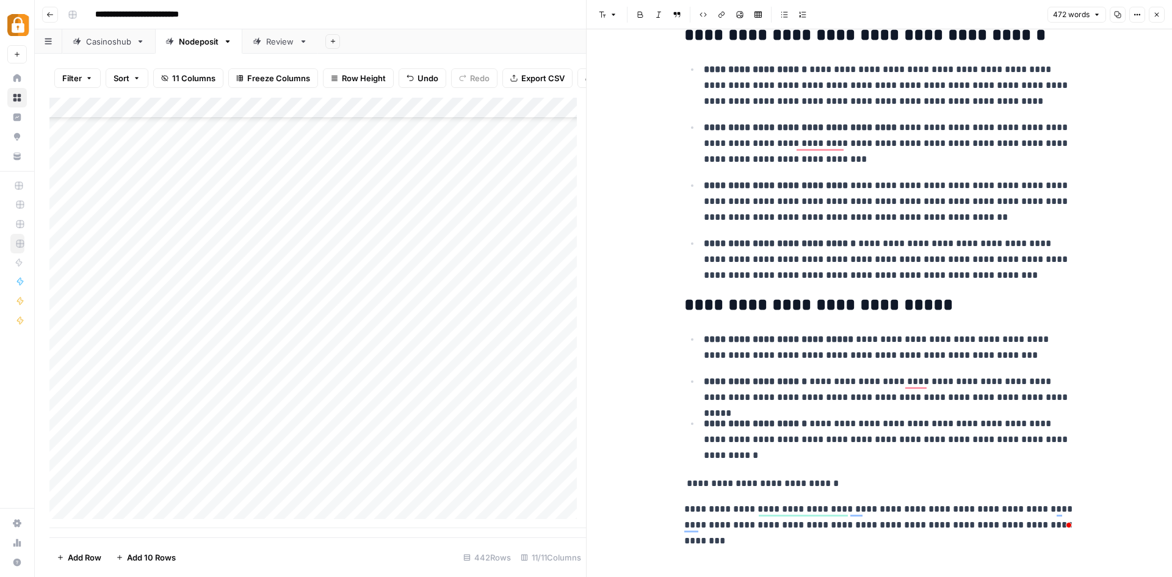
click at [756, 476] on p "**********" at bounding box center [879, 484] width 391 height 16
click at [640, 13] on icon "button" at bounding box center [640, 14] width 7 height 7
click at [843, 476] on p "**********" at bounding box center [879, 484] width 391 height 16
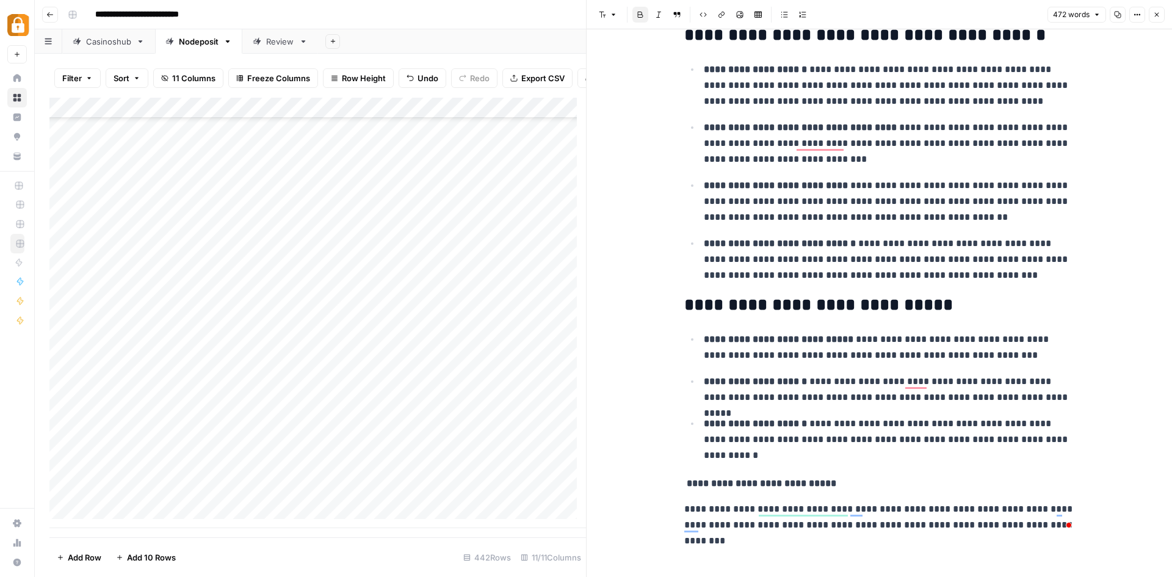
click at [786, 479] on strong "**********" at bounding box center [760, 483] width 152 height 9
click at [684, 501] on p "**********" at bounding box center [879, 517] width 391 height 32
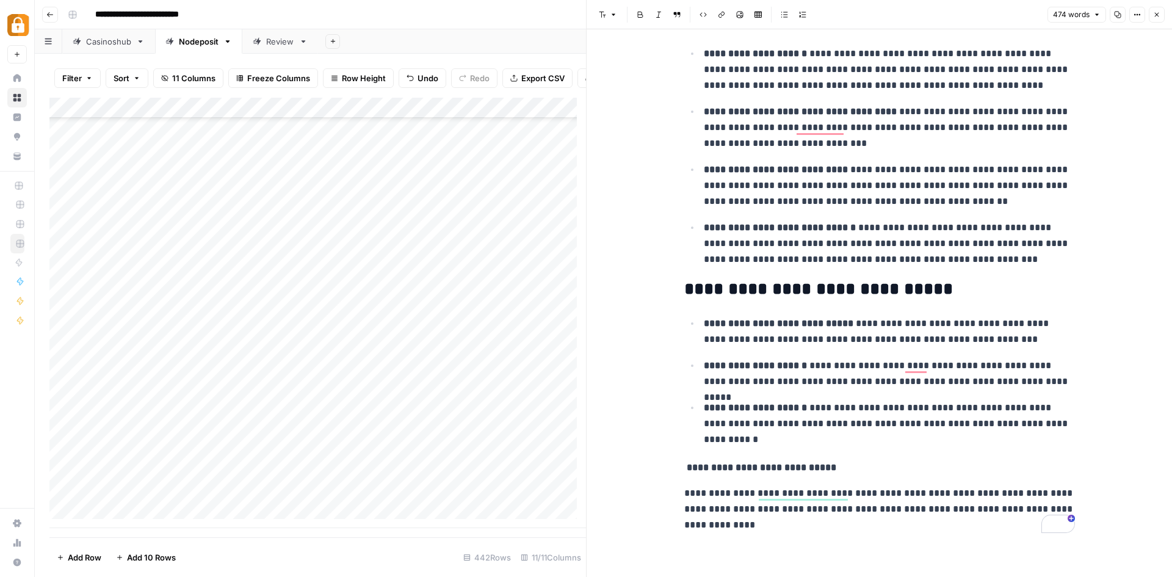
scroll to position [537, 0]
drag, startPoint x: 945, startPoint y: 501, endPoint x: 945, endPoint y: 509, distance: 8.5
click at [945, 509] on p "**********" at bounding box center [879, 509] width 391 height 48
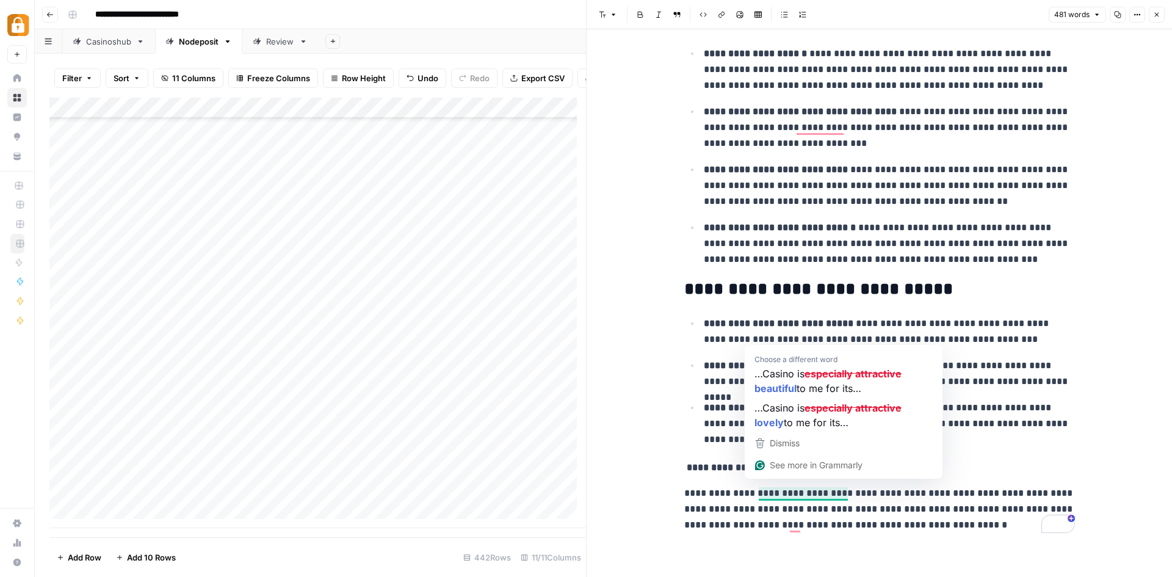
click at [873, 496] on p "**********" at bounding box center [879, 509] width 391 height 48
drag, startPoint x: 803, startPoint y: 484, endPoint x: 743, endPoint y: 481, distance: 59.9
click at [743, 485] on p "**********" at bounding box center [879, 509] width 391 height 48
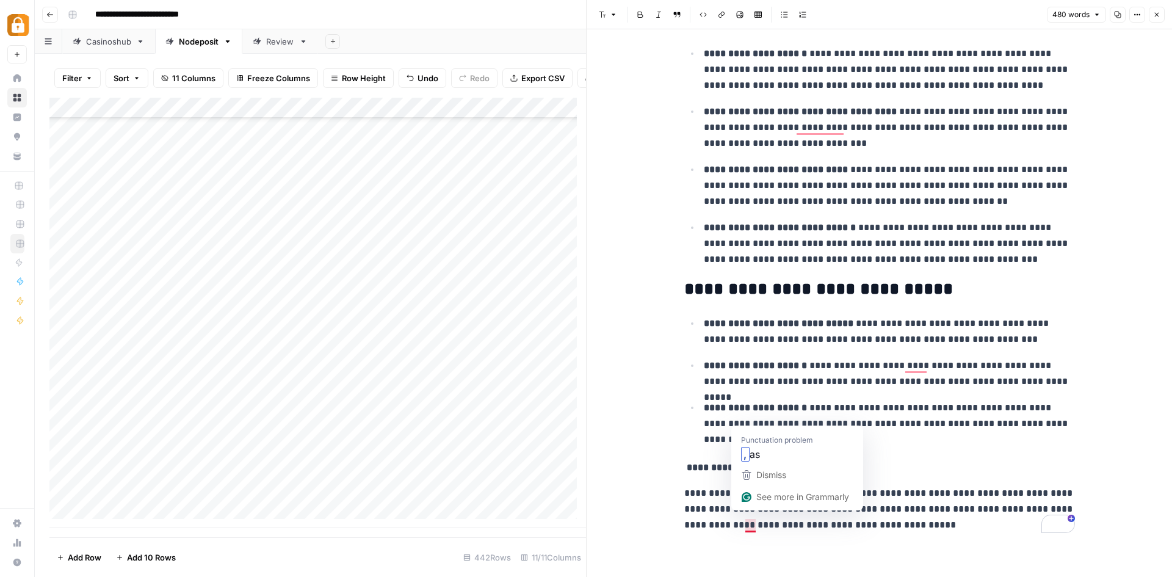
click at [880, 485] on p "**********" at bounding box center [879, 509] width 391 height 48
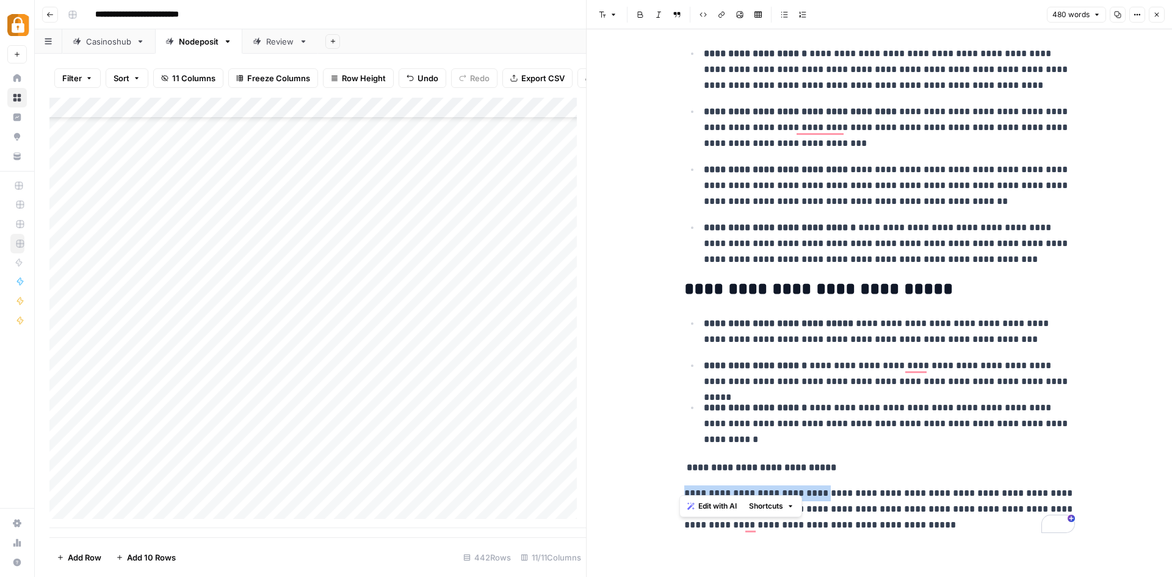
drag, startPoint x: 808, startPoint y: 484, endPoint x: 673, endPoint y: 486, distance: 135.0
click at [673, 486] on div "**********" at bounding box center [880, 303] width 586 height 548
click at [780, 485] on p "**********" at bounding box center [879, 509] width 391 height 48
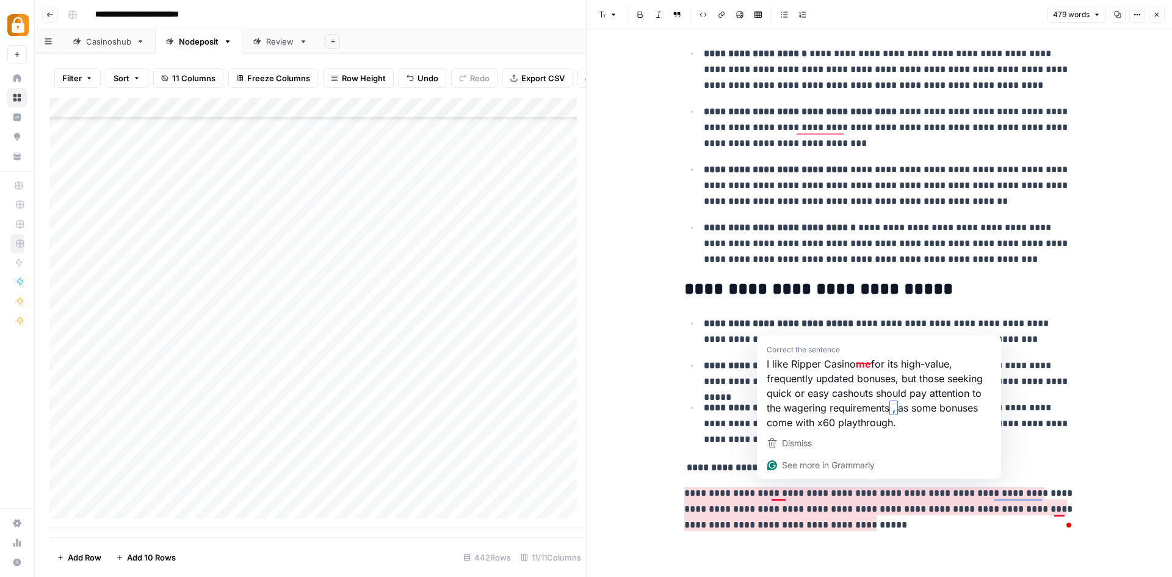
click at [782, 485] on p "**********" at bounding box center [879, 509] width 391 height 48
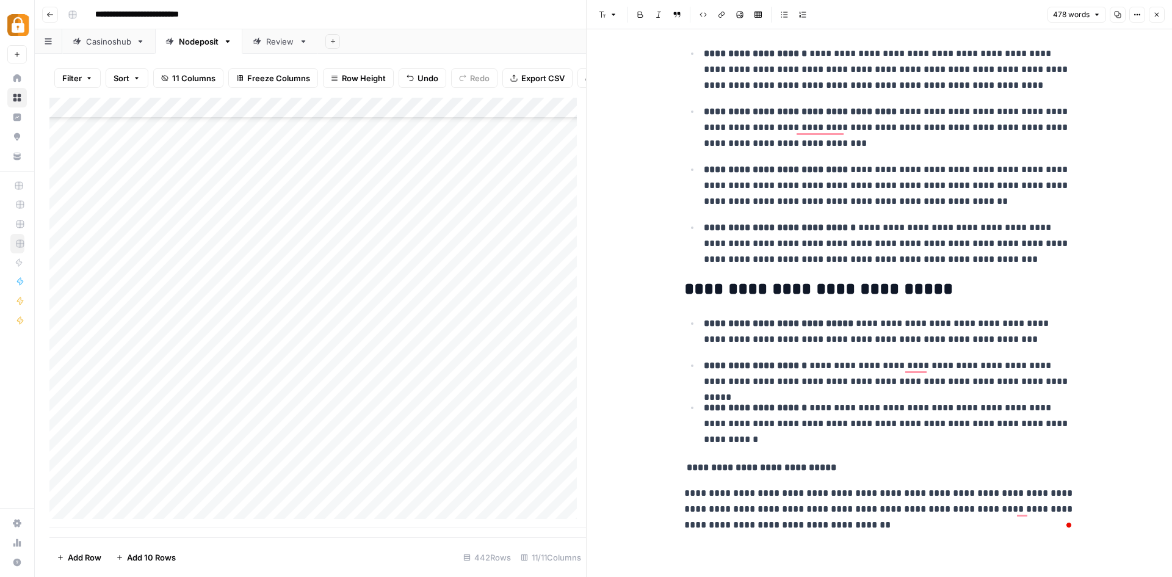
click at [812, 493] on p "**********" at bounding box center [879, 509] width 391 height 48
click at [867, 513] on p "**********" at bounding box center [879, 509] width 391 height 48
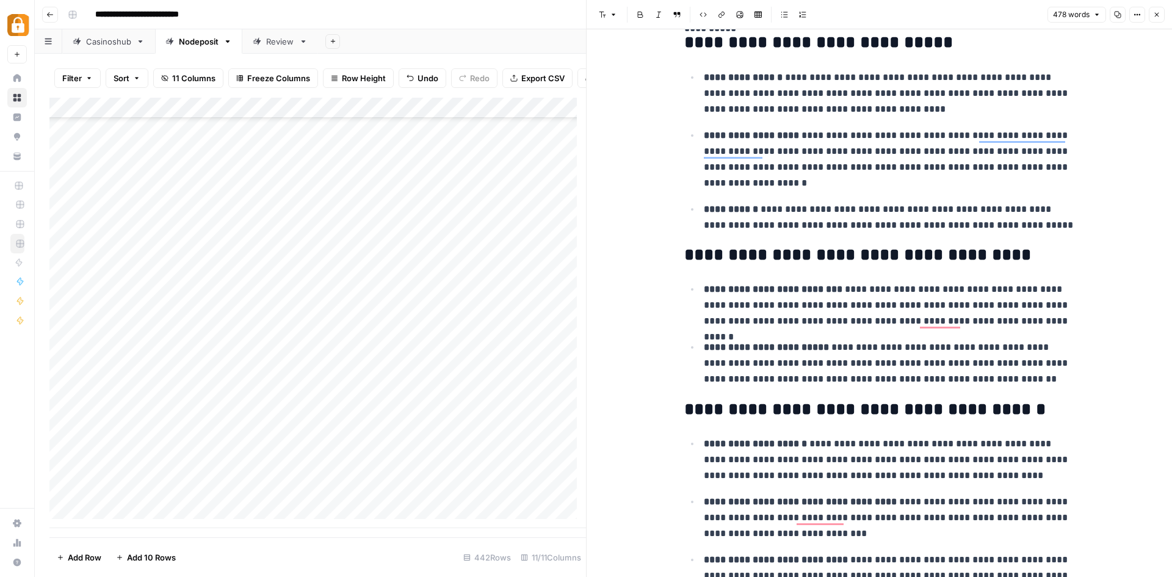
scroll to position [183, 0]
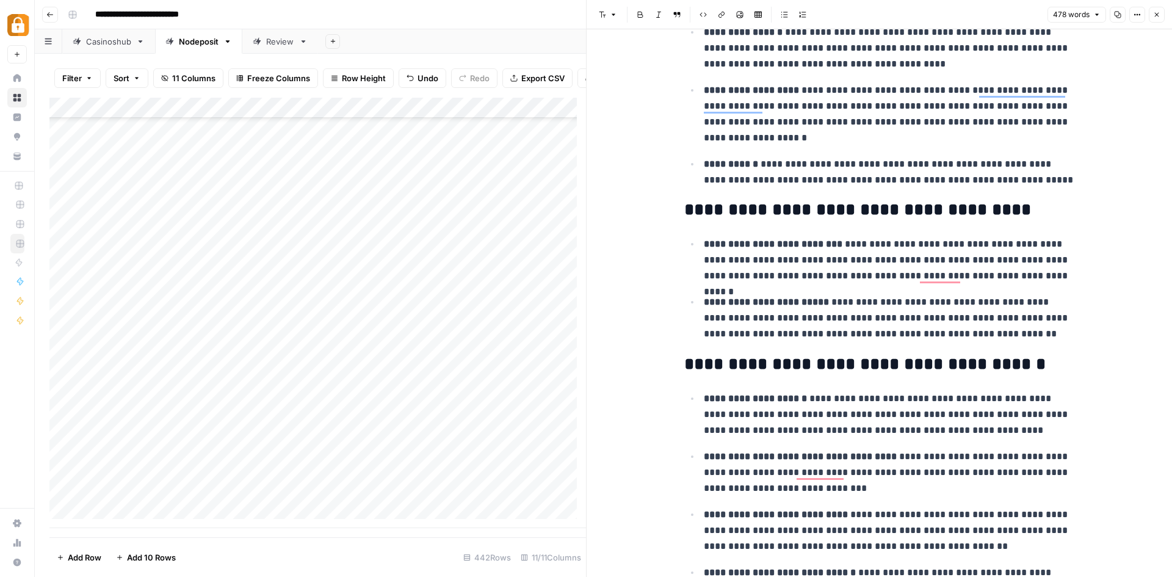
click at [862, 209] on h2 "**********" at bounding box center [879, 210] width 391 height 20
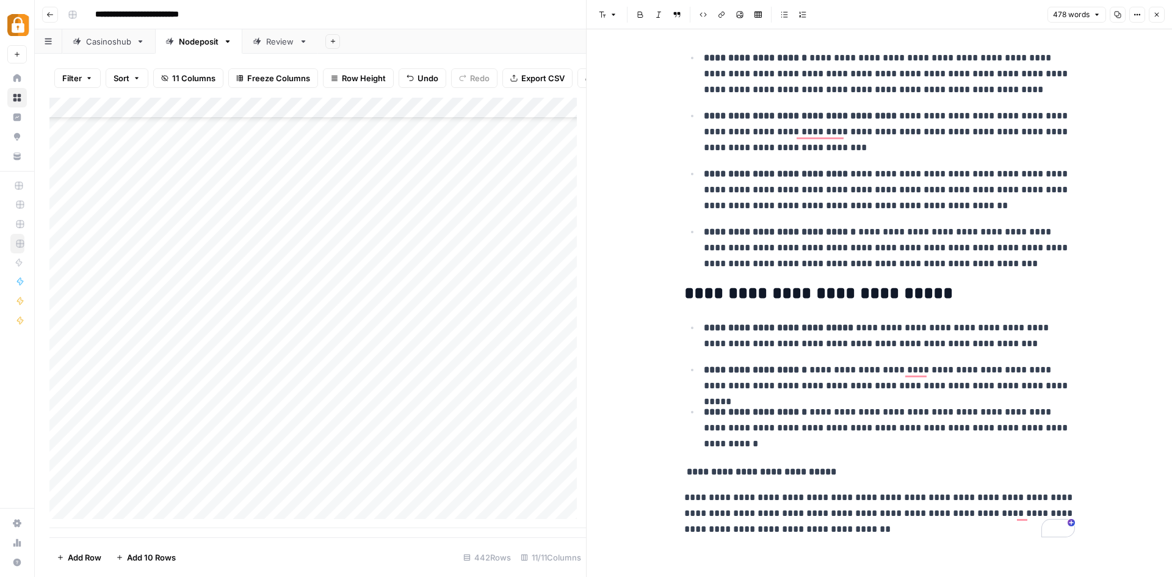
scroll to position [537, 0]
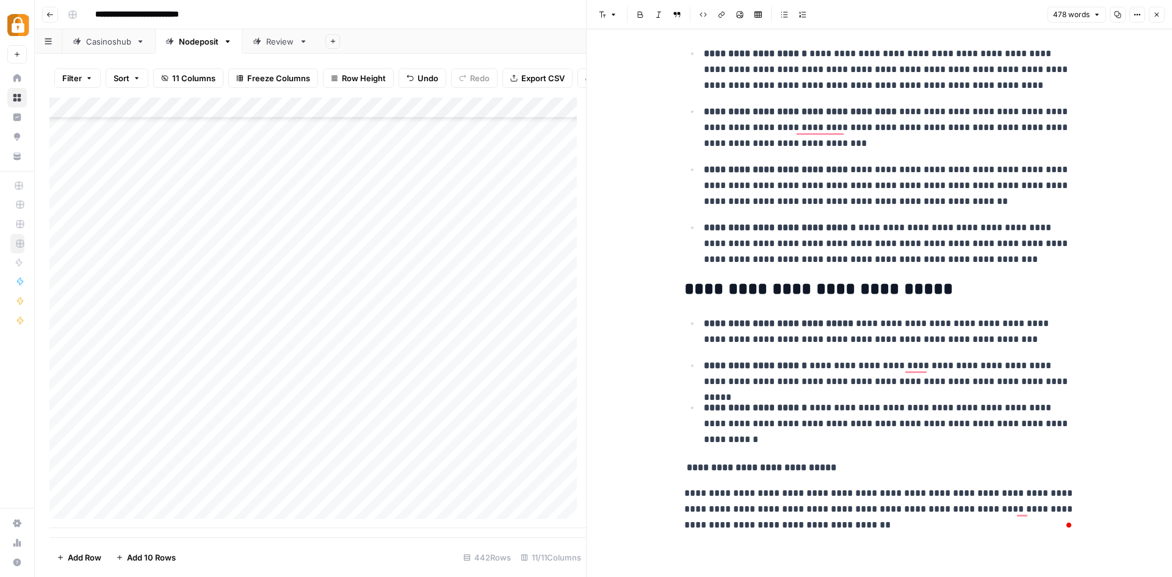
click at [733, 463] on strong "**********" at bounding box center [760, 467] width 152 height 9
click at [609, 13] on button "Font style" at bounding box center [608, 15] width 28 height 16
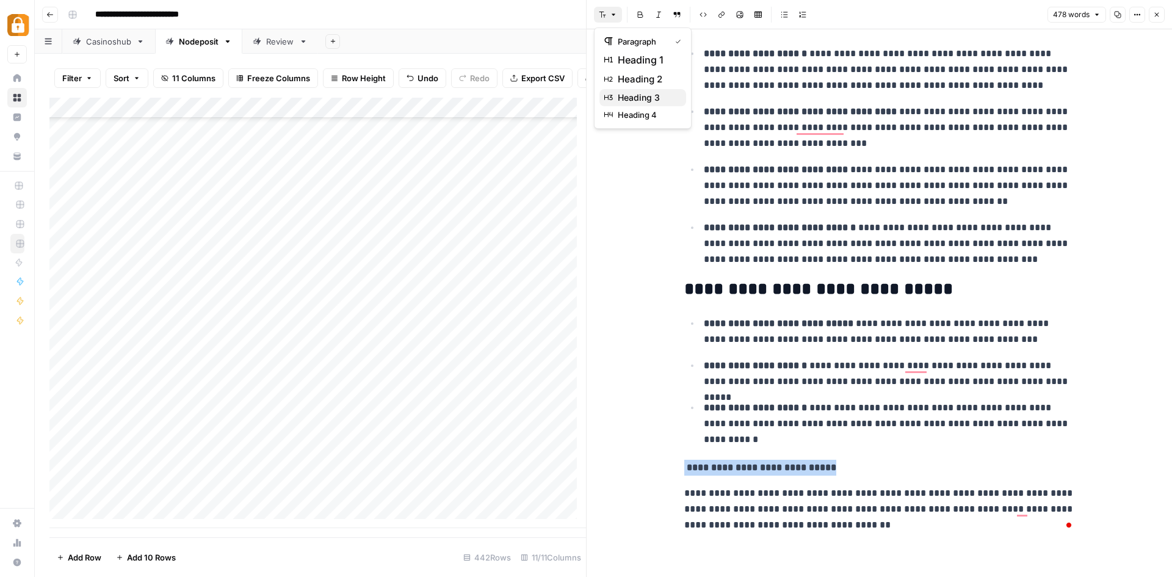
click at [642, 94] on span "heading 3" at bounding box center [647, 98] width 59 height 12
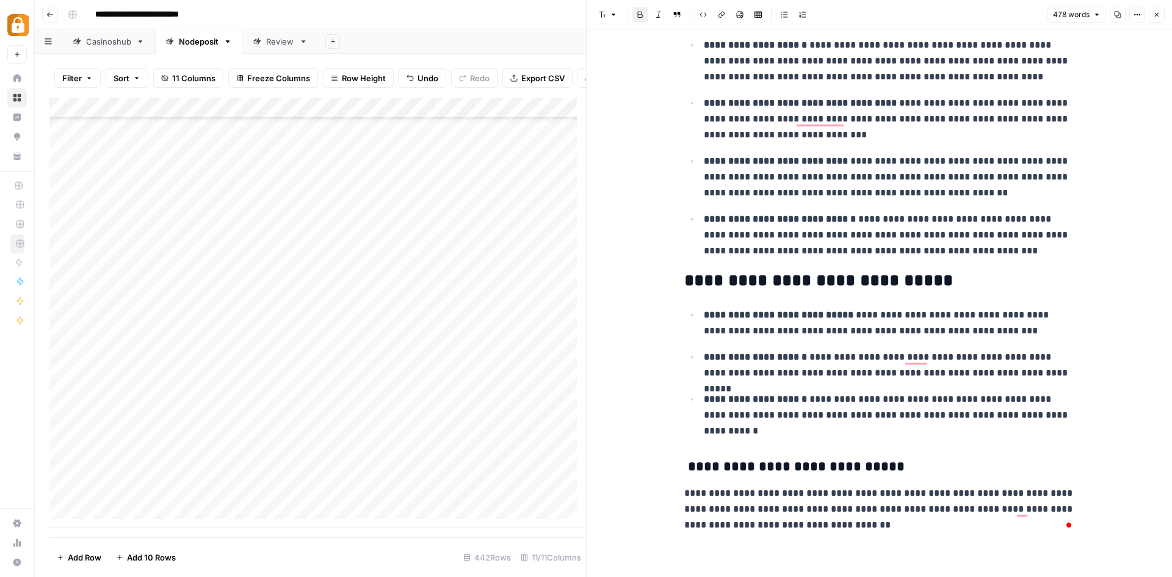
click at [913, 437] on p "**********" at bounding box center [889, 415] width 371 height 48
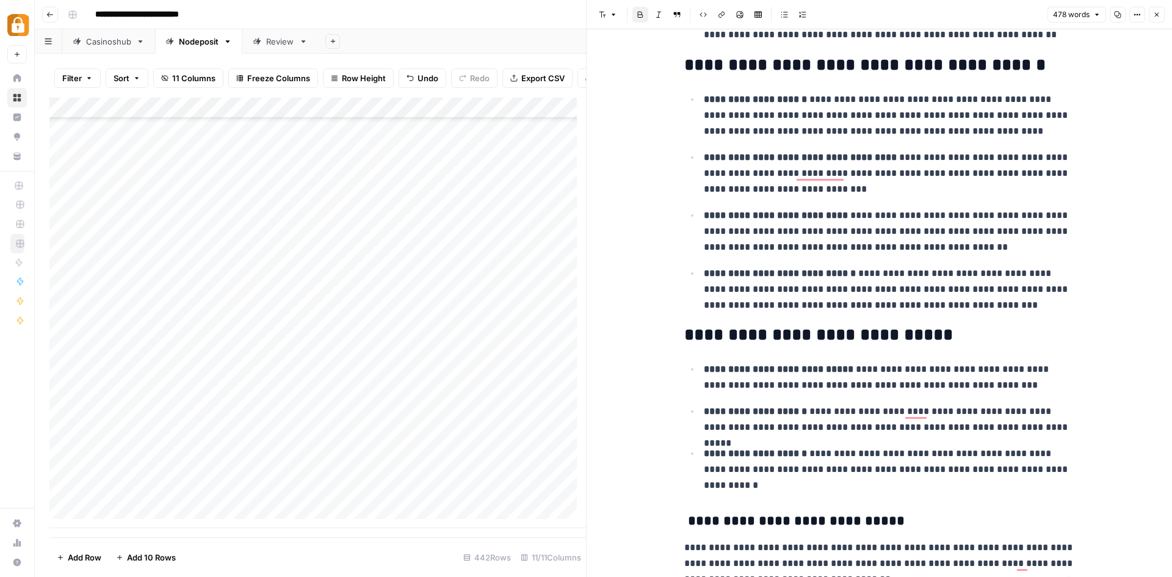
scroll to position [0, 0]
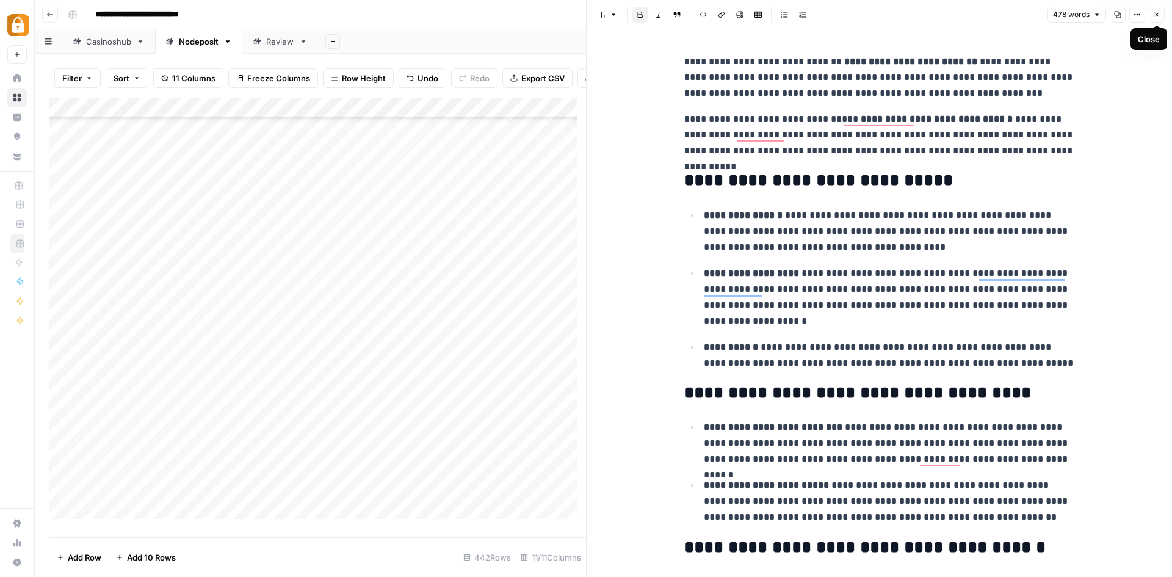
click at [1158, 12] on icon "button" at bounding box center [1156, 14] width 7 height 7
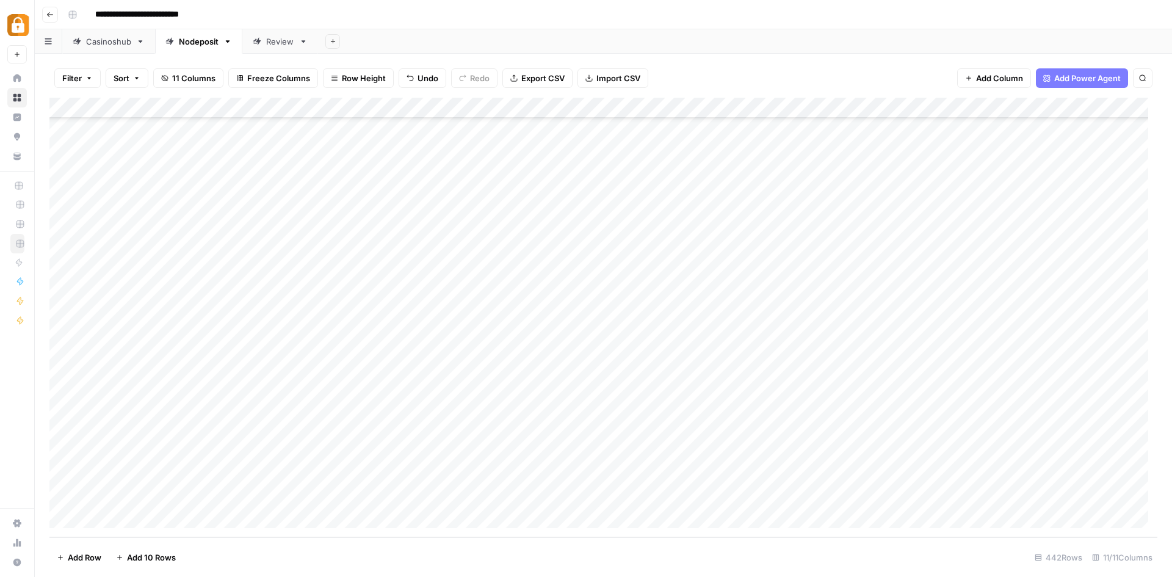
click at [708, 493] on div "Add Column" at bounding box center [603, 318] width 1108 height 440
click at [708, 493] on textarea at bounding box center [765, 498] width 195 height 17
type textarea "**********"
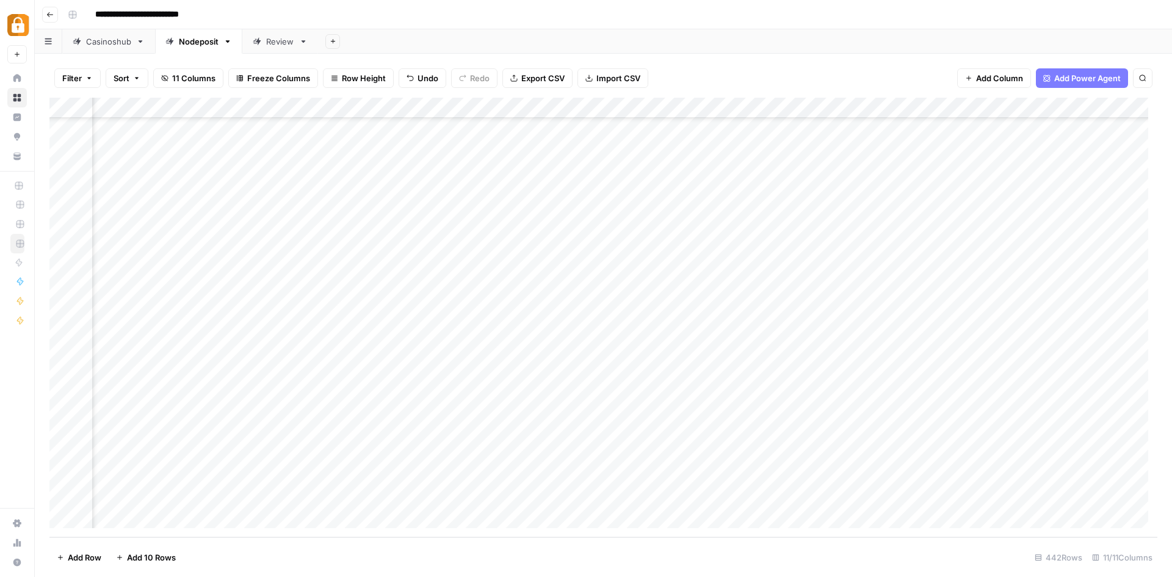
click at [683, 496] on div "Add Column" at bounding box center [603, 318] width 1108 height 440
click at [683, 496] on textarea "**********" at bounding box center [781, 498] width 476 height 17
drag, startPoint x: 793, startPoint y: 499, endPoint x: 767, endPoint y: 496, distance: 25.8
click at [767, 496] on textarea "**********" at bounding box center [781, 498] width 476 height 17
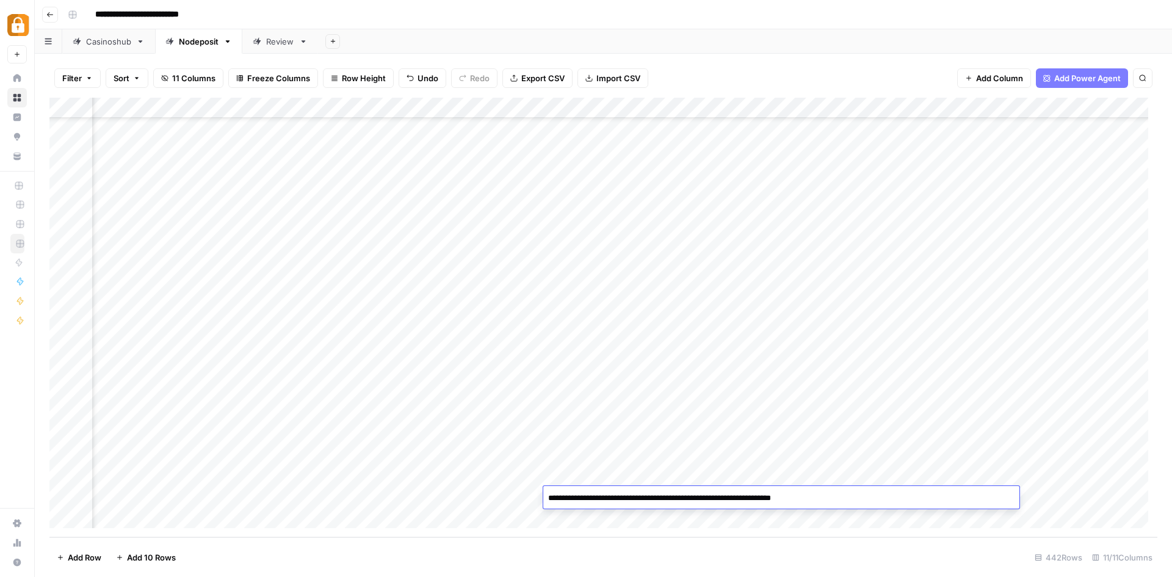
type textarea "**********"
click at [488, 494] on div "Add Column" at bounding box center [603, 318] width 1108 height 440
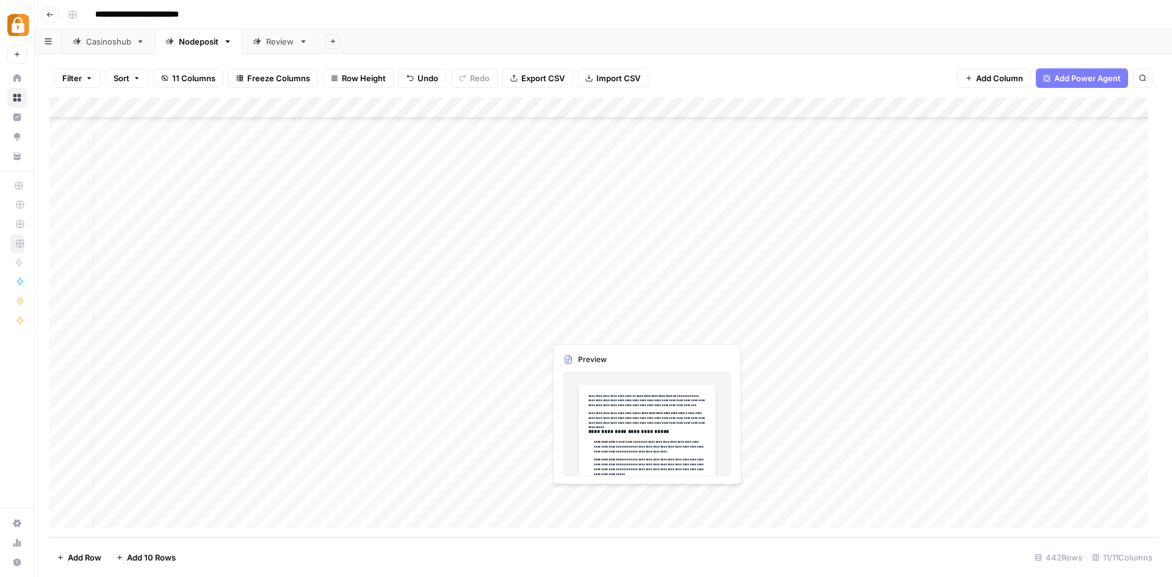
click at [586, 495] on div "Add Column" at bounding box center [603, 318] width 1108 height 440
click at [608, 497] on div "Add Column" at bounding box center [603, 318] width 1108 height 440
click at [608, 497] on div at bounding box center [601, 497] width 112 height 23
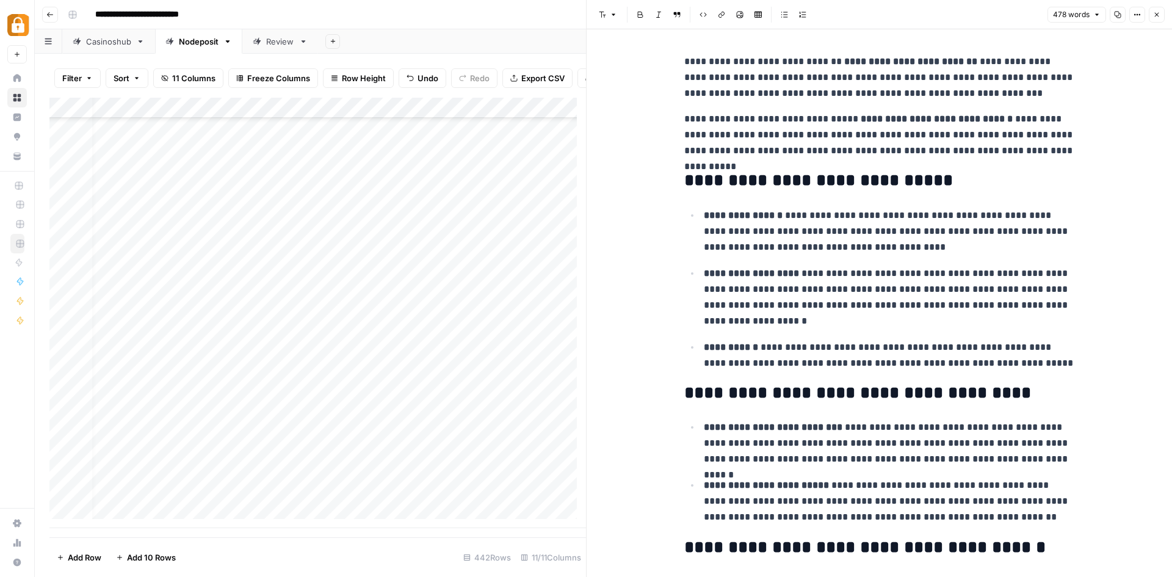
click at [777, 61] on p "**********" at bounding box center [879, 78] width 391 height 48
click at [612, 15] on icon "button" at bounding box center [613, 14] width 7 height 7
click at [816, 84] on p "**********" at bounding box center [879, 78] width 391 height 48
click at [1136, 14] on icon "button" at bounding box center [1137, 14] width 7 height 7
click at [807, 186] on h2 "**********" at bounding box center [879, 181] width 391 height 20
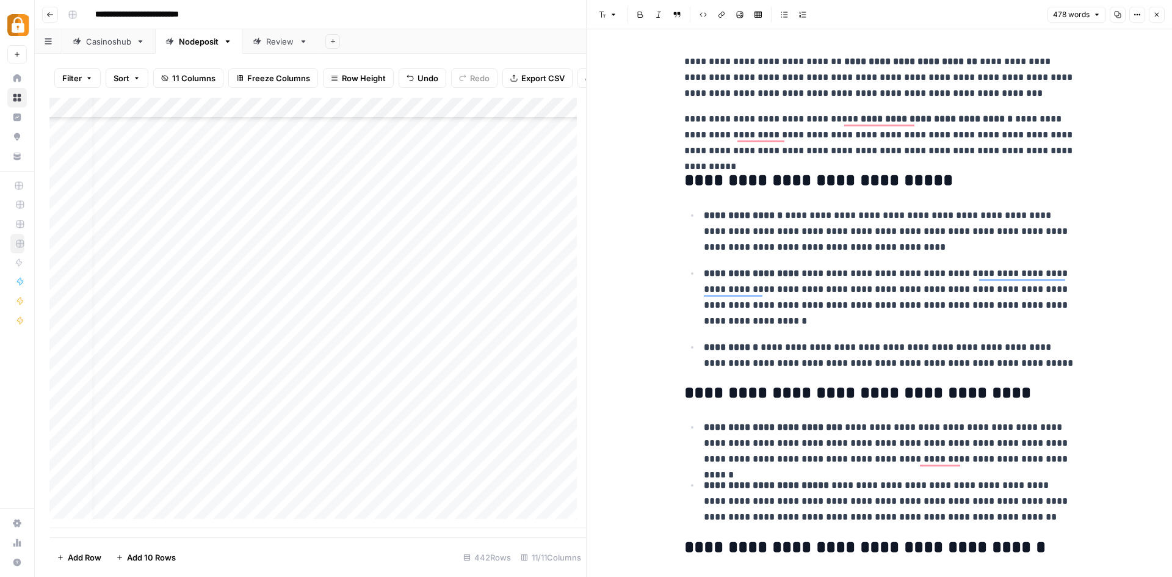
click at [807, 186] on h2 "**********" at bounding box center [879, 181] width 391 height 20
click at [612, 13] on icon "button" at bounding box center [613, 14] width 7 height 7
click at [705, 12] on icon "button" at bounding box center [703, 14] width 7 height 7
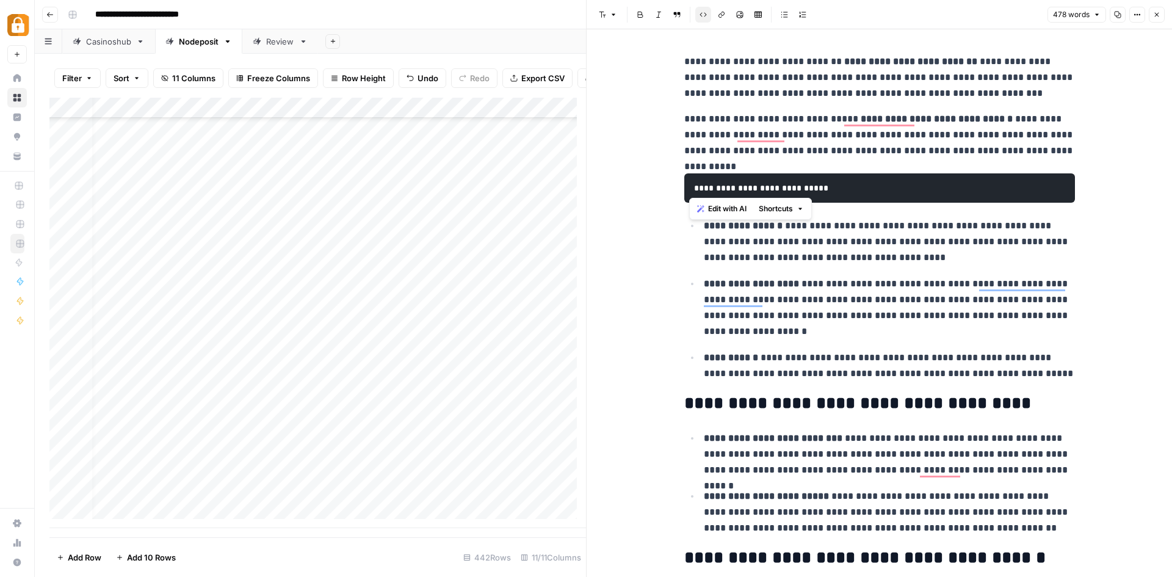
click at [861, 195] on pre "**********" at bounding box center [879, 187] width 391 height 29
click at [704, 13] on icon "button" at bounding box center [703, 14] width 7 height 7
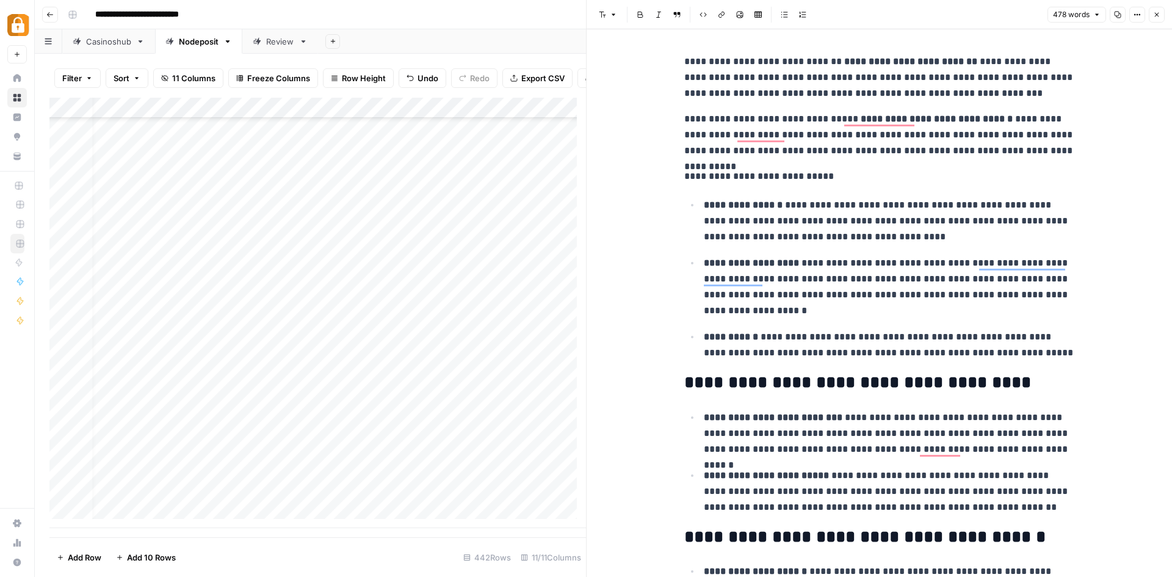
click at [771, 174] on p "**********" at bounding box center [879, 177] width 391 height 16
click at [612, 13] on icon "button" at bounding box center [613, 14] width 7 height 7
click at [630, 79] on span "heading 2" at bounding box center [647, 79] width 59 height 15
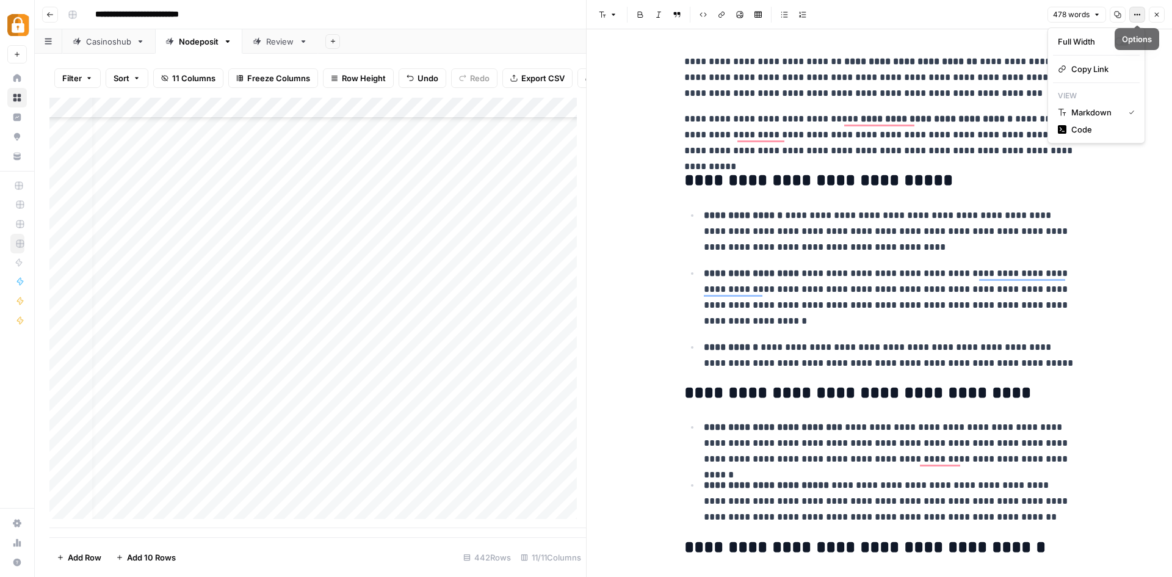
click at [1140, 14] on icon "button" at bounding box center [1140, 15] width 2 height 2
click at [1089, 126] on span "Code" at bounding box center [1101, 129] width 59 height 12
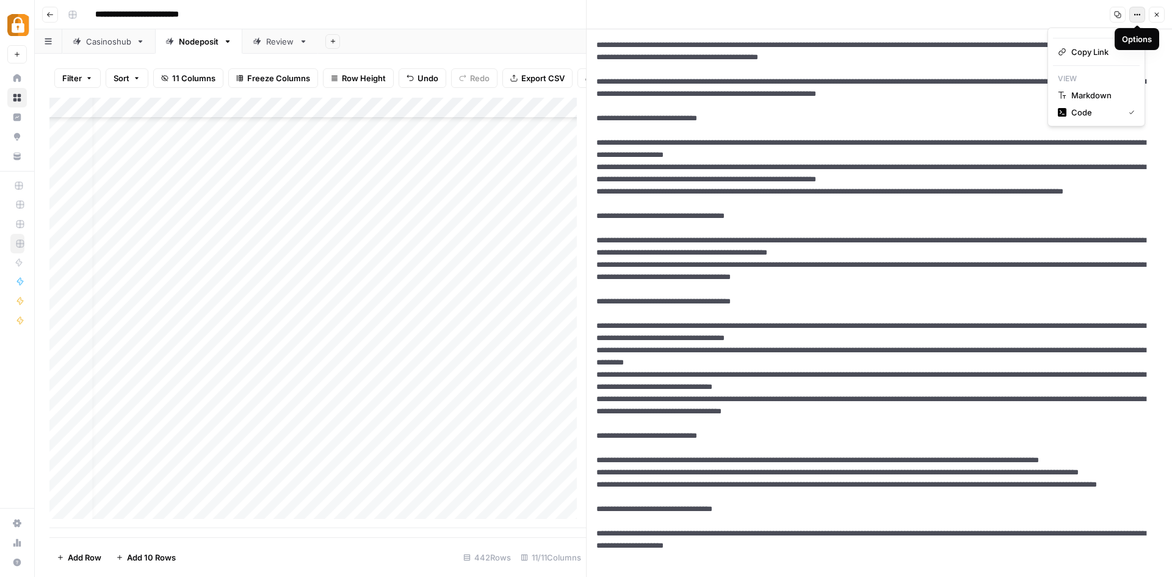
click at [1139, 16] on icon "button" at bounding box center [1137, 14] width 7 height 7
click at [1091, 90] on span "Markdown" at bounding box center [1101, 95] width 59 height 12
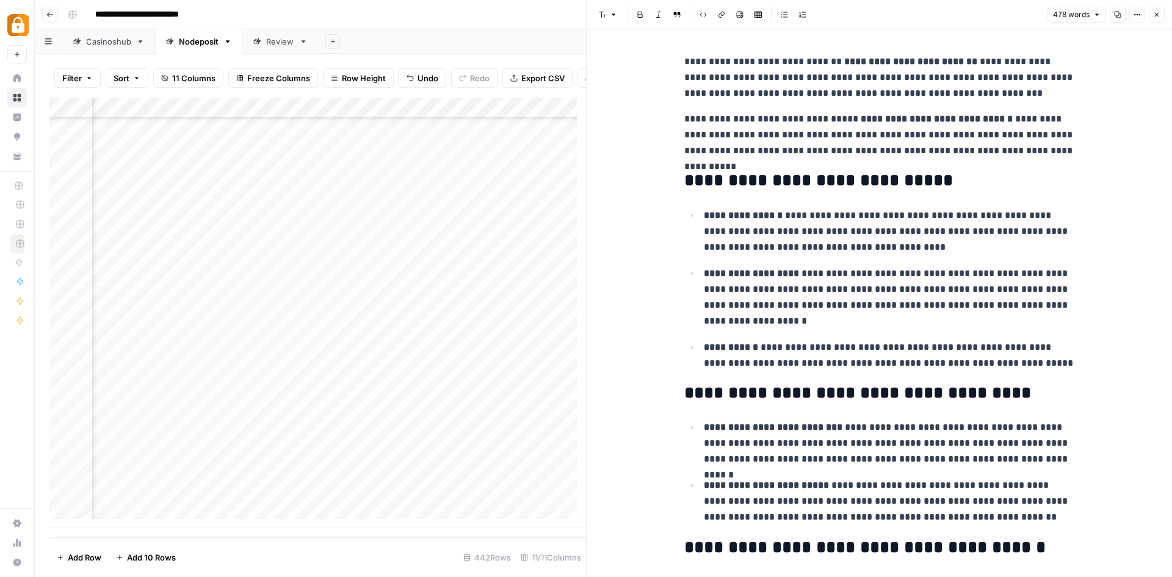
scroll to position [8786, 373]
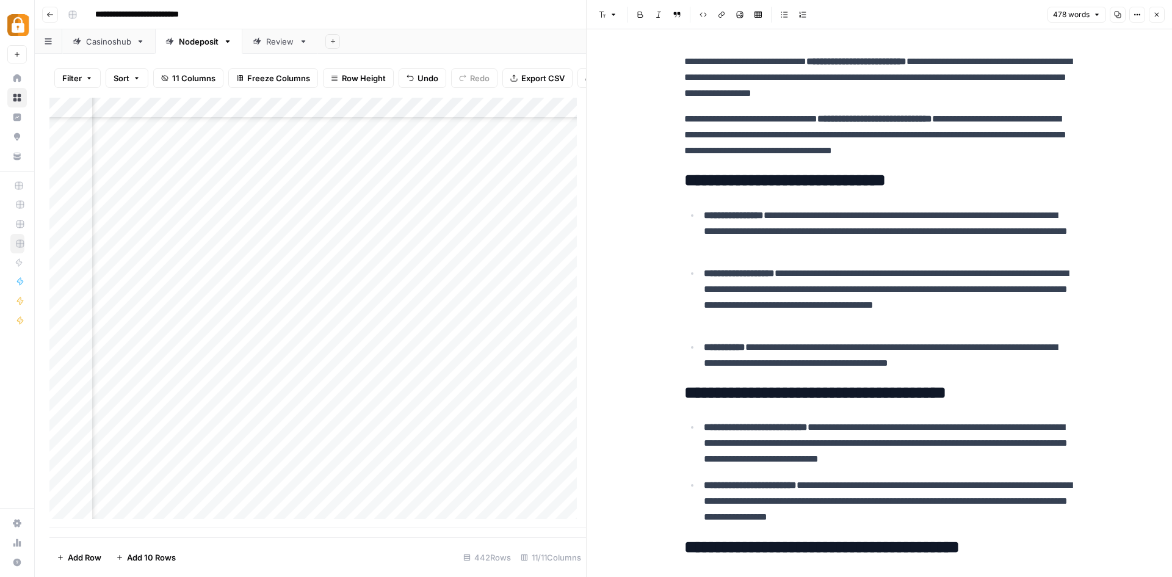
click at [282, 116] on div "Add Column" at bounding box center [317, 313] width 537 height 430
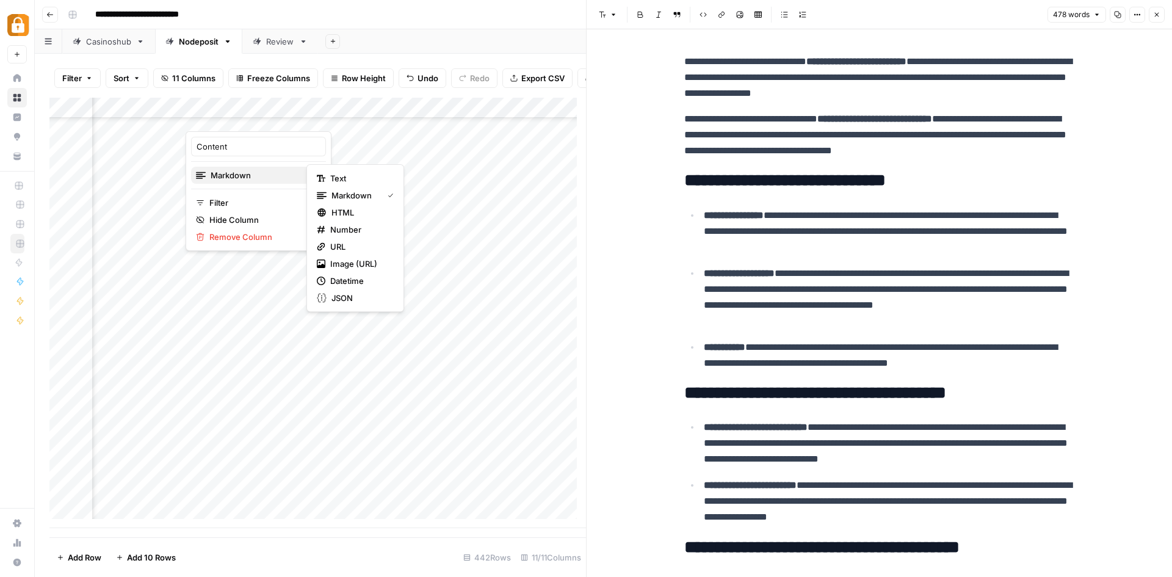
click at [279, 170] on span "Markdown" at bounding box center [257, 175] width 93 height 12
click at [353, 209] on span "HTML" at bounding box center [360, 212] width 57 height 12
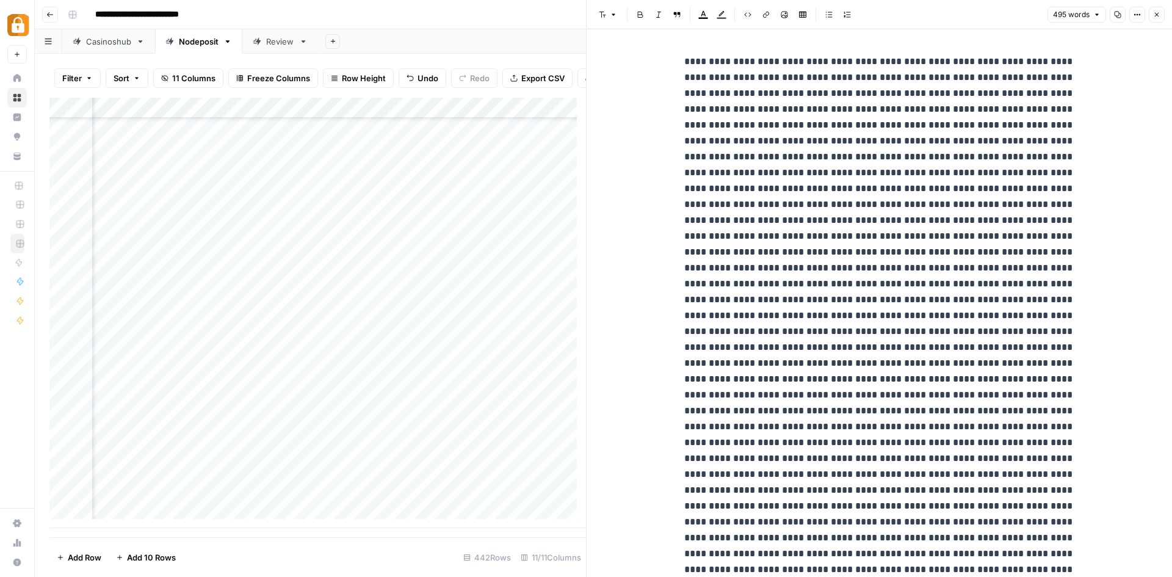
click at [284, 109] on div "Add Column" at bounding box center [317, 313] width 537 height 430
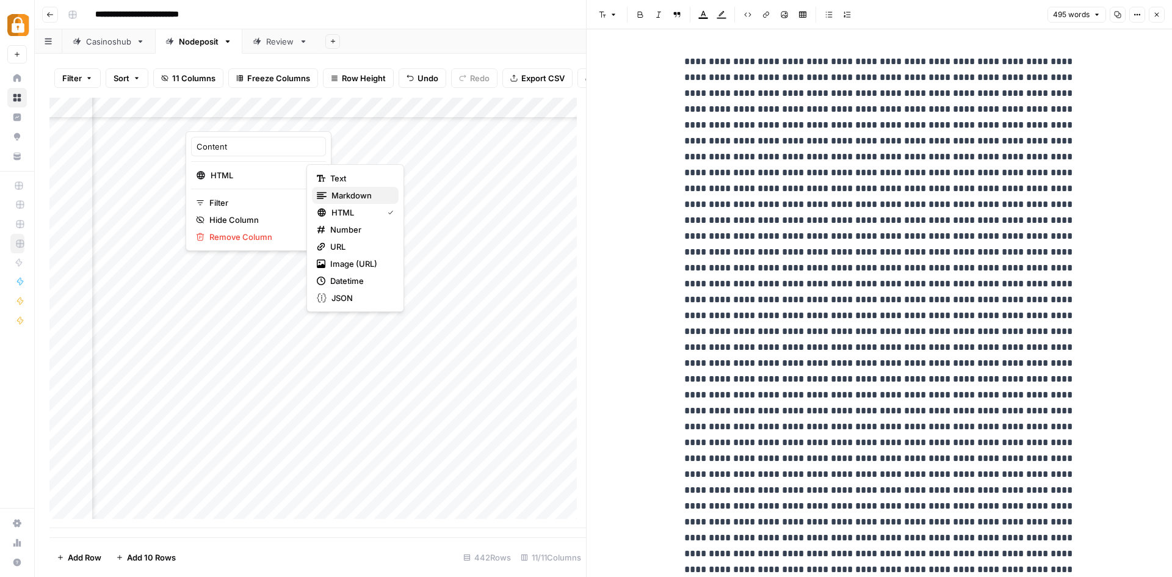
click at [353, 193] on span "Markdown" at bounding box center [360, 195] width 57 height 12
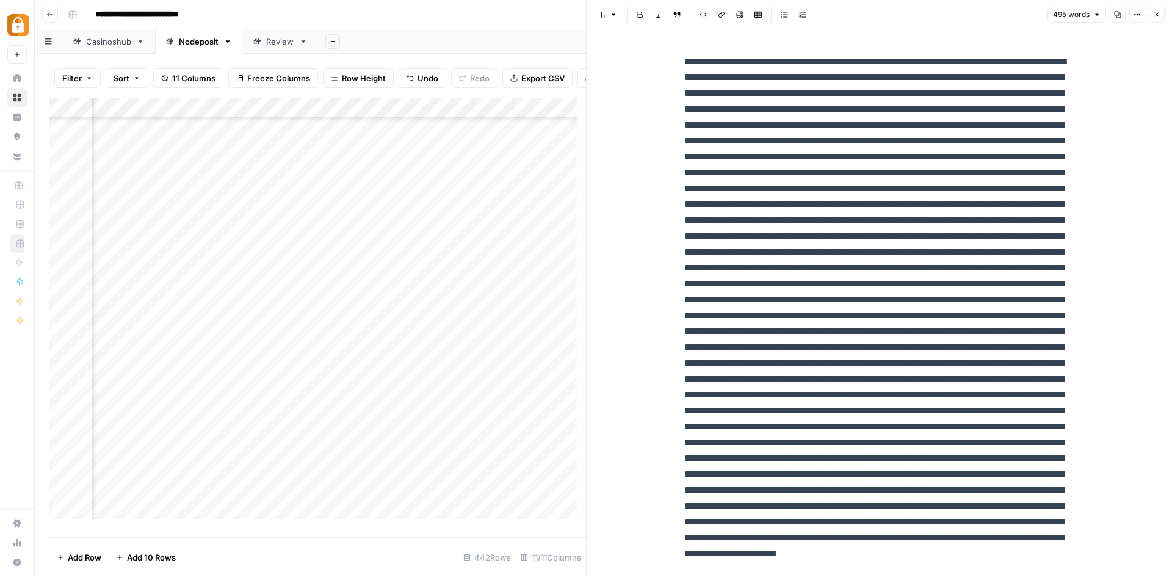
click at [1136, 15] on icon "button" at bounding box center [1137, 14] width 7 height 7
click at [1097, 128] on span "Code" at bounding box center [1101, 129] width 59 height 12
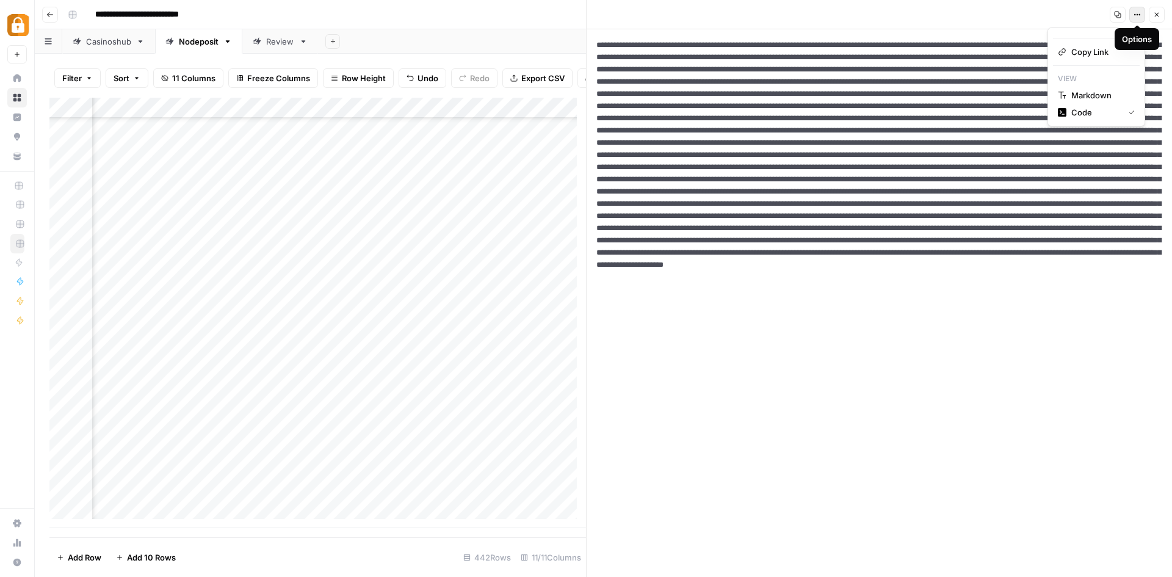
click at [1134, 14] on icon "button" at bounding box center [1137, 14] width 7 height 7
click at [1093, 95] on span "Markdown" at bounding box center [1101, 95] width 59 height 12
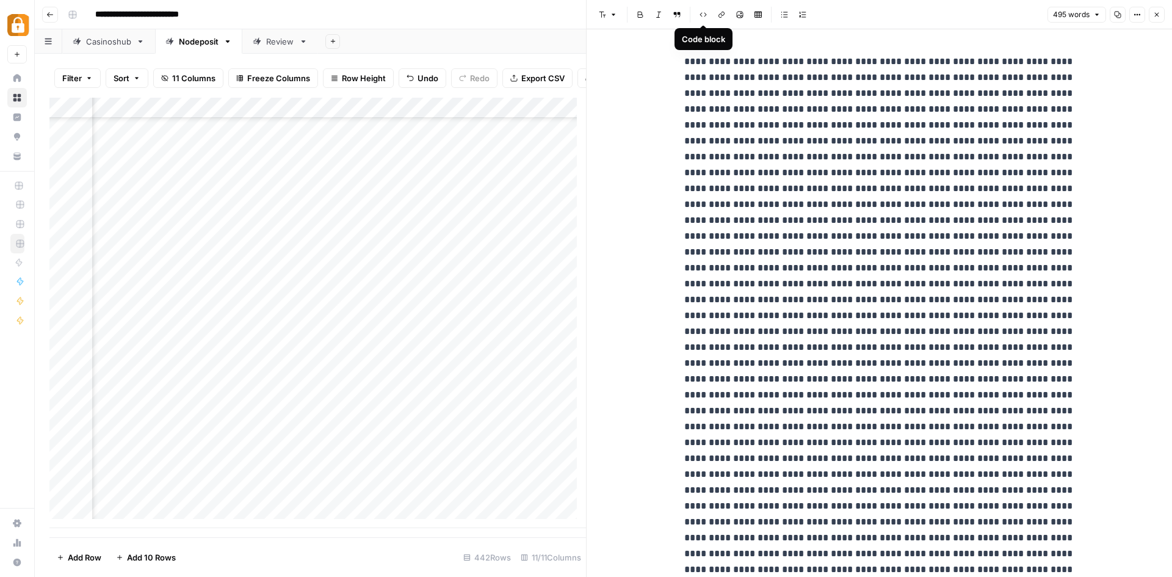
click at [704, 13] on icon "button" at bounding box center [703, 14] width 7 height 7
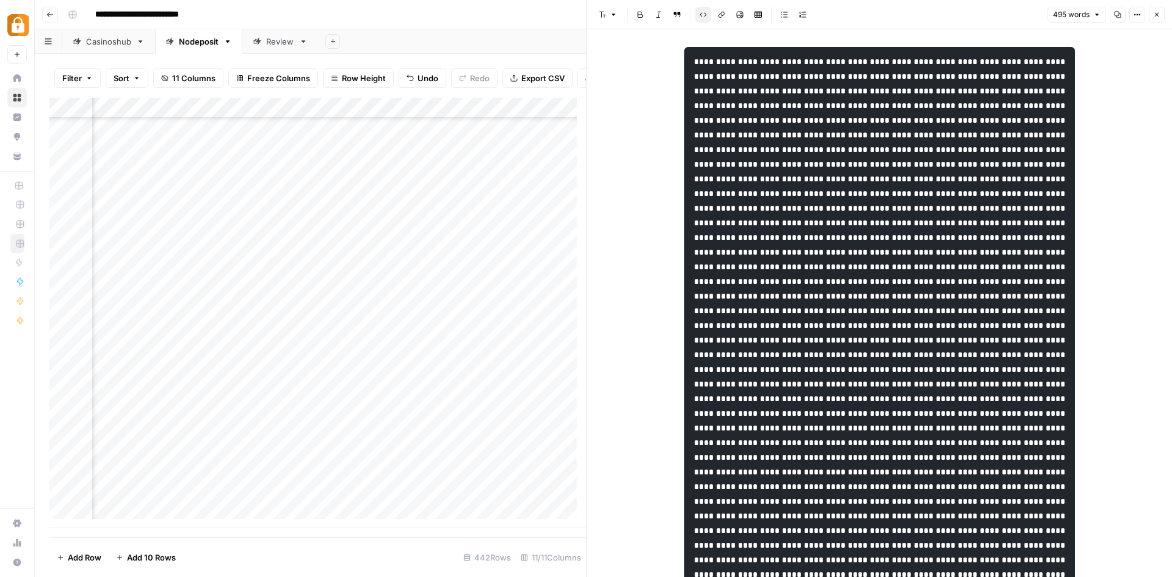
scroll to position [0, 0]
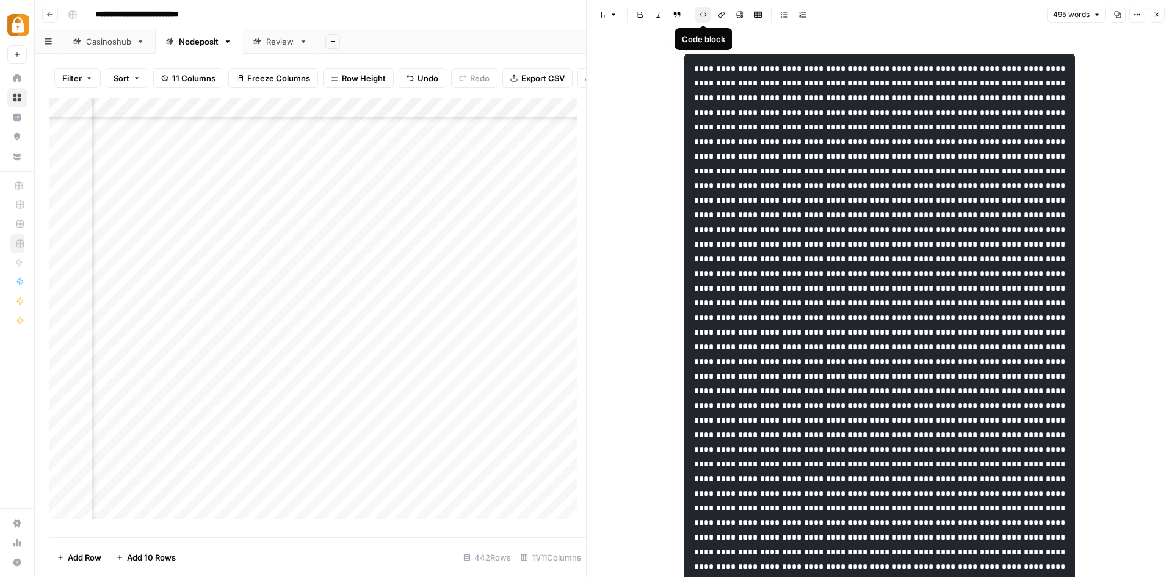
click at [703, 15] on icon "button" at bounding box center [703, 14] width 7 height 7
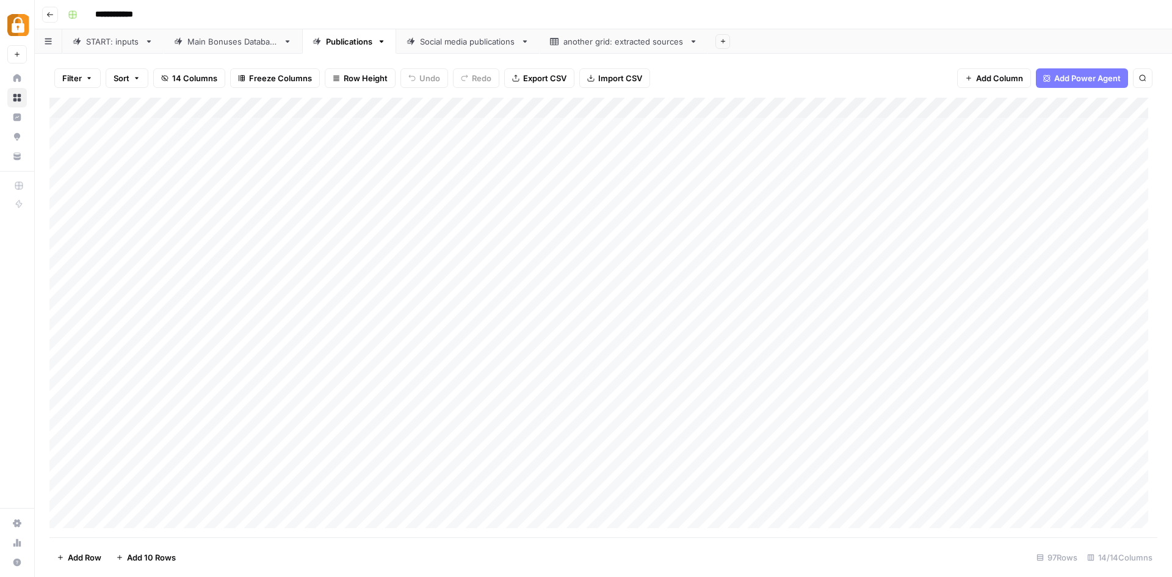
click at [341, 43] on div "Publications" at bounding box center [349, 41] width 46 height 12
click at [632, 493] on div "Add Column" at bounding box center [603, 318] width 1108 height 440
click at [708, 106] on div "Add Column" at bounding box center [603, 318] width 1108 height 440
click at [605, 496] on div "Add Column" at bounding box center [603, 318] width 1108 height 440
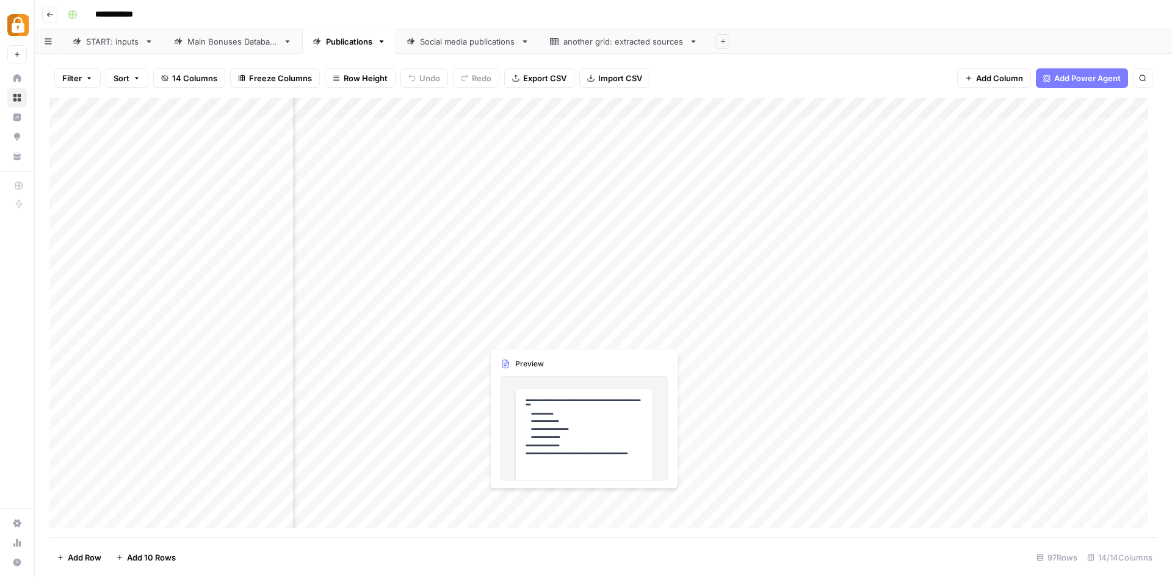
click at [615, 502] on div "Add Column" at bounding box center [603, 318] width 1108 height 440
click at [615, 502] on div at bounding box center [601, 501] width 239 height 23
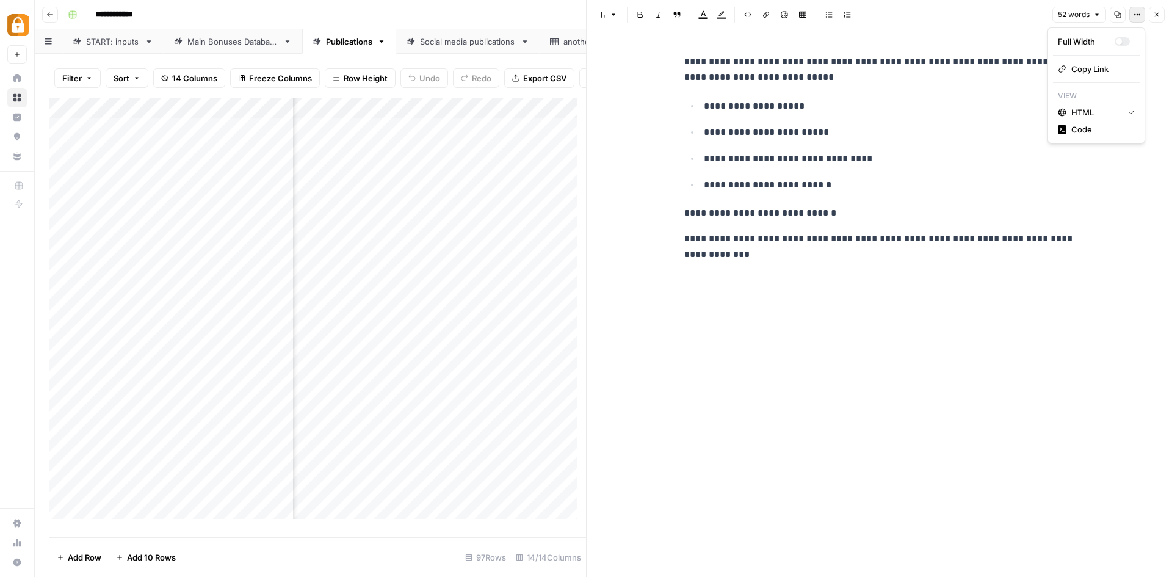
click at [1141, 15] on icon "button" at bounding box center [1140, 15] width 2 height 2
click at [1085, 129] on span "Code" at bounding box center [1101, 129] width 59 height 12
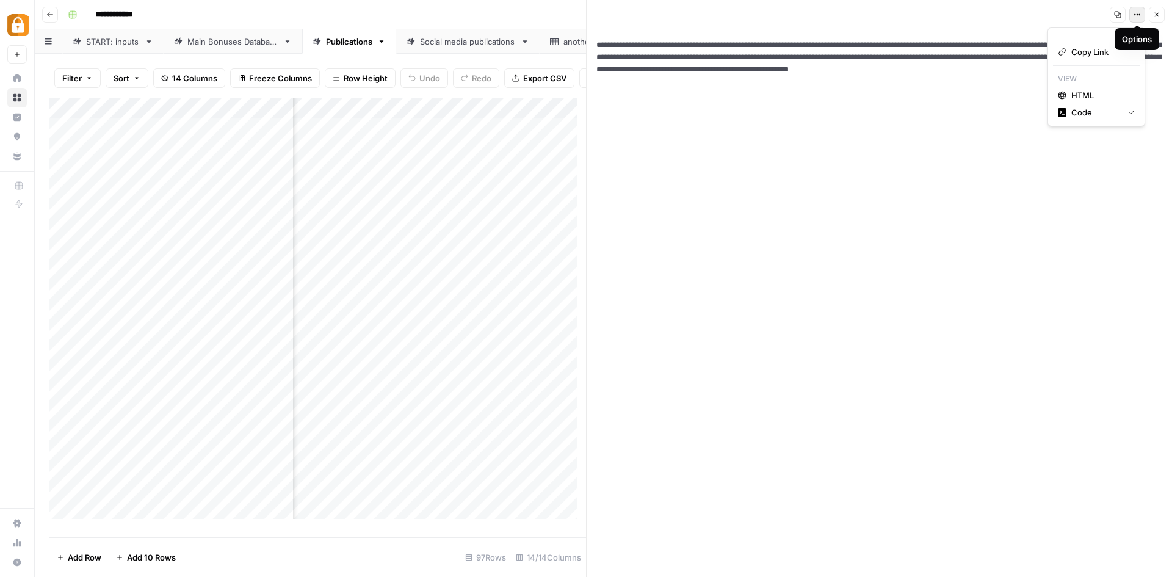
click at [1137, 16] on icon "button" at bounding box center [1137, 14] width 7 height 7
click at [1097, 95] on span "HTML" at bounding box center [1101, 95] width 59 height 12
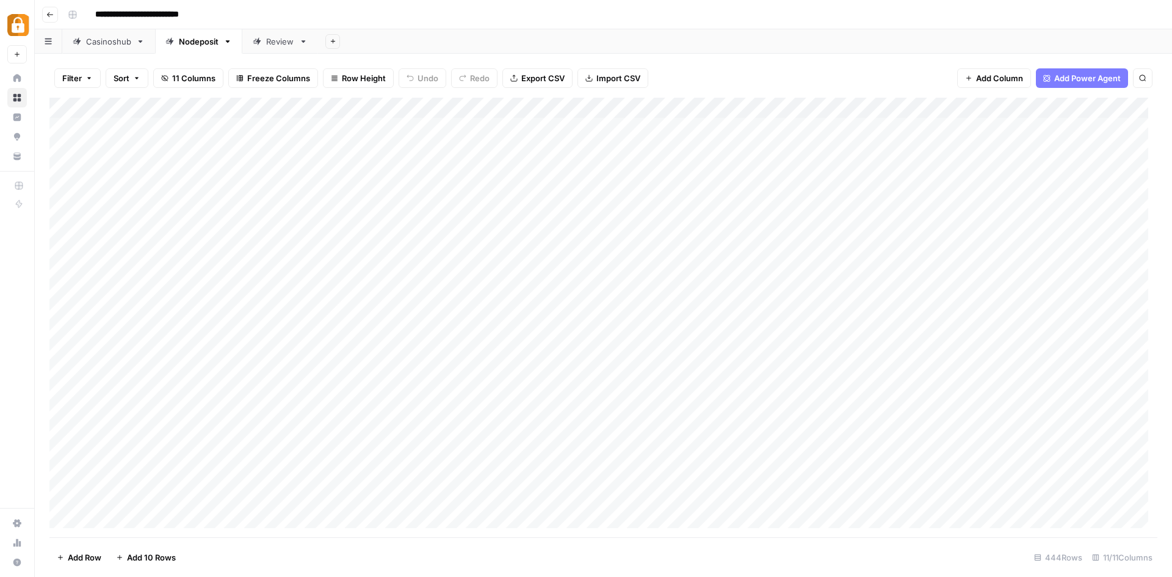
click at [655, 111] on div "Add Column" at bounding box center [603, 318] width 1108 height 440
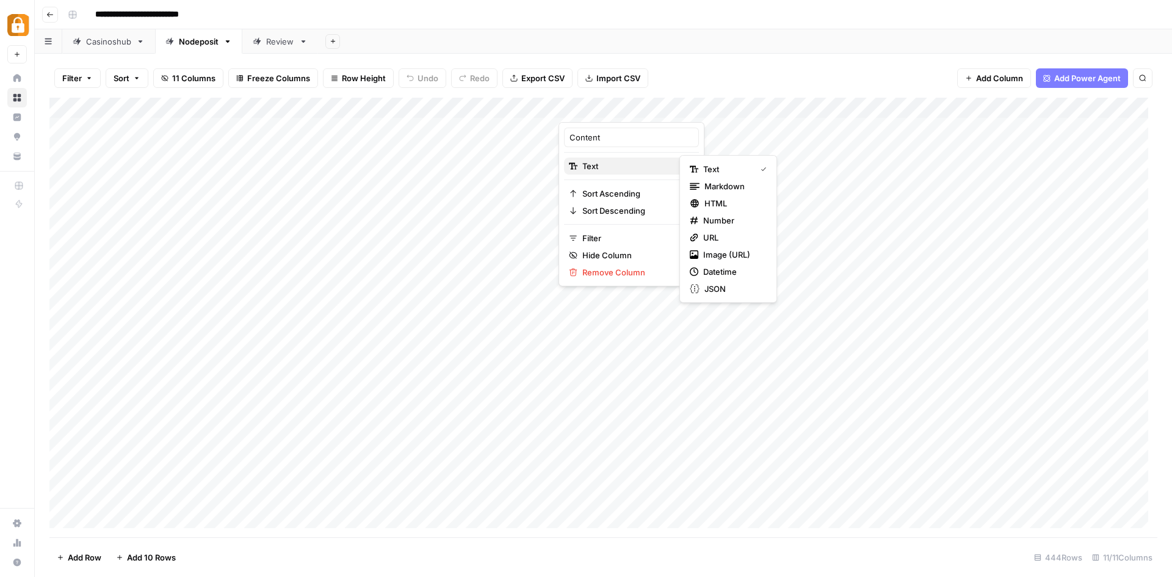
click at [641, 162] on span "Text" at bounding box center [629, 166] width 95 height 12
click at [729, 201] on span "HTML" at bounding box center [733, 203] width 57 height 12
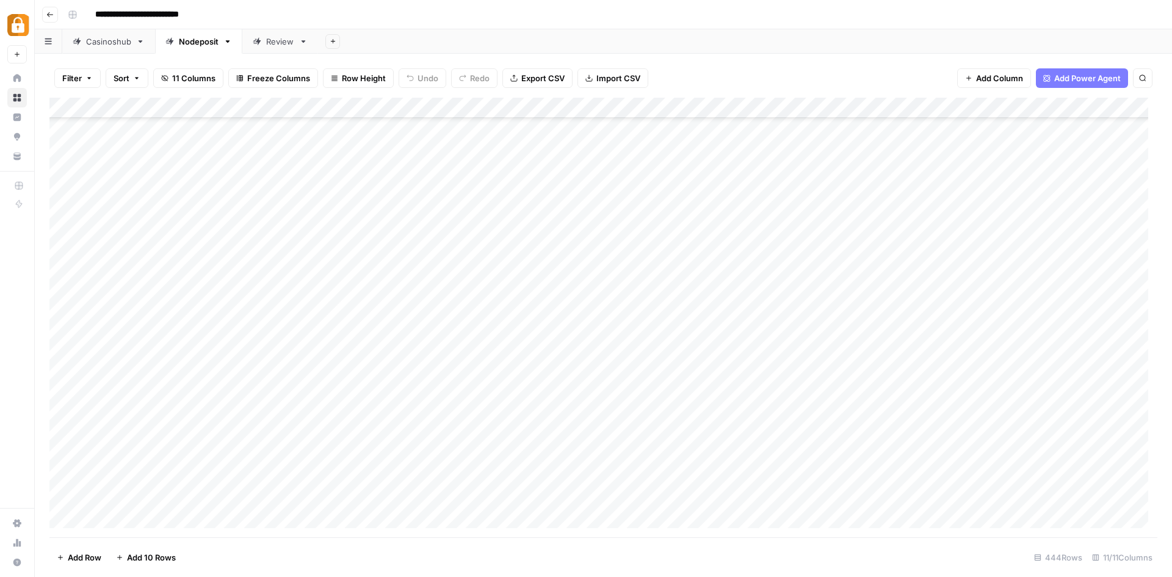
scroll to position [8827, 0]
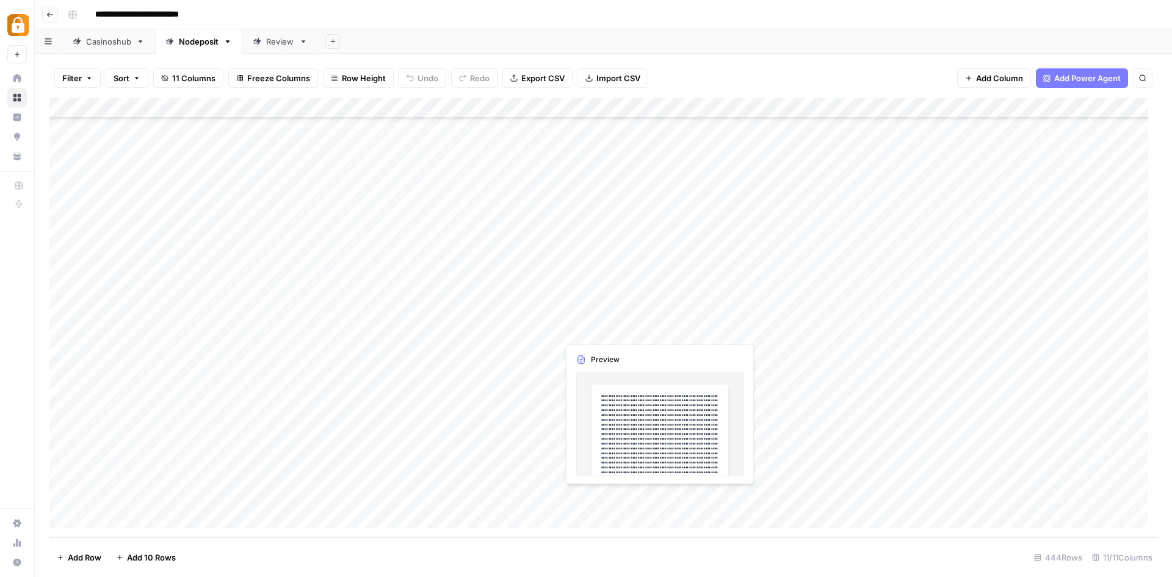
click at [589, 491] on div "Add Column" at bounding box center [603, 318] width 1108 height 440
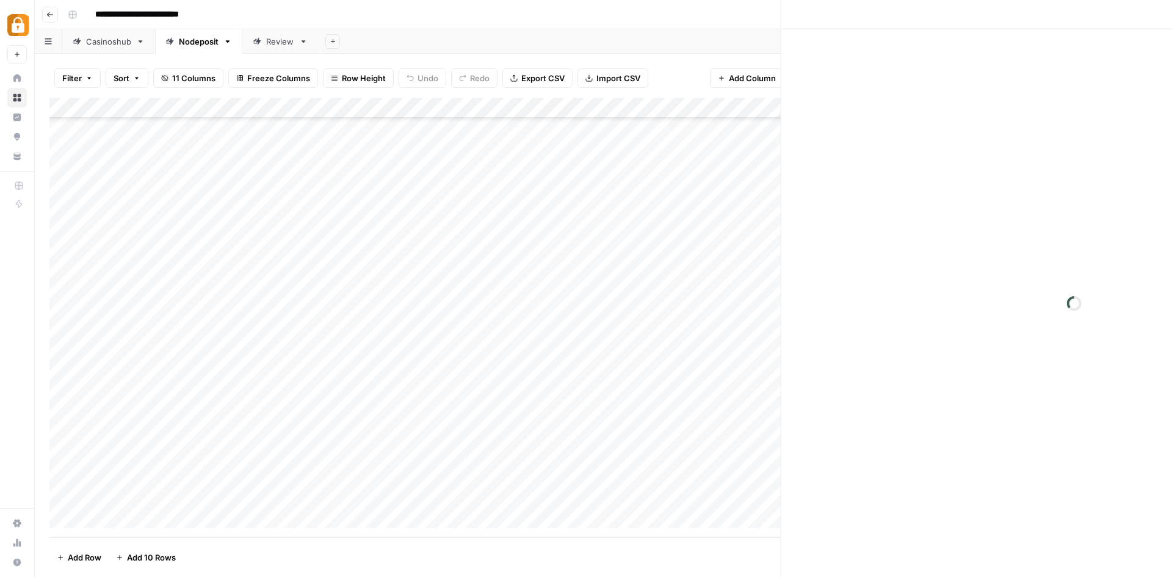
click at [589, 491] on div at bounding box center [614, 497] width 112 height 23
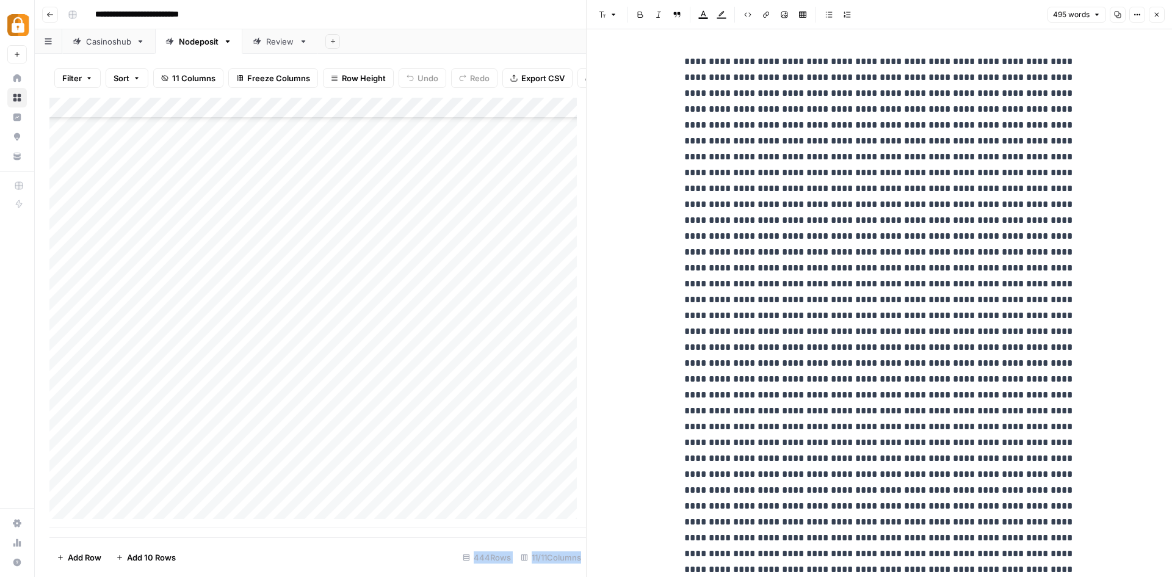
click at [1117, 16] on icon "button" at bounding box center [1117, 14] width 7 height 7
click at [841, 232] on p at bounding box center [879, 379] width 391 height 651
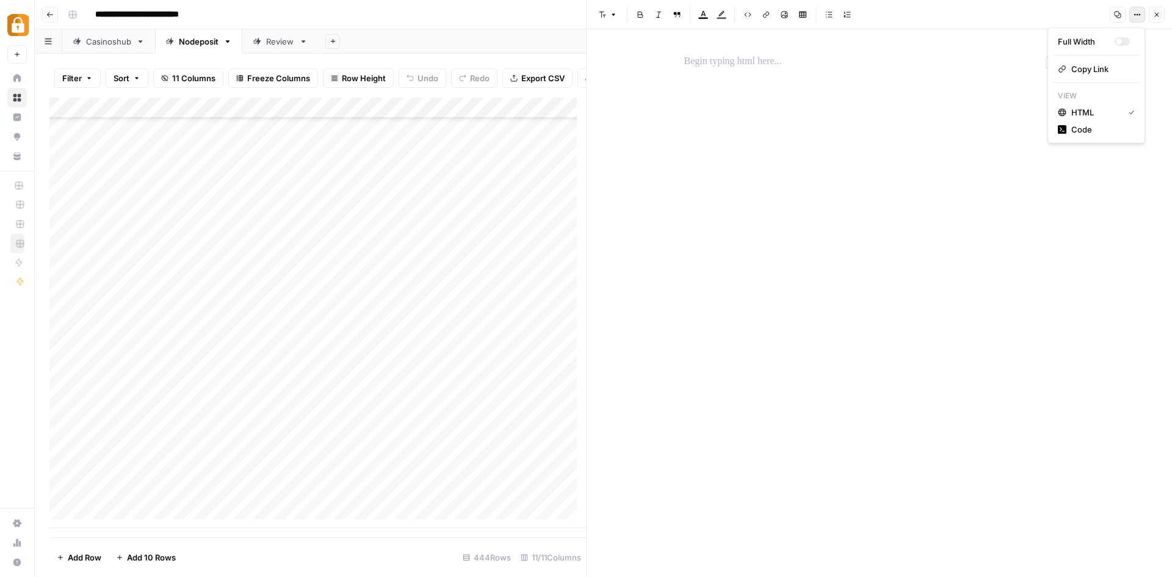
click at [1139, 17] on icon "button" at bounding box center [1137, 14] width 7 height 7
click at [1090, 125] on span "Code" at bounding box center [1101, 129] width 59 height 12
click at [684, 48] on textarea "*******" at bounding box center [880, 298] width 586 height 539
paste textarea "**********"
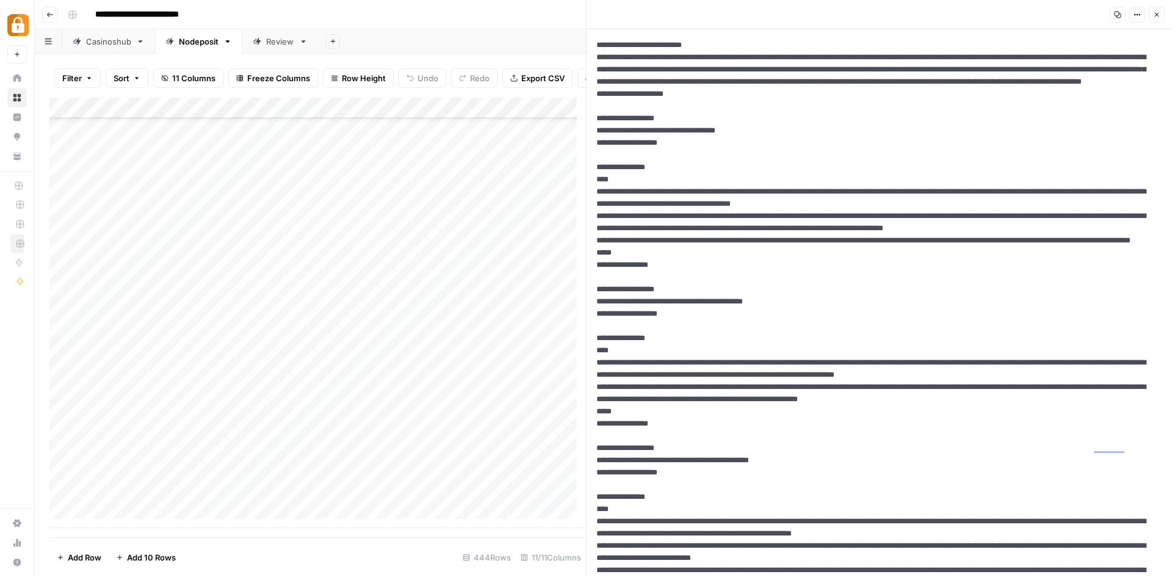
type textarea "**********"
click at [1136, 14] on icon "button" at bounding box center [1137, 14] width 7 height 7
click at [1111, 98] on span "HTML" at bounding box center [1101, 95] width 59 height 12
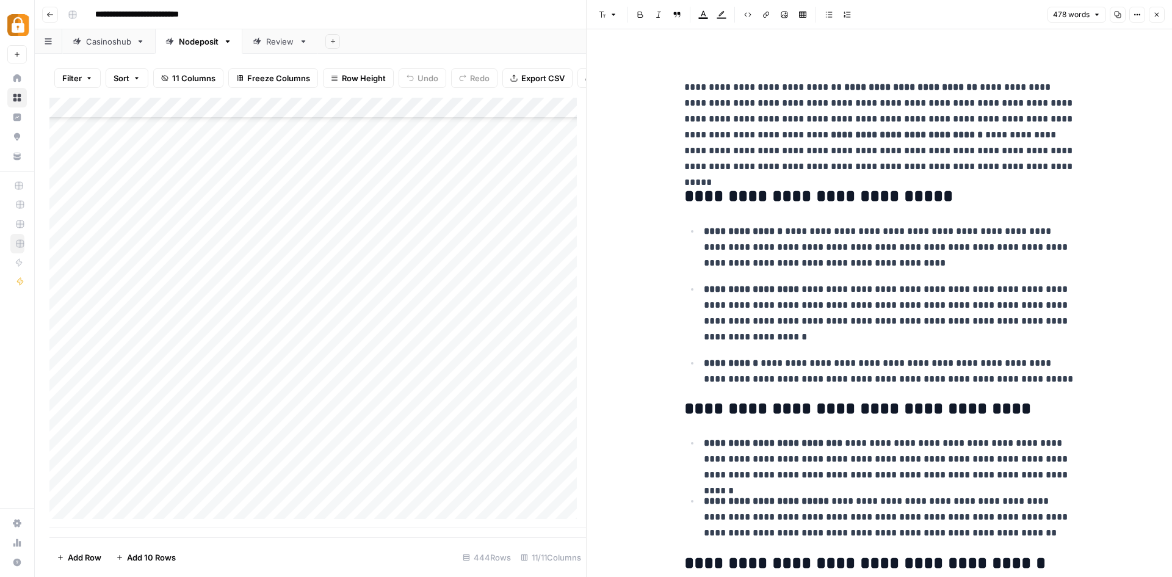
click at [821, 201] on h2 "**********" at bounding box center [879, 197] width 391 height 20
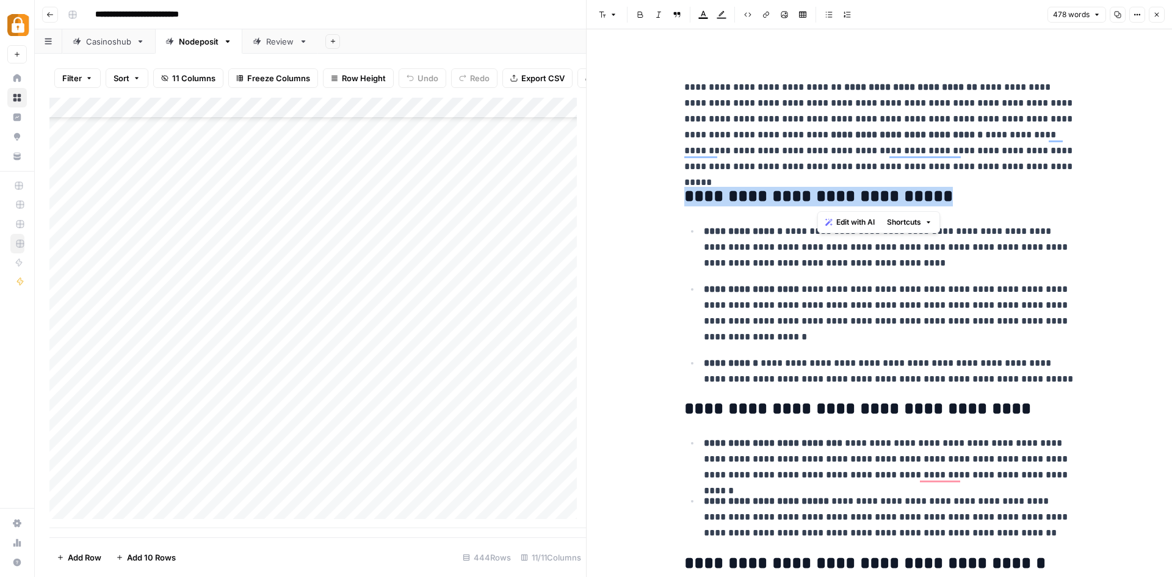
click at [821, 201] on h2 "**********" at bounding box center [879, 197] width 391 height 20
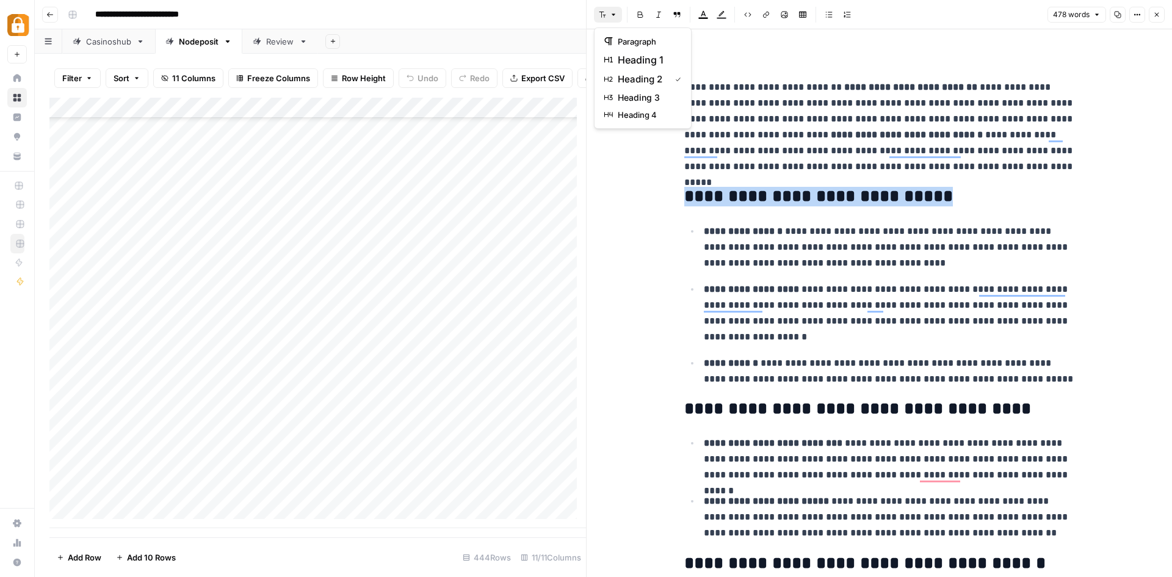
click at [614, 13] on icon "button" at bounding box center [613, 14] width 7 height 7
click at [817, 96] on p "**********" at bounding box center [879, 126] width 391 height 95
click at [1158, 13] on icon "button" at bounding box center [1156, 14] width 7 height 7
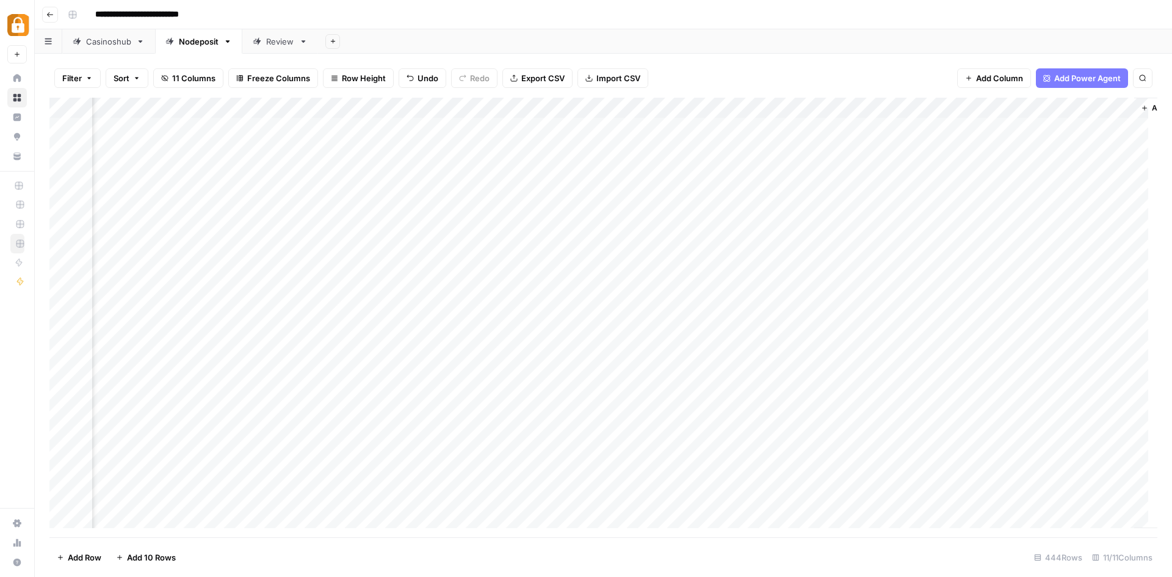
scroll to position [0, 648]
drag, startPoint x: 1119, startPoint y: 107, endPoint x: 947, endPoint y: 106, distance: 172.2
click at [947, 106] on div "Add Column" at bounding box center [603, 318] width 1108 height 440
click at [949, 106] on div at bounding box center [992, 110] width 176 height 24
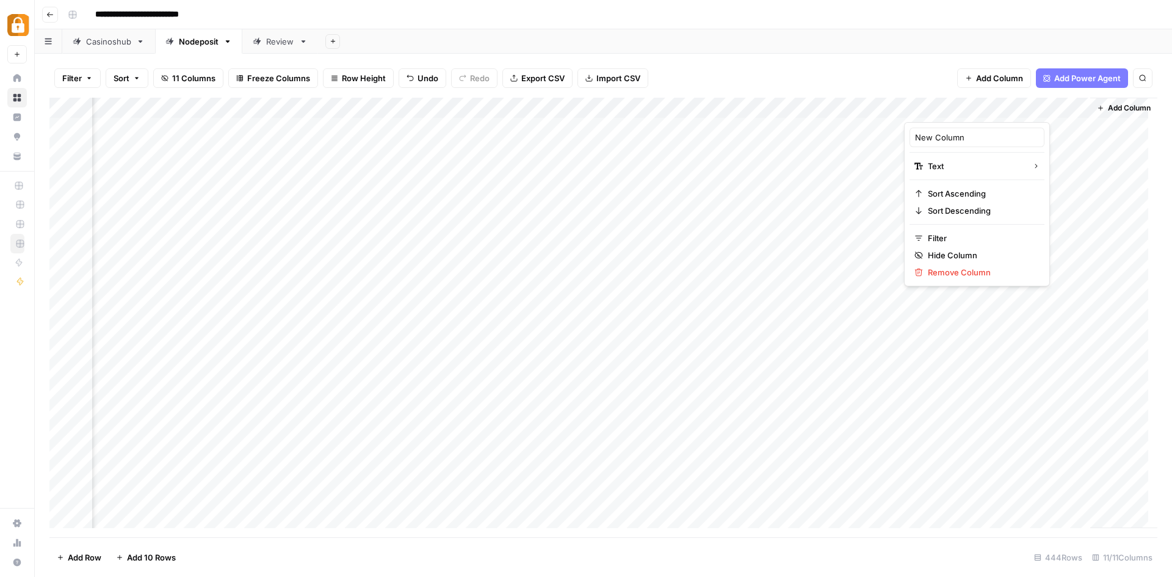
drag, startPoint x: 949, startPoint y: 106, endPoint x: 654, endPoint y: 106, distance: 295.5
click at [654, 106] on body "**********" at bounding box center [586, 288] width 1172 height 577
click at [1025, 104] on div at bounding box center [992, 110] width 176 height 24
click at [1061, 106] on div at bounding box center [992, 110] width 176 height 24
click at [919, 70] on div "Filter Sort 11 Columns Freeze Columns Row Height Undo Redo Export CSV Import CS…" at bounding box center [603, 78] width 1108 height 39
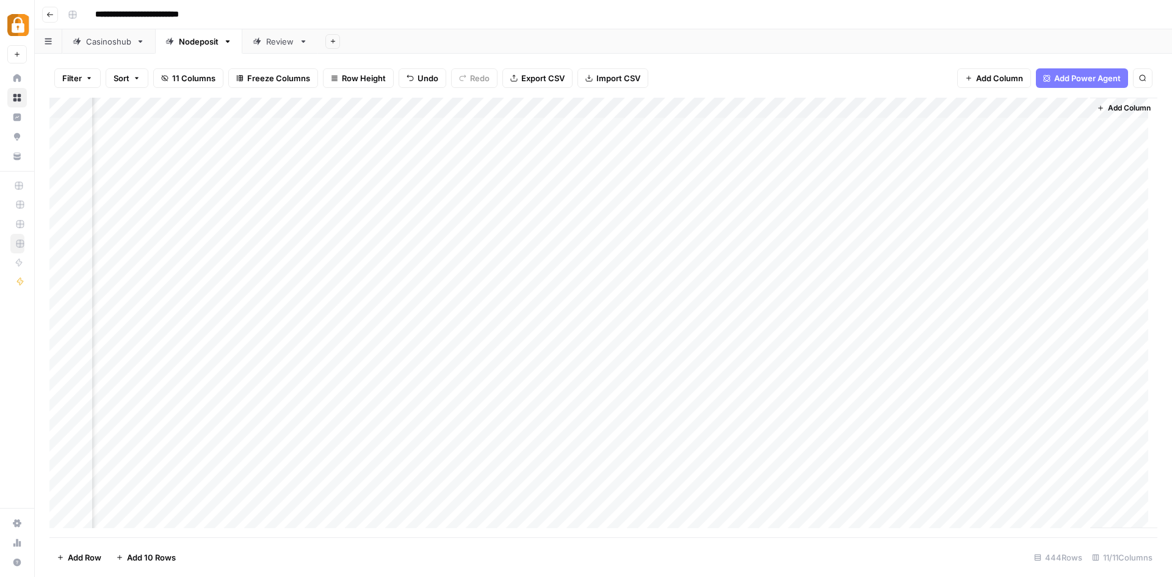
drag, startPoint x: 987, startPoint y: 100, endPoint x: 220, endPoint y: 109, distance: 766.9
click at [220, 109] on div "Add Column" at bounding box center [603, 318] width 1108 height 440
drag, startPoint x: 800, startPoint y: 105, endPoint x: 205, endPoint y: 89, distance: 595.5
click at [205, 89] on div "Filter Sort 11 Columns Freeze Columns Row Height Undo Redo Export CSV Import CS…" at bounding box center [603, 315] width 1137 height 523
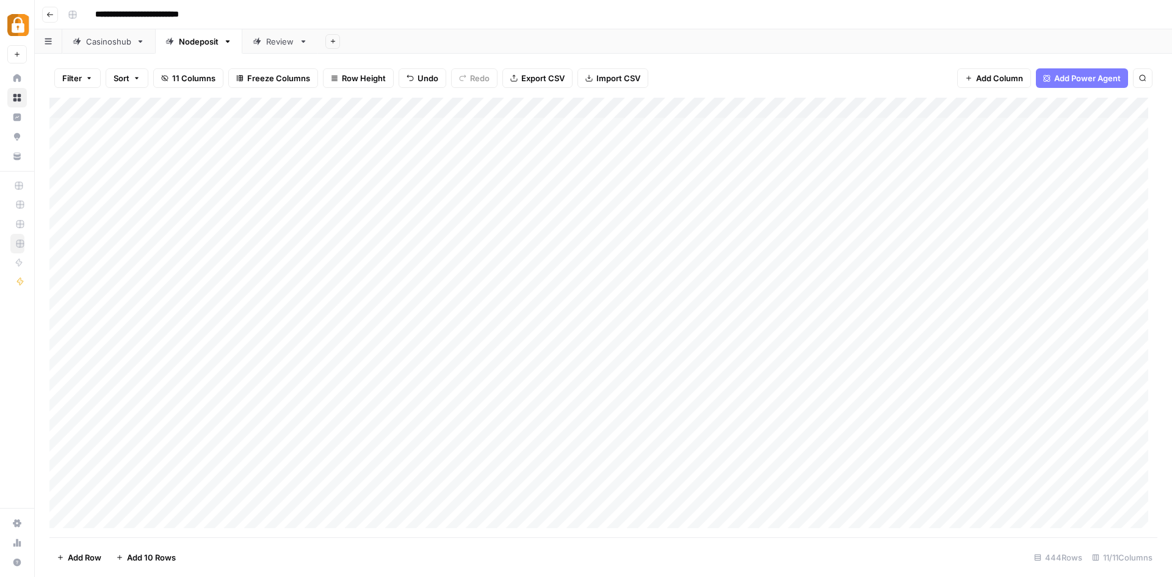
click at [187, 102] on div "Add Column" at bounding box center [603, 318] width 1108 height 440
click at [159, 137] on input "New Column" at bounding box center [165, 137] width 124 height 12
type input "Note"
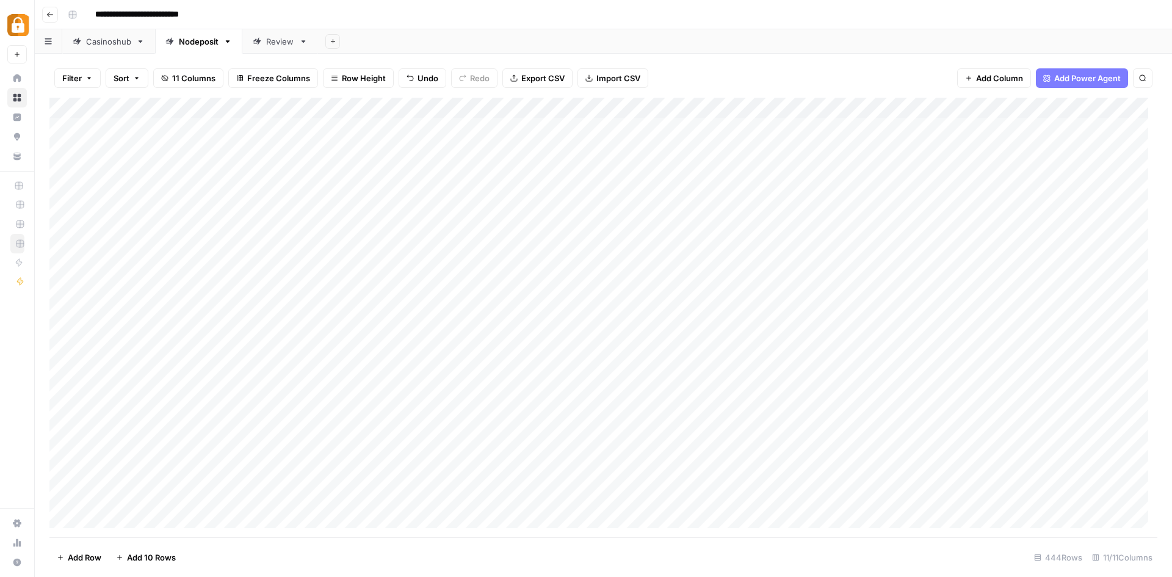
click at [346, 5] on div "**********" at bounding box center [611, 15] width 1097 height 20
click at [173, 106] on div "Add Column" at bounding box center [603, 318] width 1108 height 440
click at [161, 135] on input "New Column" at bounding box center [165, 137] width 124 height 12
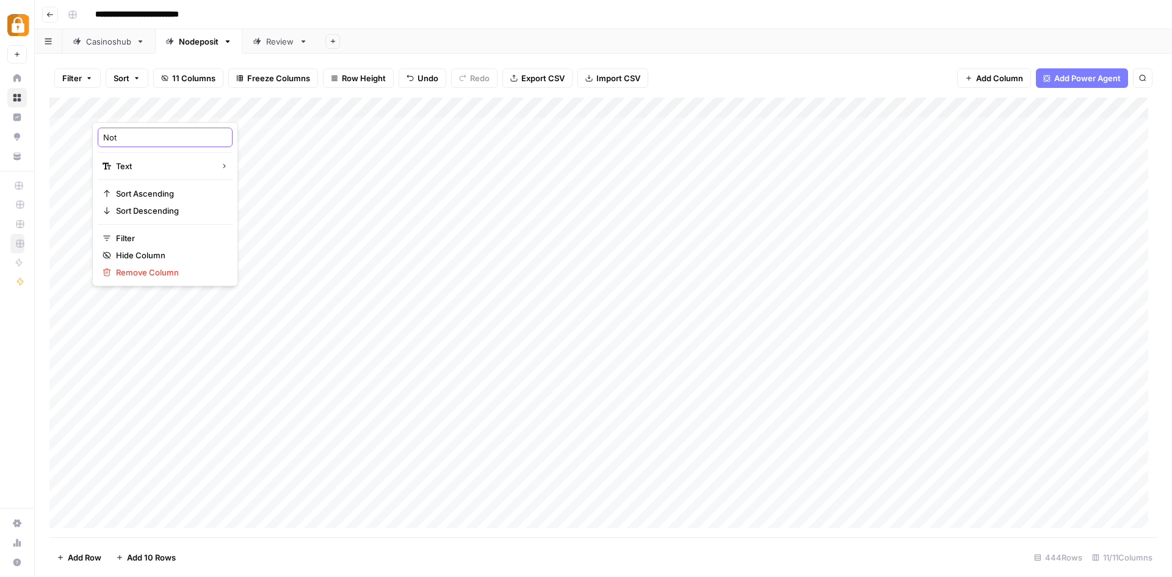
type input "Note"
click at [63, 125] on div "Add Column" at bounding box center [603, 318] width 1108 height 440
click at [91, 554] on span "Delete 1 Row" at bounding box center [81, 557] width 49 height 12
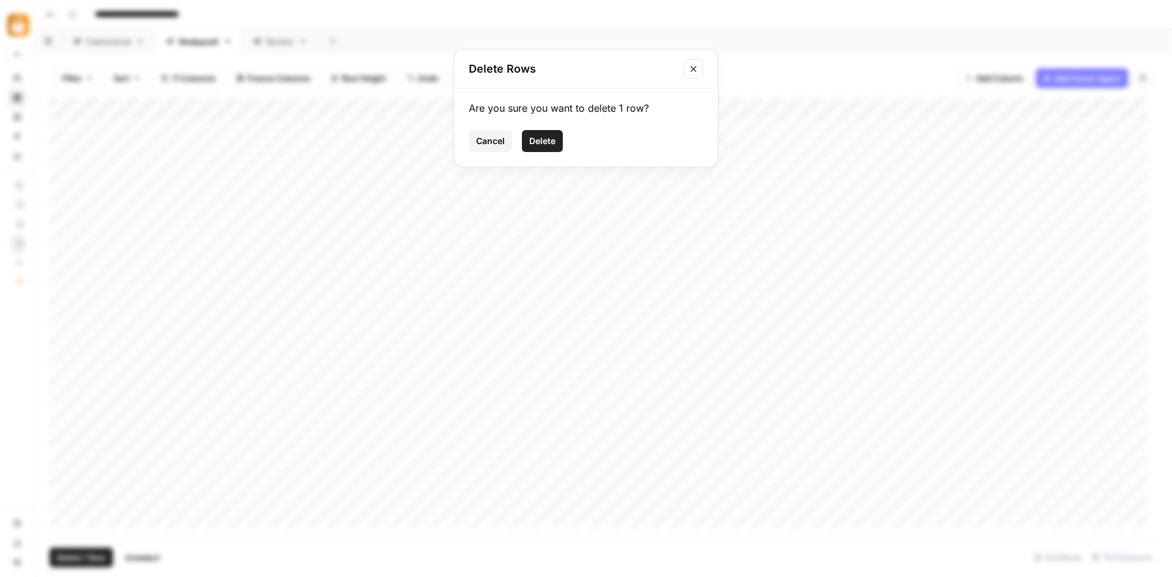
click at [553, 139] on span "Delete" at bounding box center [542, 141] width 26 height 12
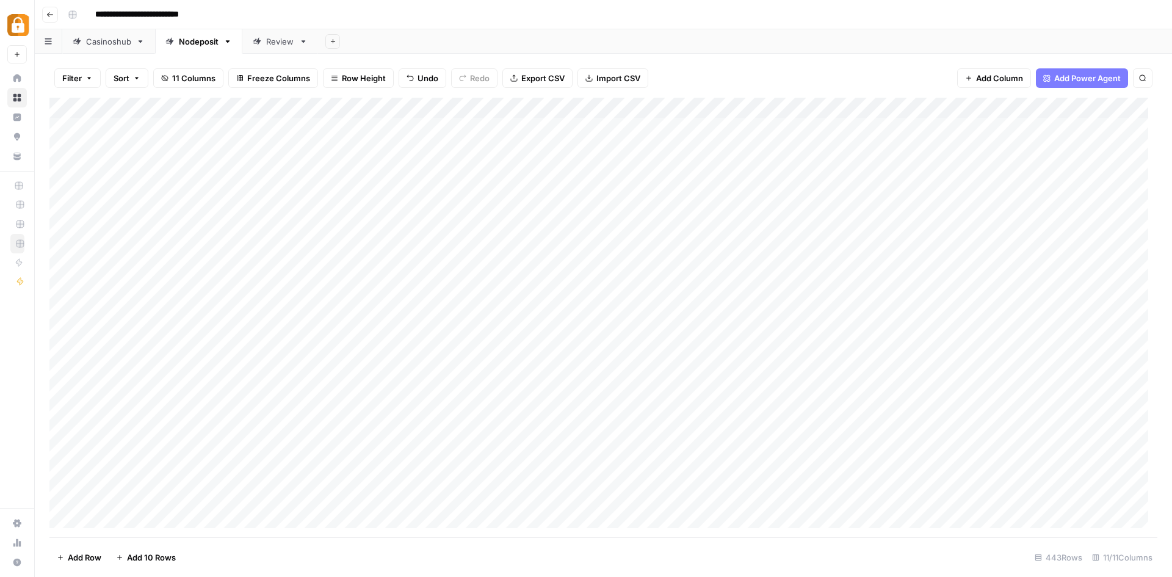
click at [152, 150] on div "Add Column" at bounding box center [603, 318] width 1108 height 440
type textarea "*********"
click at [307, 7] on div "**********" at bounding box center [611, 15] width 1097 height 20
drag, startPoint x: 267, startPoint y: 106, endPoint x: 159, endPoint y: 101, distance: 108.2
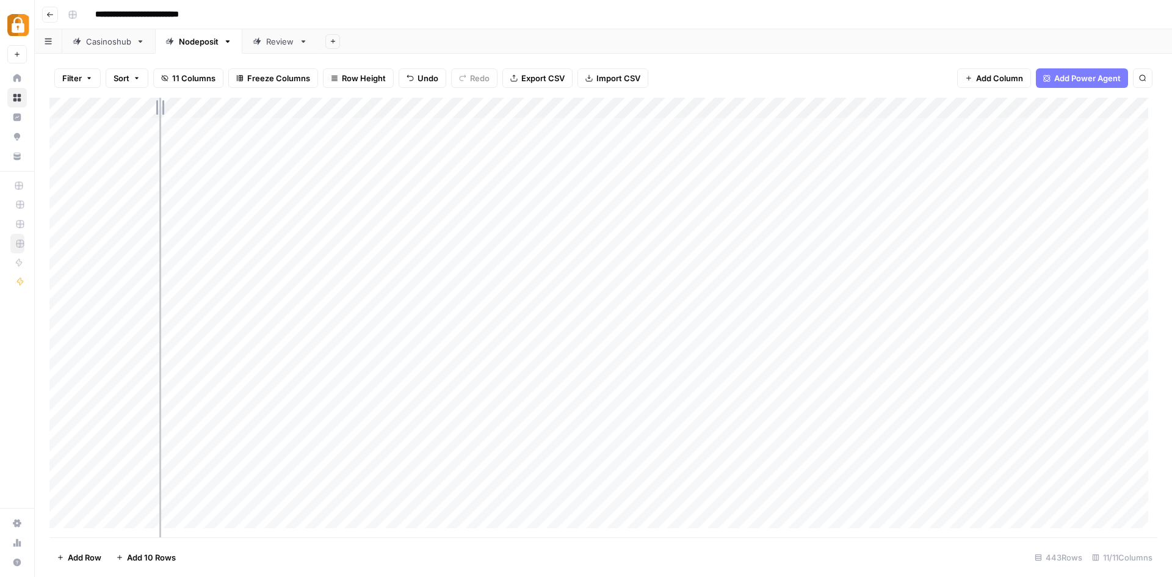
click at [159, 101] on div "Add Column" at bounding box center [603, 318] width 1108 height 440
click at [1142, 75] on icon "button" at bounding box center [1143, 78] width 6 height 6
click at [1105, 113] on div "********" at bounding box center [1051, 113] width 178 height 15
click at [1117, 113] on div "********" at bounding box center [1051, 113] width 178 height 15
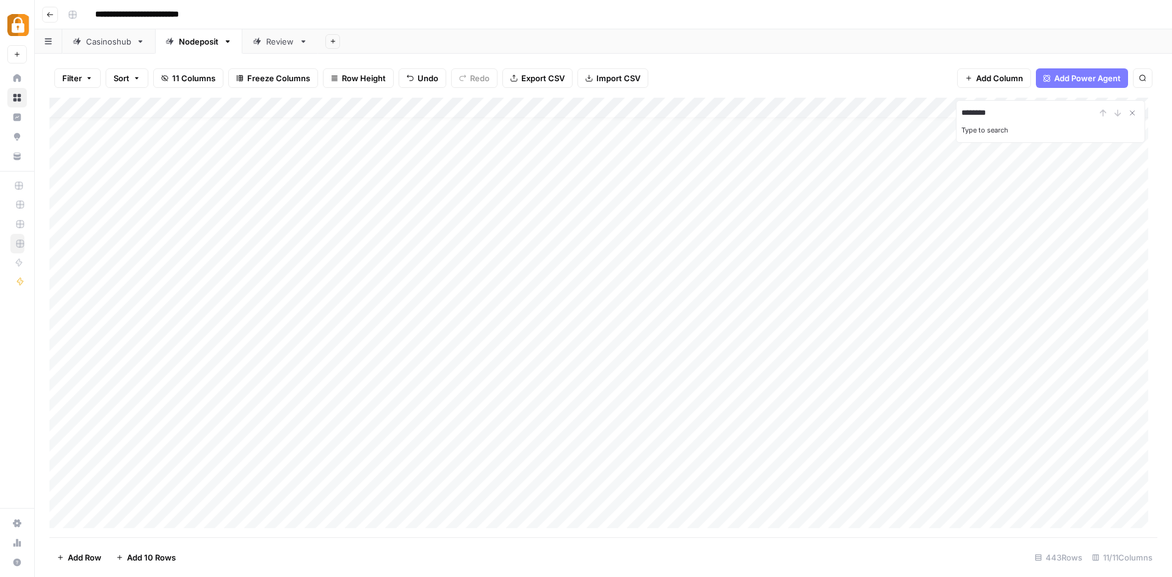
scroll to position [0, 0]
click at [1007, 107] on input "********" at bounding box center [1029, 113] width 134 height 15
type input "**********"
click at [1131, 111] on icon "Close Search" at bounding box center [1133, 113] width 4 height 4
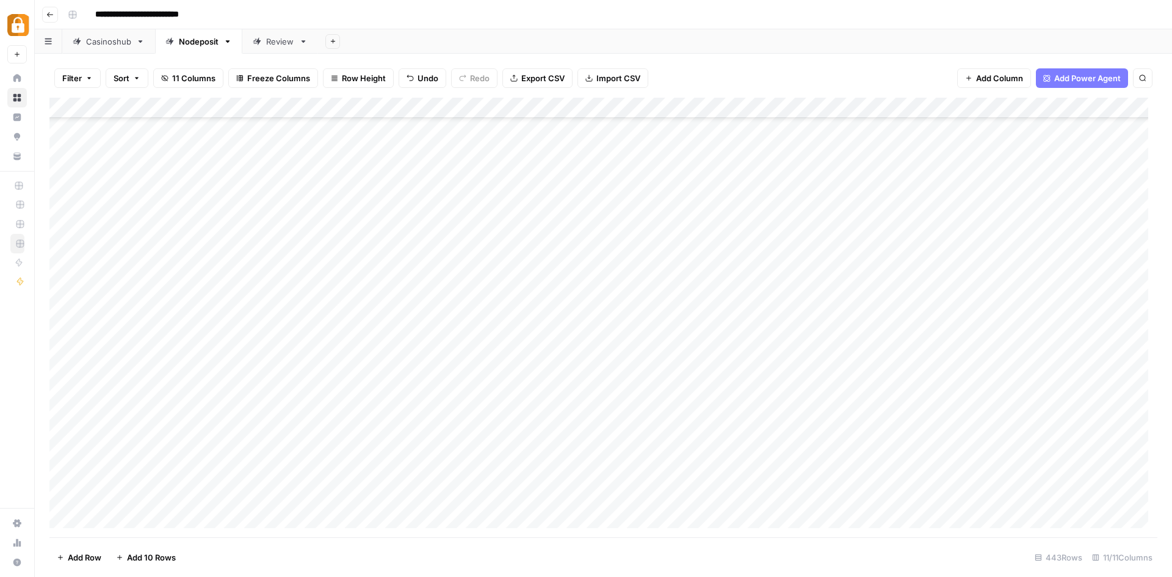
click at [123, 195] on div "Add Column" at bounding box center [603, 318] width 1108 height 440
type textarea "**********"
click at [132, 223] on div "Add Column" at bounding box center [603, 318] width 1108 height 440
click at [906, 199] on div "Add Column" at bounding box center [603, 318] width 1108 height 440
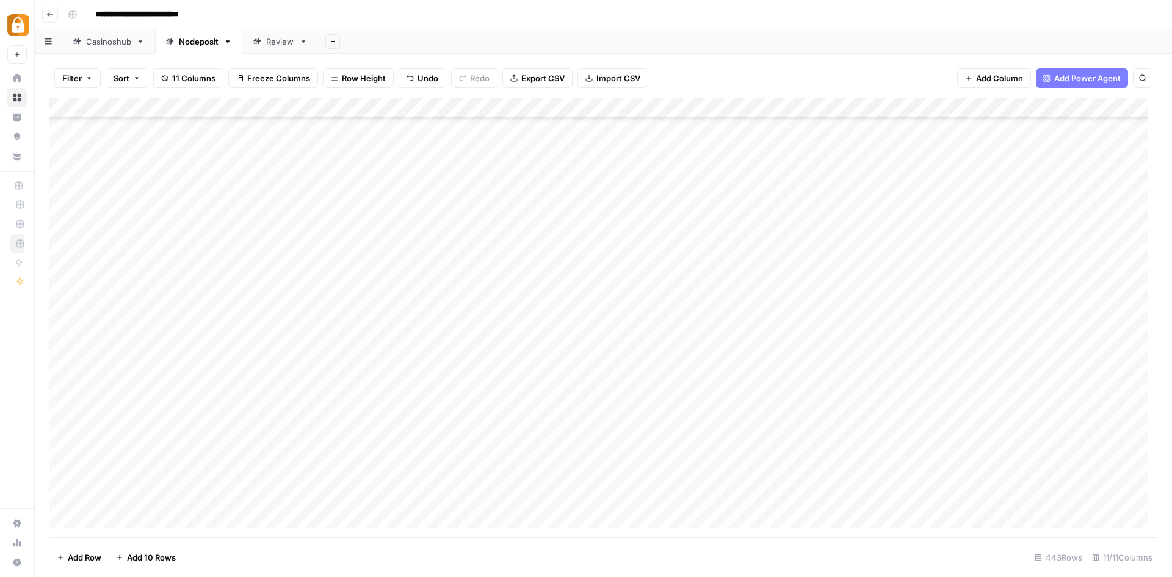
click at [910, 192] on div "Add Column" at bounding box center [603, 318] width 1108 height 440
click at [911, 203] on div "Add Column" at bounding box center [603, 318] width 1108 height 440
click at [915, 202] on div "Add Column" at bounding box center [603, 318] width 1108 height 440
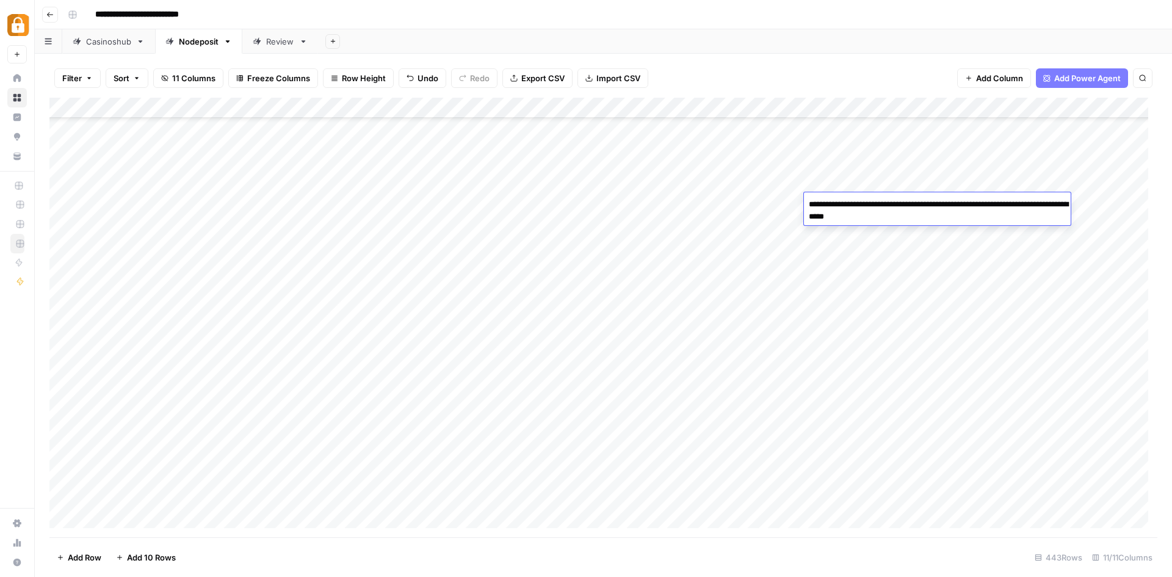
click at [915, 202] on textarea "**********" at bounding box center [937, 210] width 267 height 29
click at [973, 205] on textarea "**********" at bounding box center [937, 210] width 267 height 29
drag, startPoint x: 947, startPoint y: 203, endPoint x: 1054, endPoint y: 206, distance: 106.9
click at [1051, 206] on textarea "**********" at bounding box center [937, 210] width 267 height 29
type textarea "**********"
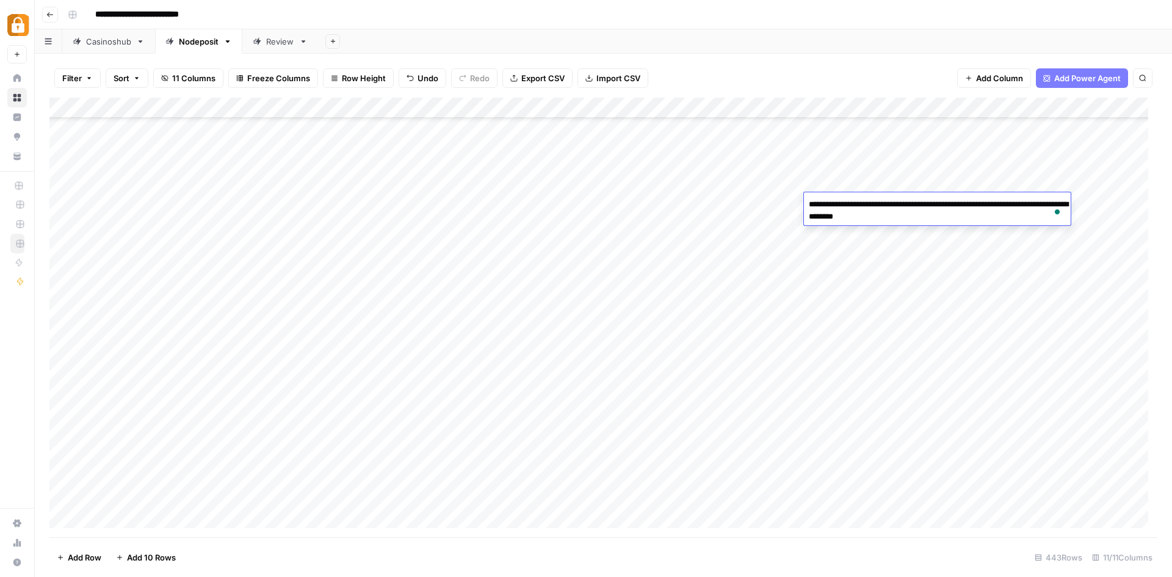
click at [877, 247] on div "Add Column" at bounding box center [603, 318] width 1108 height 440
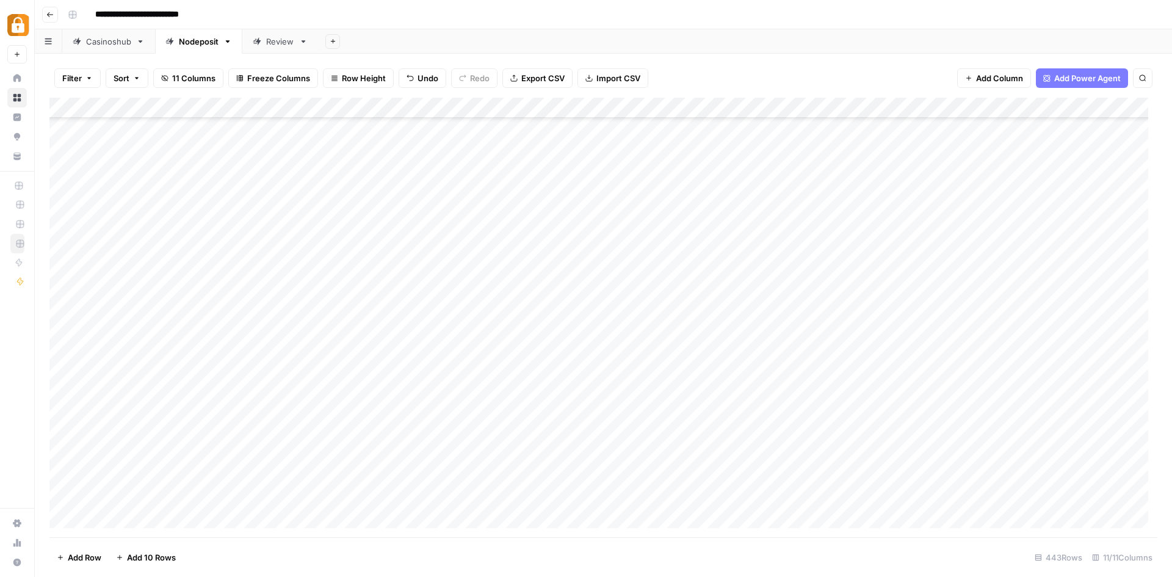
click at [867, 208] on div "Add Column" at bounding box center [603, 318] width 1108 height 440
